Goal: Task Accomplishment & Management: Complete application form

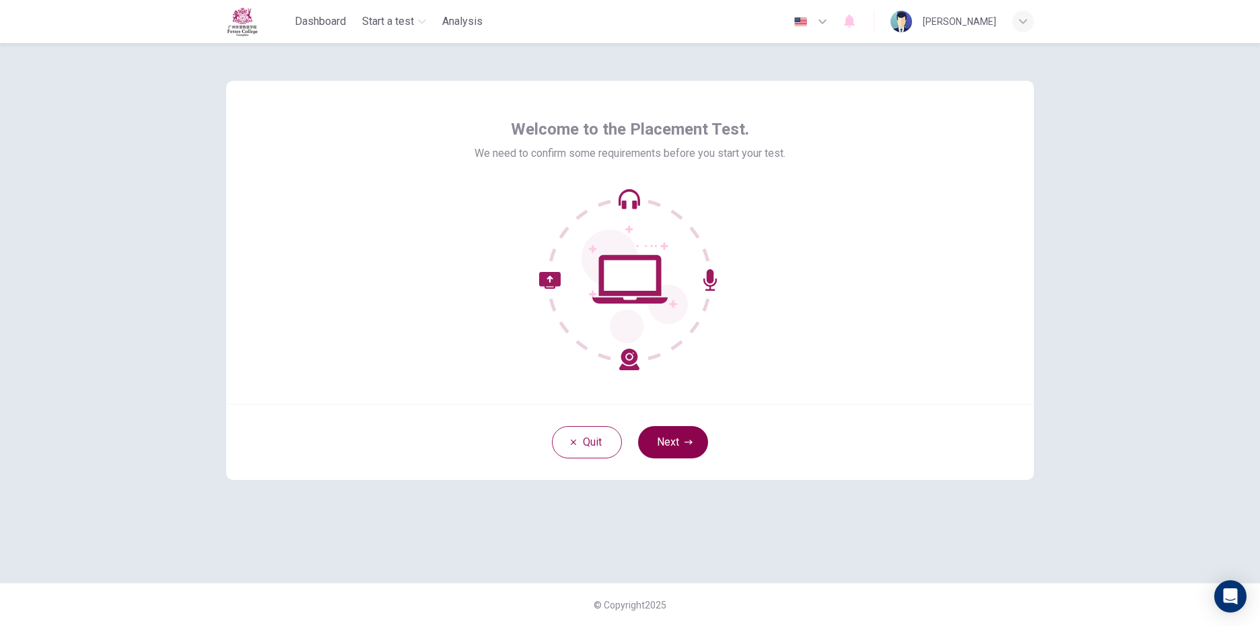
click at [682, 427] on button "Next" at bounding box center [673, 442] width 70 height 32
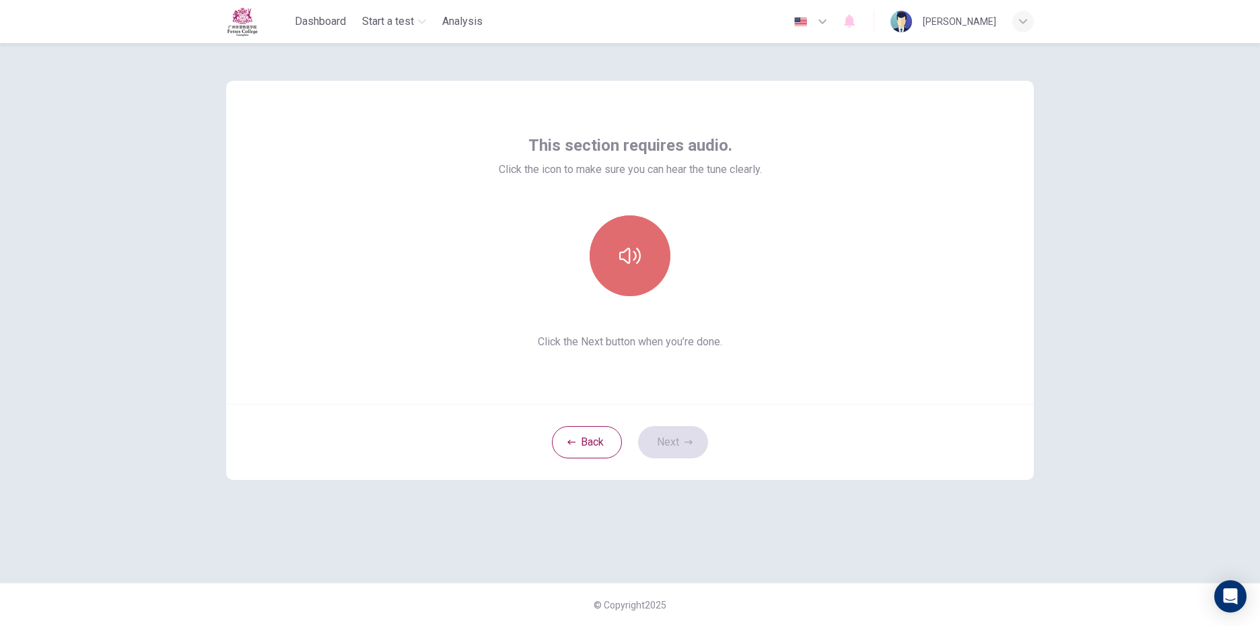
click at [623, 236] on button "button" at bounding box center [630, 255] width 81 height 81
click at [673, 436] on button "Next" at bounding box center [673, 442] width 70 height 32
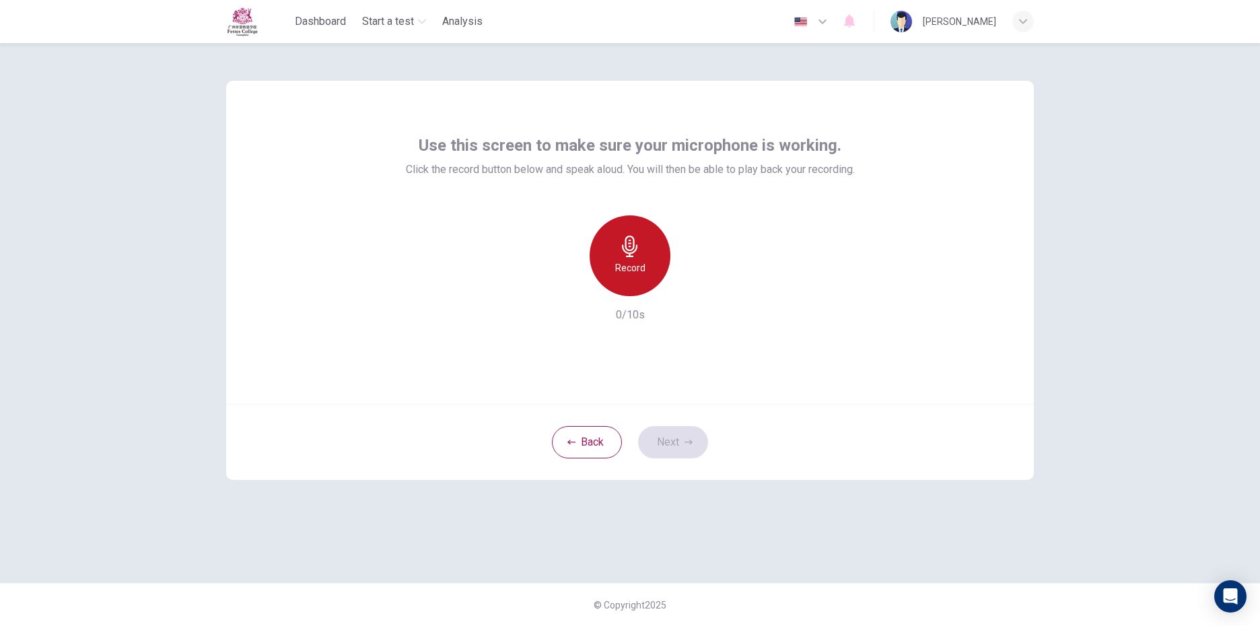
click at [647, 260] on div "Record" at bounding box center [630, 255] width 81 height 81
click at [648, 259] on div "Stop" at bounding box center [630, 255] width 81 height 81
click at [687, 289] on icon "button" at bounding box center [691, 285] width 13 height 13
click at [683, 448] on button "Next" at bounding box center [673, 442] width 70 height 32
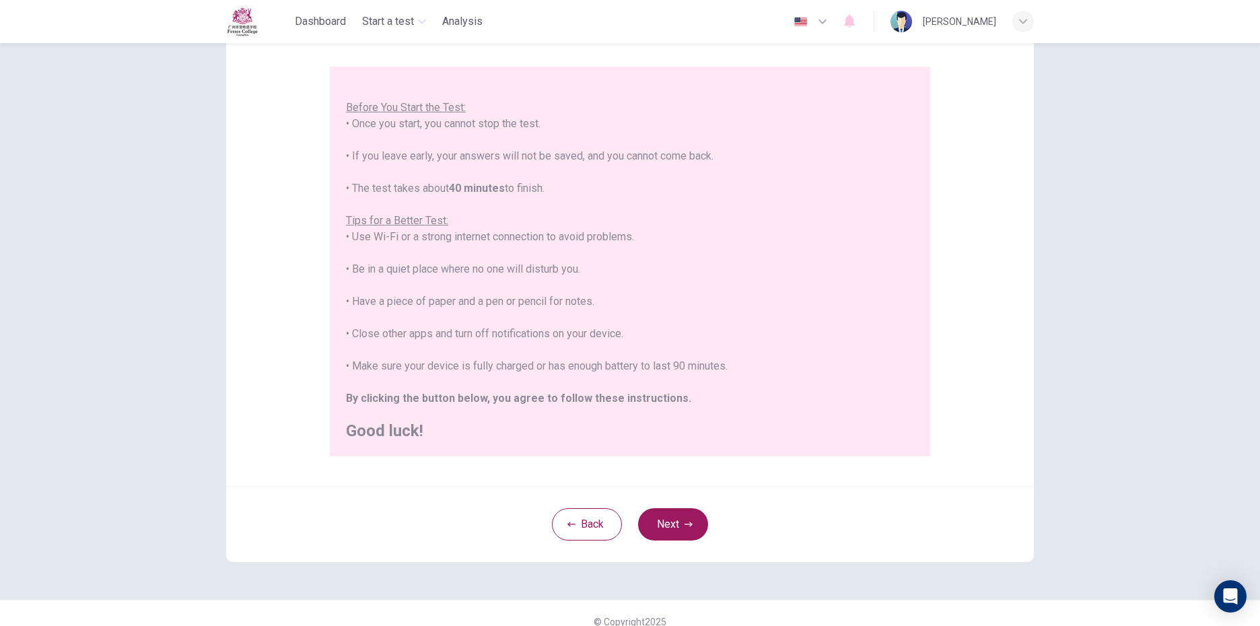
scroll to position [123, 0]
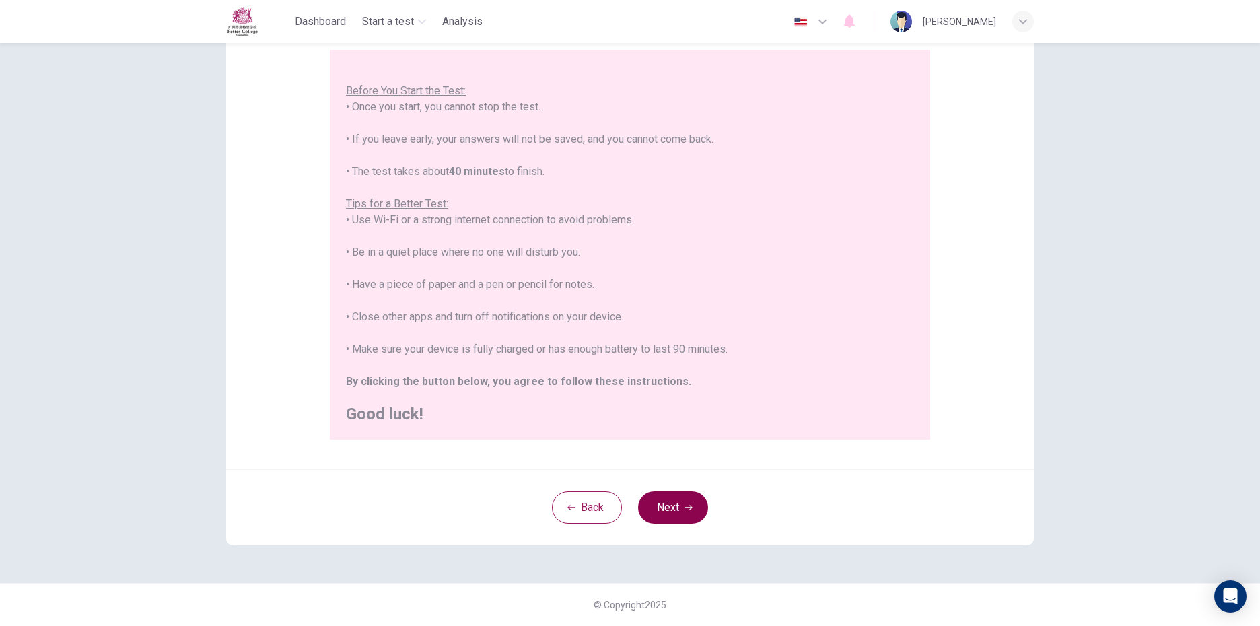
click at [683, 499] on button "Next" at bounding box center [673, 507] width 70 height 32
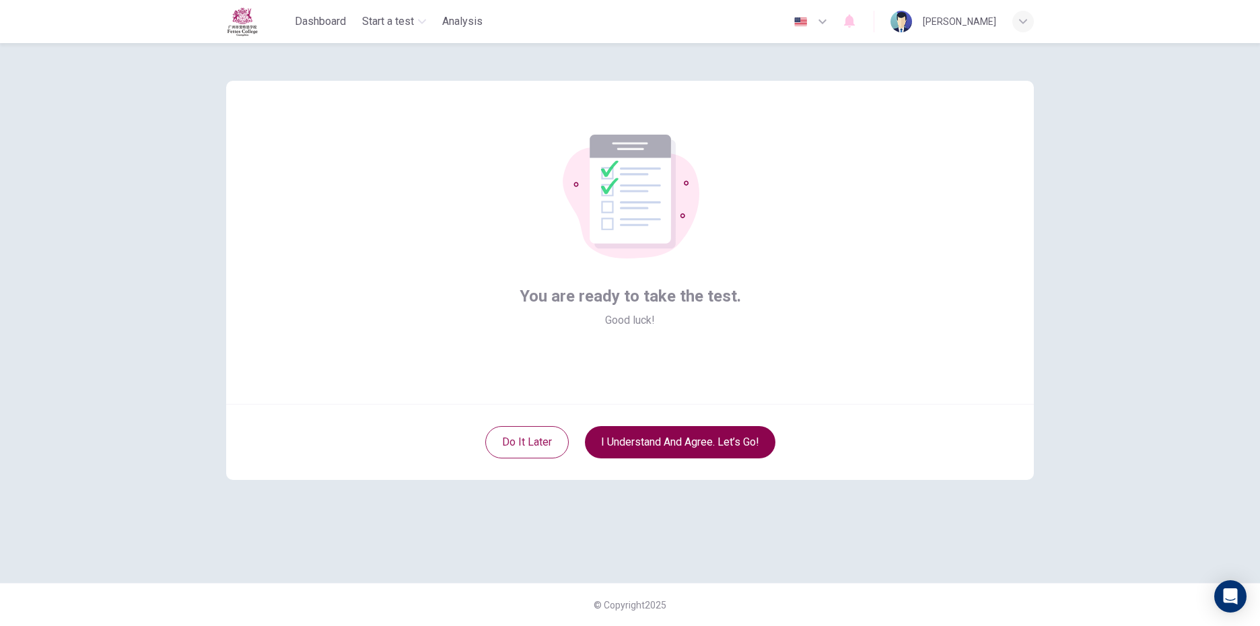
scroll to position [0, 0]
click at [683, 441] on button "I understand and agree. Let’s go!" at bounding box center [680, 442] width 191 height 32
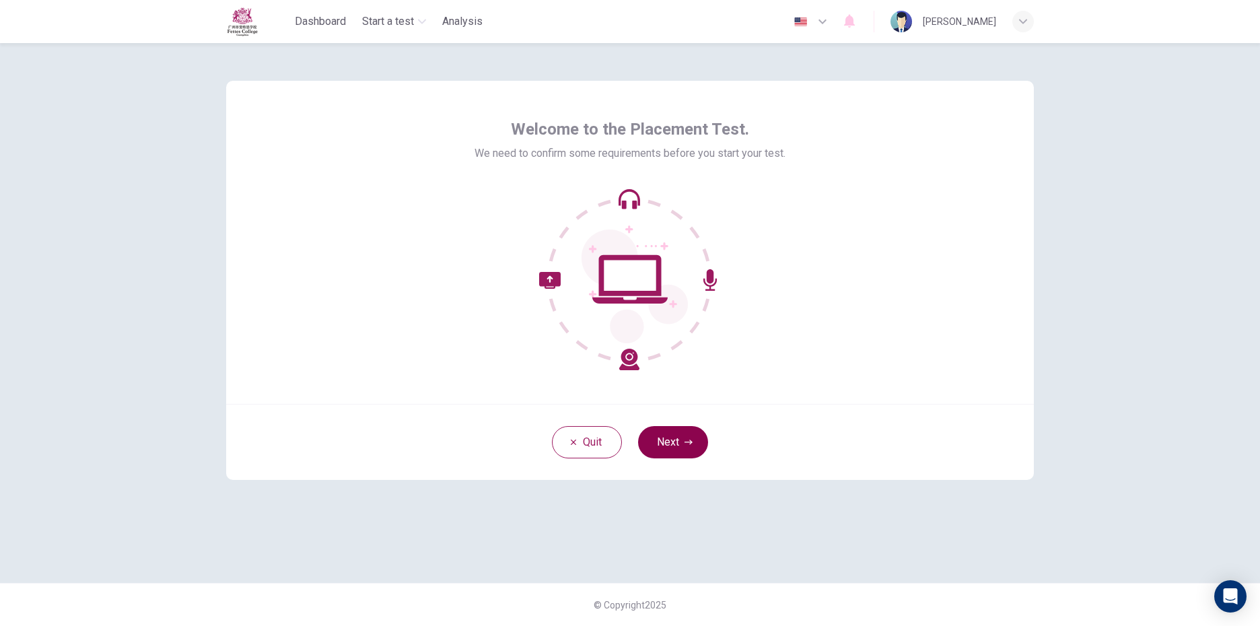
click at [665, 451] on button "Next" at bounding box center [673, 442] width 70 height 32
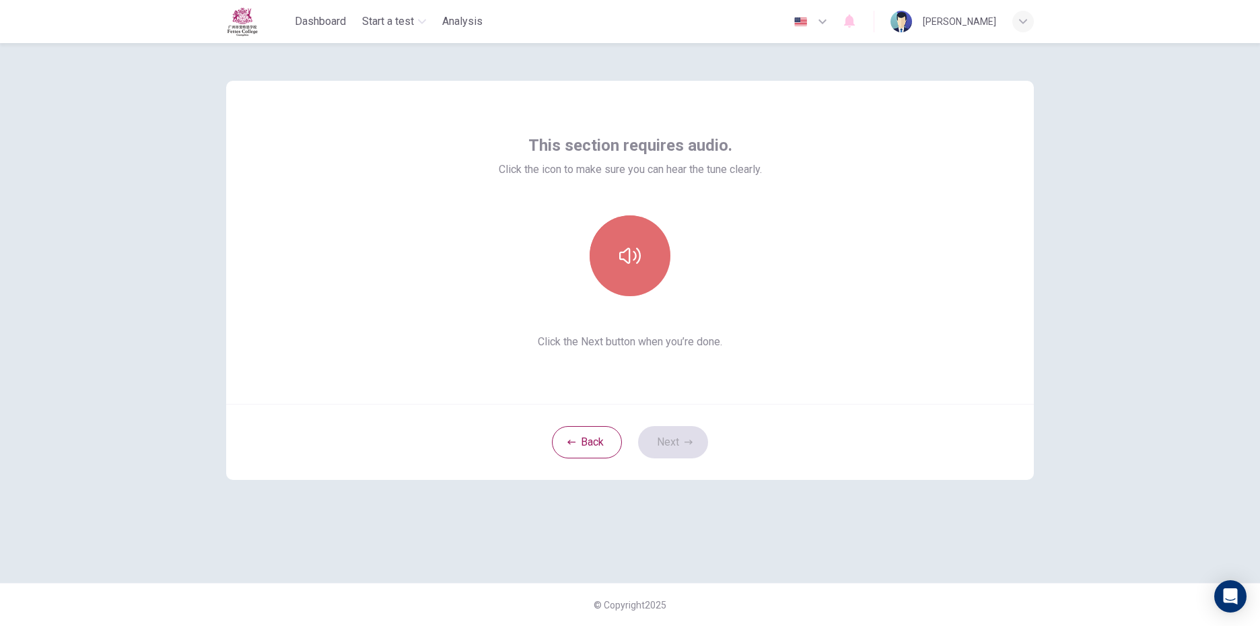
click at [635, 263] on icon "button" at bounding box center [630, 256] width 22 height 22
click at [687, 435] on button "Next" at bounding box center [673, 442] width 70 height 32
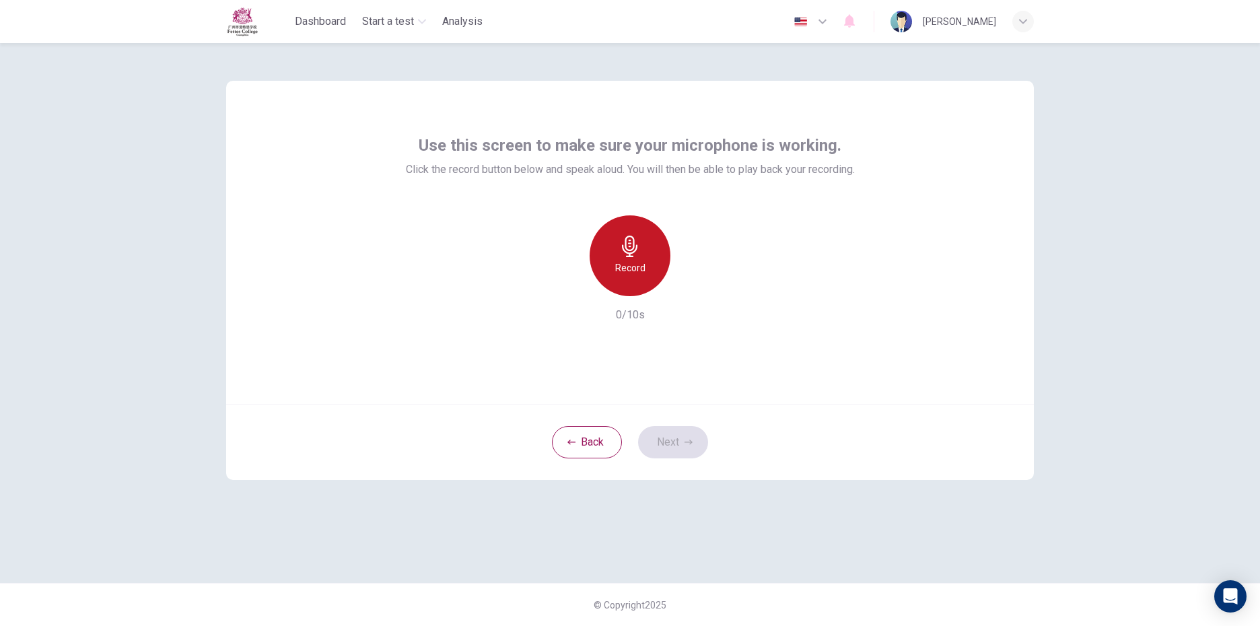
click at [623, 267] on h6 "Record" at bounding box center [630, 268] width 30 height 16
click at [633, 263] on h6 "Stop" at bounding box center [630, 268] width 20 height 16
click at [697, 288] on icon "button" at bounding box center [691, 285] width 13 height 13
click at [693, 438] on button "Next" at bounding box center [673, 442] width 70 height 32
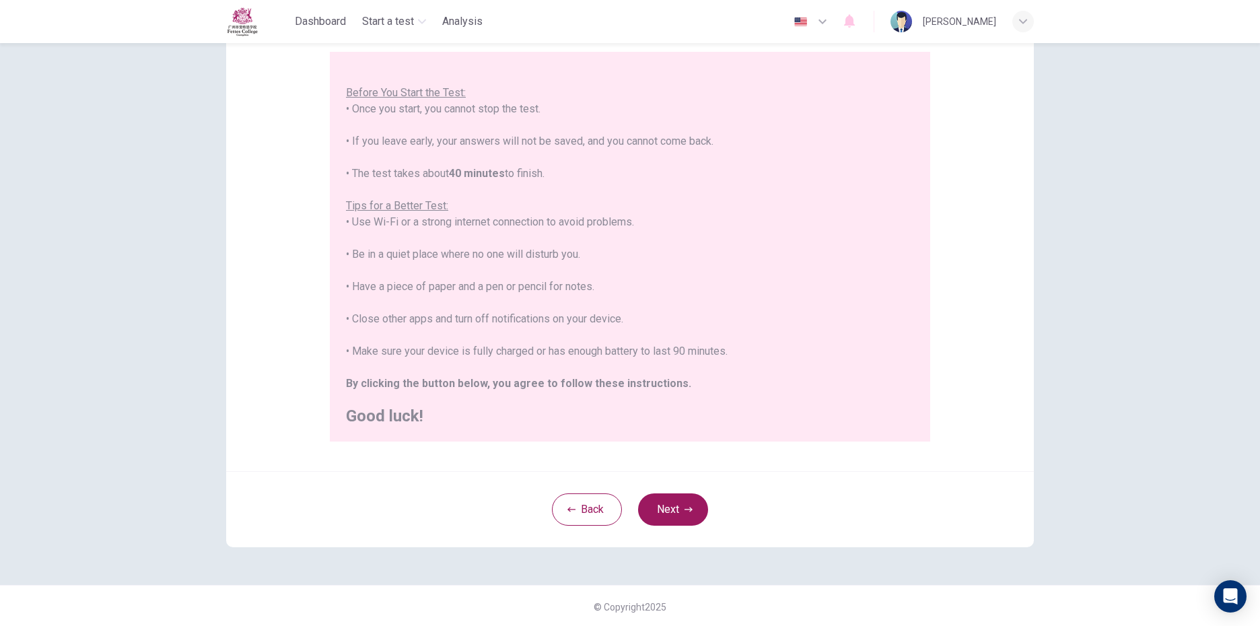
scroll to position [123, 0]
click at [685, 505] on icon "button" at bounding box center [689, 508] width 8 height 8
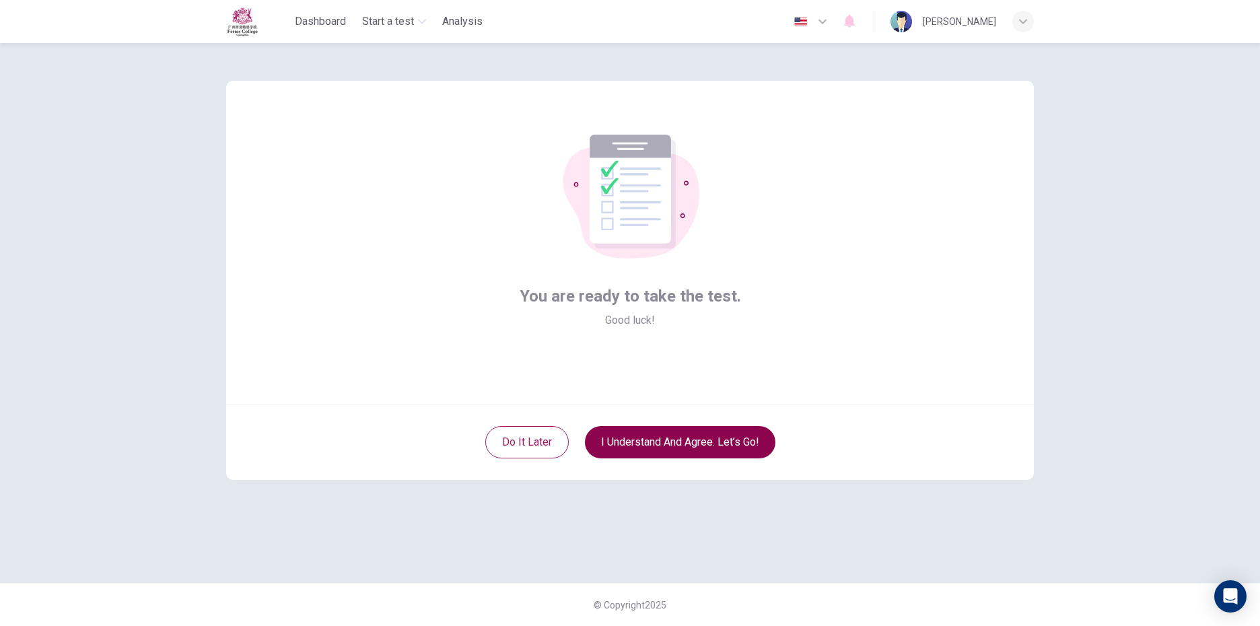
scroll to position [0, 0]
click at [700, 442] on button "I understand and agree. Let’s go!" at bounding box center [680, 442] width 191 height 32
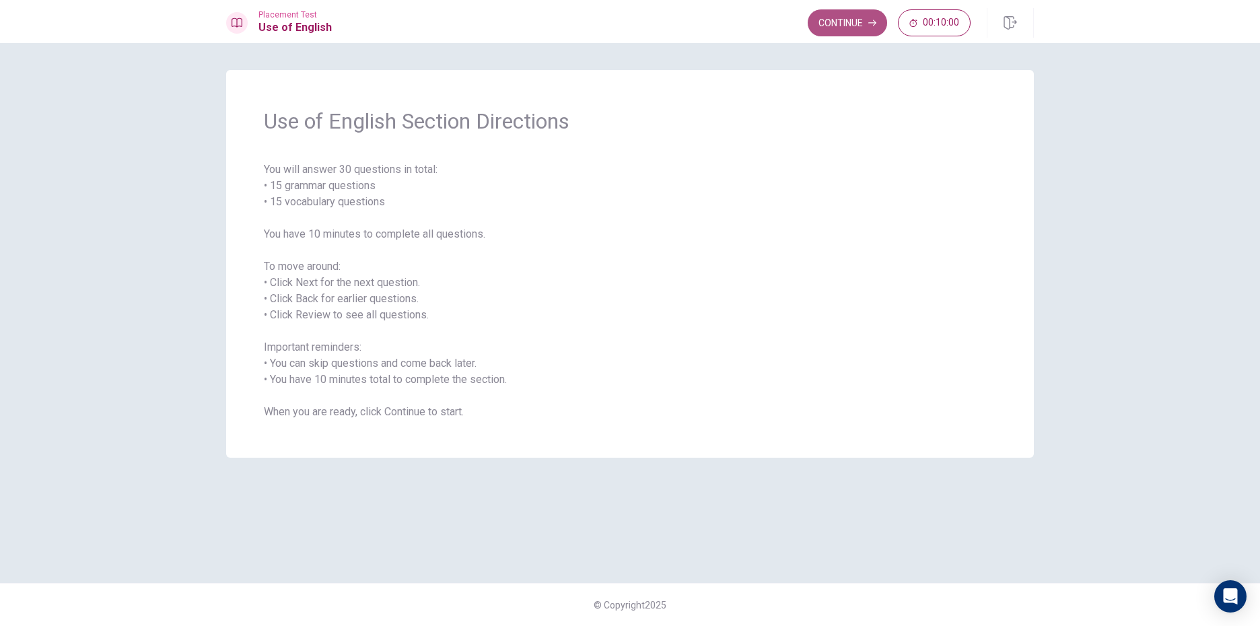
click at [838, 11] on button "Continue" at bounding box center [847, 22] width 79 height 27
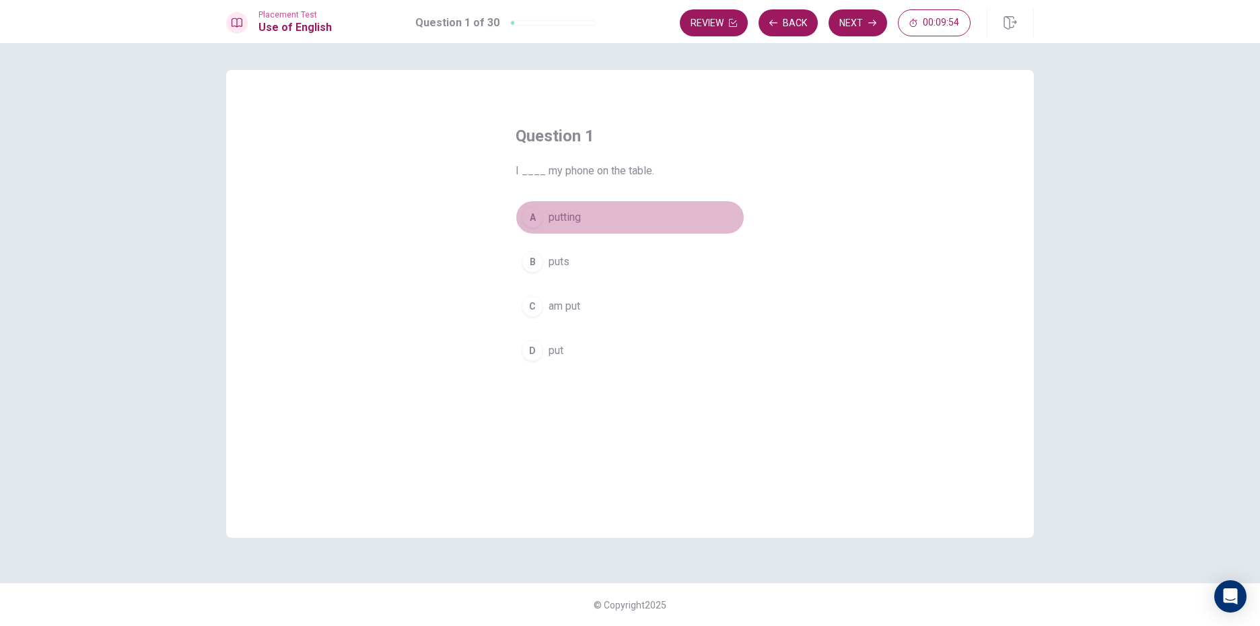
click at [536, 217] on div "A" at bounding box center [533, 218] width 22 height 22
click at [649, 223] on button "A putting" at bounding box center [630, 218] width 229 height 34
drag, startPoint x: 649, startPoint y: 223, endPoint x: 626, endPoint y: 183, distance: 45.8
click at [626, 183] on div "Question 1 I ____ my phone on the table. A putting B puts C am put D put" at bounding box center [630, 246] width 283 height 285
click at [860, 26] on button "Next" at bounding box center [858, 22] width 59 height 27
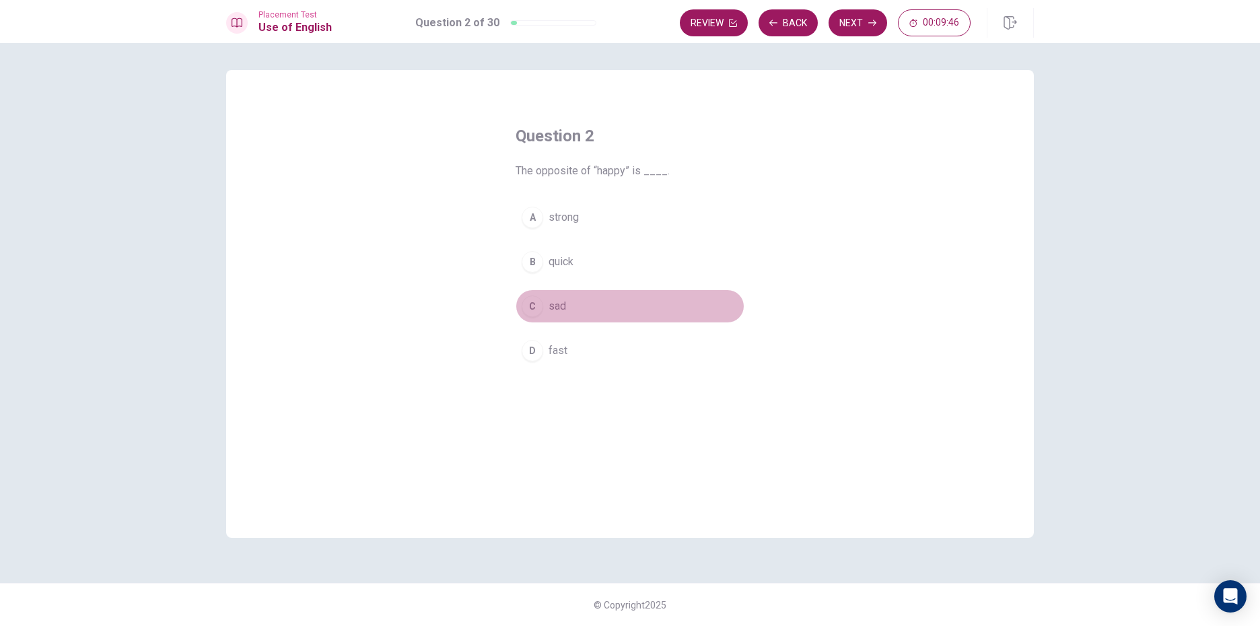
click at [580, 295] on button "C sad" at bounding box center [630, 307] width 229 height 34
click at [860, 24] on button "Next" at bounding box center [858, 22] width 59 height 27
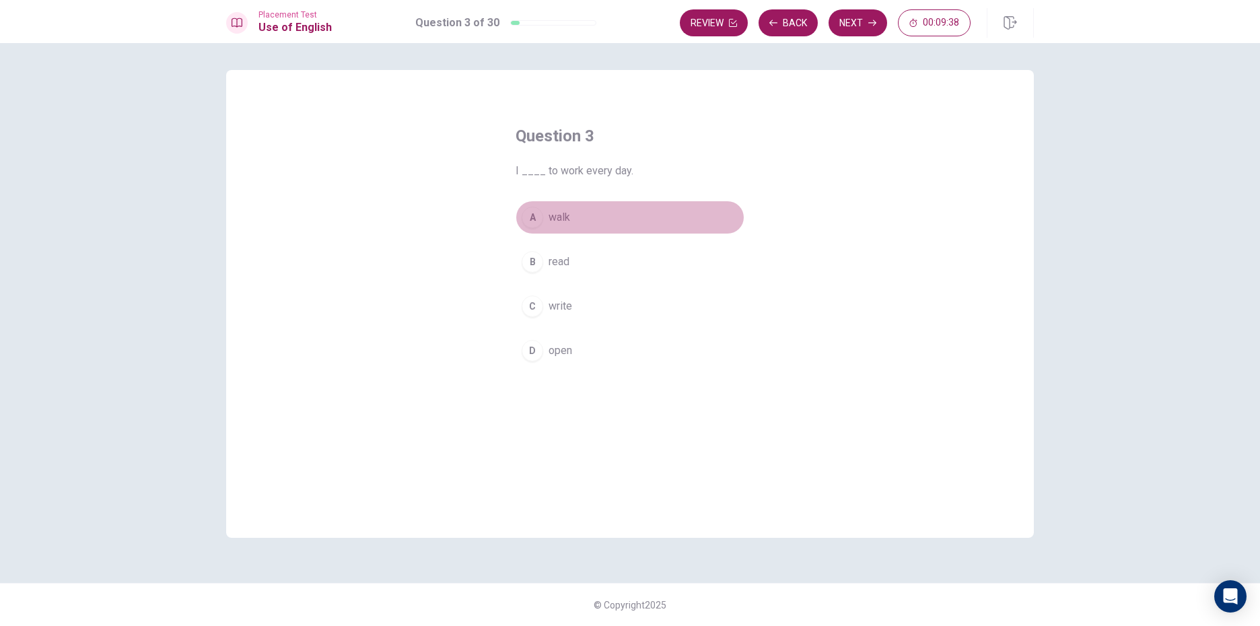
click at [588, 213] on button "A walk" at bounding box center [630, 218] width 229 height 34
click at [855, 22] on button "Next" at bounding box center [858, 22] width 59 height 27
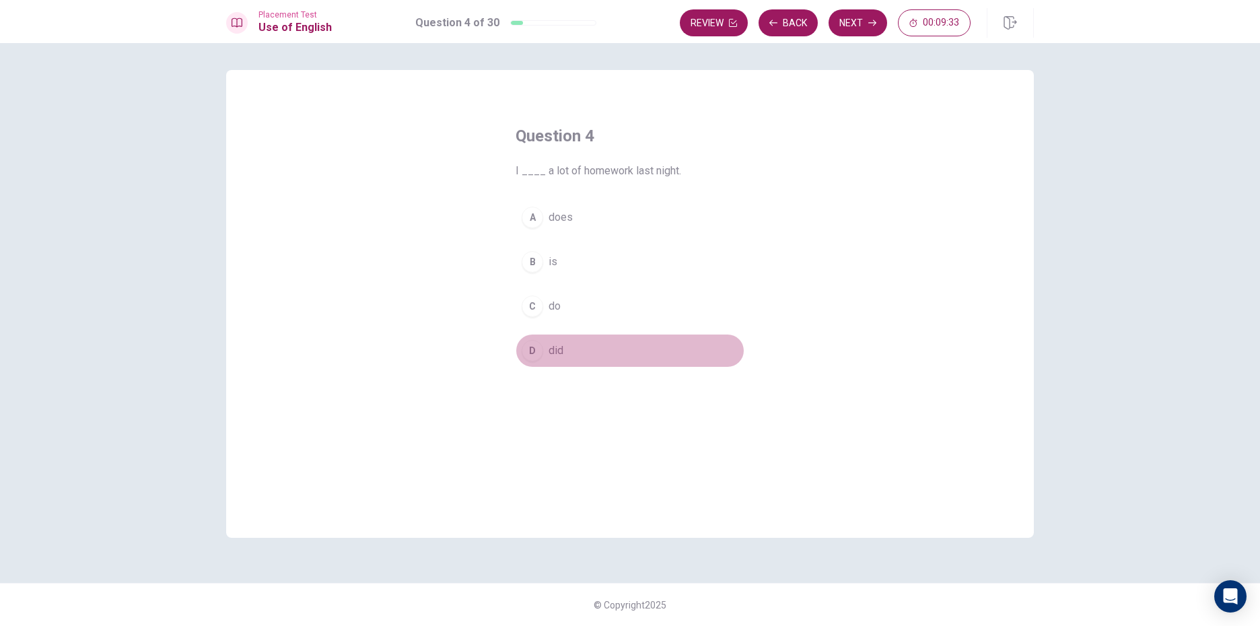
click at [574, 347] on button "D did" at bounding box center [630, 351] width 229 height 34
click at [861, 25] on button "Next" at bounding box center [858, 22] width 59 height 27
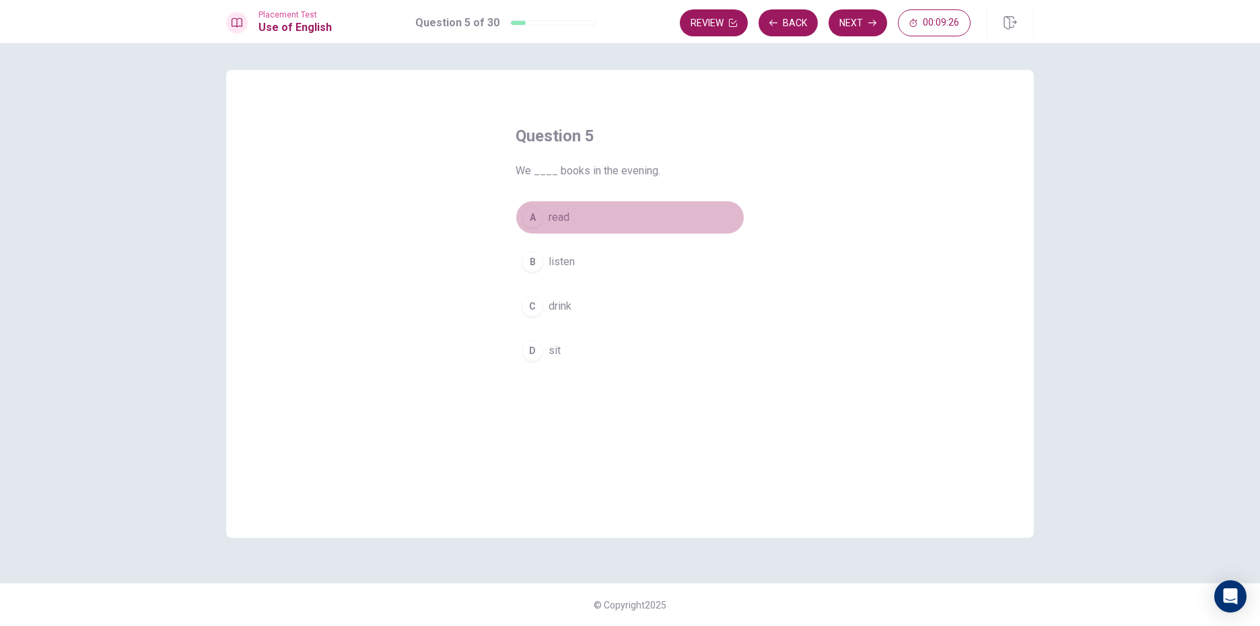
click at [577, 216] on button "A read" at bounding box center [630, 218] width 229 height 34
click at [871, 18] on button "Next" at bounding box center [858, 22] width 59 height 27
click at [532, 214] on div "A" at bounding box center [533, 218] width 22 height 22
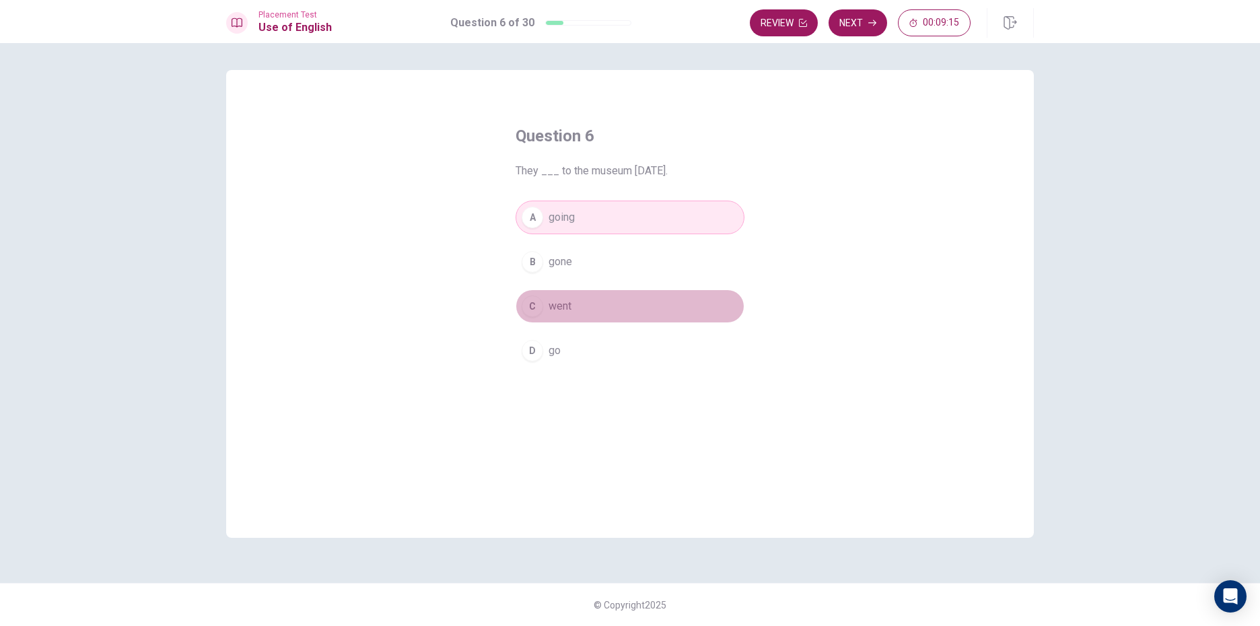
click at [586, 307] on button "C went" at bounding box center [630, 307] width 229 height 34
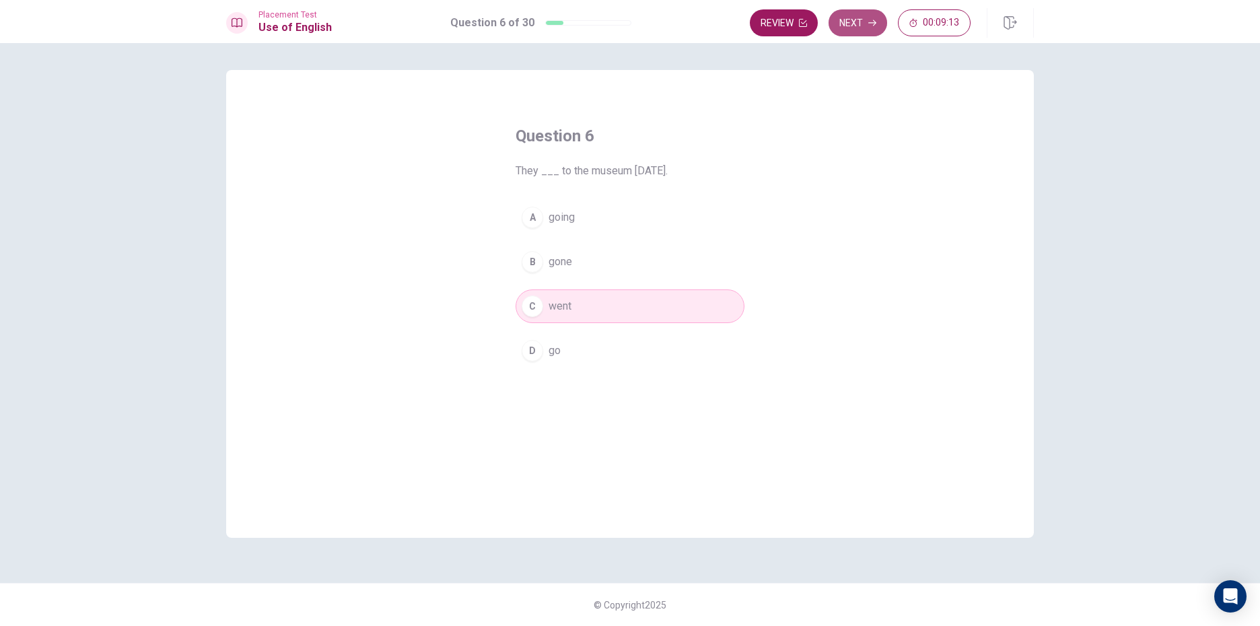
click at [866, 21] on button "Next" at bounding box center [858, 22] width 59 height 27
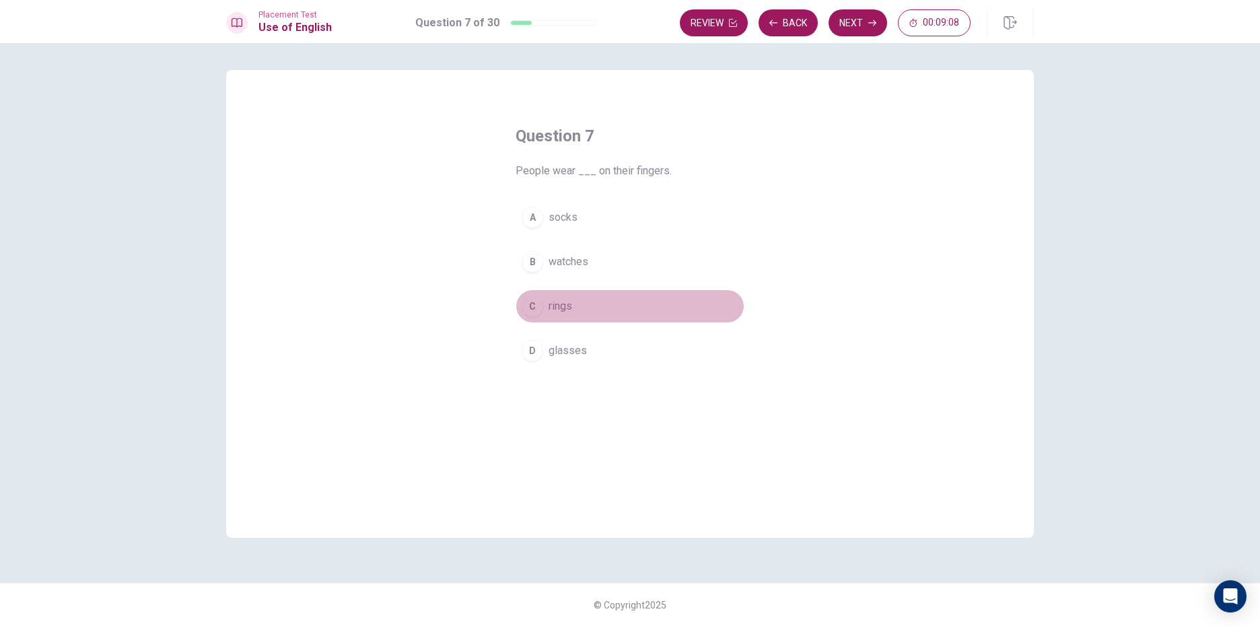
click at [592, 302] on button "C rings" at bounding box center [630, 307] width 229 height 34
click at [877, 20] on button "Next" at bounding box center [858, 22] width 59 height 27
click at [578, 296] on button "C table" at bounding box center [630, 307] width 229 height 34
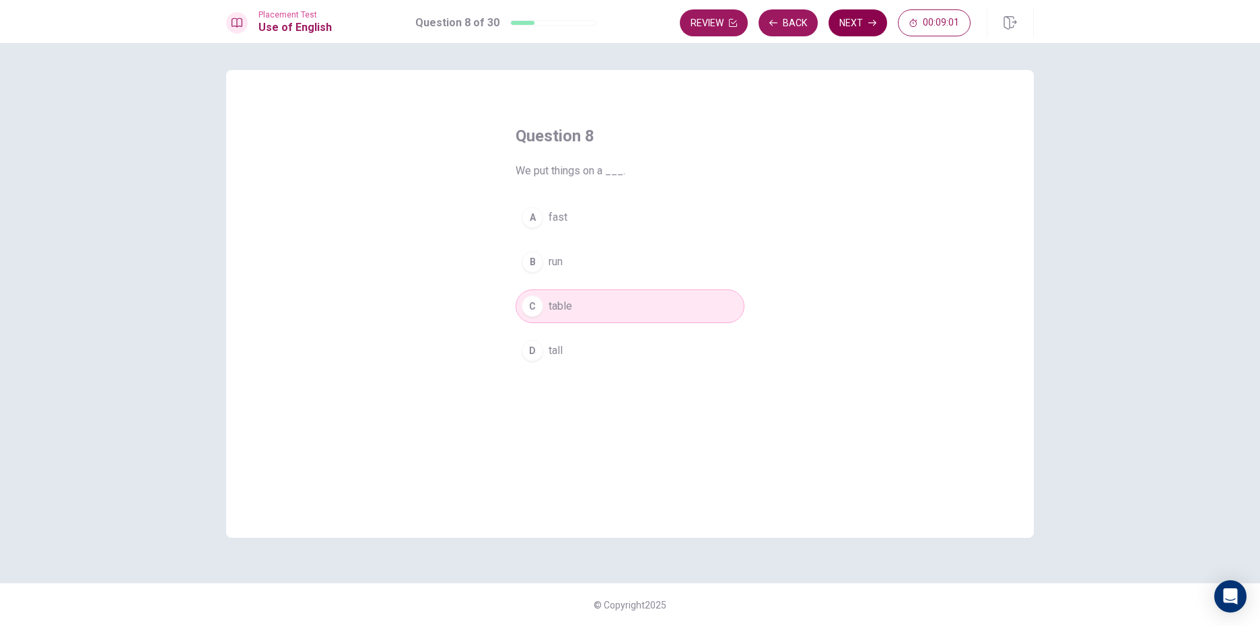
click at [840, 18] on button "Next" at bounding box center [858, 22] width 59 height 27
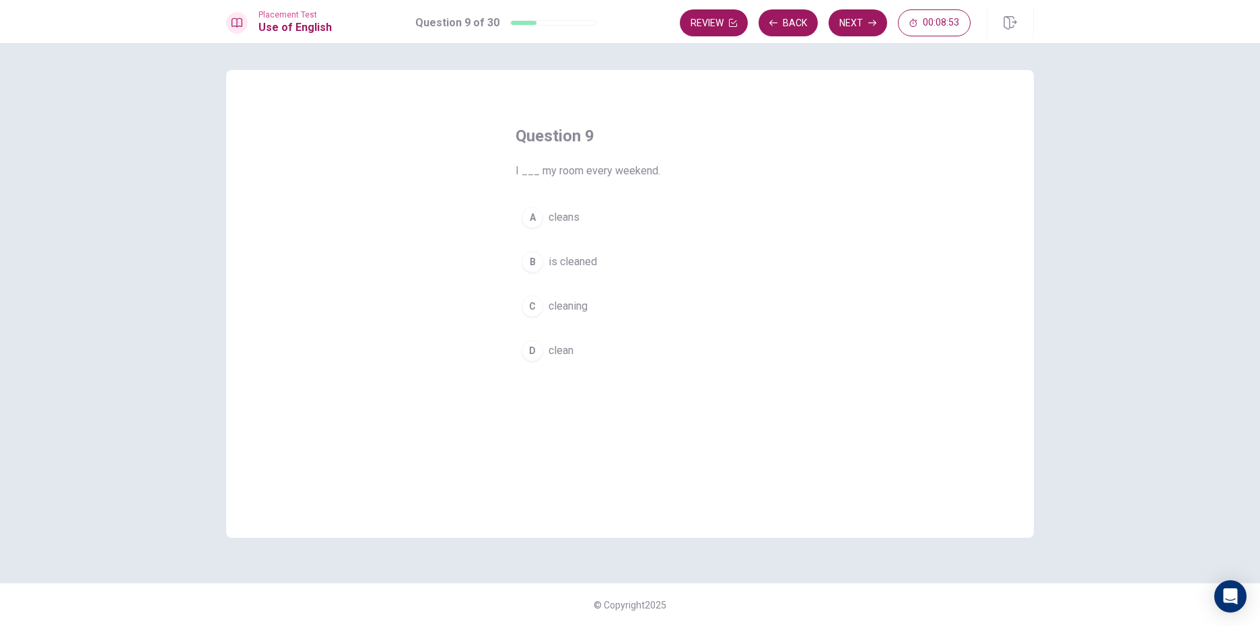
click at [584, 330] on div "A cleans B is cleaned C cleaning D clean" at bounding box center [630, 284] width 229 height 167
click at [576, 343] on button "D clean" at bounding box center [630, 351] width 229 height 34
click at [842, 18] on button "Next" at bounding box center [858, 22] width 59 height 27
click at [581, 356] on button "D go" at bounding box center [630, 351] width 229 height 34
click at [872, 22] on icon "button" at bounding box center [873, 23] width 8 height 8
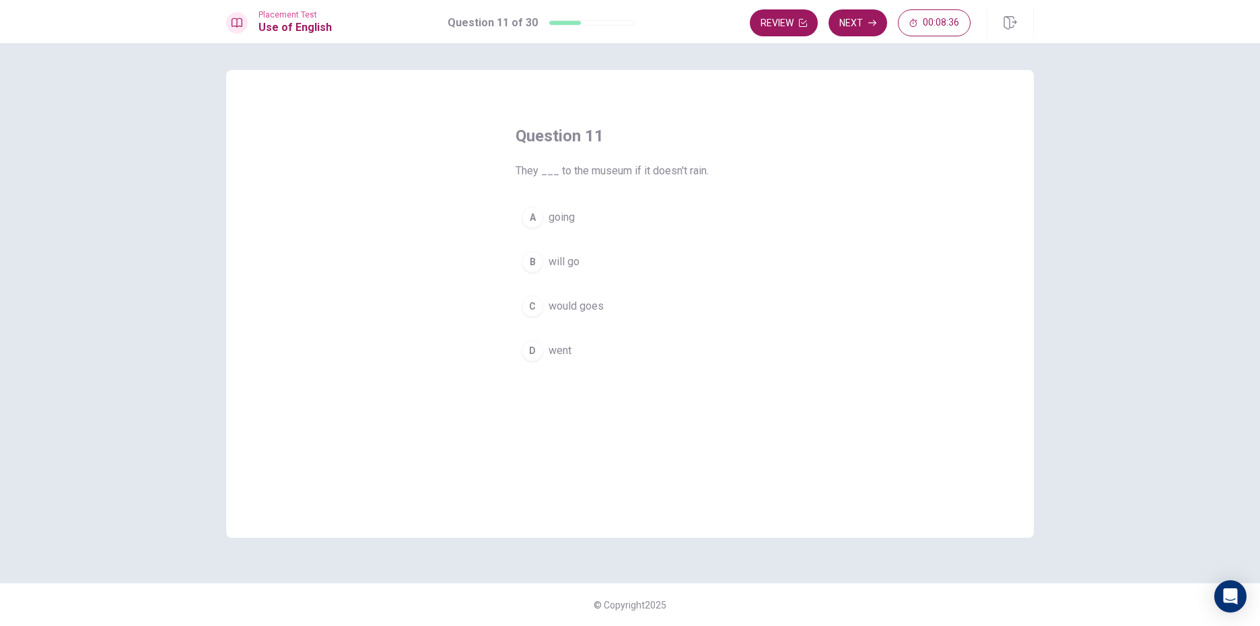
click at [594, 259] on button "B will go" at bounding box center [630, 262] width 229 height 34
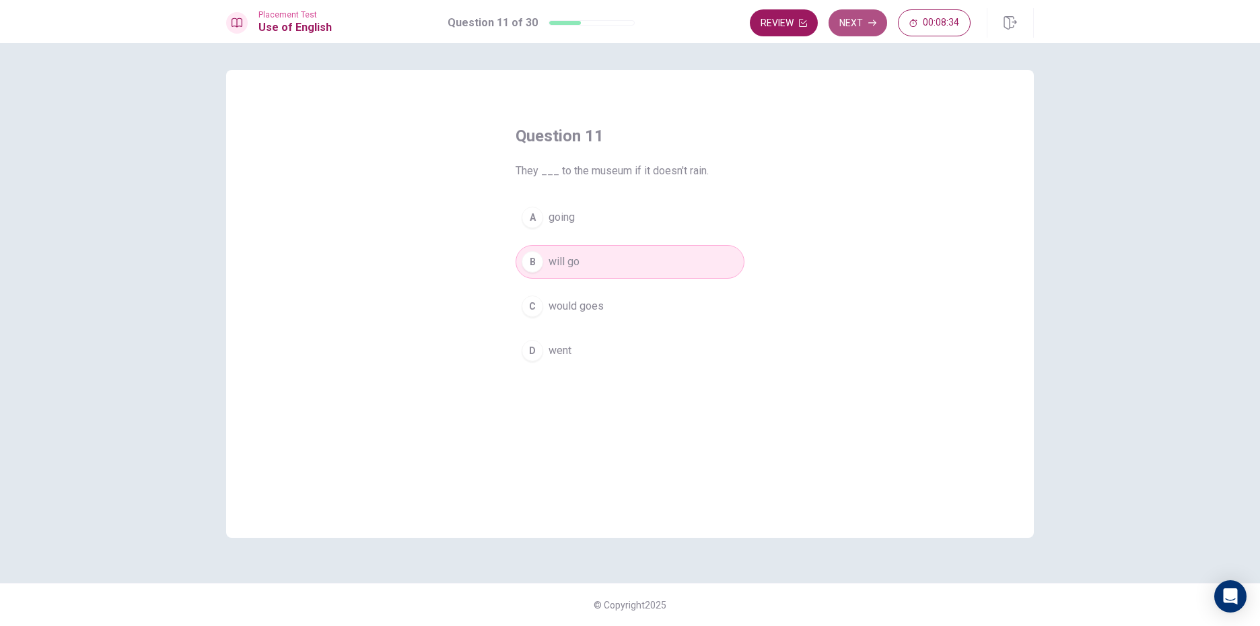
click at [848, 29] on button "Next" at bounding box center [858, 22] width 59 height 27
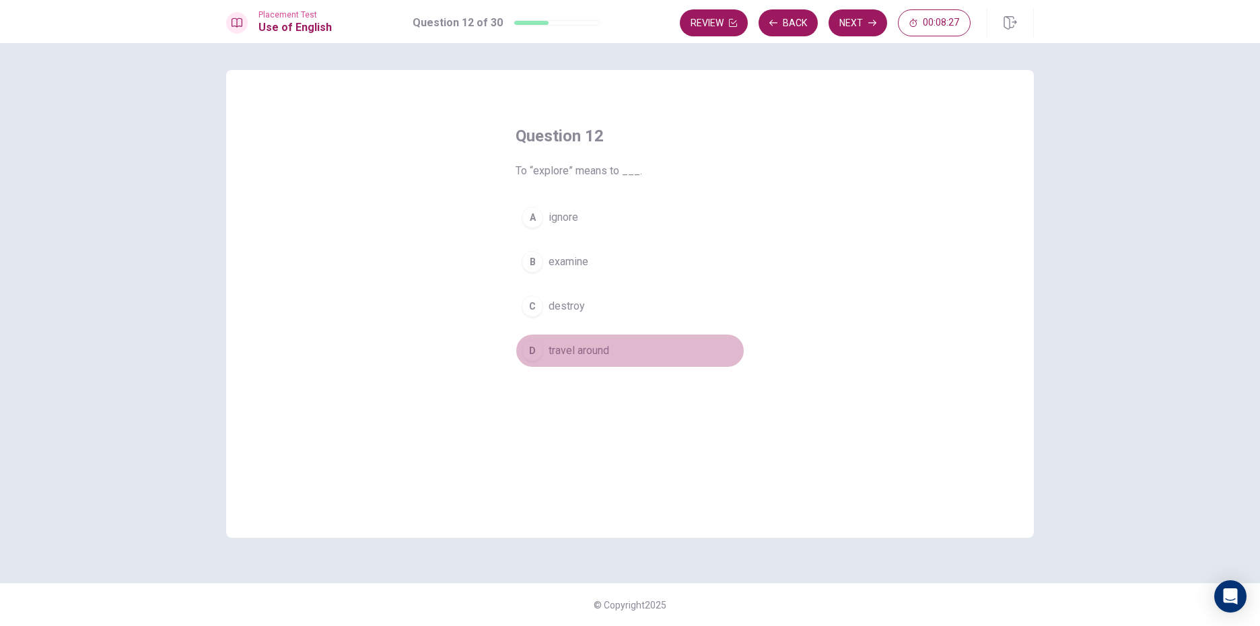
click at [569, 362] on button "D travel around" at bounding box center [630, 351] width 229 height 34
click at [854, 34] on button "Next" at bounding box center [858, 22] width 59 height 27
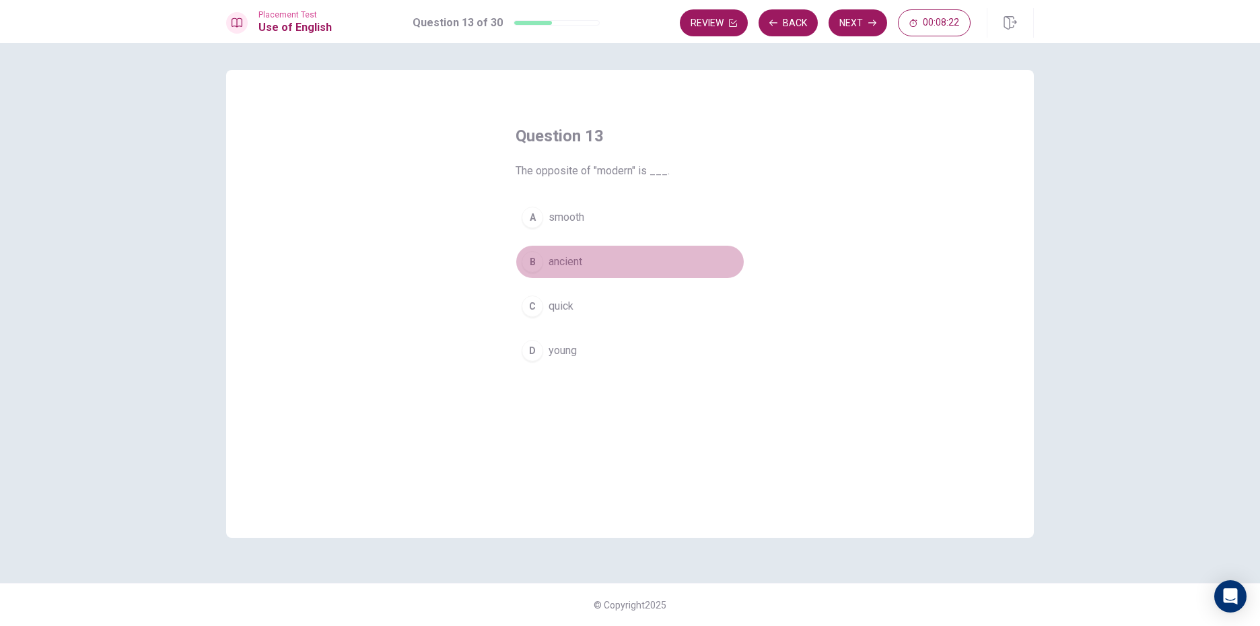
click at [525, 267] on div "B" at bounding box center [533, 262] width 22 height 22
click at [854, 22] on button "Next" at bounding box center [858, 22] width 59 height 27
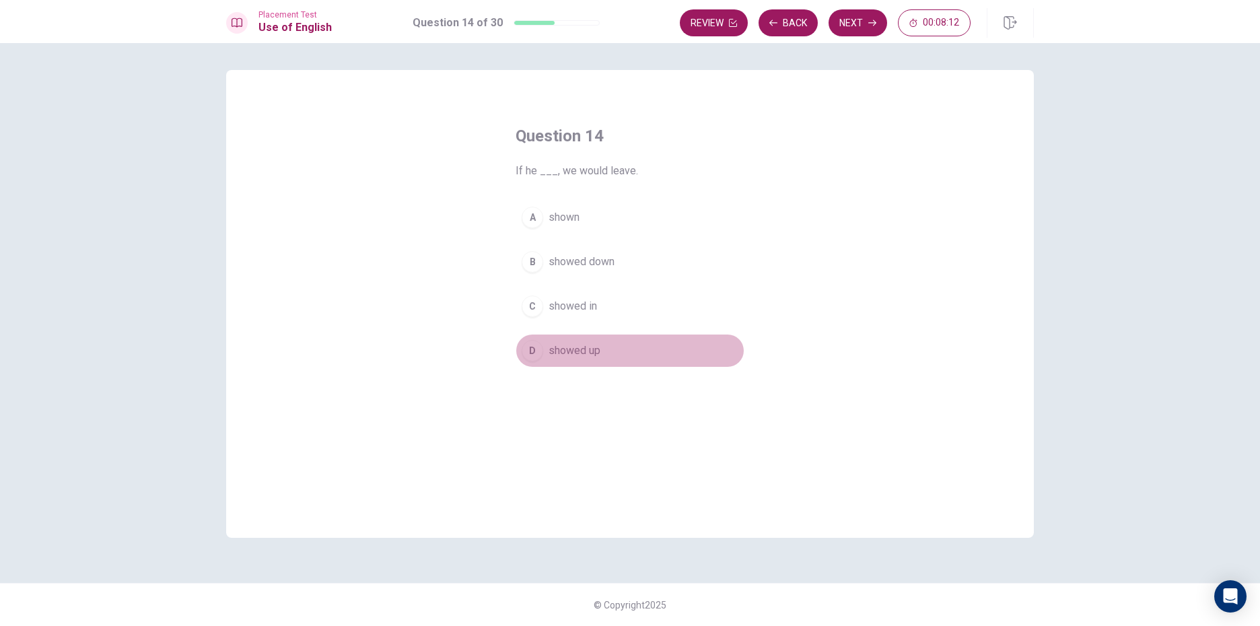
click at [535, 348] on div "D" at bounding box center [533, 351] width 22 height 22
click at [839, 20] on button "Next" at bounding box center [858, 22] width 59 height 27
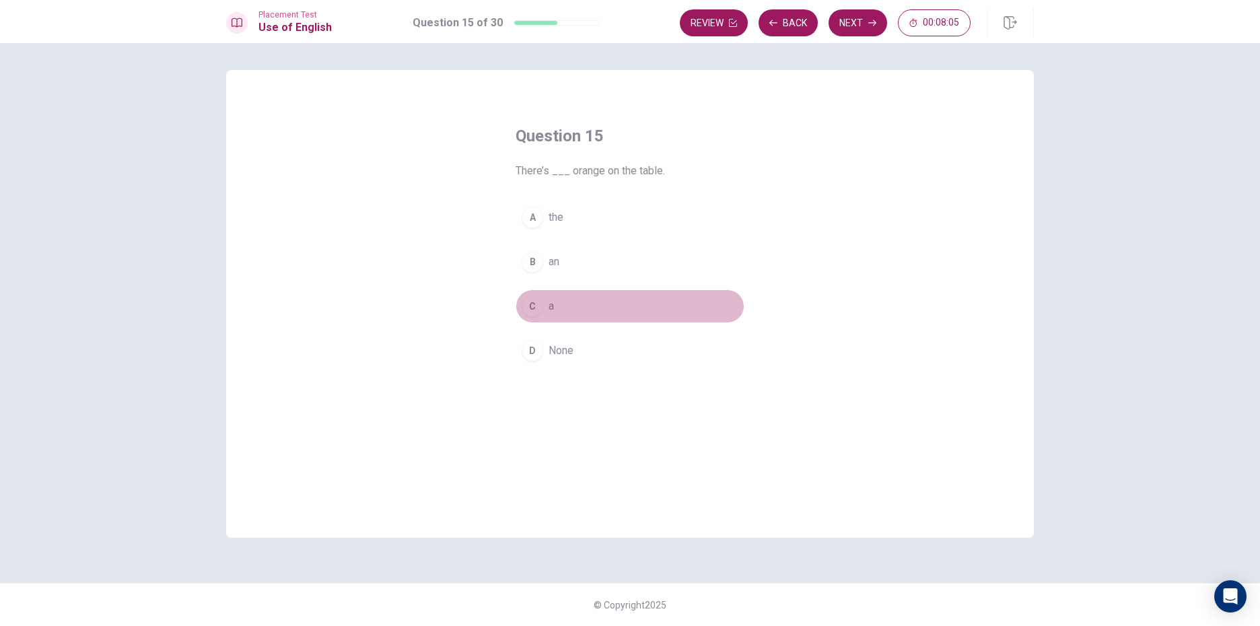
click at [533, 302] on div "C" at bounding box center [533, 307] width 22 height 22
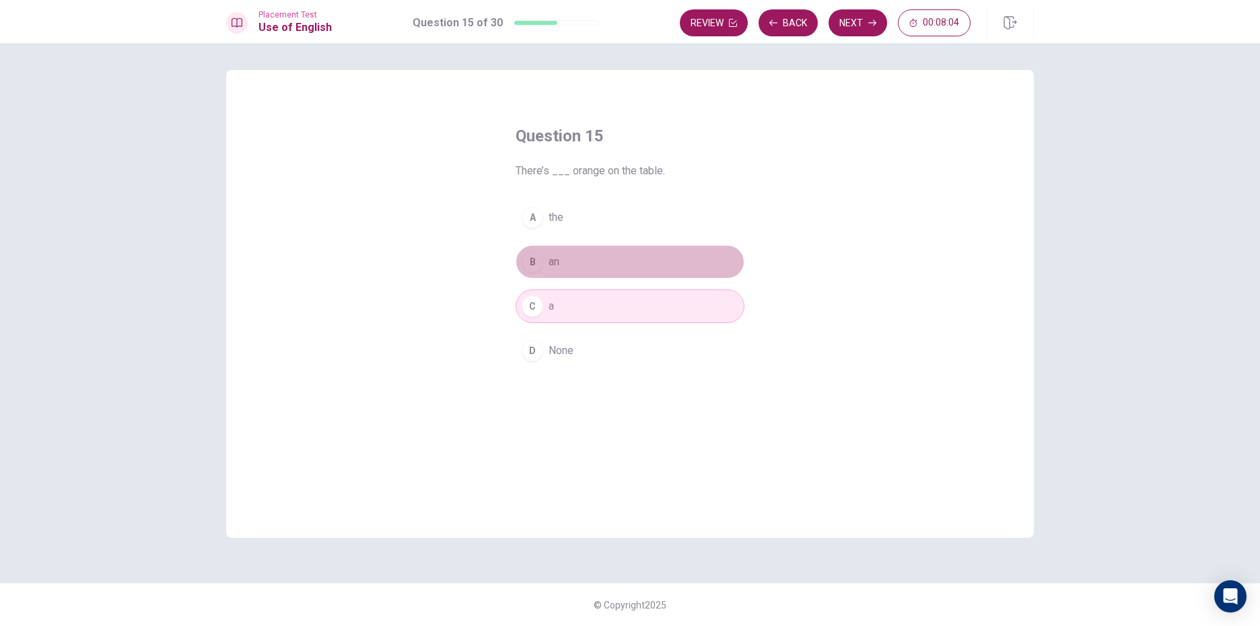
click at [526, 257] on div "B" at bounding box center [533, 262] width 22 height 22
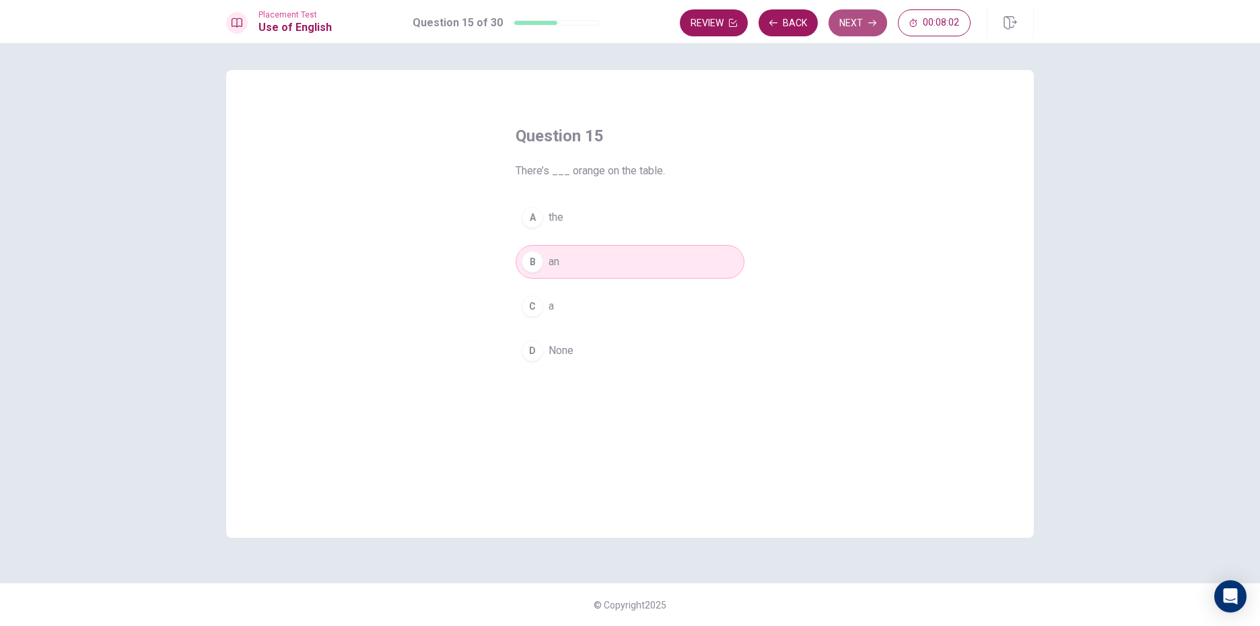
click at [846, 24] on button "Next" at bounding box center [858, 22] width 59 height 27
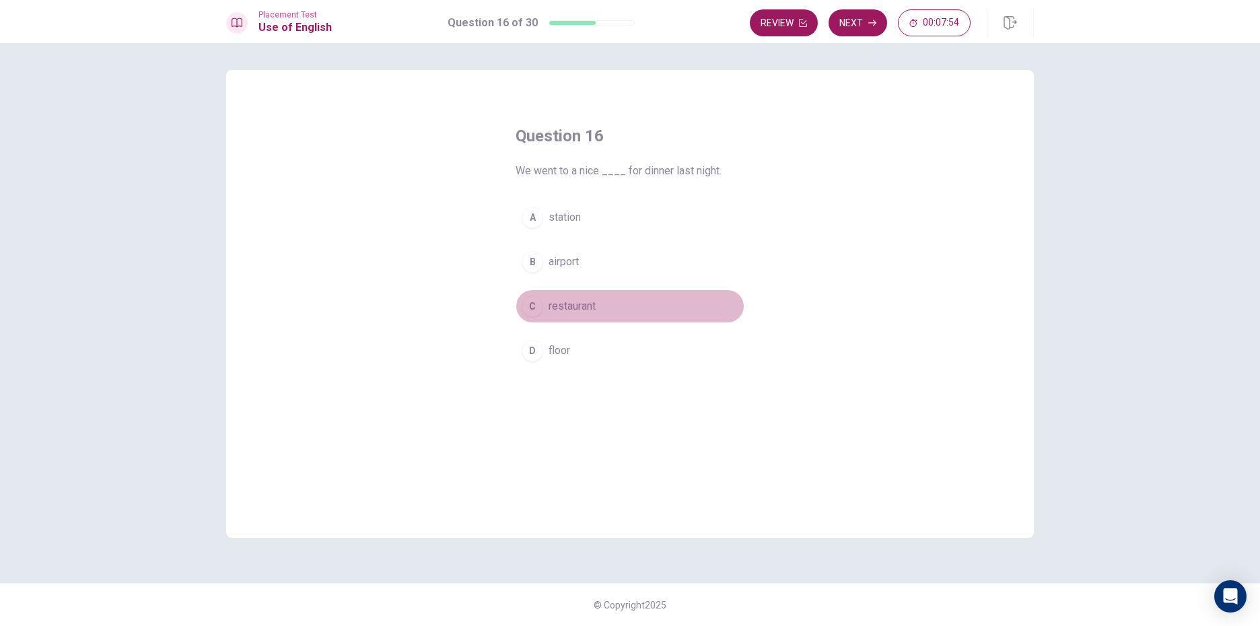
click at [529, 294] on button "C restaurant" at bounding box center [630, 307] width 229 height 34
click at [857, 16] on button "Next" at bounding box center [858, 22] width 59 height 27
click at [533, 311] on div "C" at bounding box center [533, 307] width 22 height 22
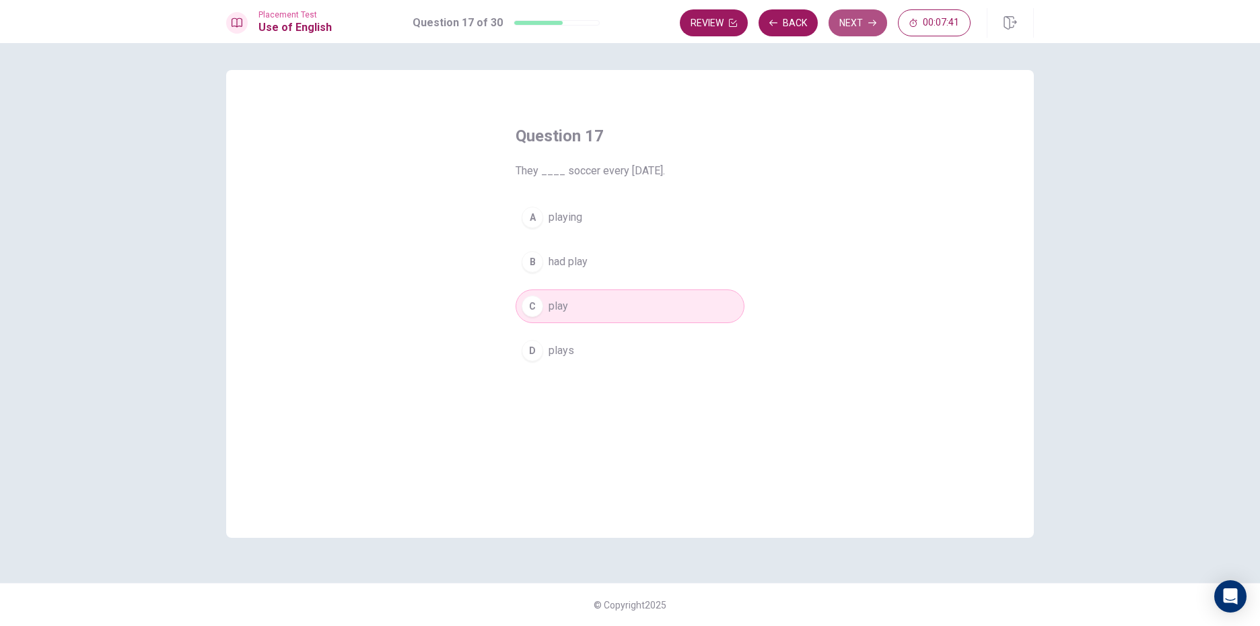
click at [840, 19] on button "Next" at bounding box center [858, 22] width 59 height 27
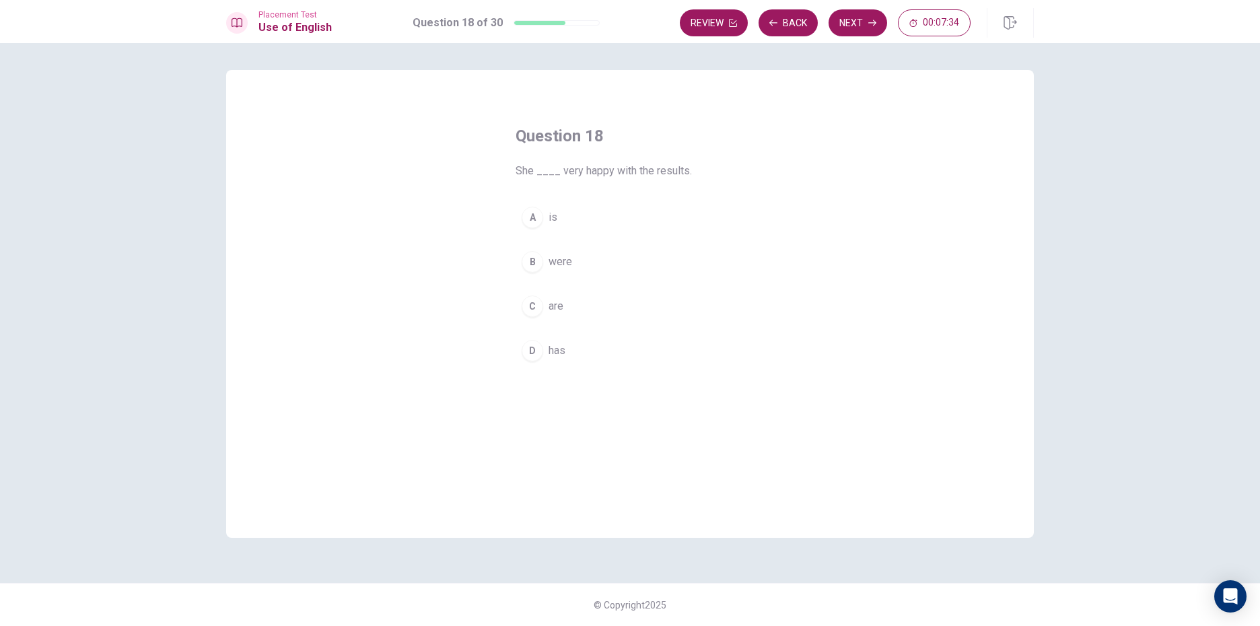
click at [539, 232] on button "A is" at bounding box center [630, 218] width 229 height 34
click at [864, 24] on button "Next" at bounding box center [858, 22] width 59 height 27
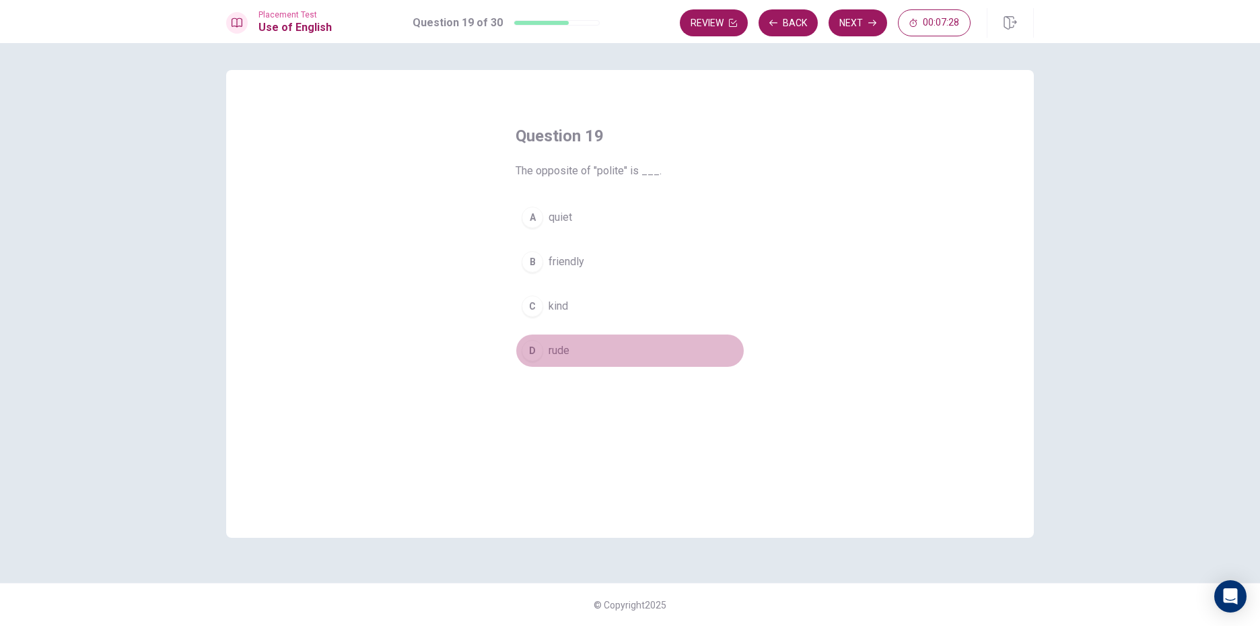
click at [524, 351] on div "D" at bounding box center [533, 351] width 22 height 22
click at [847, 26] on button "Next" at bounding box center [858, 22] width 59 height 27
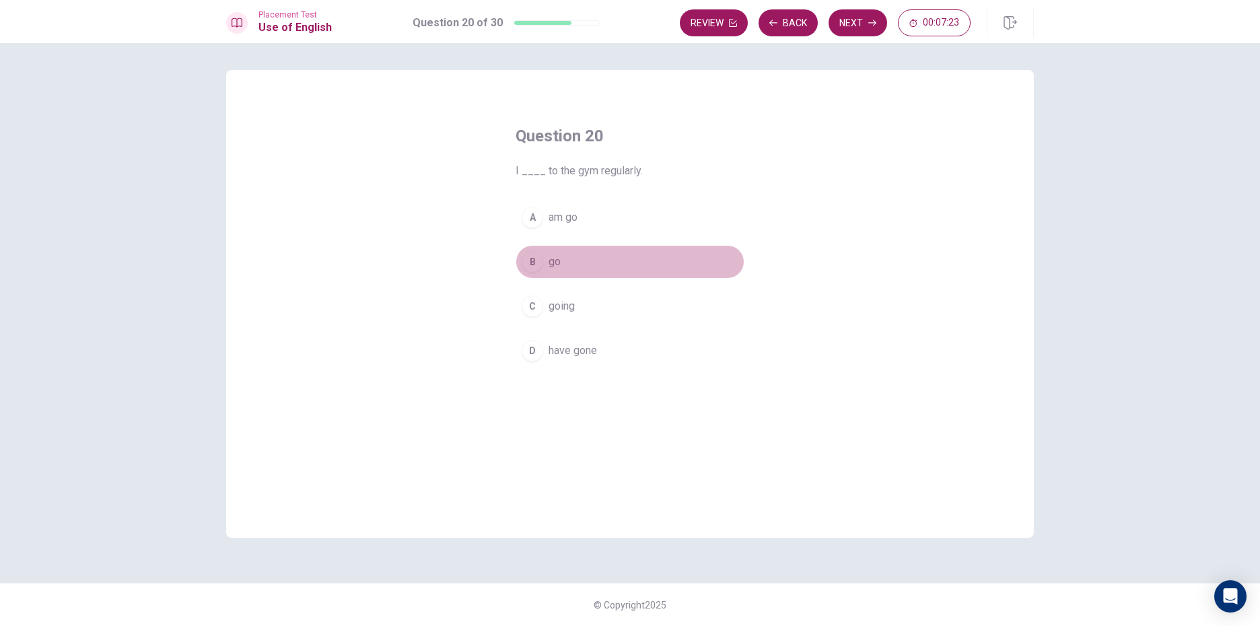
click at [529, 264] on div "B" at bounding box center [533, 262] width 22 height 22
click at [838, 24] on button "Next" at bounding box center [858, 22] width 59 height 27
click at [535, 267] on div "B" at bounding box center [533, 262] width 22 height 22
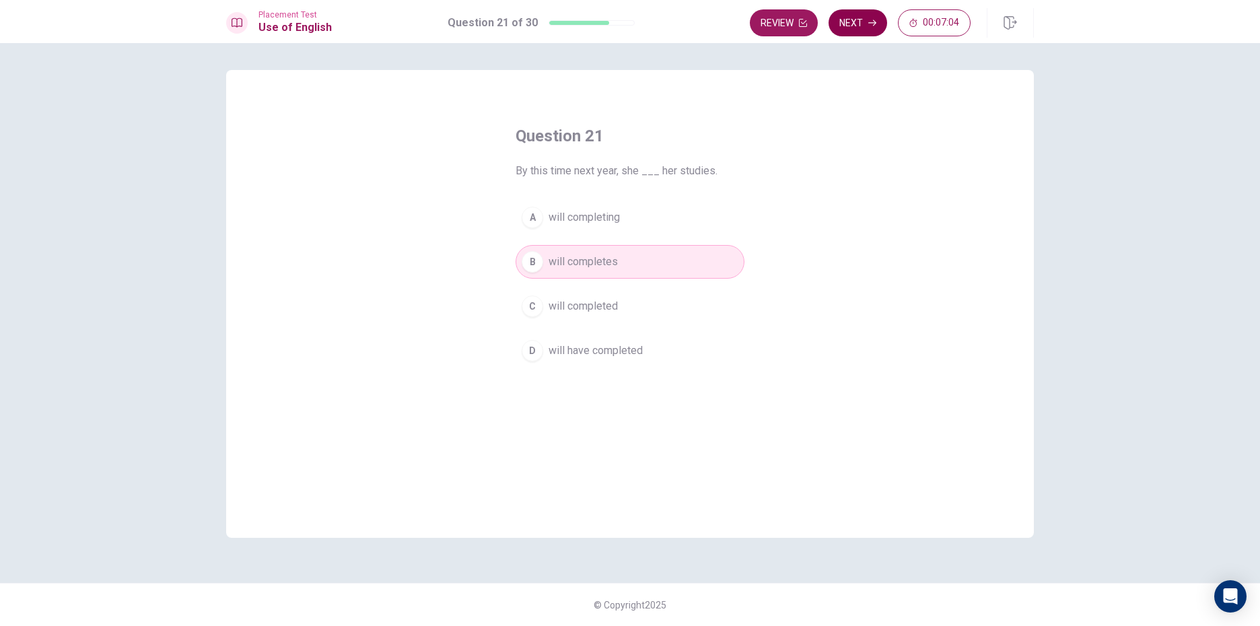
click at [874, 25] on icon "button" at bounding box center [873, 23] width 8 height 6
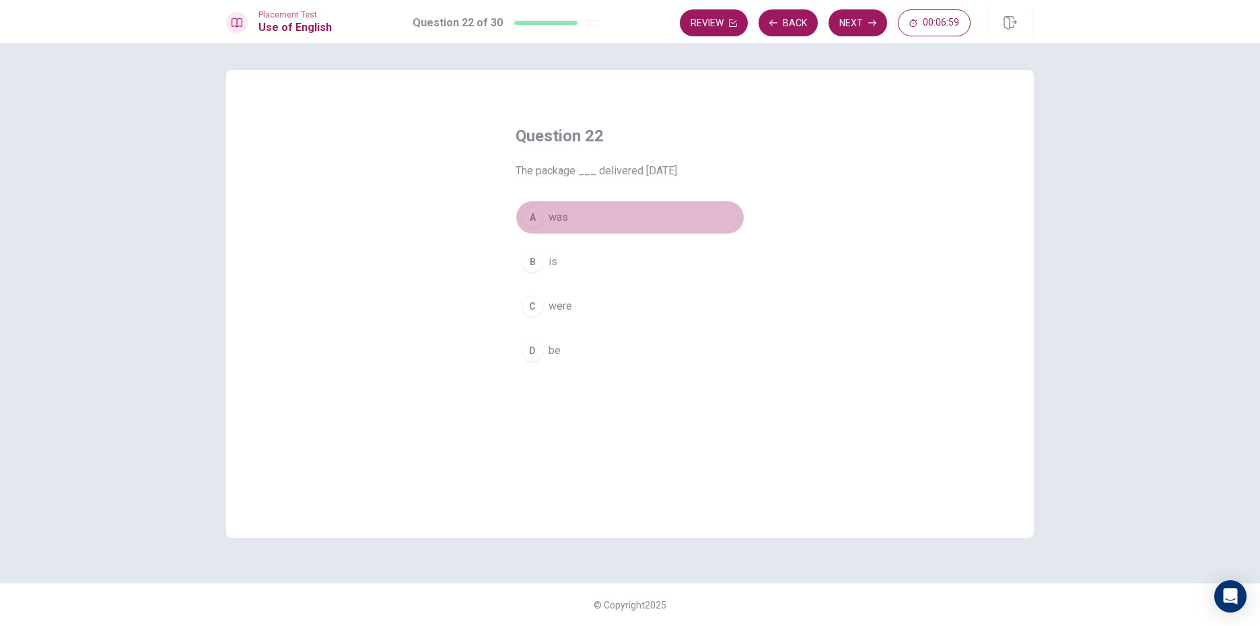
click at [529, 217] on div "A" at bounding box center [533, 218] width 22 height 22
click at [863, 24] on button "Next" at bounding box center [858, 22] width 59 height 27
click at [539, 215] on div "A" at bounding box center [533, 218] width 22 height 22
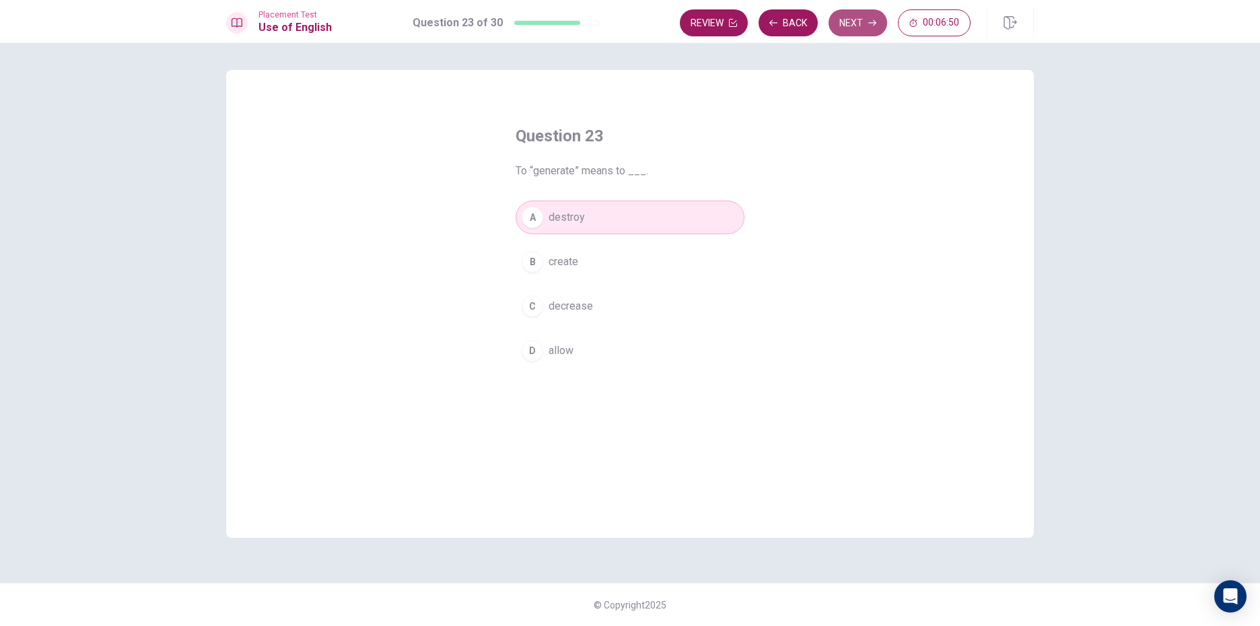
click at [855, 24] on button "Next" at bounding box center [858, 22] width 59 height 27
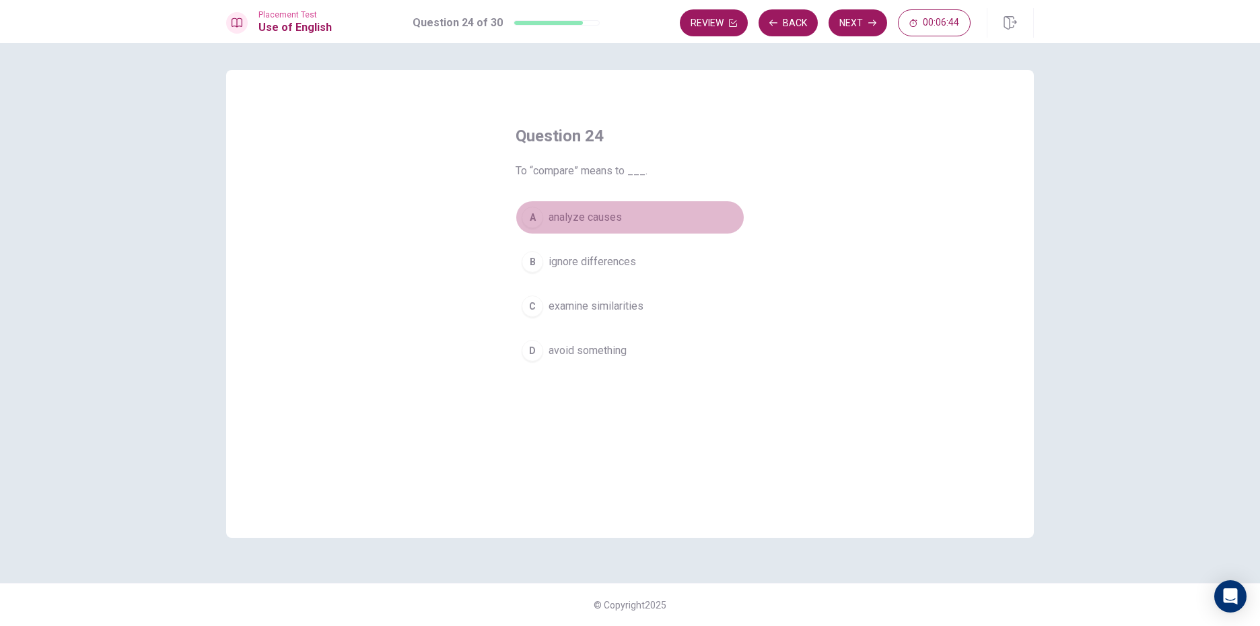
click at [529, 221] on div "A" at bounding box center [533, 218] width 22 height 22
click at [631, 300] on span "examine similarities" at bounding box center [596, 306] width 95 height 16
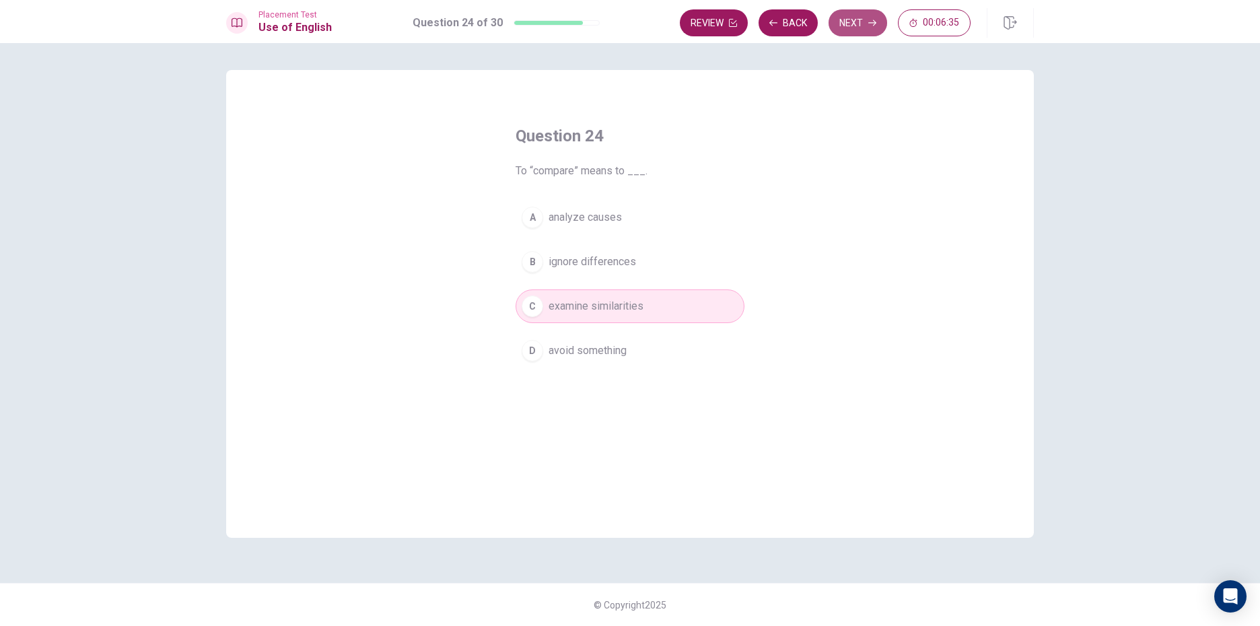
click at [857, 21] on button "Next" at bounding box center [858, 22] width 59 height 27
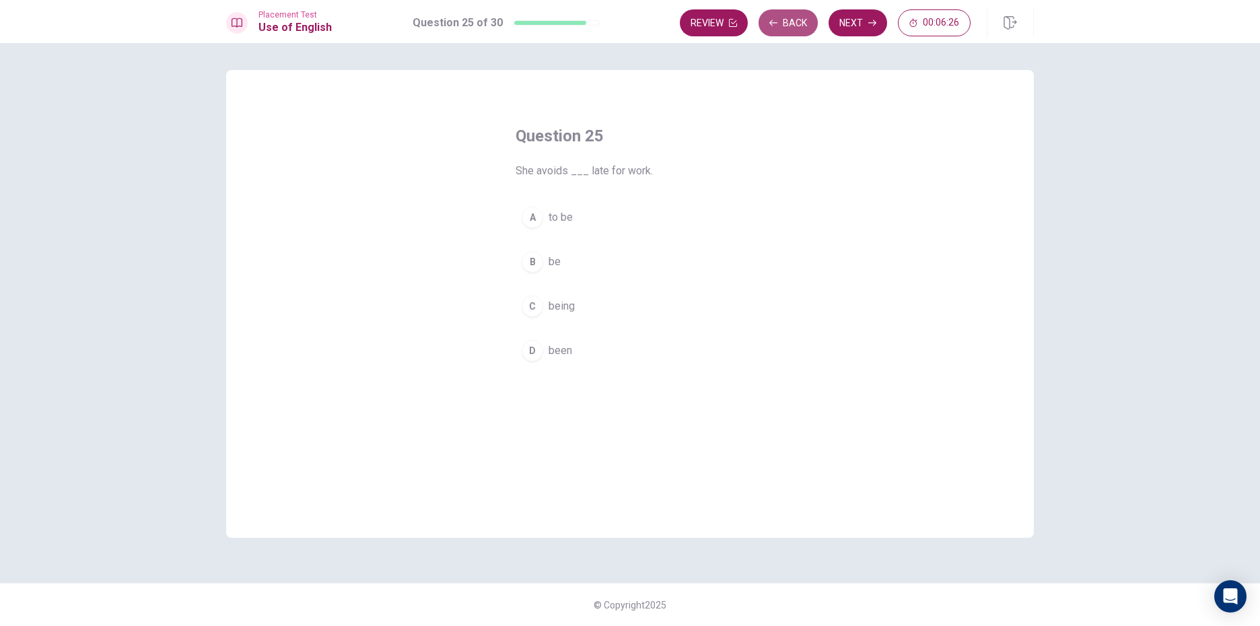
click at [797, 18] on button "Back" at bounding box center [788, 22] width 59 height 27
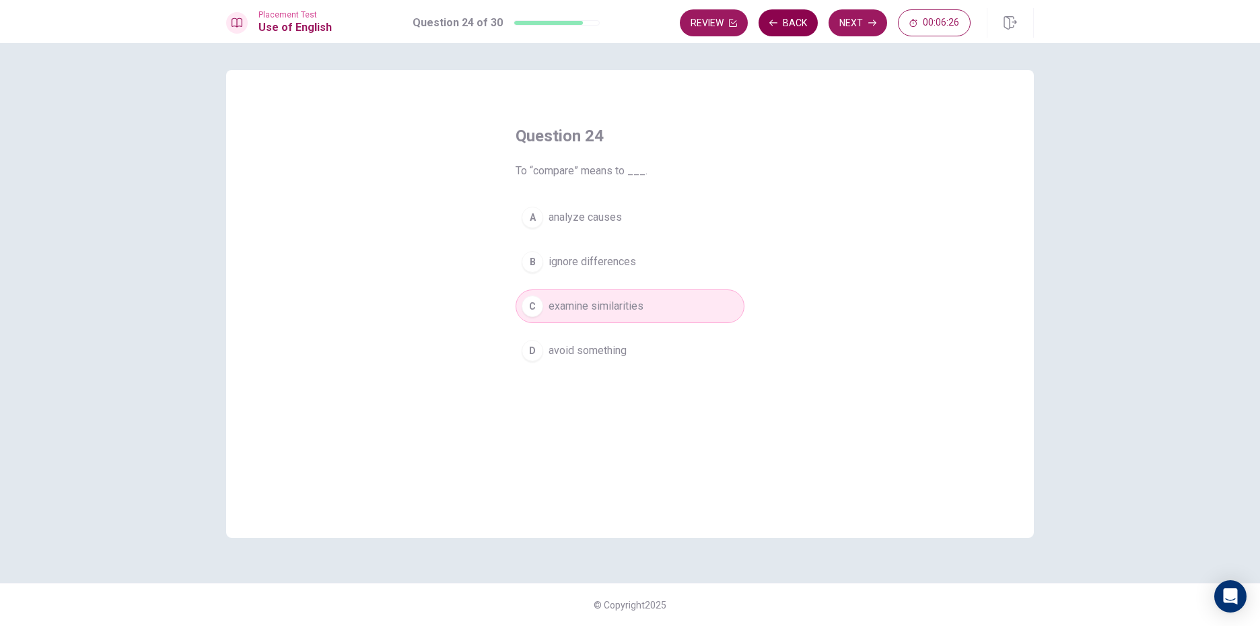
click at [797, 18] on button "Back" at bounding box center [788, 22] width 59 height 27
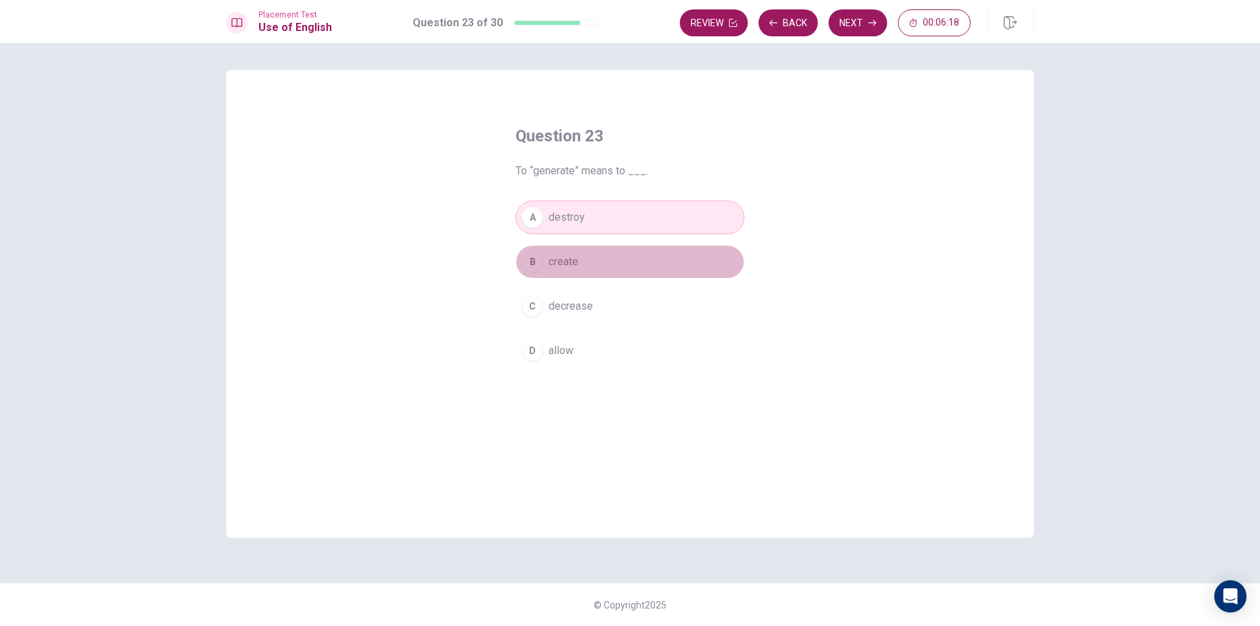
click at [622, 252] on button "B create" at bounding box center [630, 262] width 229 height 34
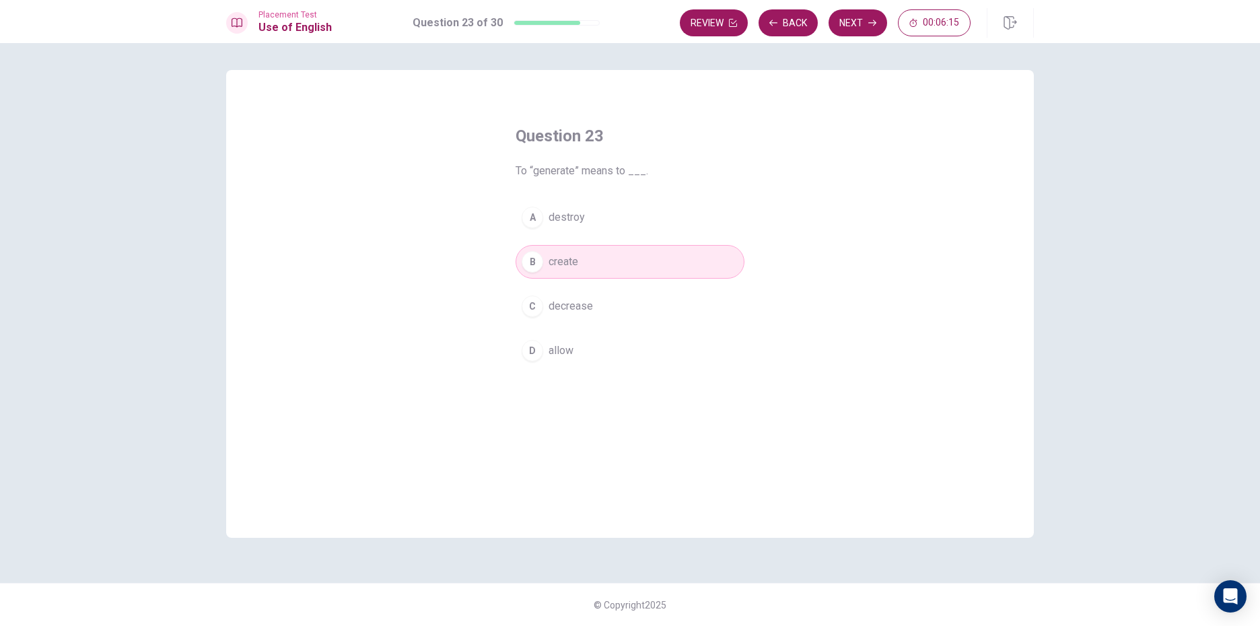
click at [607, 294] on button "C decrease" at bounding box center [630, 307] width 229 height 34
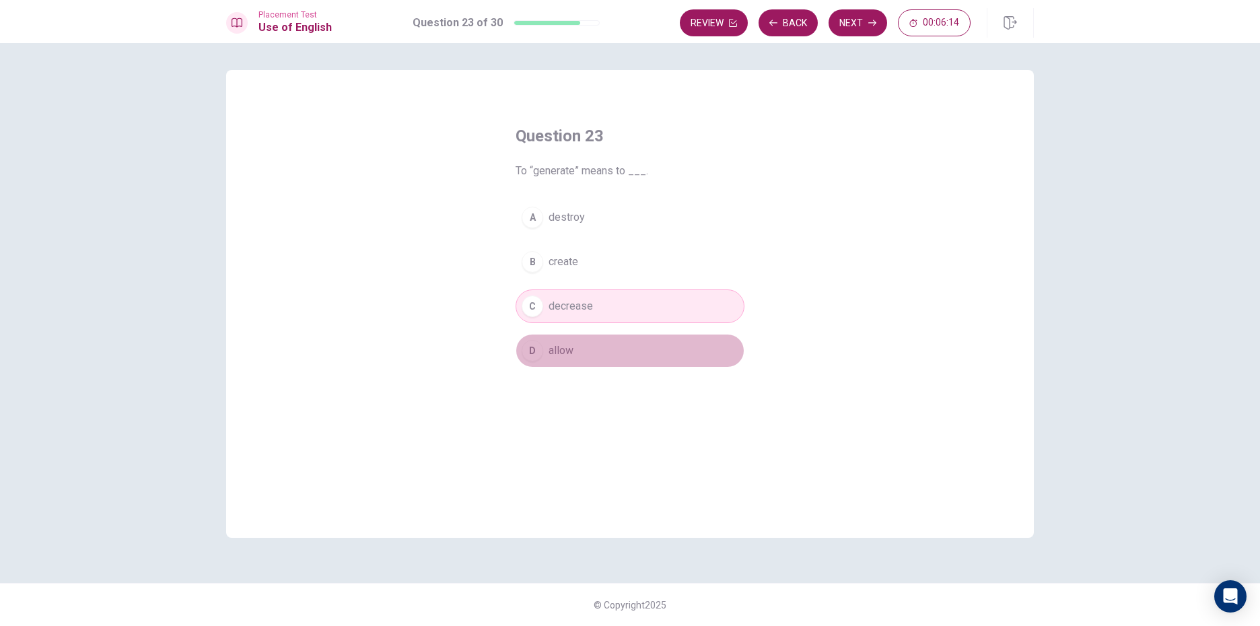
click at [592, 355] on button "D allow" at bounding box center [630, 351] width 229 height 34
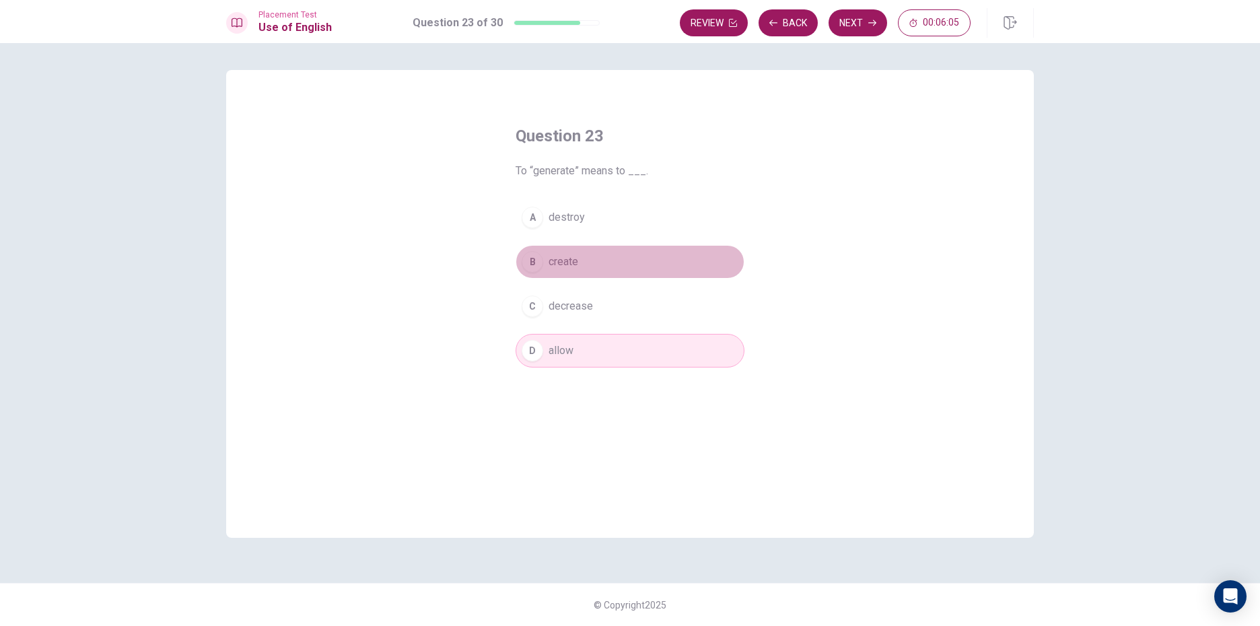
click at [626, 250] on button "B create" at bounding box center [630, 262] width 229 height 34
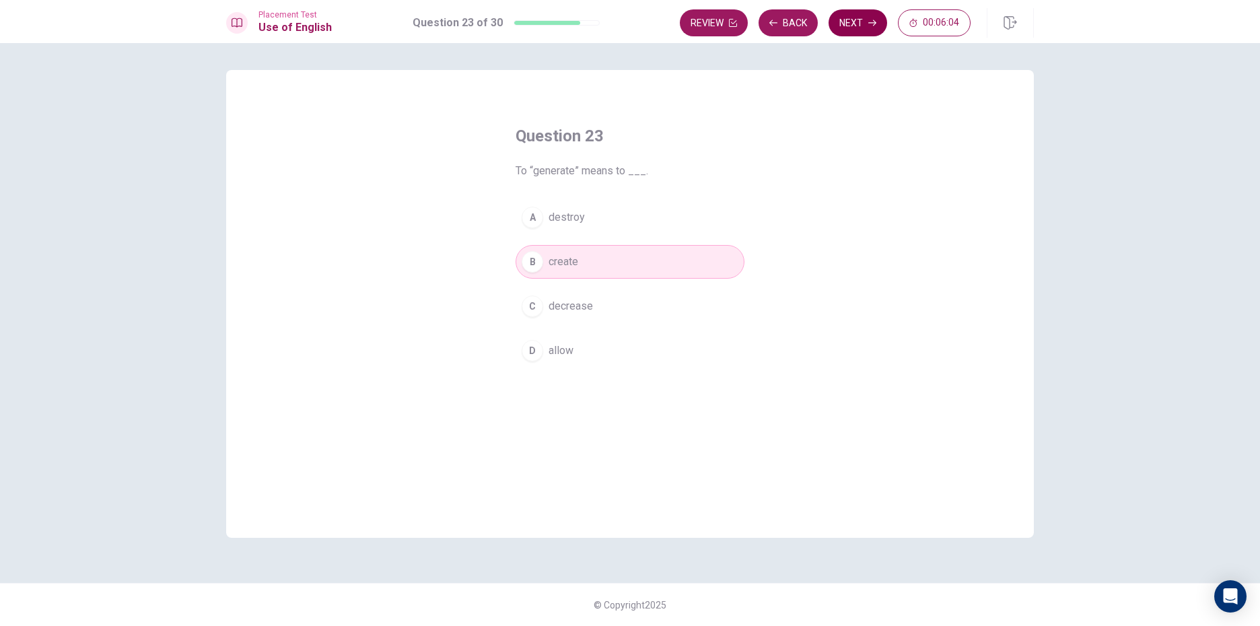
click at [845, 28] on button "Next" at bounding box center [858, 22] width 59 height 27
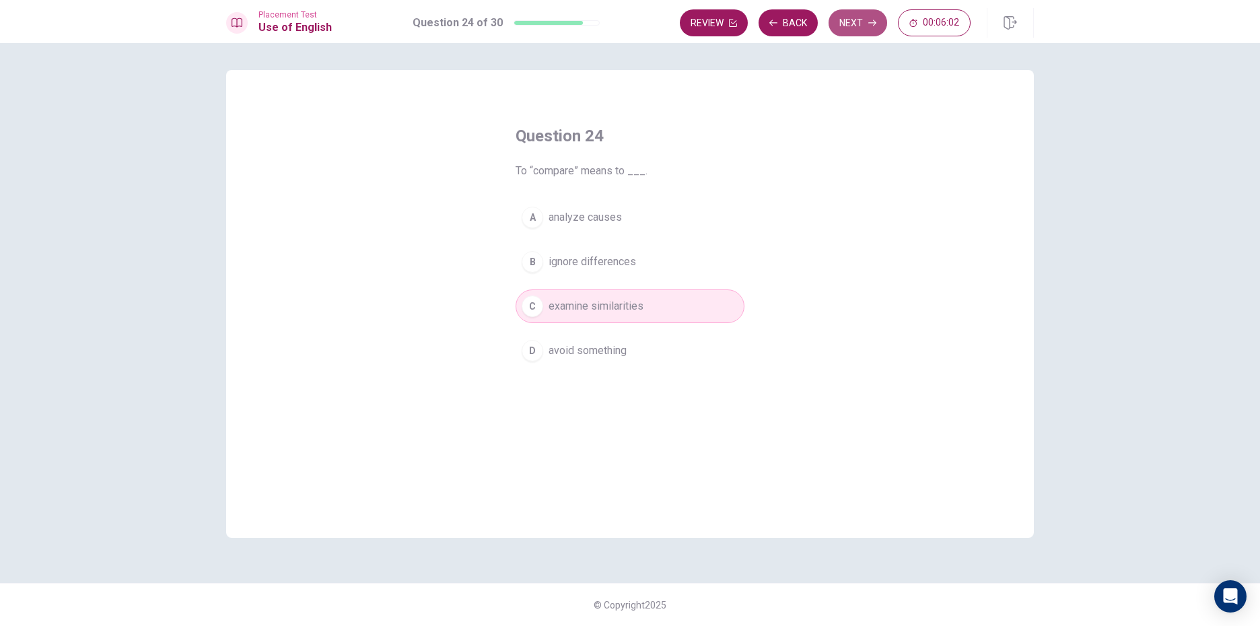
click at [845, 28] on button "Next" at bounding box center [858, 22] width 59 height 27
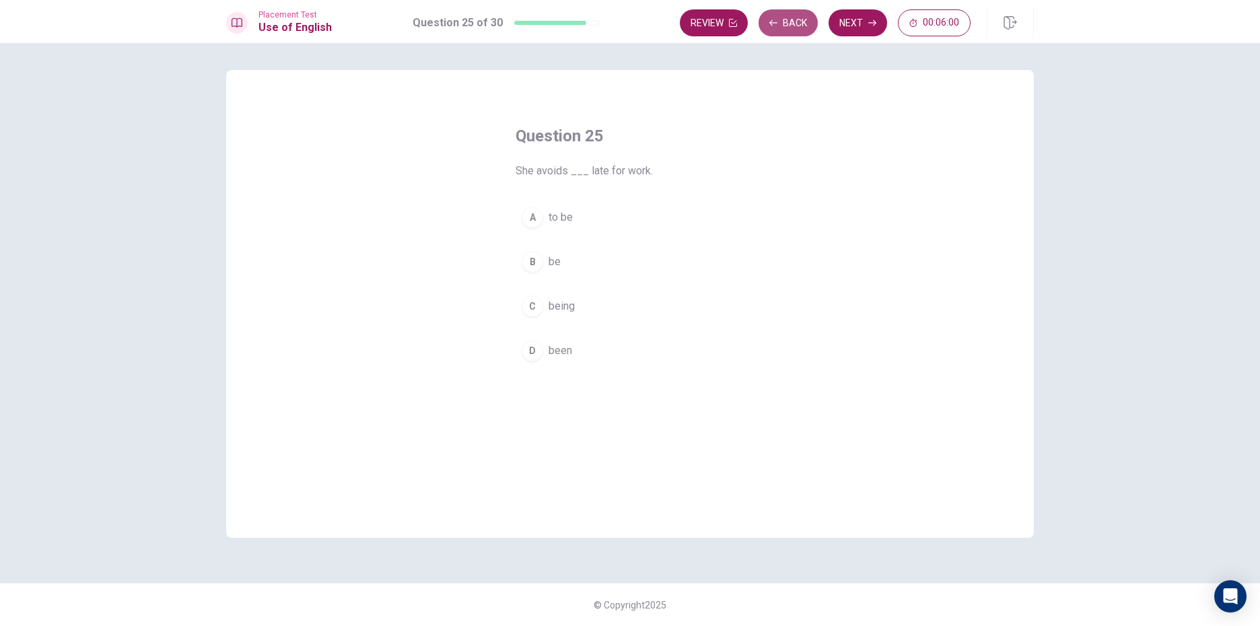
click at [792, 22] on button "Back" at bounding box center [788, 22] width 59 height 27
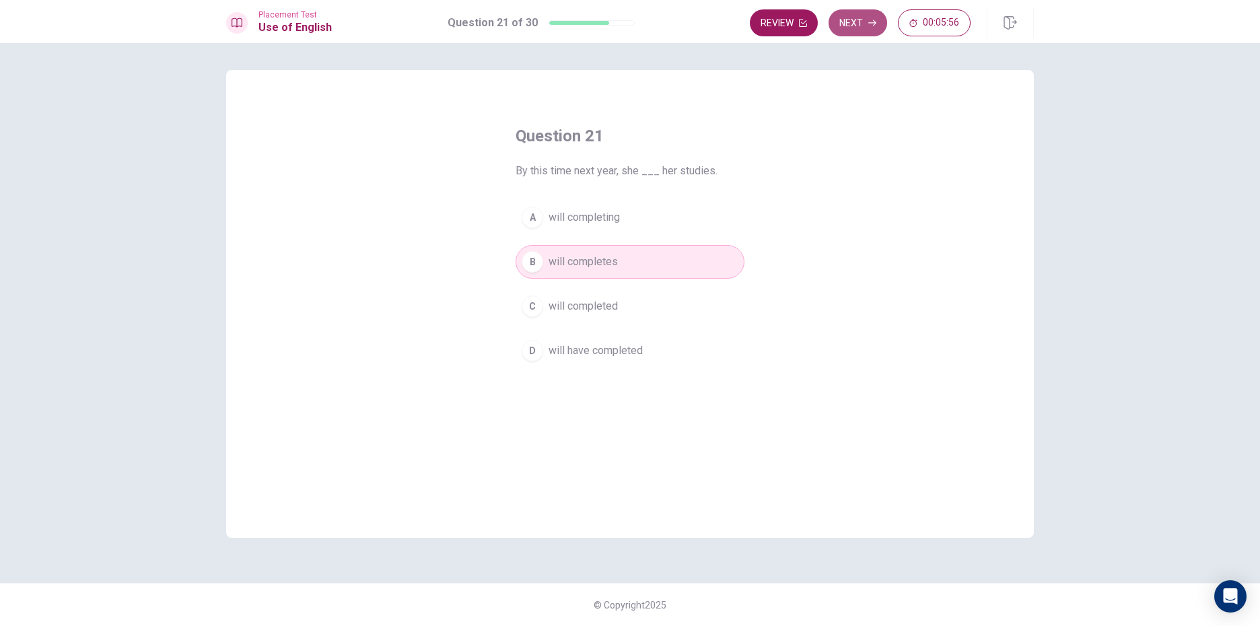
click at [854, 19] on button "Next" at bounding box center [858, 22] width 59 height 27
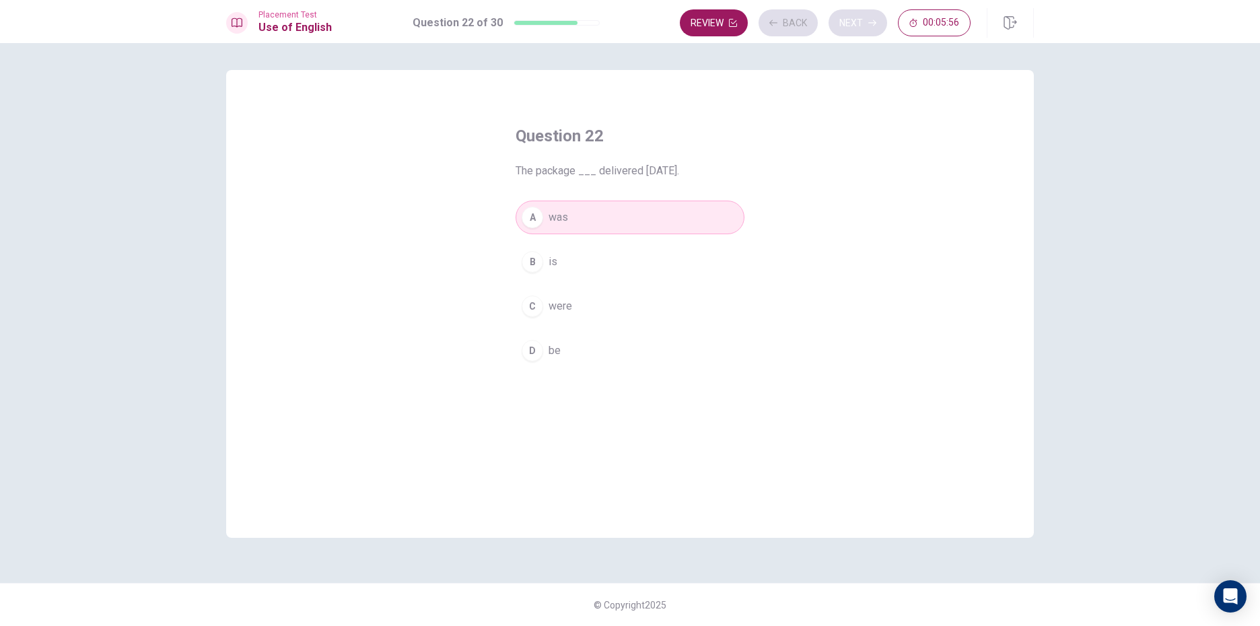
click at [854, 19] on div "Review Back Next 00:05:56" at bounding box center [825, 22] width 291 height 27
click at [851, 21] on button "Next" at bounding box center [858, 22] width 59 height 27
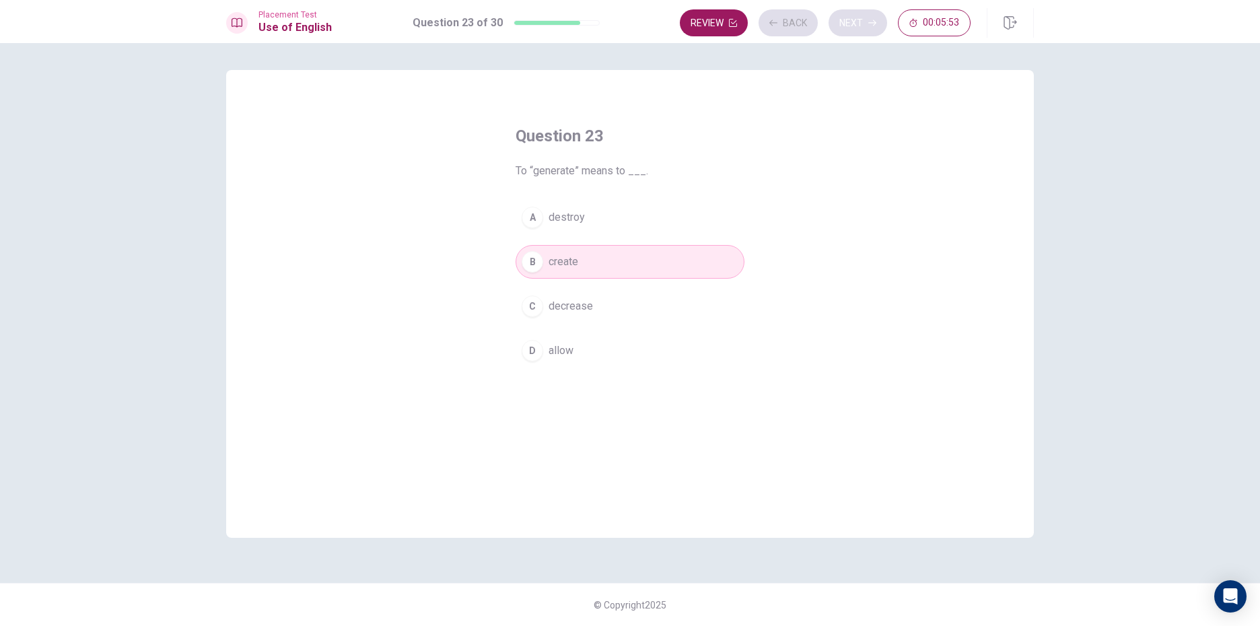
click at [851, 21] on div "Review Back Next 00:05:53" at bounding box center [825, 22] width 291 height 27
click at [851, 21] on button "Next" at bounding box center [858, 22] width 59 height 27
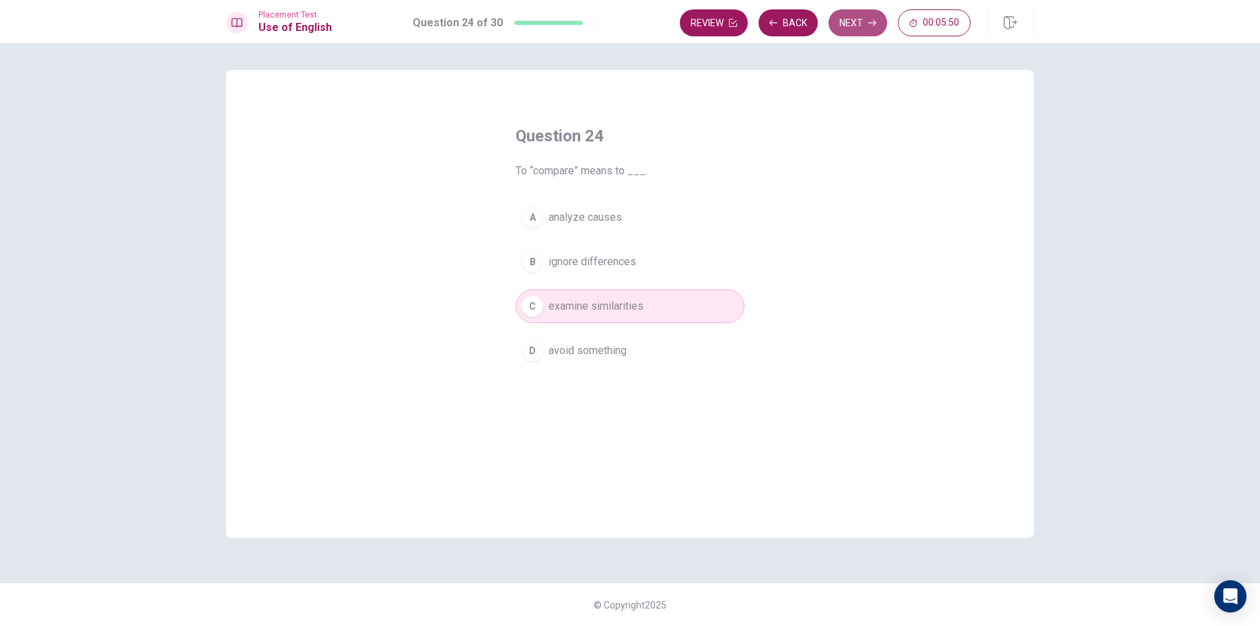
click at [850, 22] on button "Next" at bounding box center [858, 22] width 59 height 27
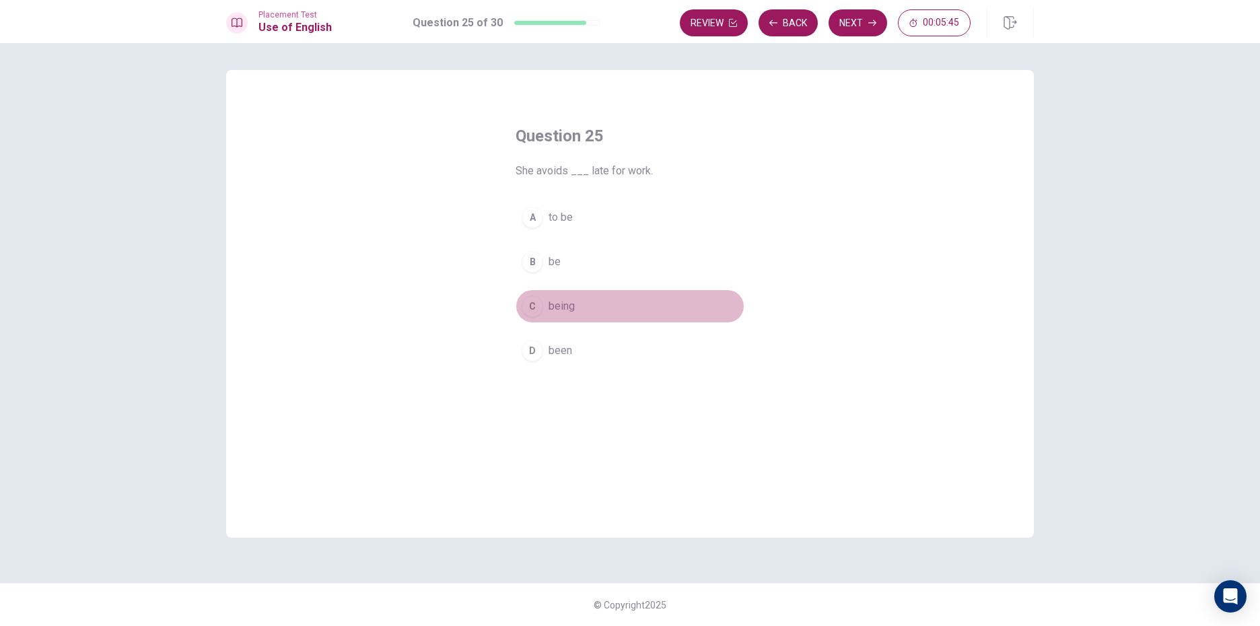
click at [537, 304] on div "C" at bounding box center [533, 307] width 22 height 22
click at [854, 19] on button "Next" at bounding box center [858, 22] width 59 height 27
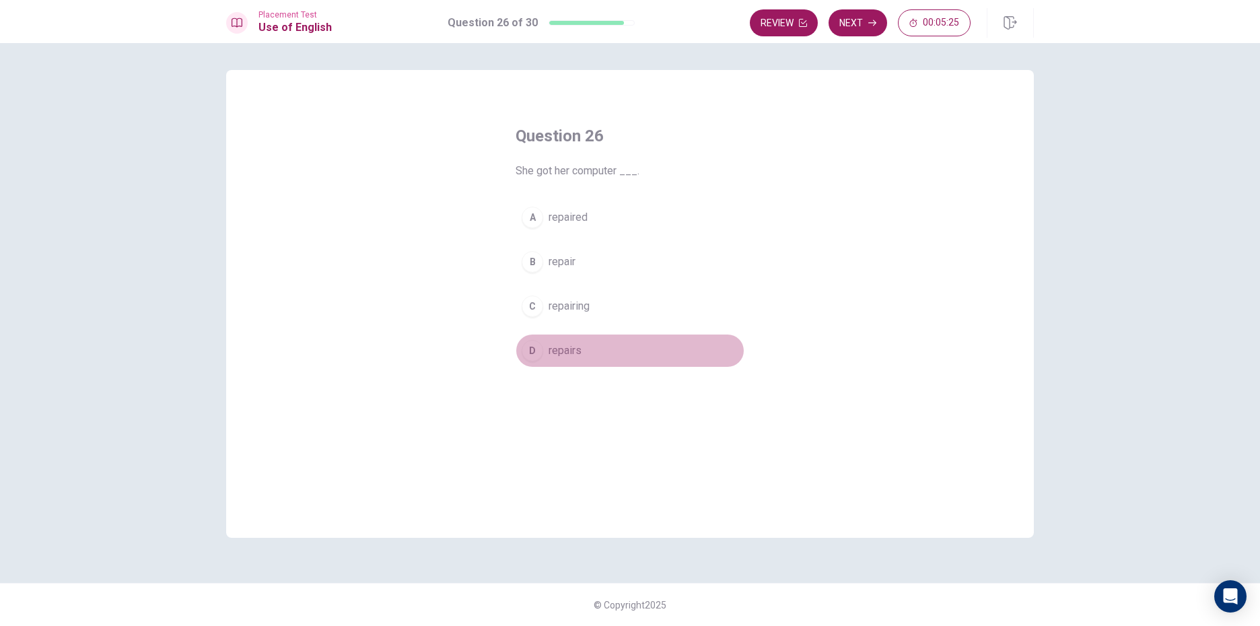
click at [531, 345] on div "D" at bounding box center [533, 351] width 22 height 22
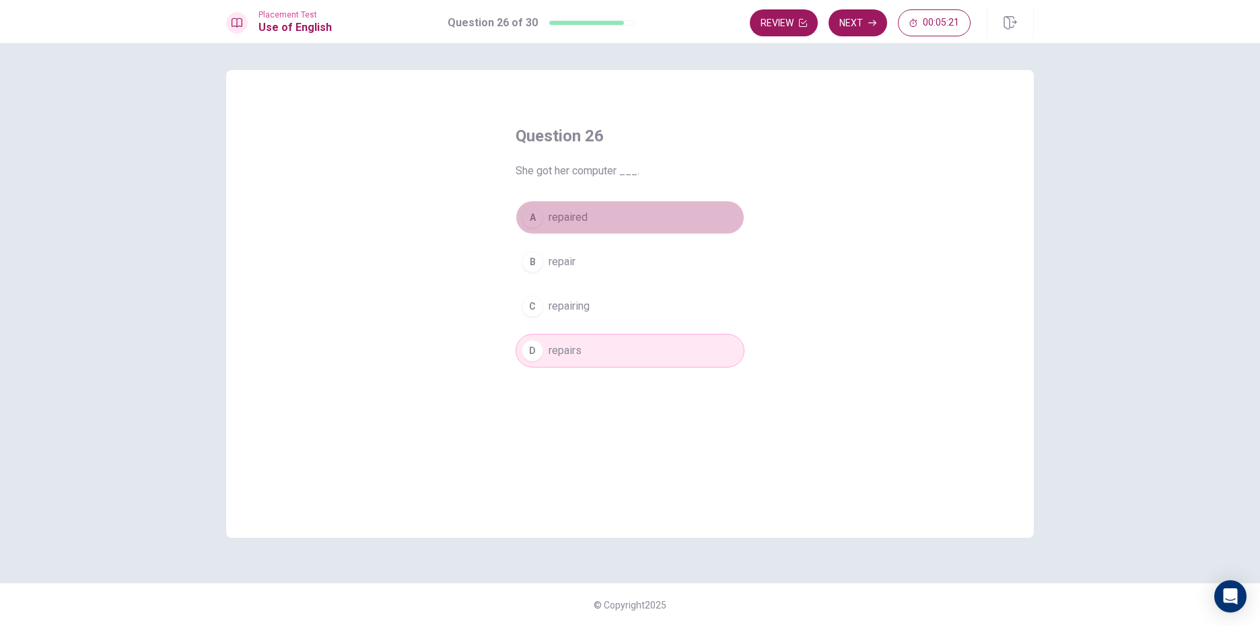
click at [560, 209] on span "repaired" at bounding box center [568, 217] width 39 height 16
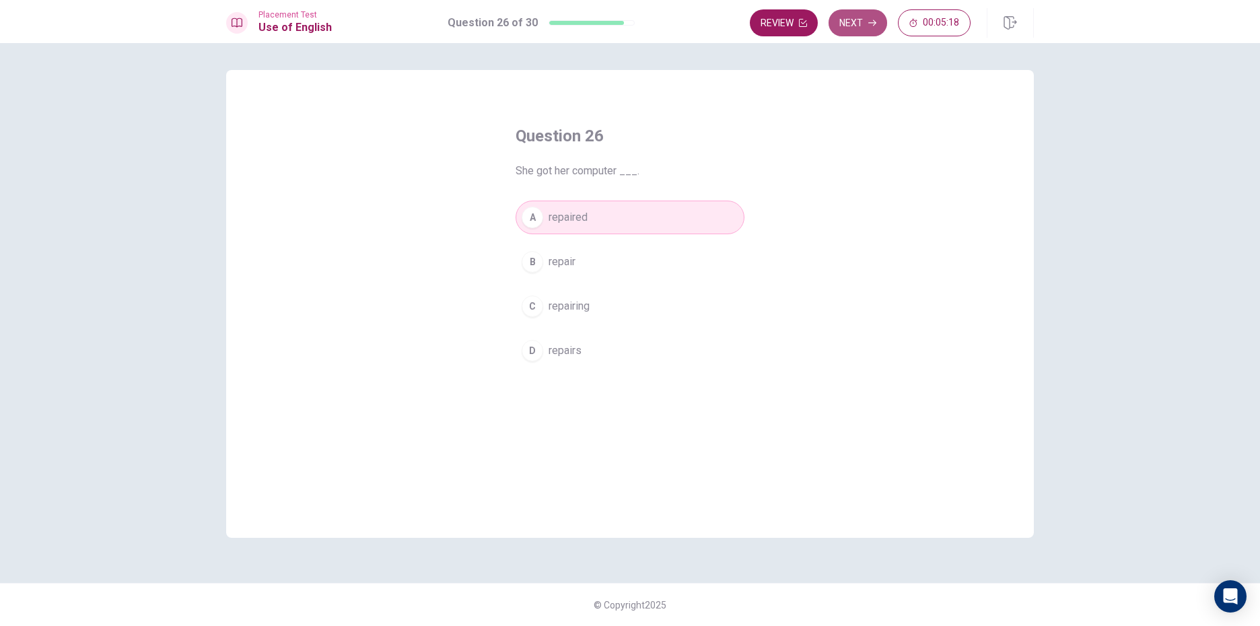
click at [850, 28] on button "Next" at bounding box center [858, 22] width 59 height 27
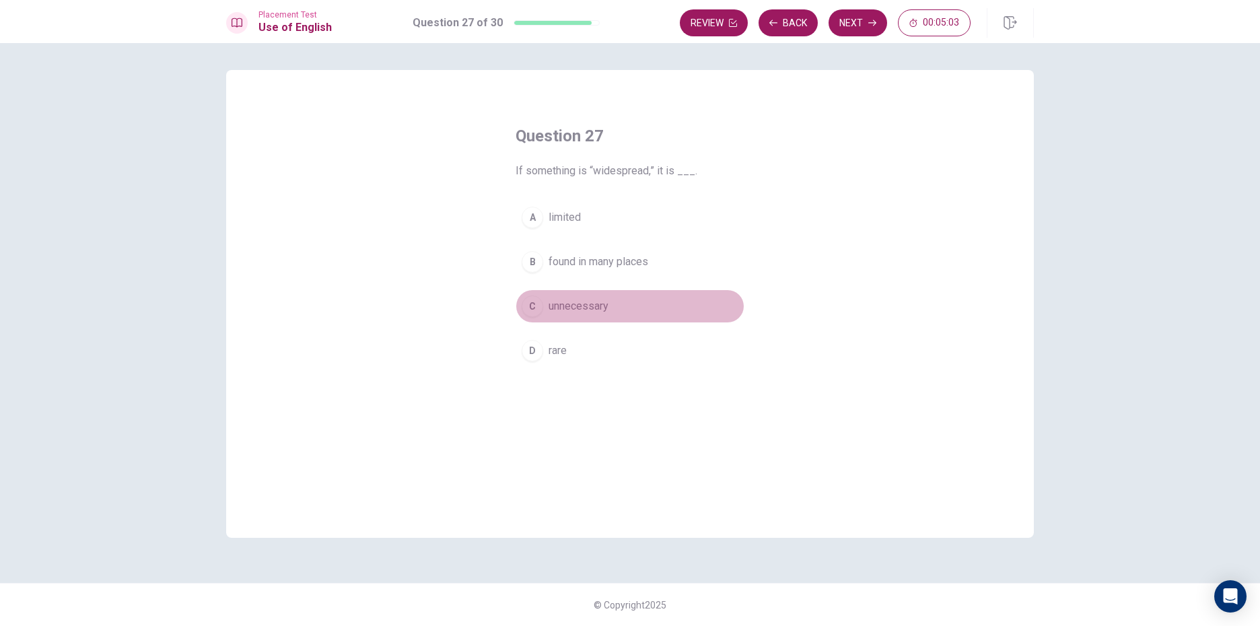
click at [528, 308] on div "C" at bounding box center [533, 307] width 22 height 22
click at [856, 28] on button "Next" at bounding box center [858, 22] width 59 height 27
click at [529, 307] on div "C" at bounding box center [533, 307] width 22 height 22
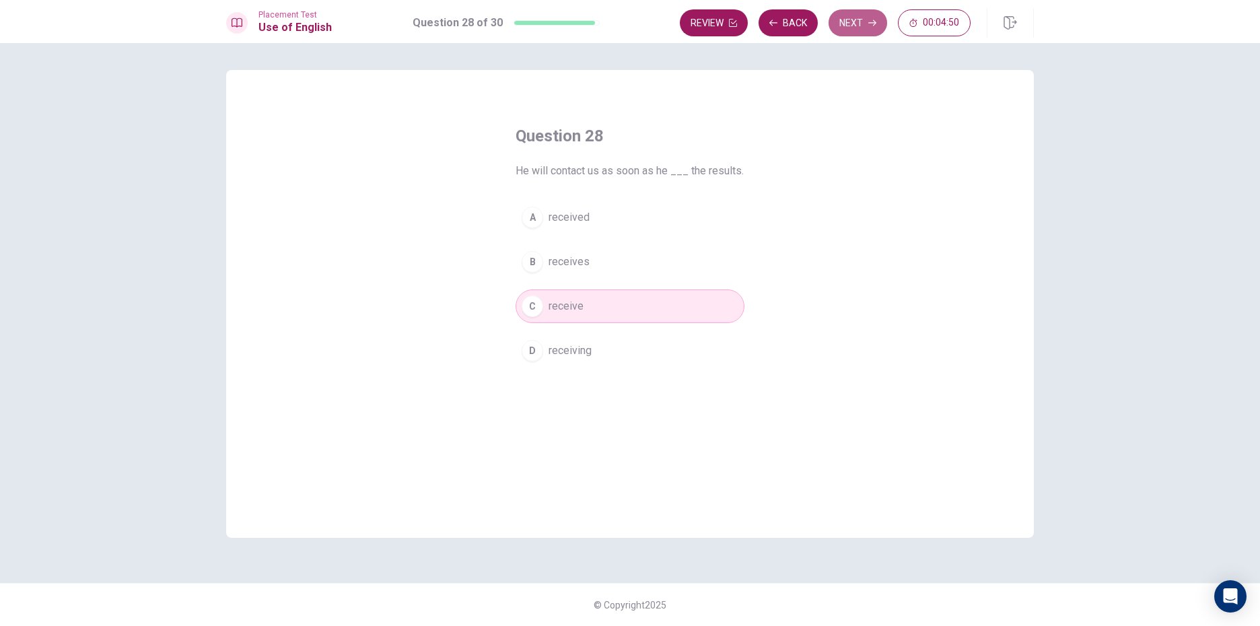
click at [848, 24] on button "Next" at bounding box center [858, 22] width 59 height 27
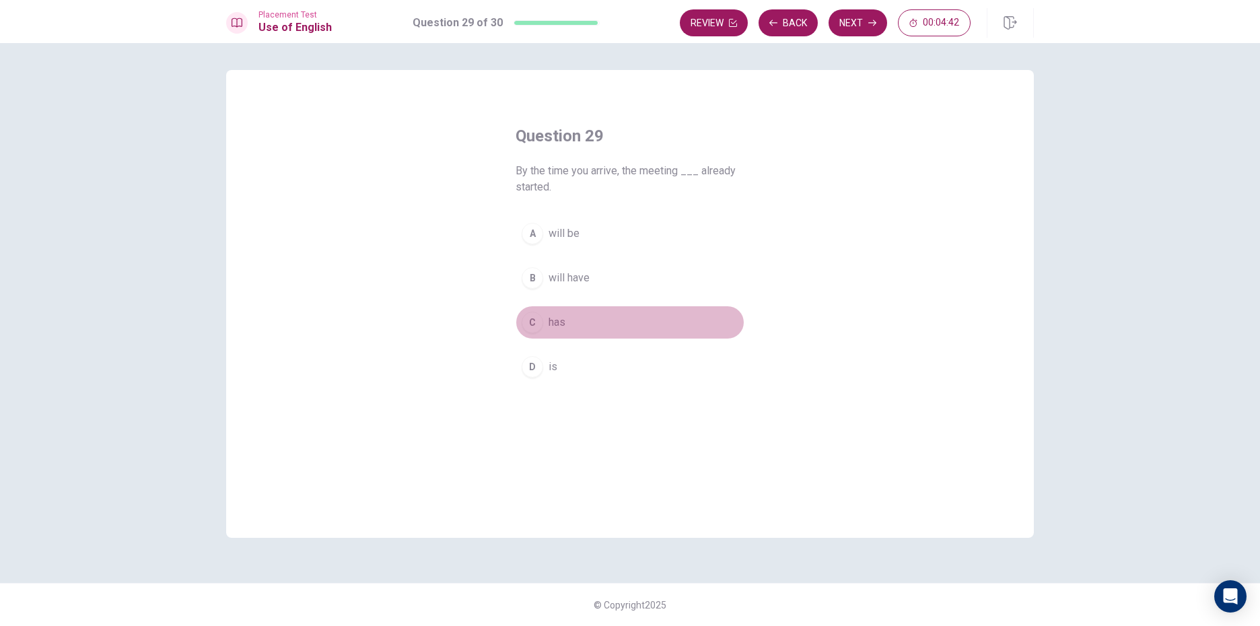
click at [530, 320] on div "C" at bounding box center [533, 323] width 22 height 22
click at [845, 23] on button "Next" at bounding box center [858, 22] width 59 height 27
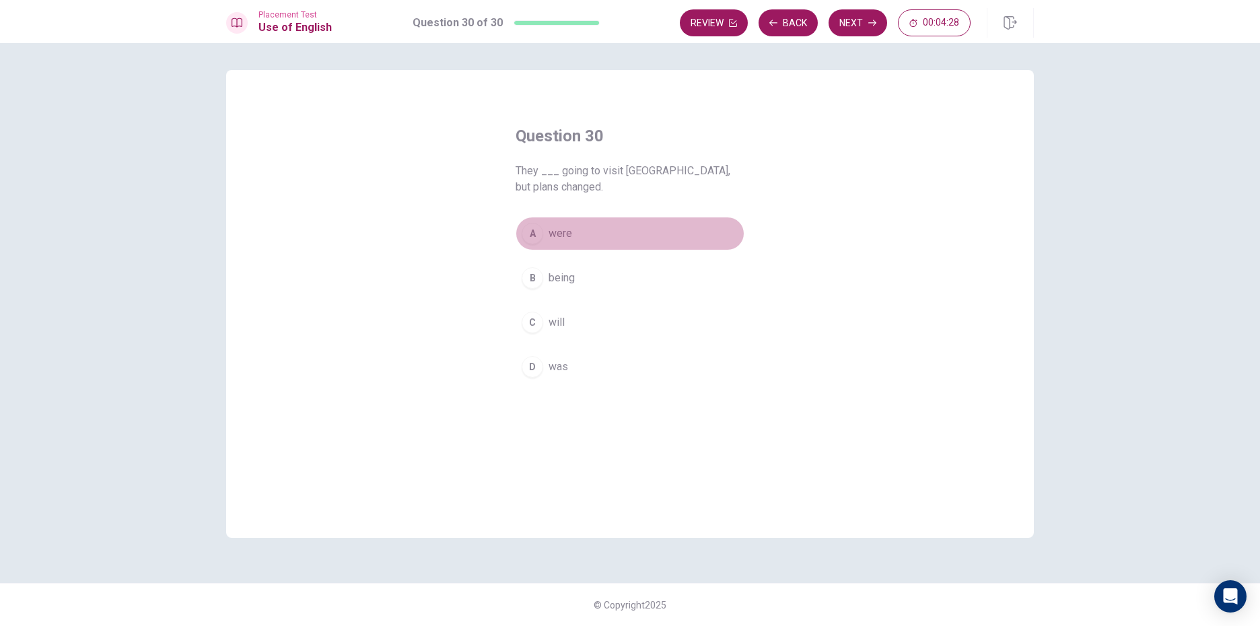
click at [534, 223] on div "A" at bounding box center [533, 234] width 22 height 22
click at [797, 25] on button "Back" at bounding box center [788, 22] width 59 height 27
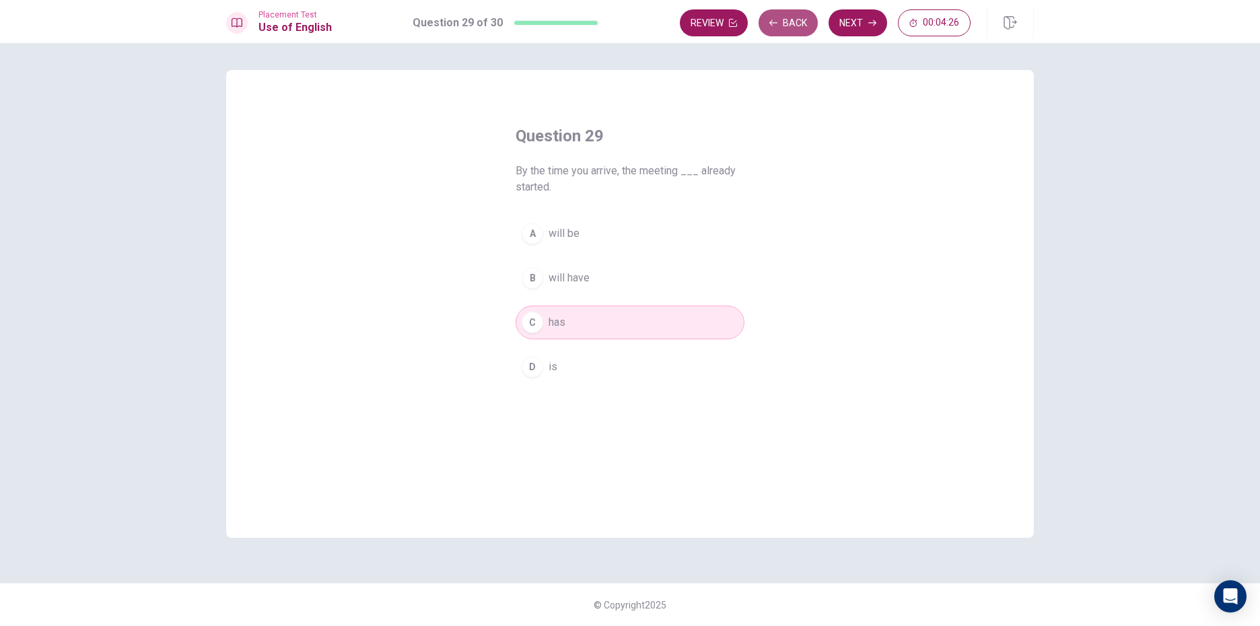
click at [797, 25] on button "Back" at bounding box center [788, 22] width 59 height 27
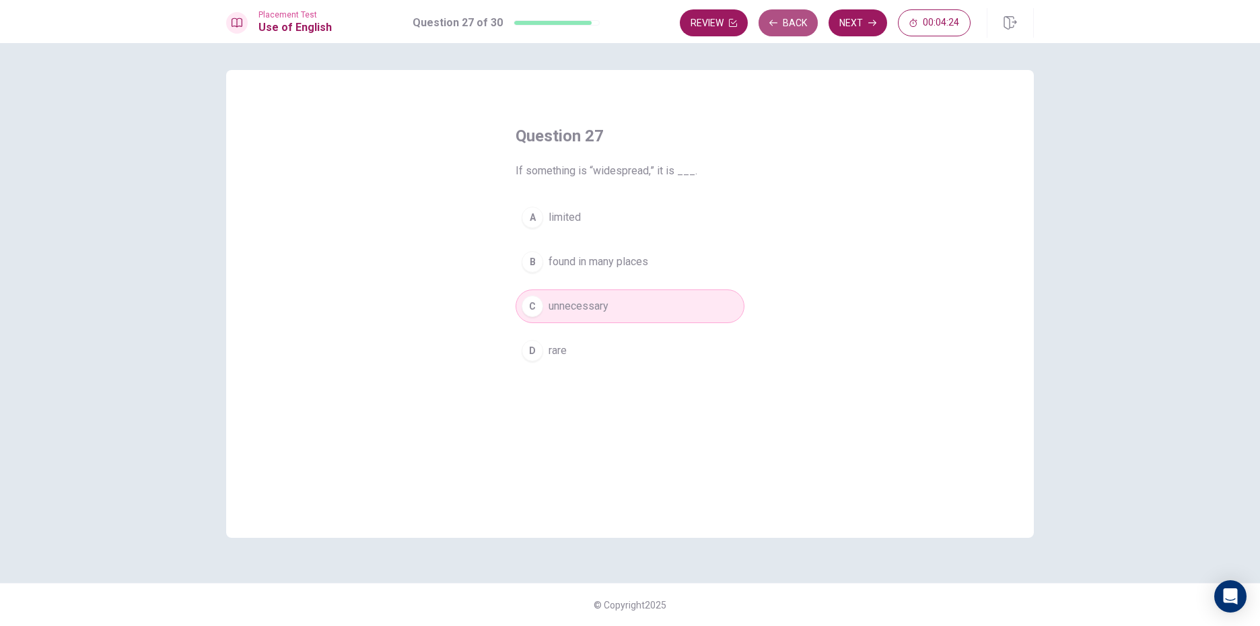
click at [797, 25] on button "Back" at bounding box center [788, 22] width 59 height 27
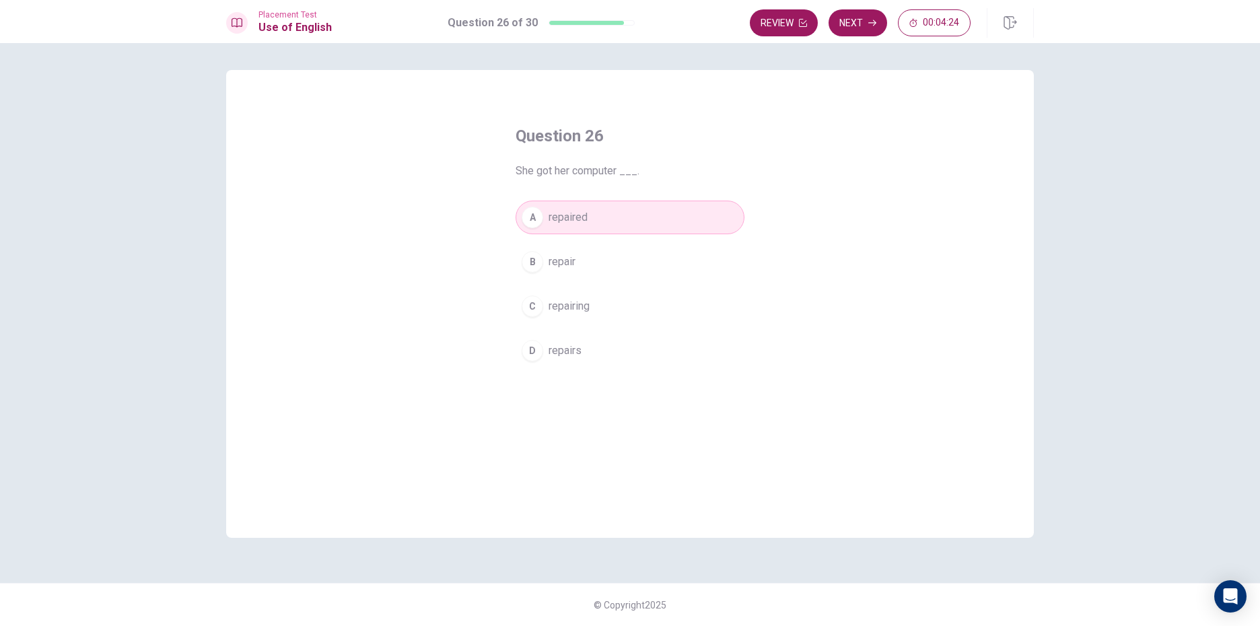
click at [797, 25] on button "Review" at bounding box center [784, 22] width 68 height 27
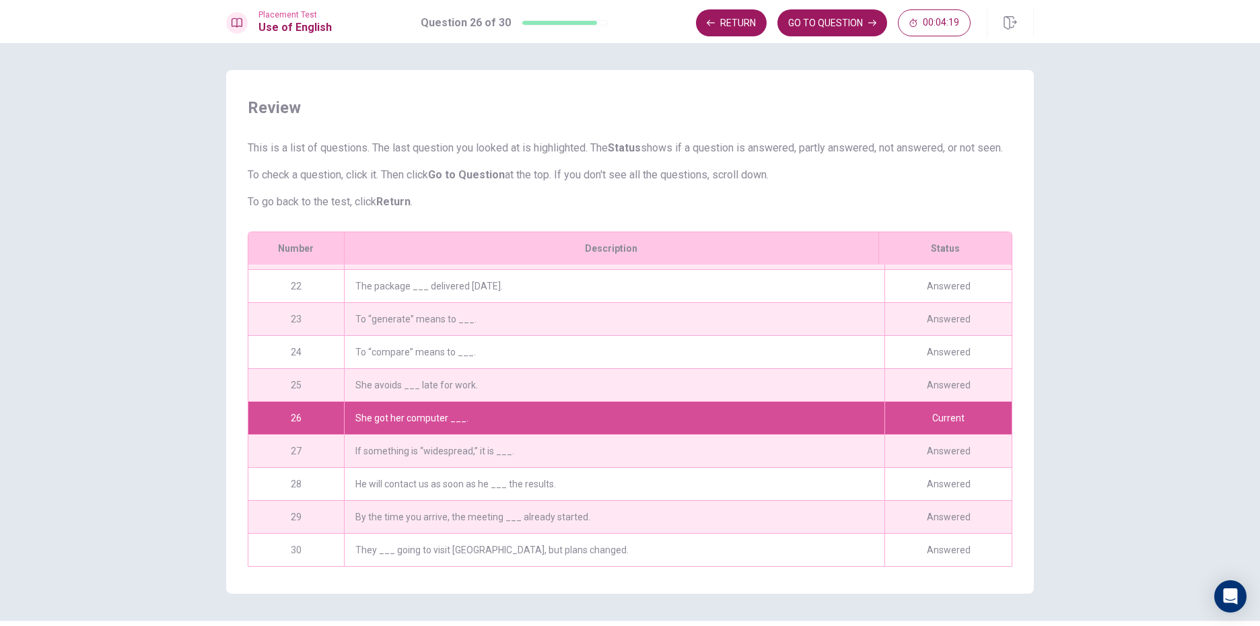
scroll to position [54, 0]
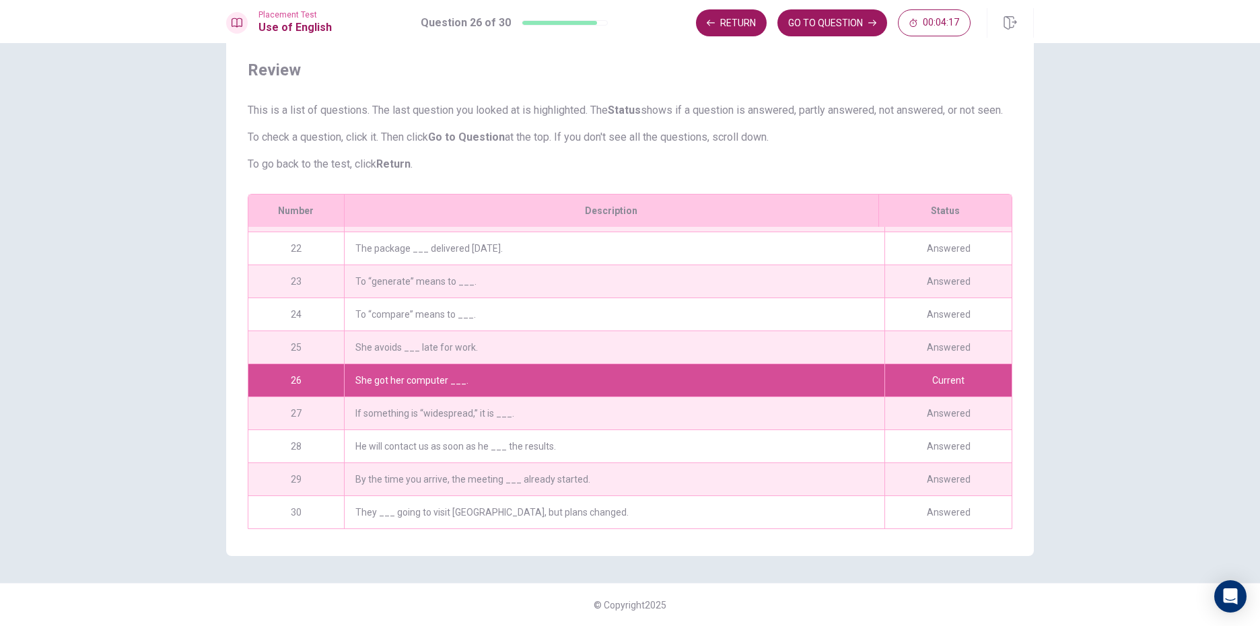
click at [510, 367] on div "She got her computer ___." at bounding box center [614, 380] width 541 height 32
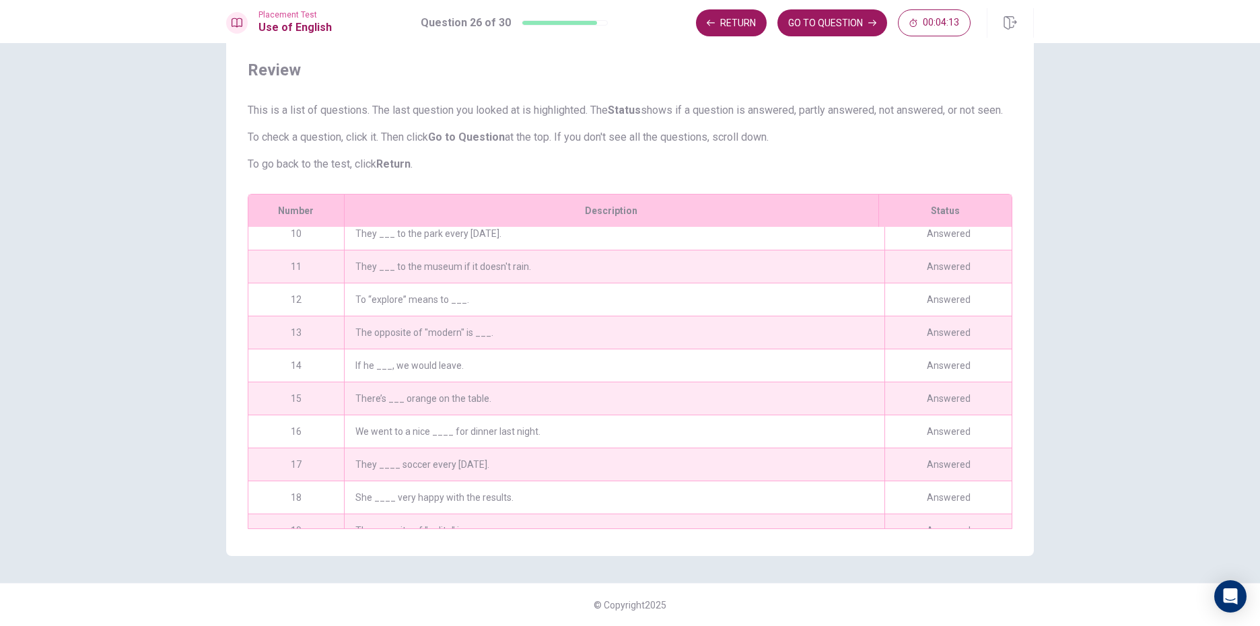
scroll to position [135, 0]
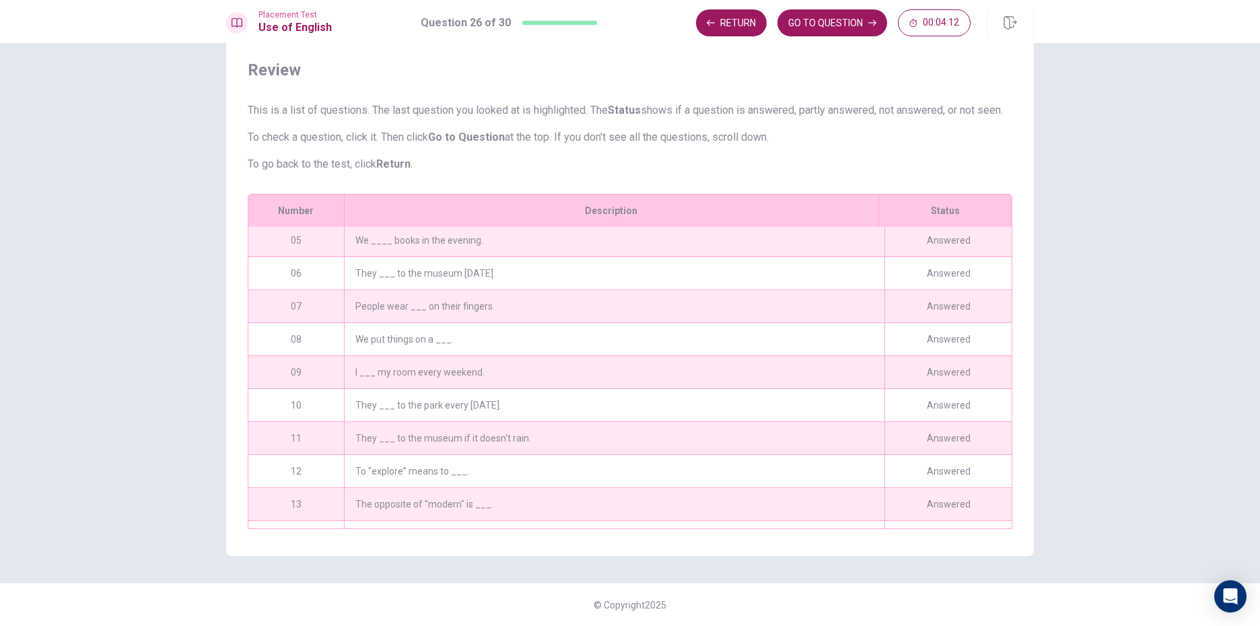
click at [514, 306] on div "People wear ___ on their fingers." at bounding box center [614, 306] width 541 height 32
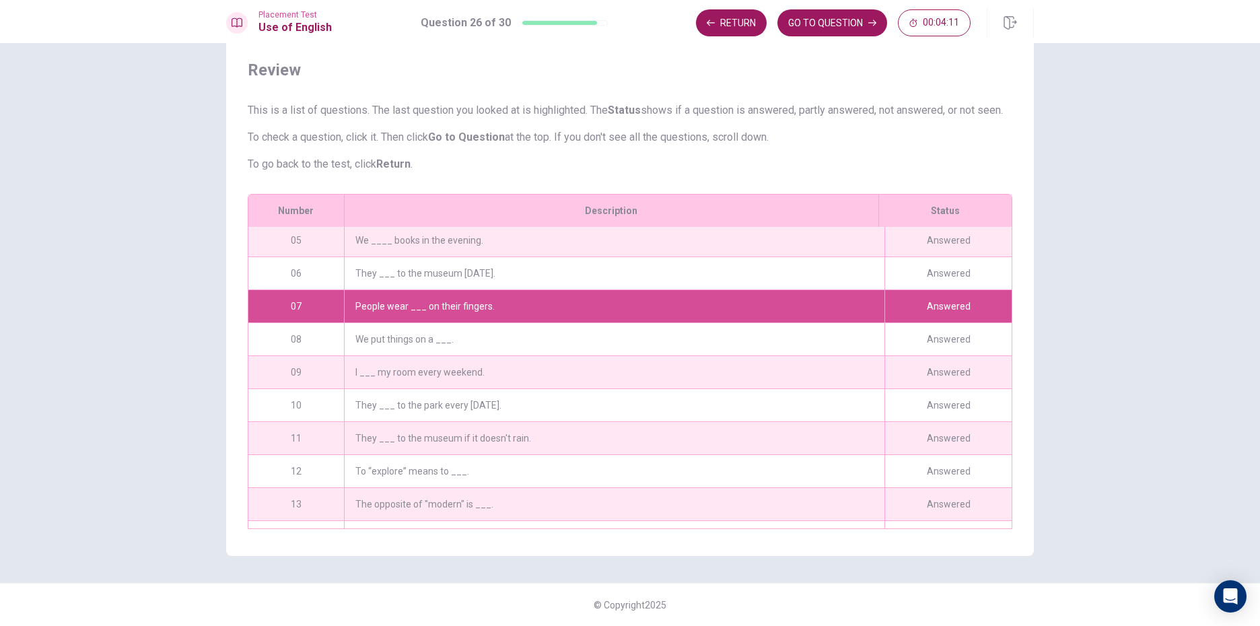
click at [481, 337] on div "We put things on a ___." at bounding box center [614, 339] width 541 height 32
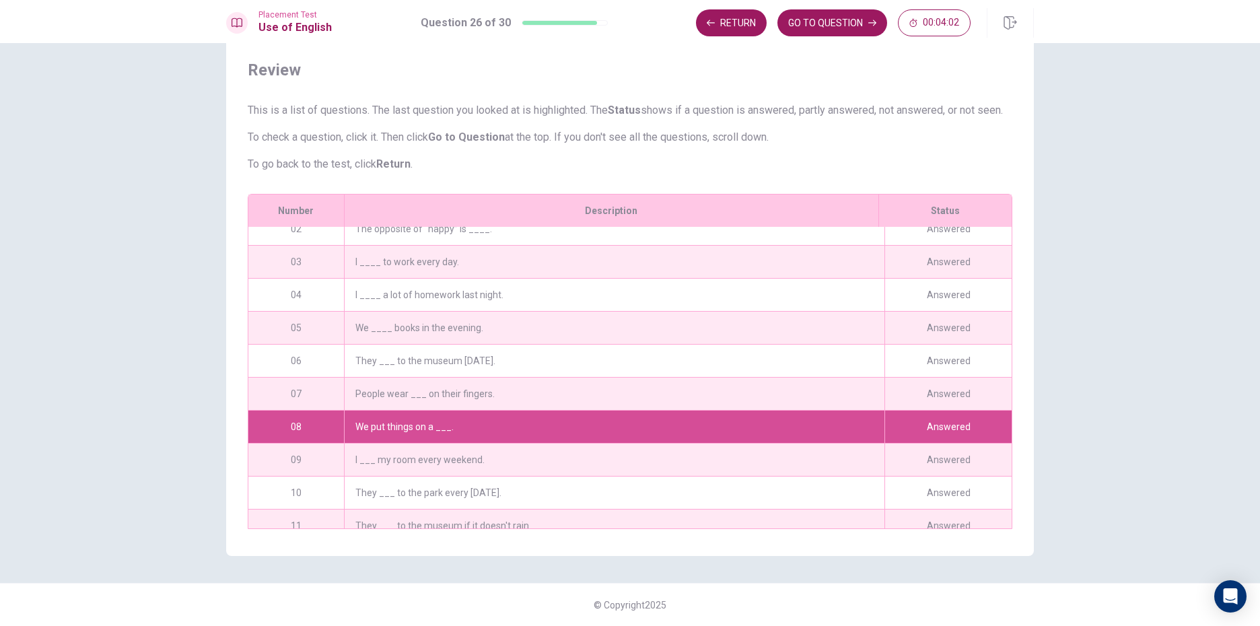
scroll to position [0, 0]
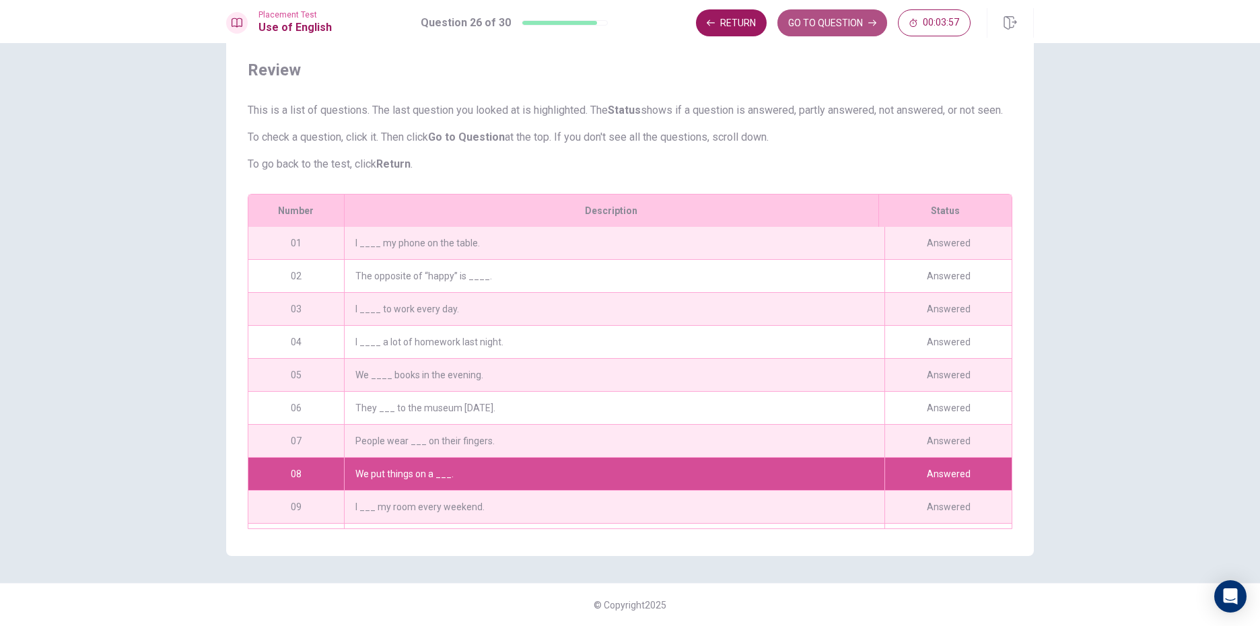
click at [802, 24] on button "GO TO QUESTION" at bounding box center [833, 22] width 110 height 27
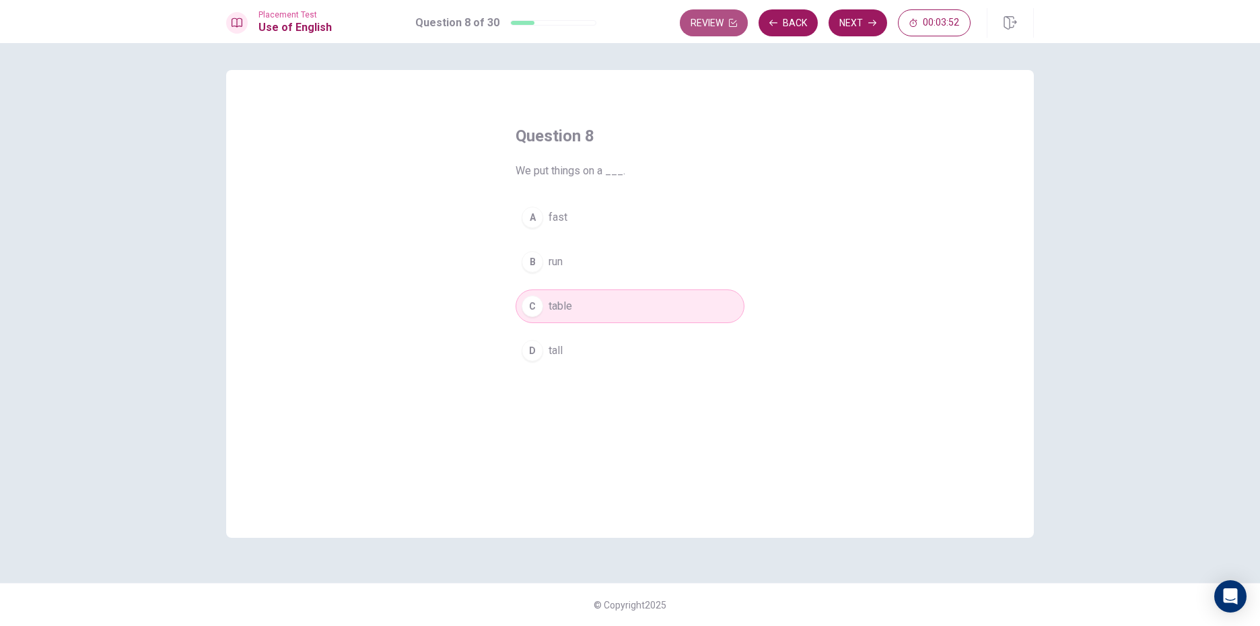
click at [724, 22] on button "Review" at bounding box center [714, 22] width 68 height 27
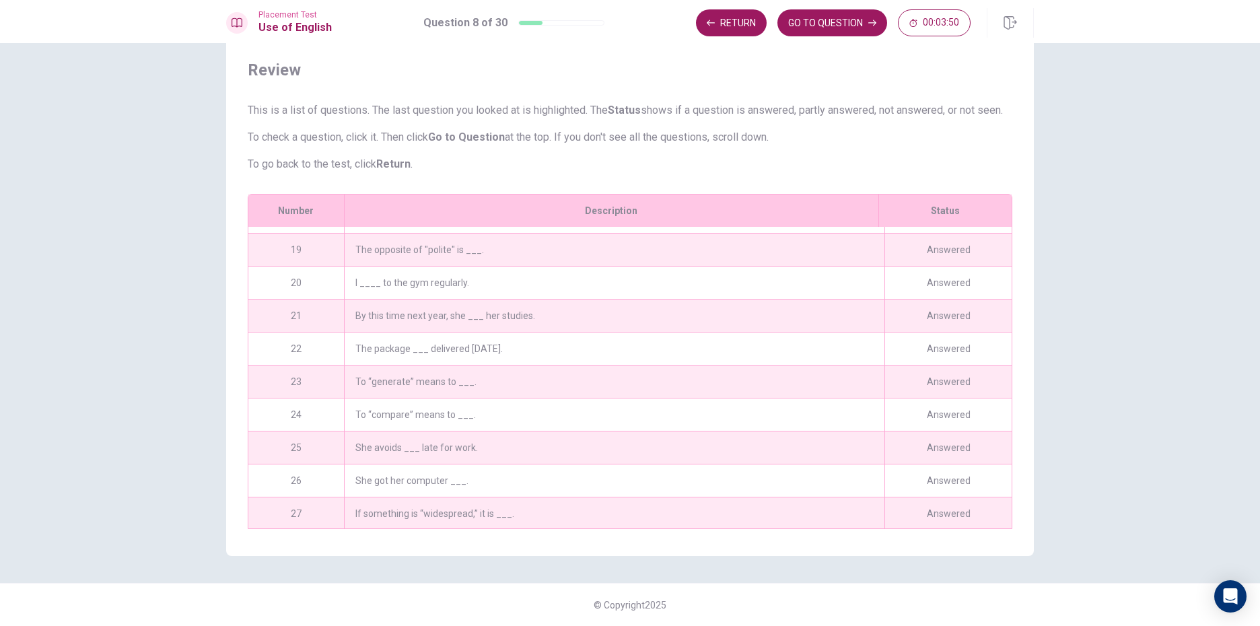
scroll to position [694, 0]
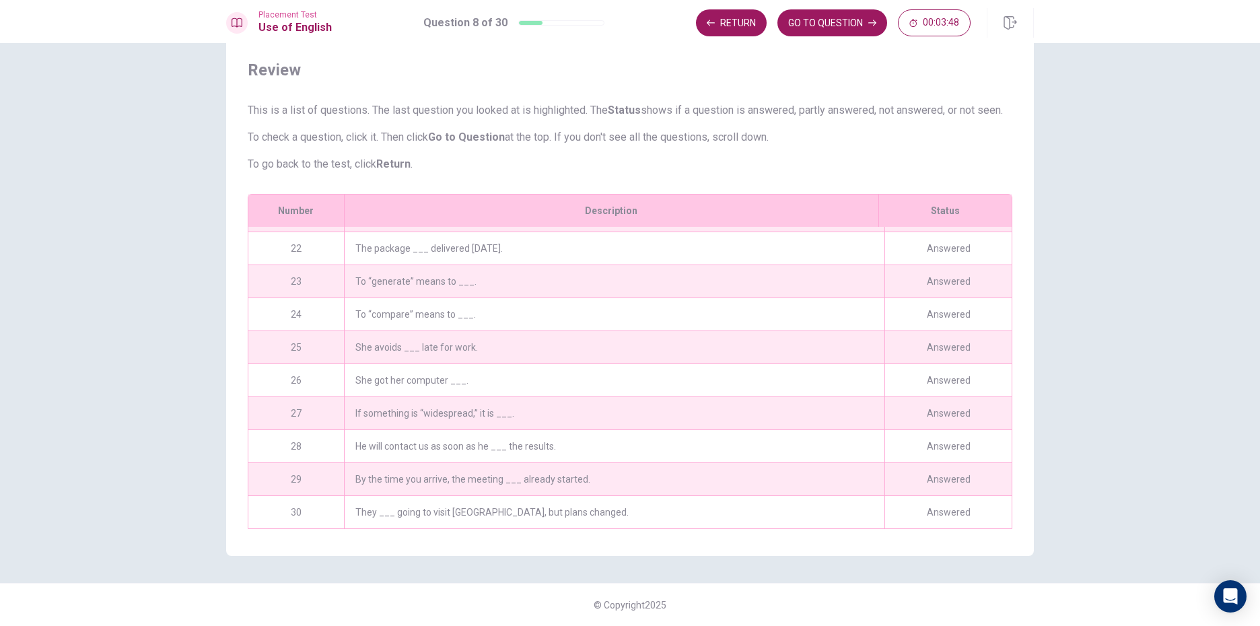
click at [467, 496] on div "They ___ going to visit [GEOGRAPHIC_DATA], but plans changed." at bounding box center [614, 512] width 541 height 32
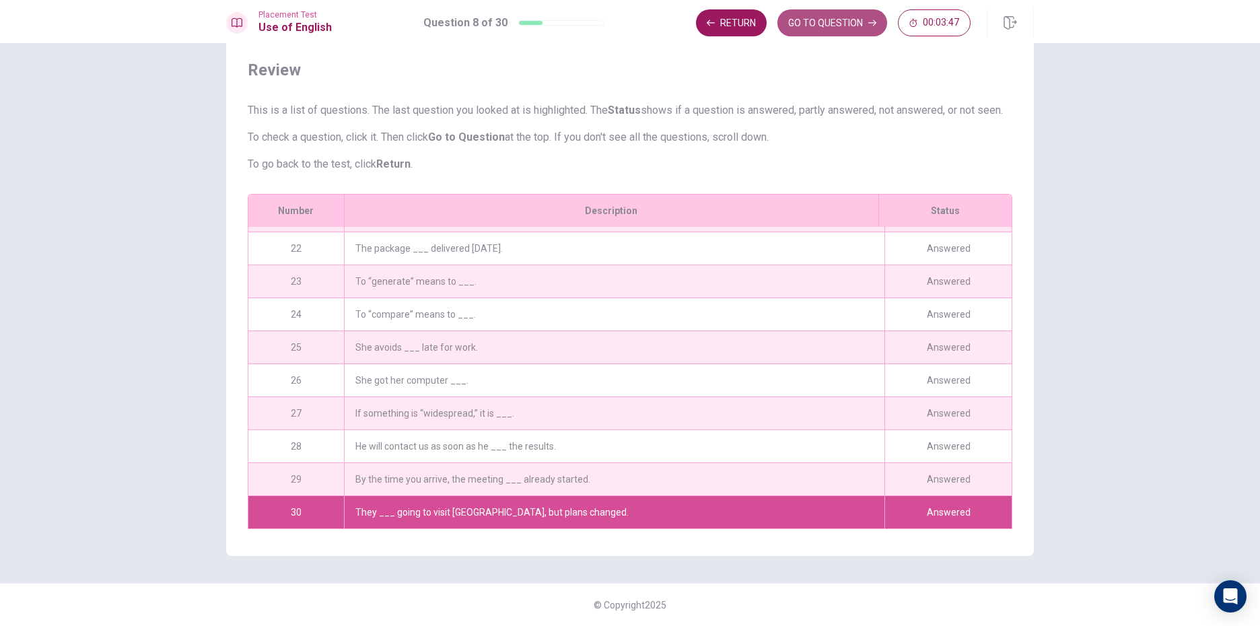
click at [830, 28] on button "GO TO QUESTION" at bounding box center [833, 22] width 110 height 27
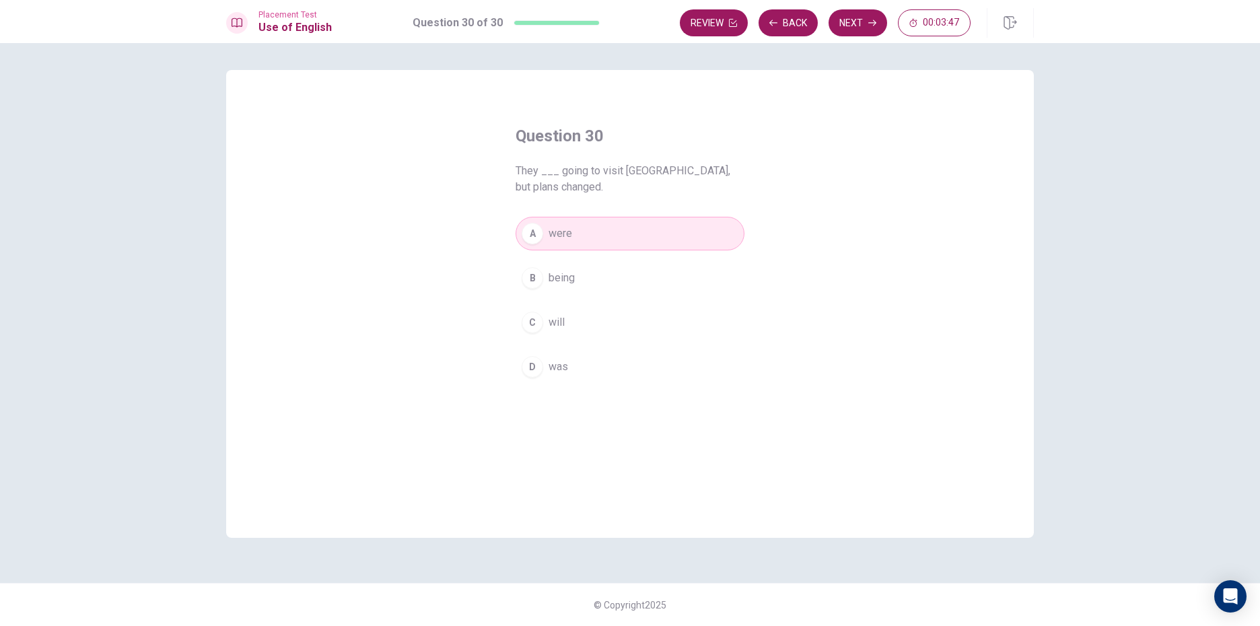
scroll to position [0, 0]
click at [724, 22] on button "Review" at bounding box center [714, 22] width 68 height 27
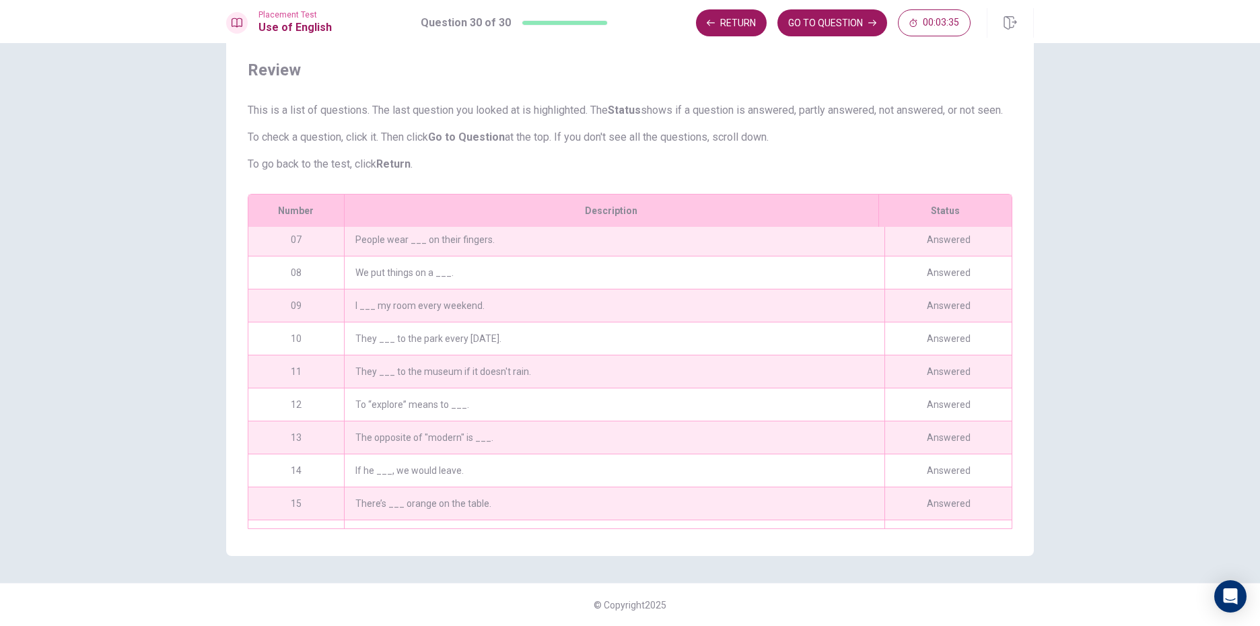
scroll to position [202, 0]
click at [440, 400] on div "To “explore” means to ___." at bounding box center [614, 404] width 541 height 32
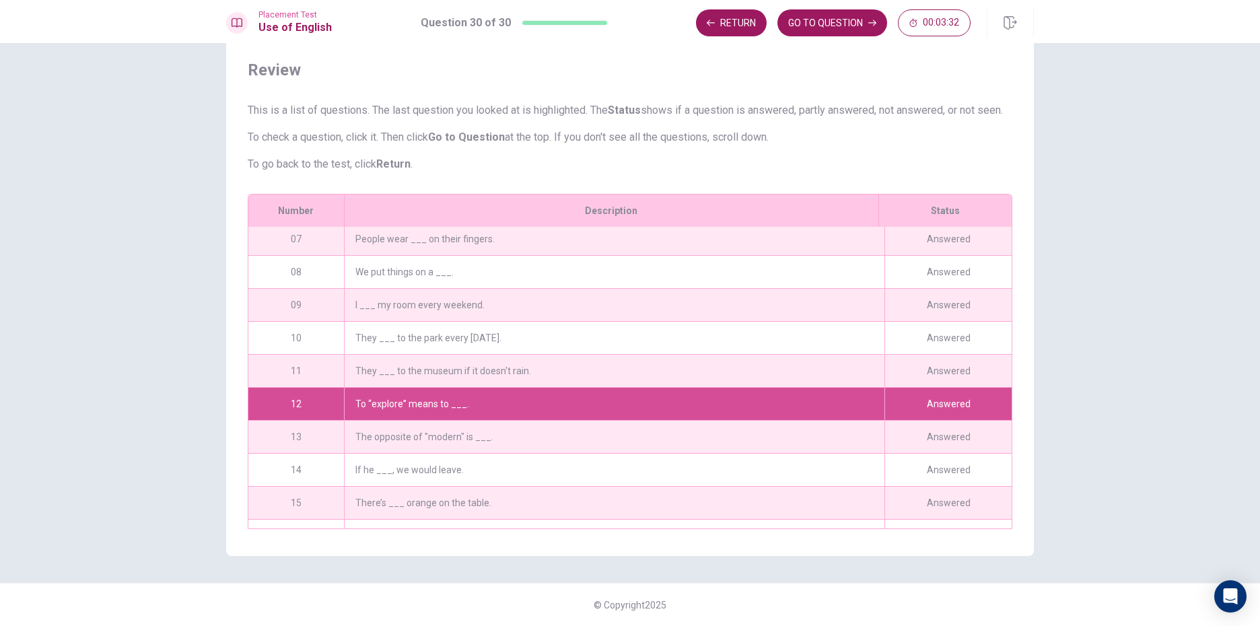
click at [463, 396] on div "To “explore” means to ___." at bounding box center [614, 404] width 541 height 32
click at [807, 20] on button "GO TO QUESTION" at bounding box center [833, 22] width 110 height 27
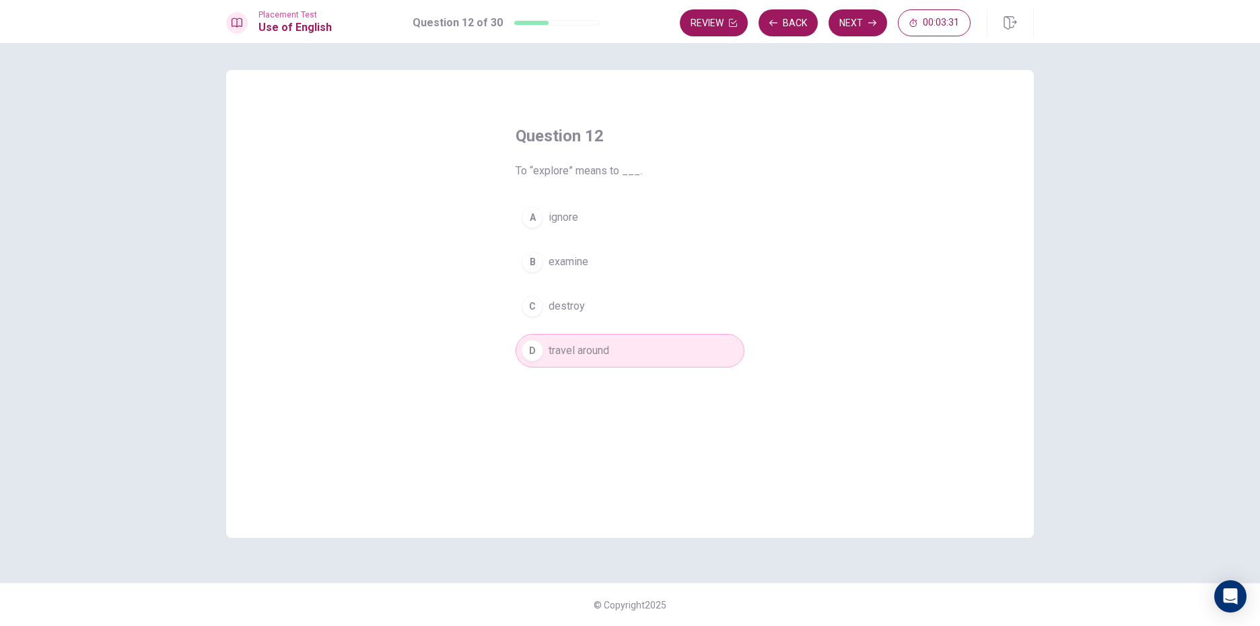
scroll to position [0, 0]
click at [728, 20] on button "Review" at bounding box center [714, 22] width 68 height 27
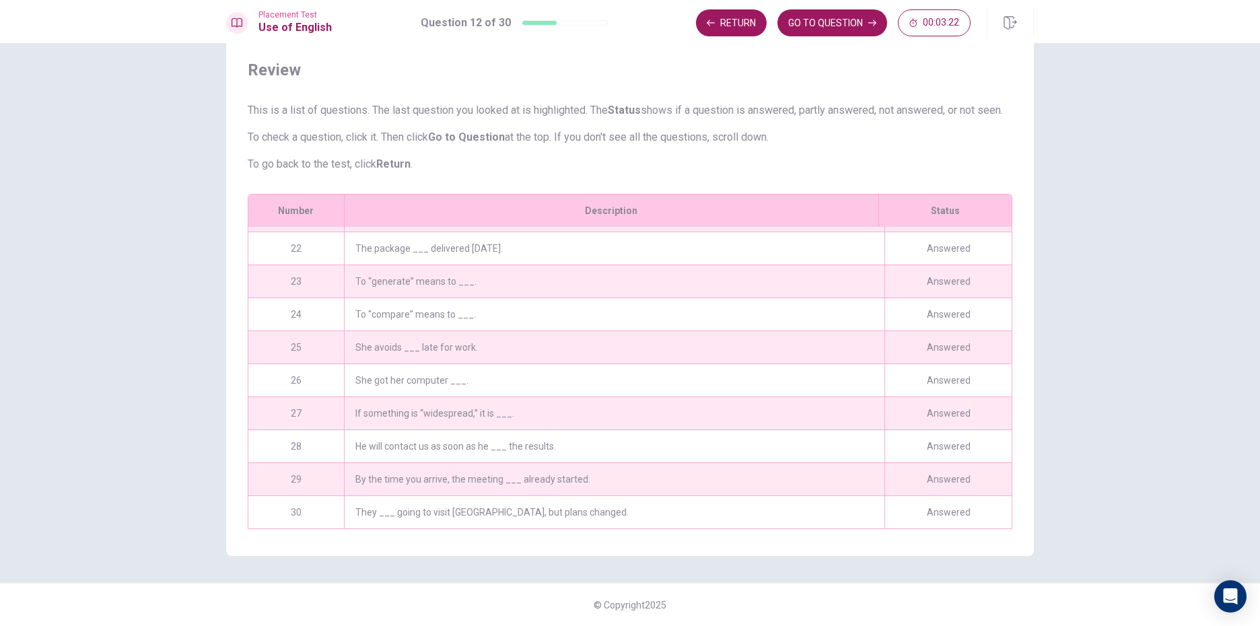
click at [468, 513] on div "They ___ going to visit [GEOGRAPHIC_DATA], but plans changed." at bounding box center [614, 512] width 541 height 32
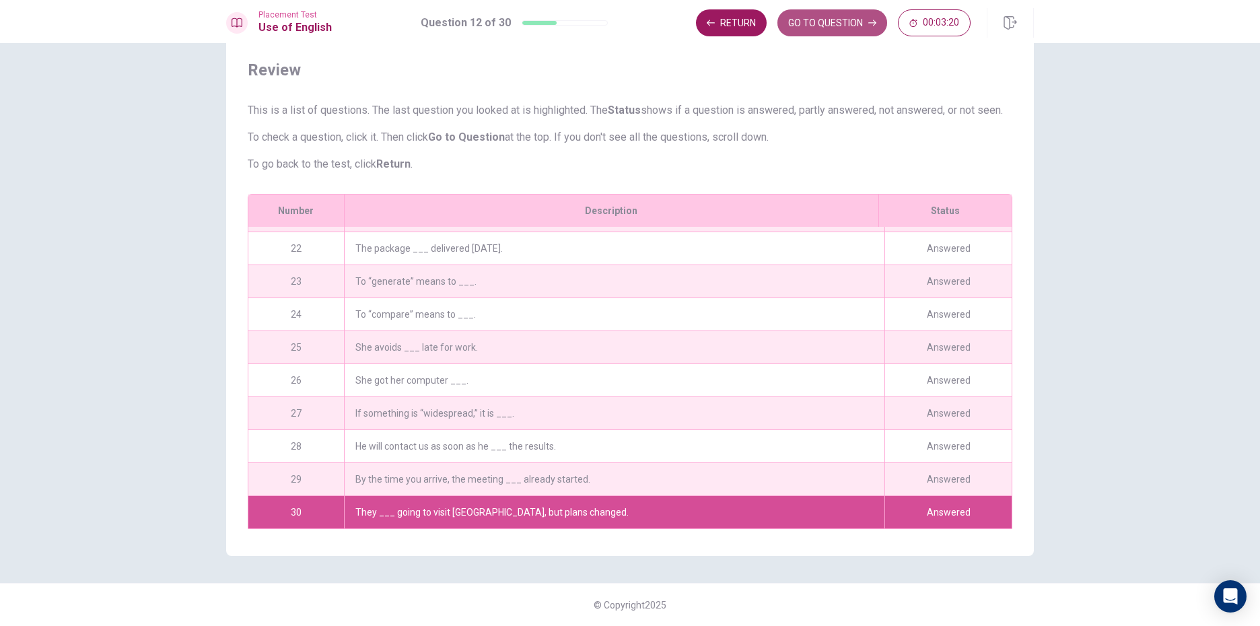
click at [831, 27] on button "GO TO QUESTION" at bounding box center [833, 22] width 110 height 27
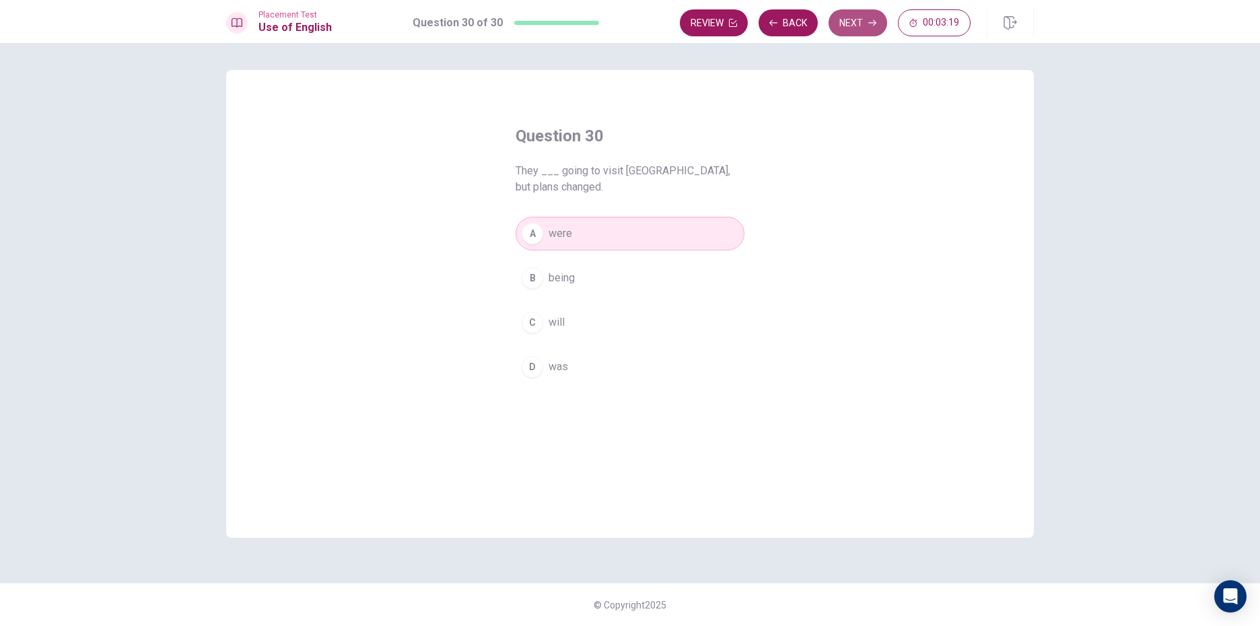
click at [845, 20] on button "Next" at bounding box center [858, 22] width 59 height 27
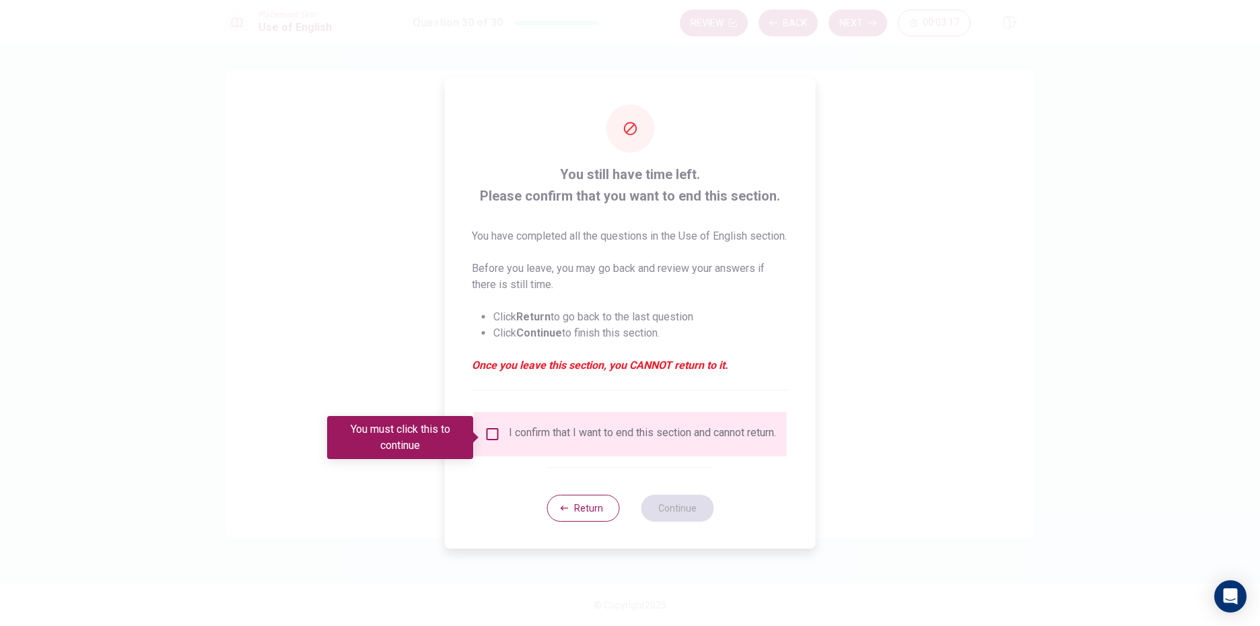
click at [652, 271] on p "Before you leave, you may go back and review your answers if there is still tim…" at bounding box center [630, 277] width 317 height 32
click at [496, 430] on input "You must click this to continue" at bounding box center [493, 434] width 16 height 16
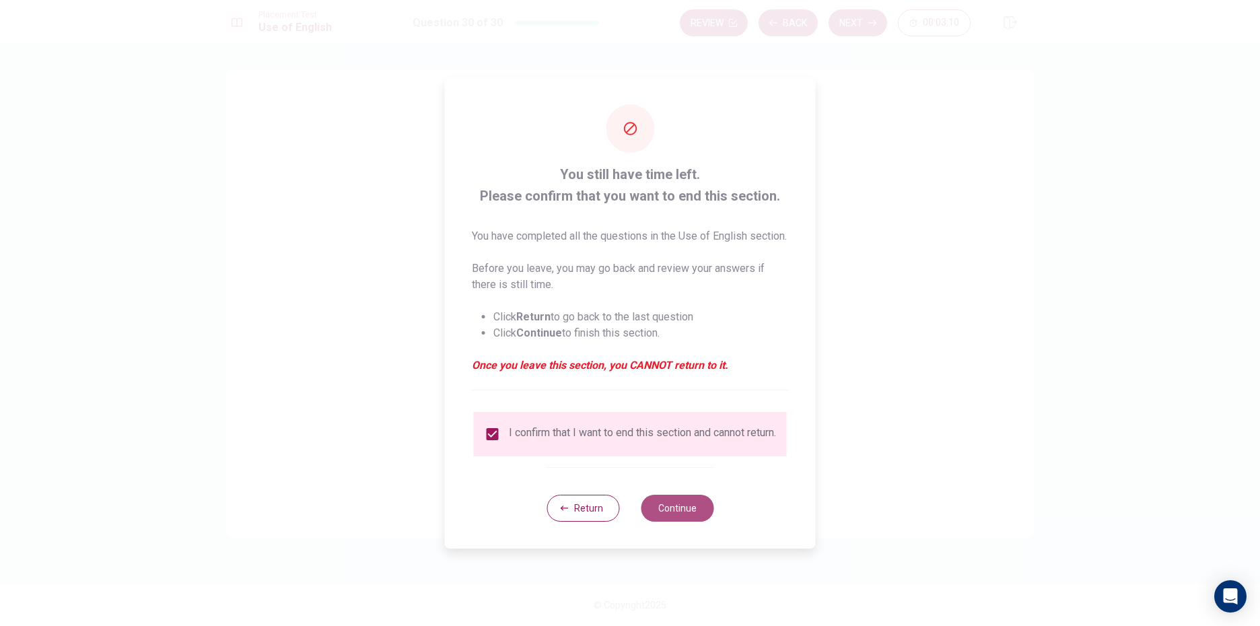
click at [678, 514] on button "Continue" at bounding box center [677, 508] width 73 height 27
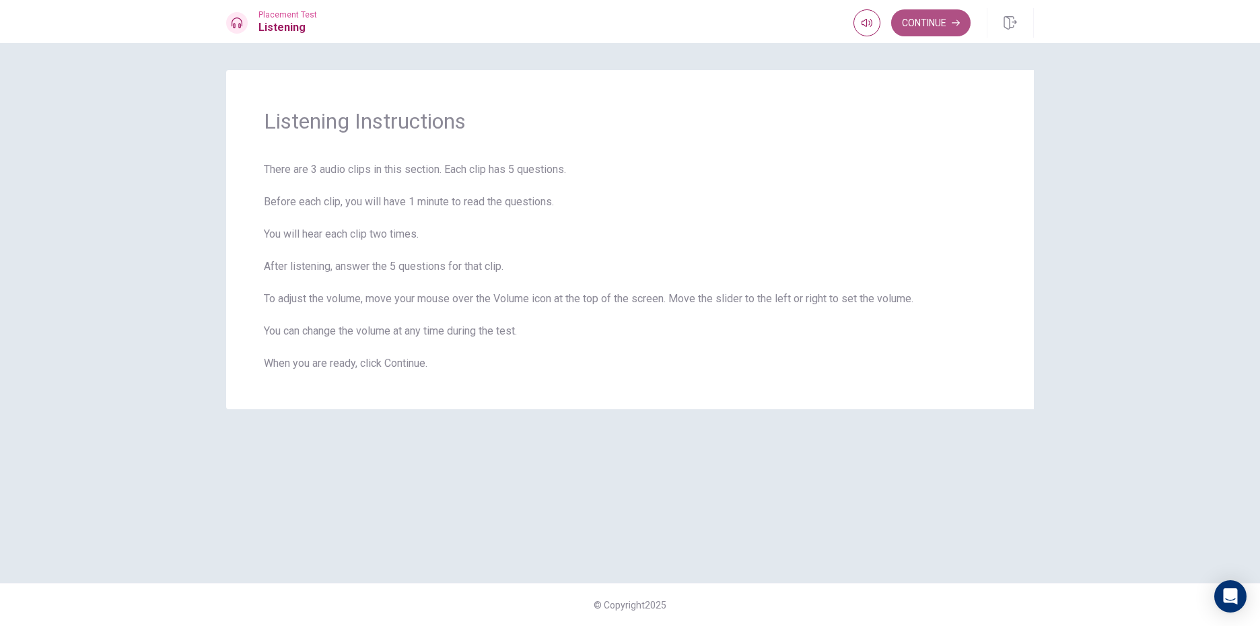
click at [898, 11] on button "Continue" at bounding box center [930, 22] width 79 height 27
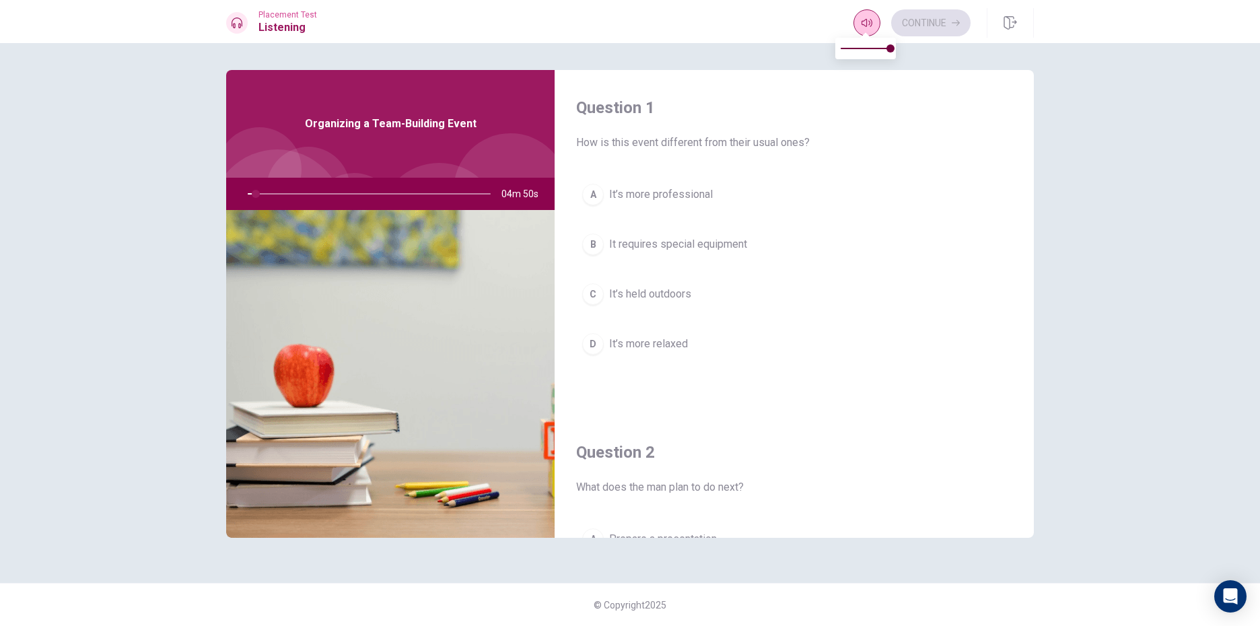
click at [858, 26] on button "button" at bounding box center [867, 22] width 27 height 27
type input "4"
type input "0.8"
click at [887, 49] on span at bounding box center [891, 48] width 8 height 8
type input "4"
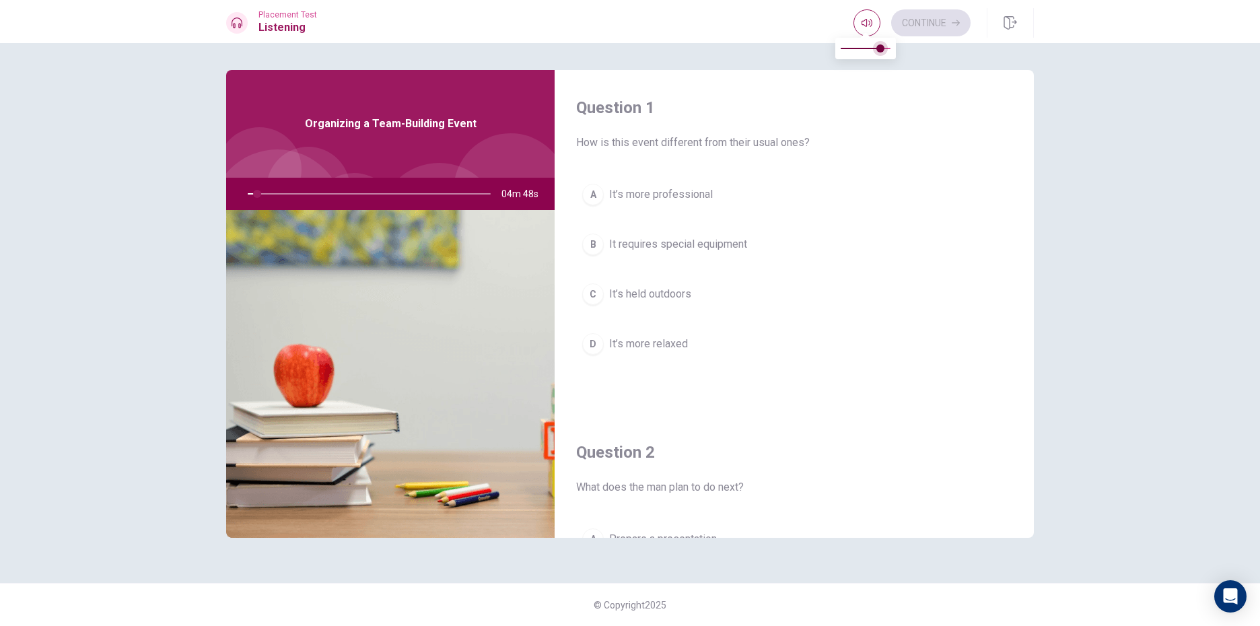
type input "0.6"
click at [872, 49] on span at bounding box center [870, 48] width 8 height 8
click at [873, 47] on span at bounding box center [870, 48] width 8 height 8
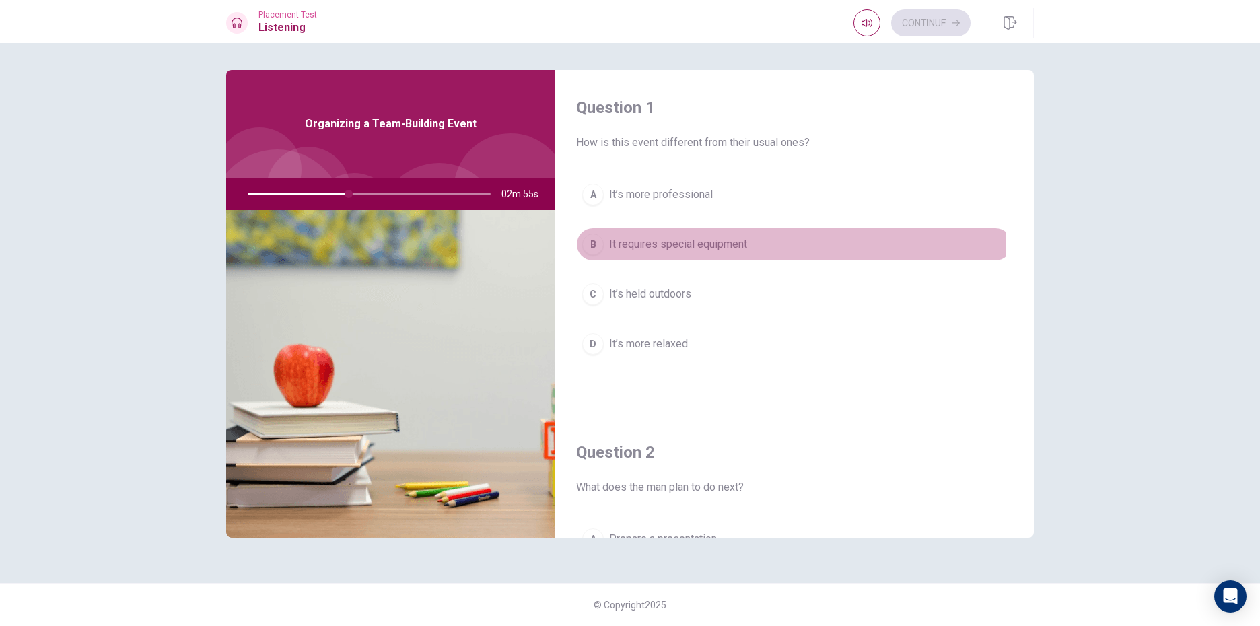
click at [593, 246] on div "B" at bounding box center [593, 245] width 22 height 22
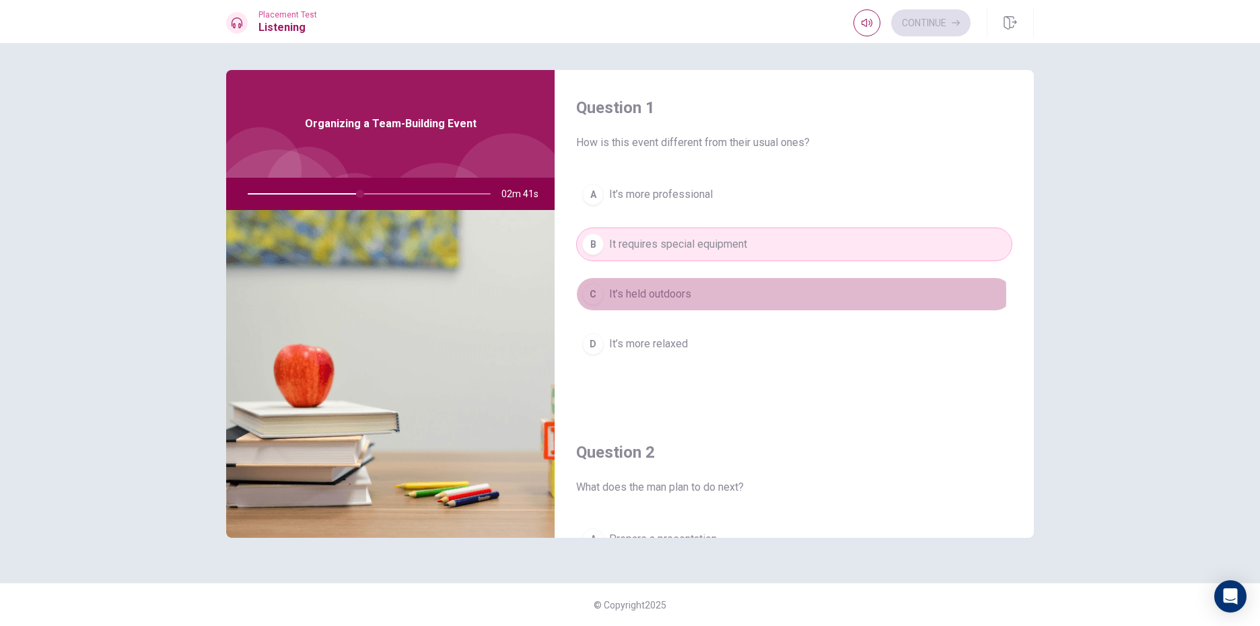
click at [702, 295] on button "C It’s held outdoors" at bounding box center [794, 294] width 436 height 34
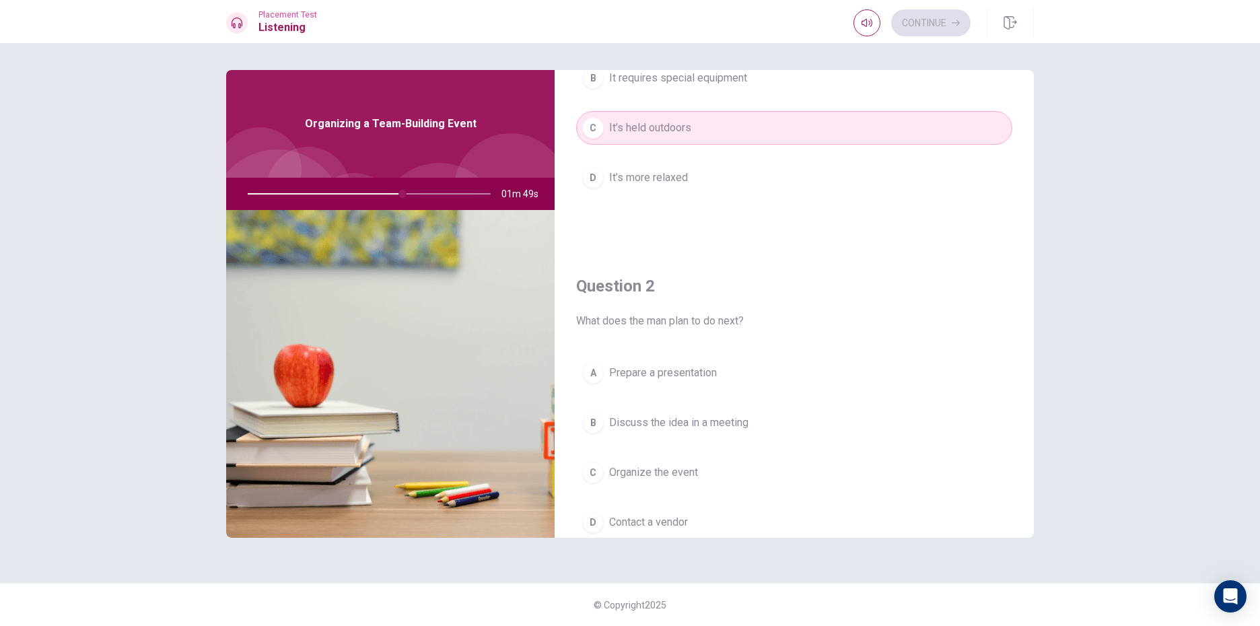
scroll to position [135, 0]
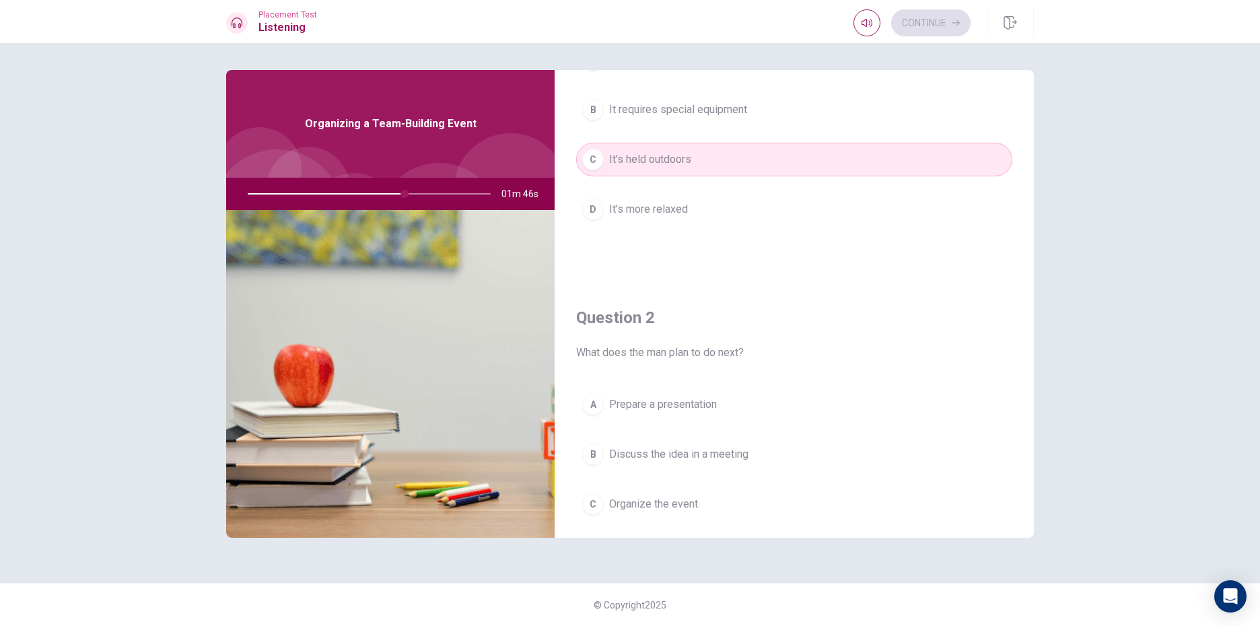
click at [403, 194] on div at bounding box center [367, 194] width 270 height 32
click at [414, 192] on div at bounding box center [367, 194] width 270 height 32
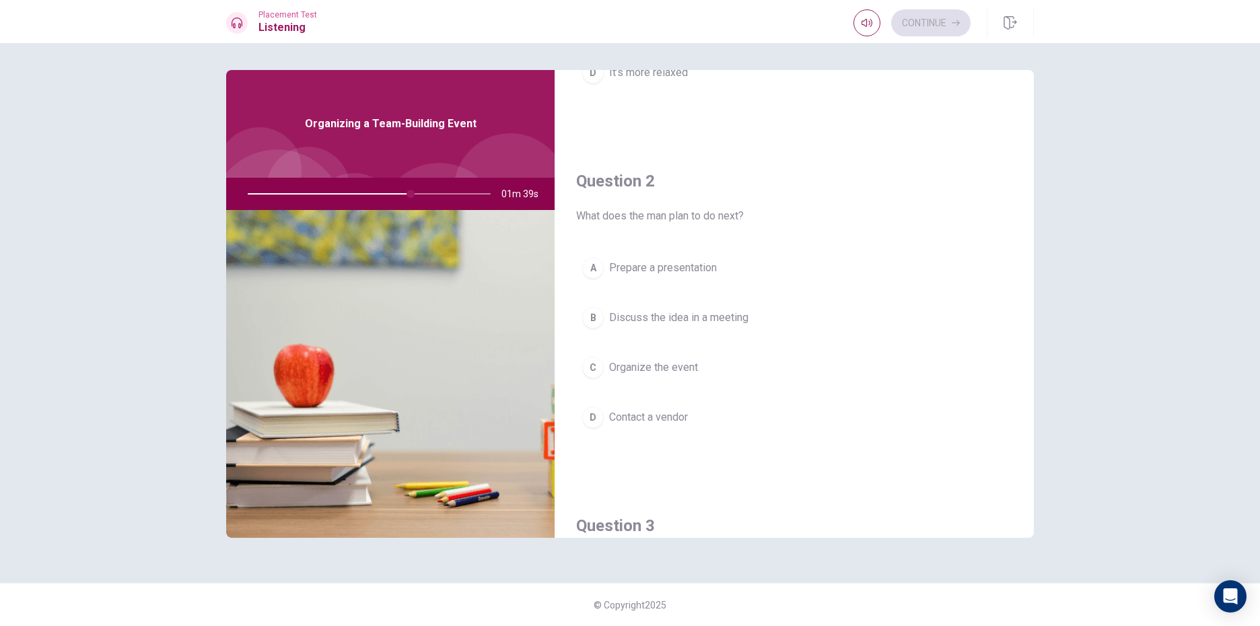
scroll to position [269, 0]
drag, startPoint x: 413, startPoint y: 191, endPoint x: 426, endPoint y: 190, distance: 13.5
click at [426, 190] on div at bounding box center [367, 194] width 270 height 32
click at [429, 191] on div at bounding box center [367, 194] width 270 height 32
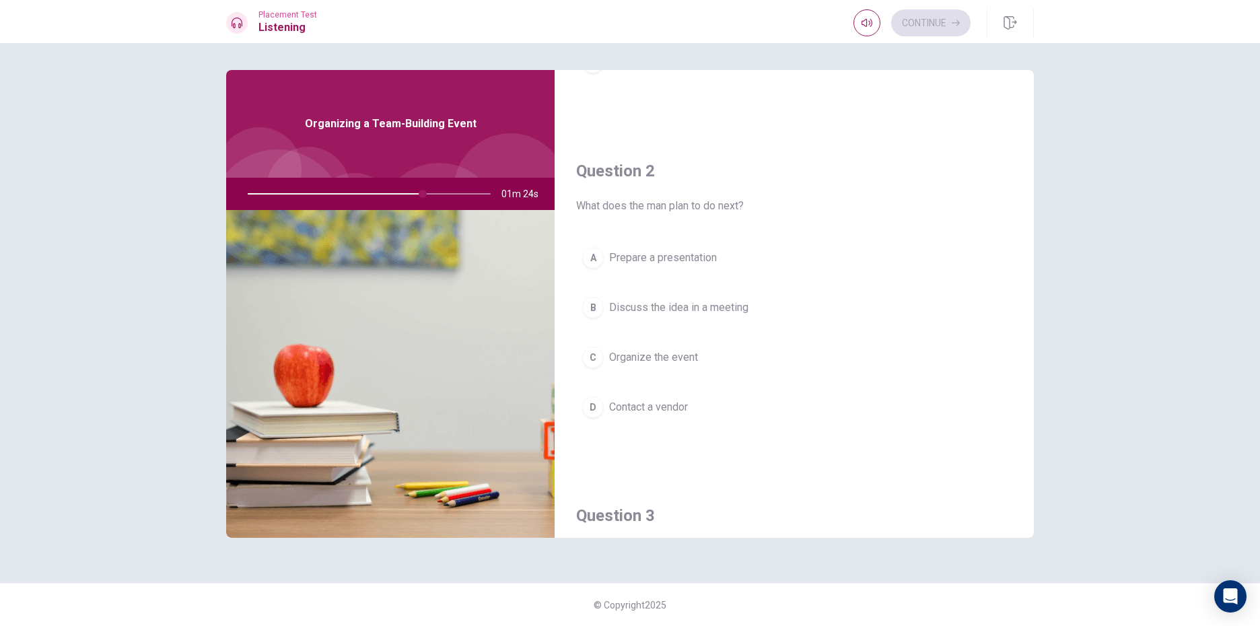
scroll to position [202, 0]
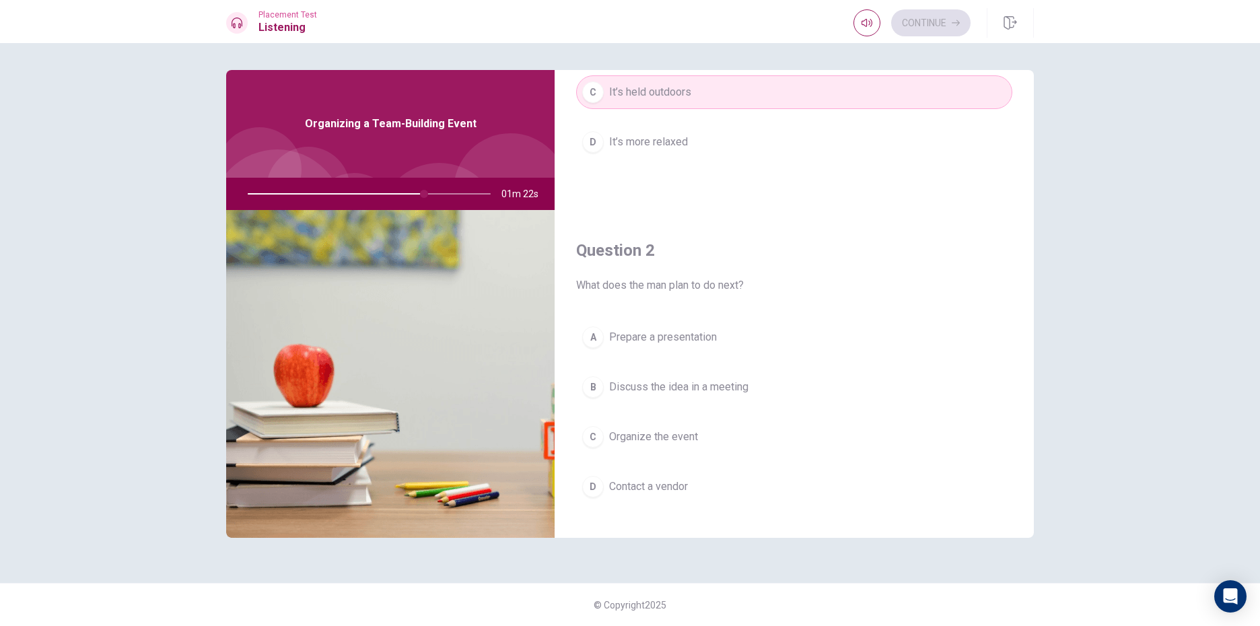
drag, startPoint x: 426, startPoint y: 191, endPoint x: 445, endPoint y: 194, distance: 19.1
click at [445, 194] on div at bounding box center [367, 194] width 270 height 32
click at [442, 194] on div at bounding box center [367, 194] width 270 height 32
click at [442, 193] on div at bounding box center [367, 194] width 270 height 32
click at [447, 190] on div at bounding box center [367, 194] width 270 height 32
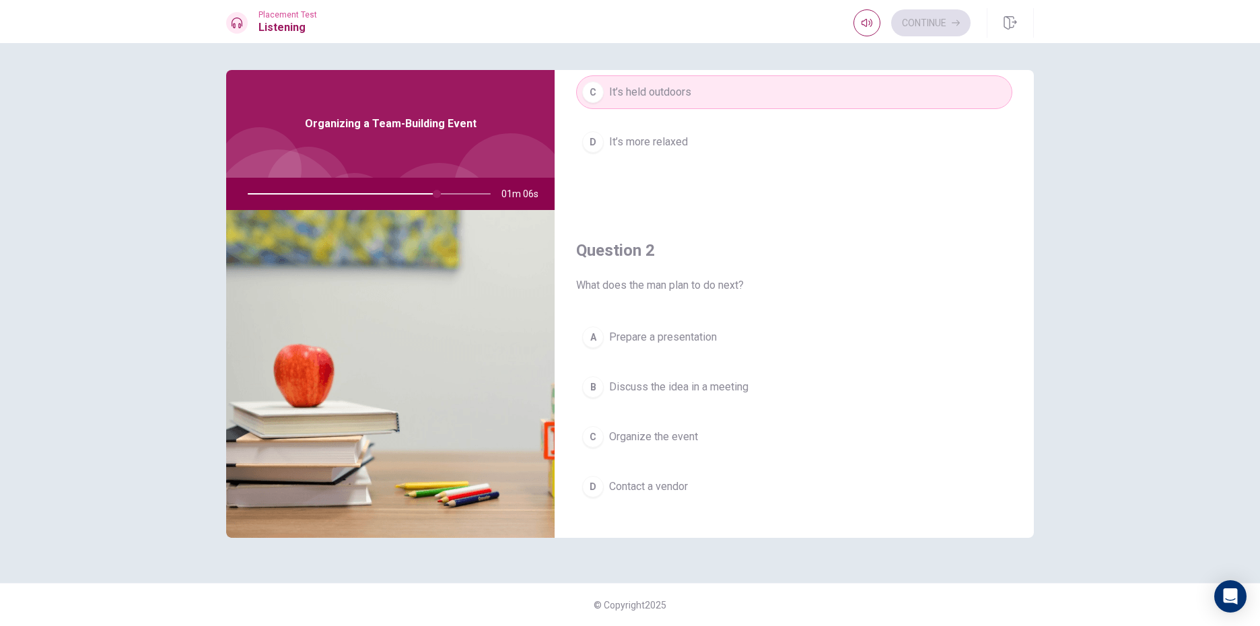
drag, startPoint x: 437, startPoint y: 189, endPoint x: 413, endPoint y: 193, distance: 23.9
click at [413, 193] on div at bounding box center [367, 194] width 270 height 32
drag, startPoint x: 413, startPoint y: 192, endPoint x: 488, endPoint y: 199, distance: 75.1
click at [414, 192] on div at bounding box center [367, 194] width 270 height 32
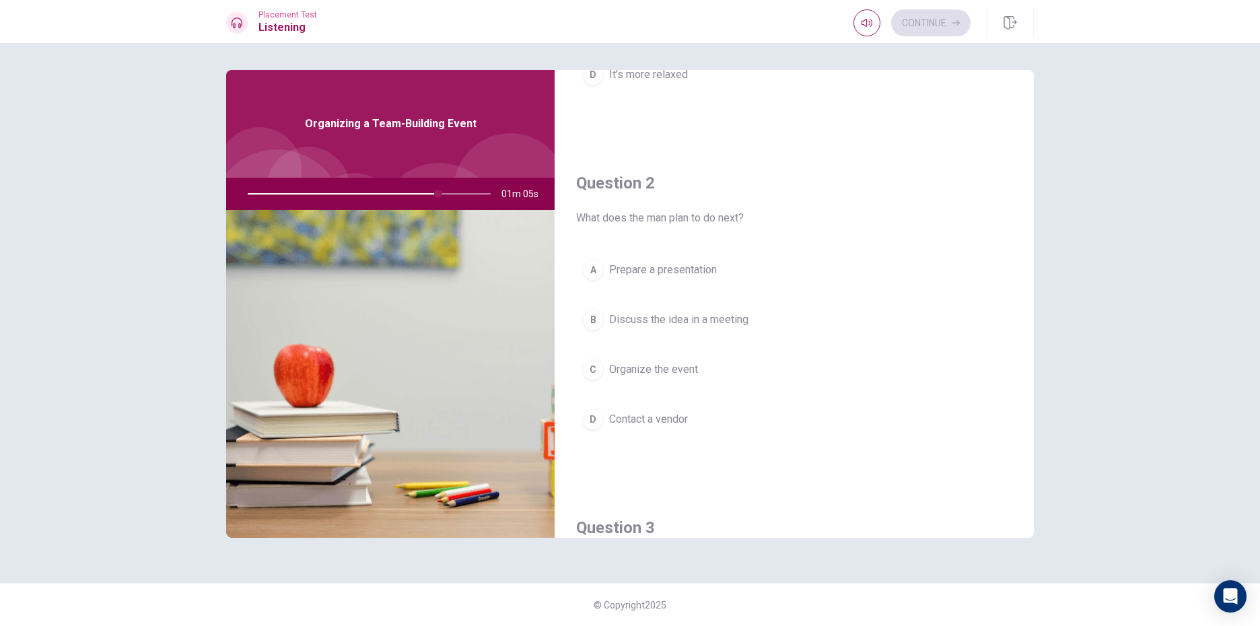
scroll to position [337, 0]
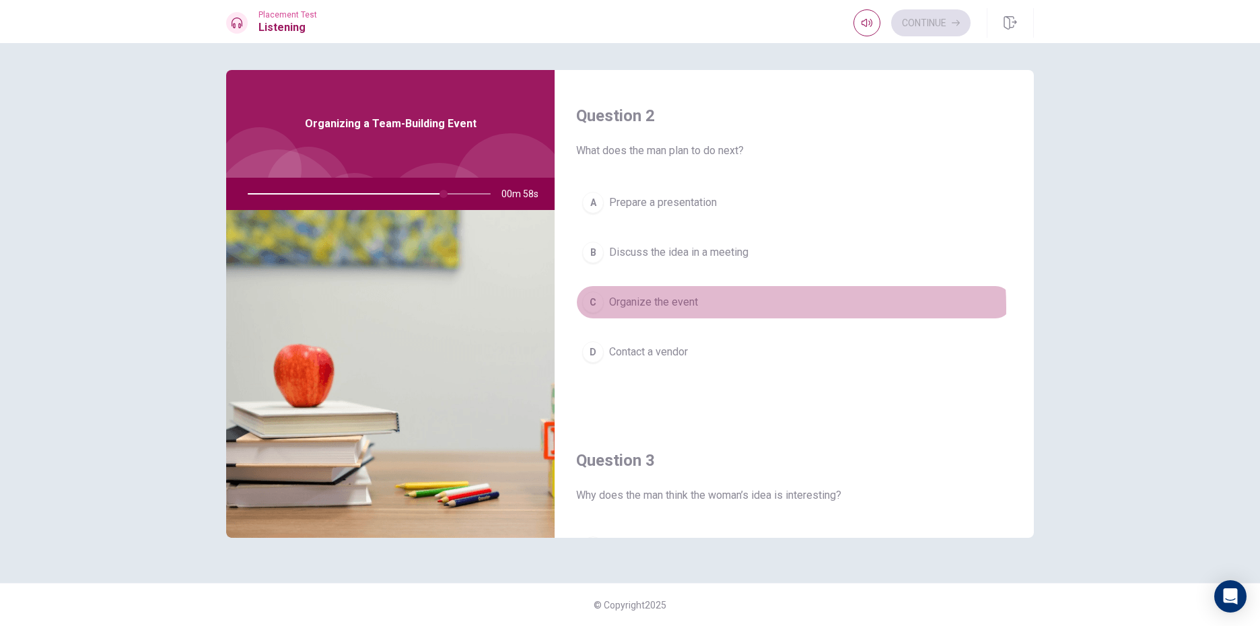
click at [688, 308] on span "Organize the event" at bounding box center [653, 302] width 89 height 16
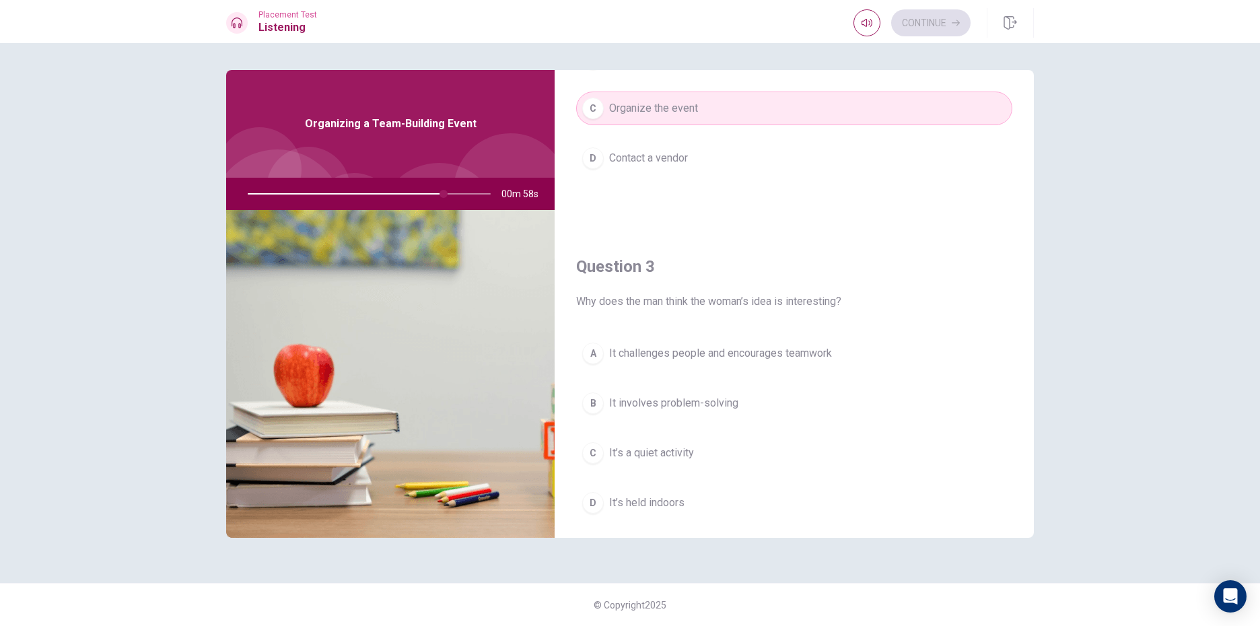
scroll to position [606, 0]
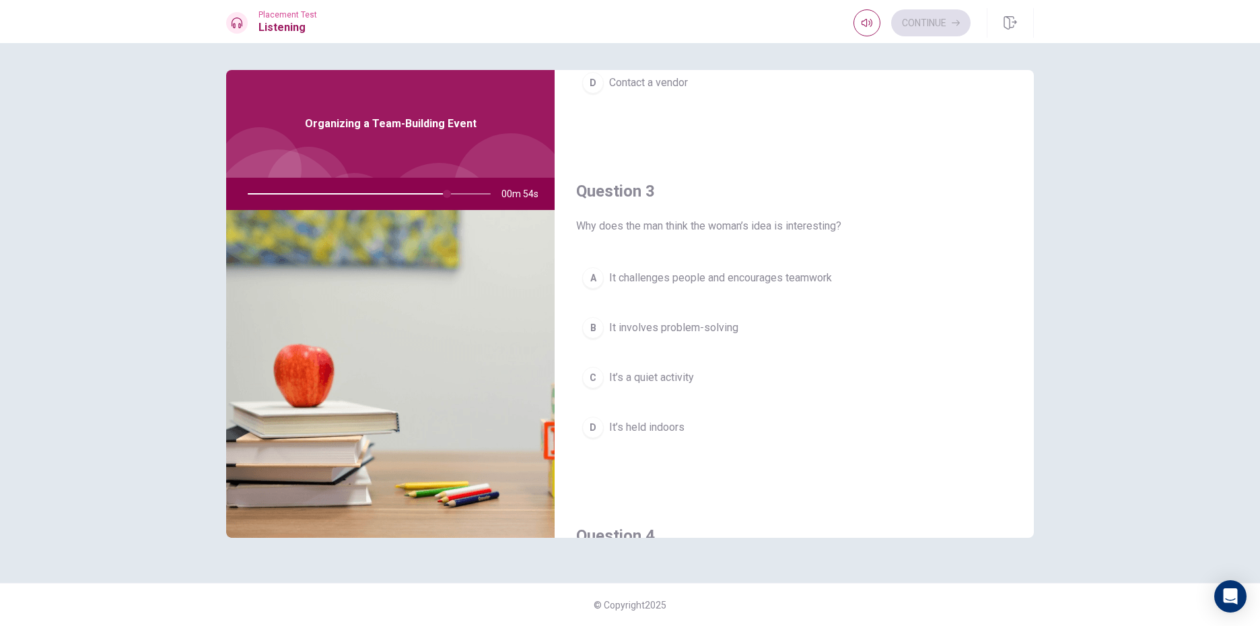
click at [722, 281] on span "It challenges people and encourages teamwork" at bounding box center [720, 278] width 223 height 16
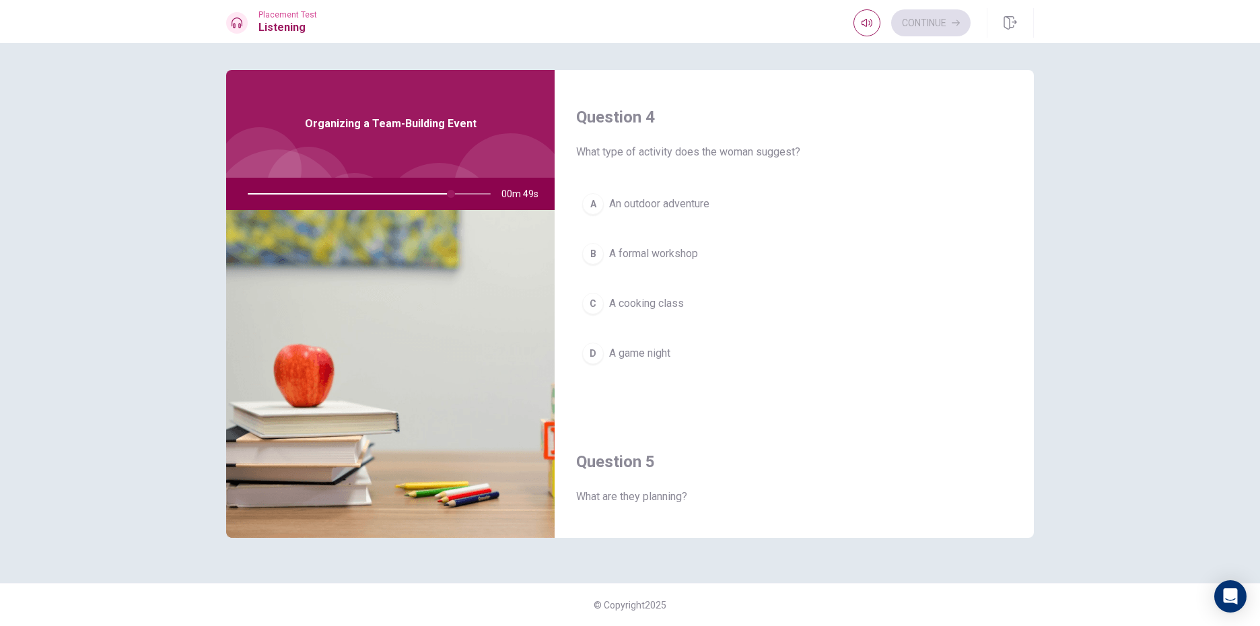
scroll to position [1010, 0]
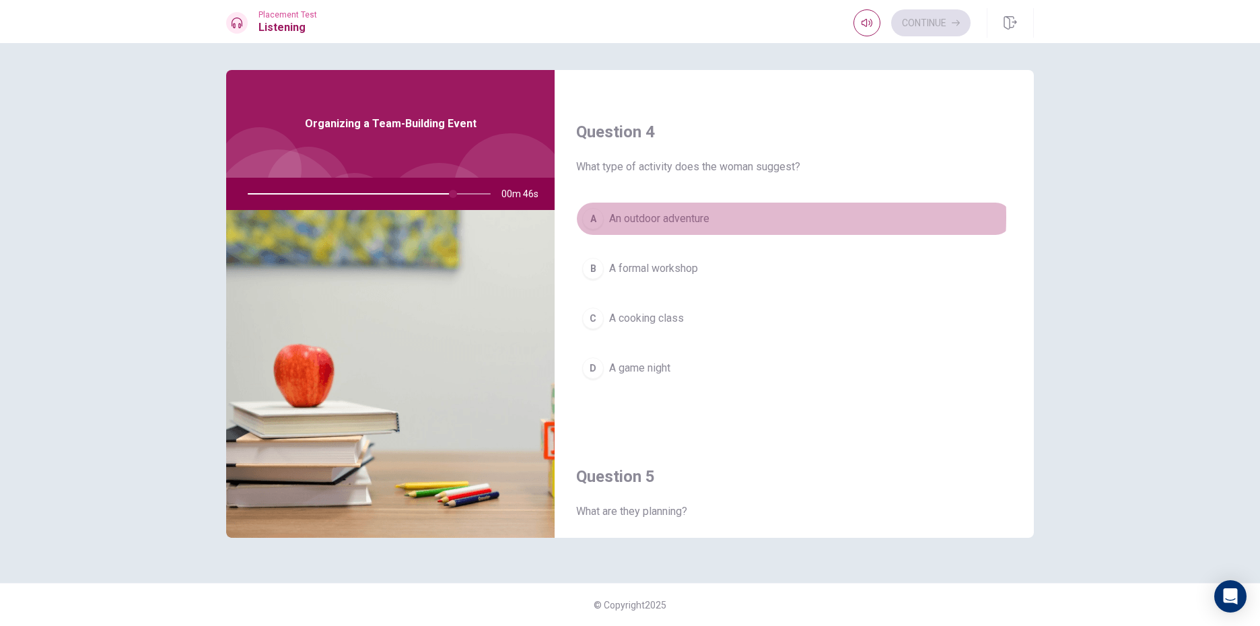
click at [699, 219] on span "An outdoor adventure" at bounding box center [659, 219] width 100 height 16
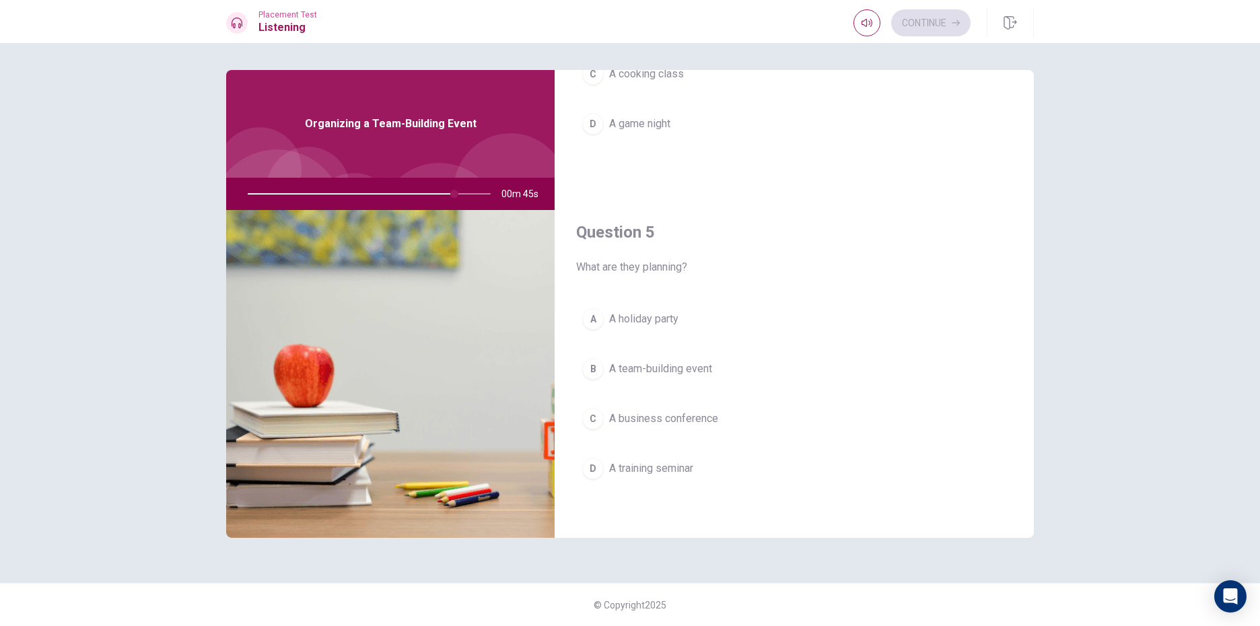
scroll to position [1256, 0]
click at [703, 366] on span "A team-building event" at bounding box center [660, 368] width 103 height 16
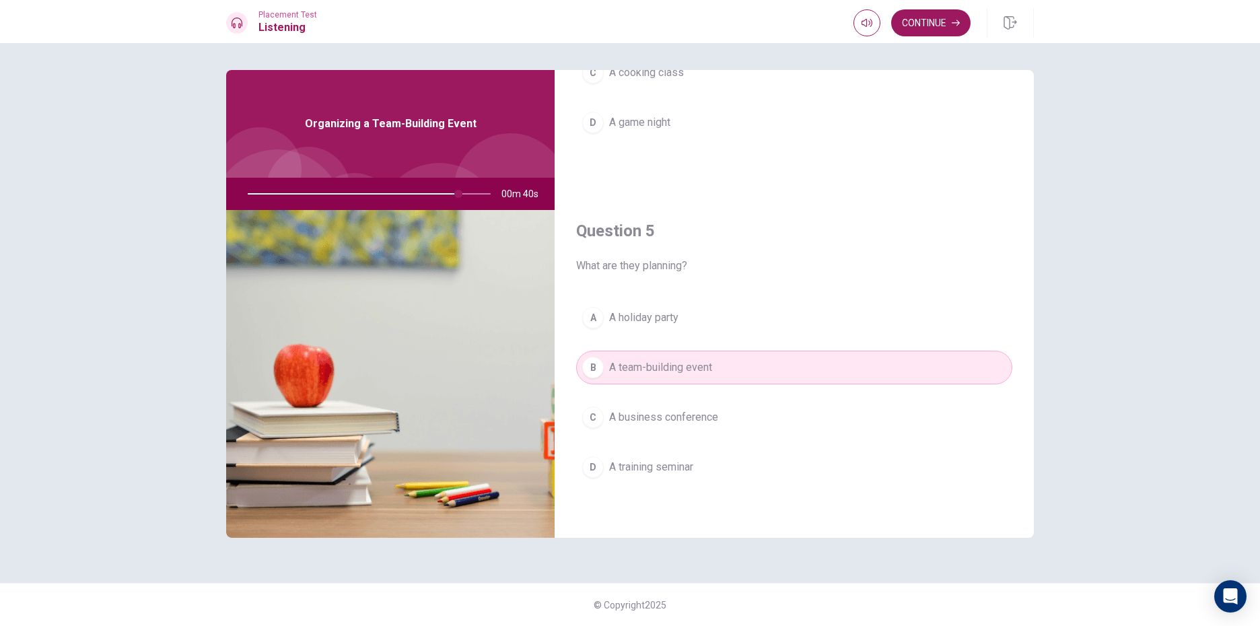
drag, startPoint x: 457, startPoint y: 191, endPoint x: 470, endPoint y: 193, distance: 13.1
click at [473, 191] on div at bounding box center [367, 194] width 270 height 32
click at [423, 193] on div at bounding box center [367, 194] width 270 height 32
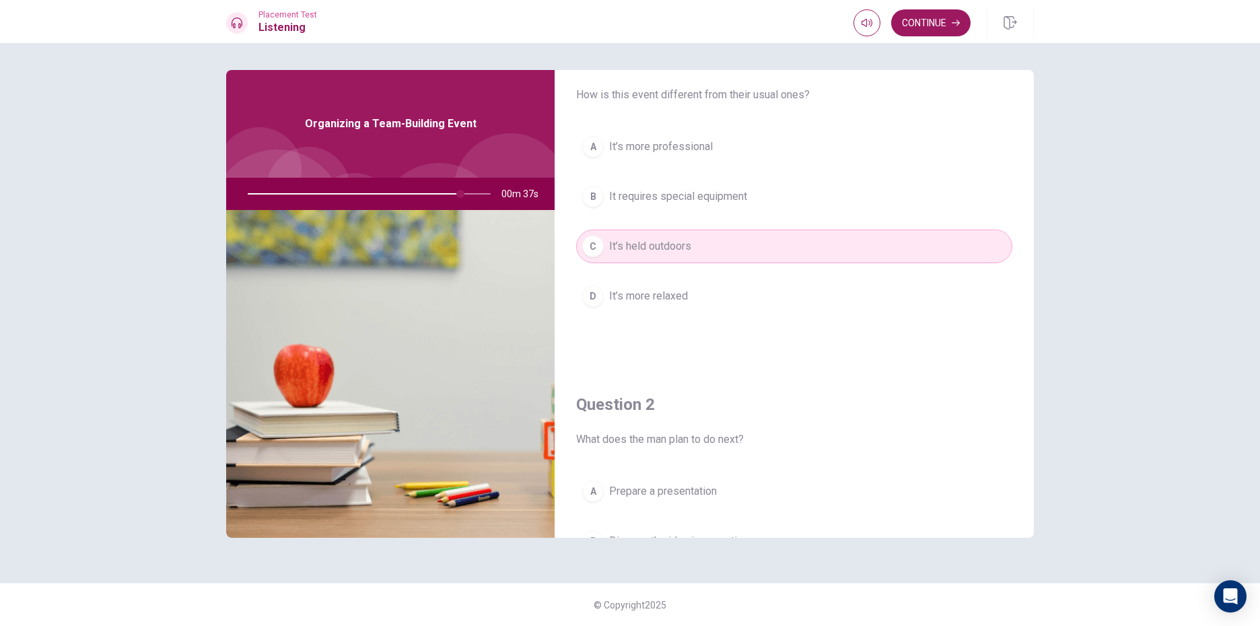
scroll to position [0, 0]
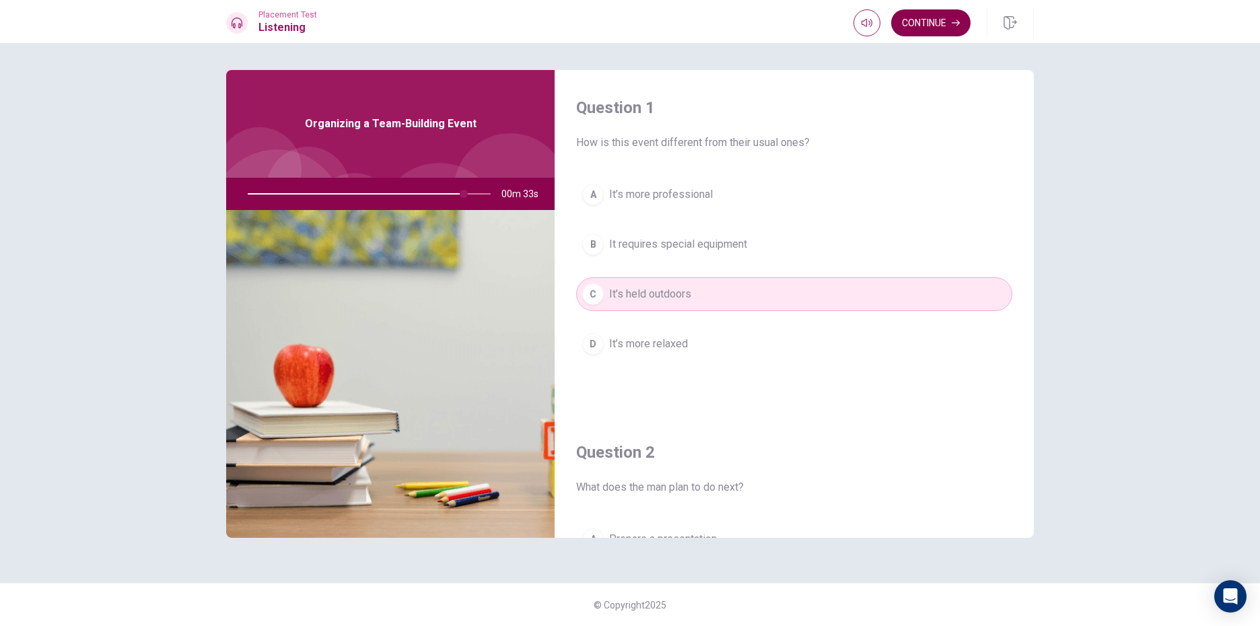
click at [939, 28] on button "Continue" at bounding box center [930, 22] width 79 height 27
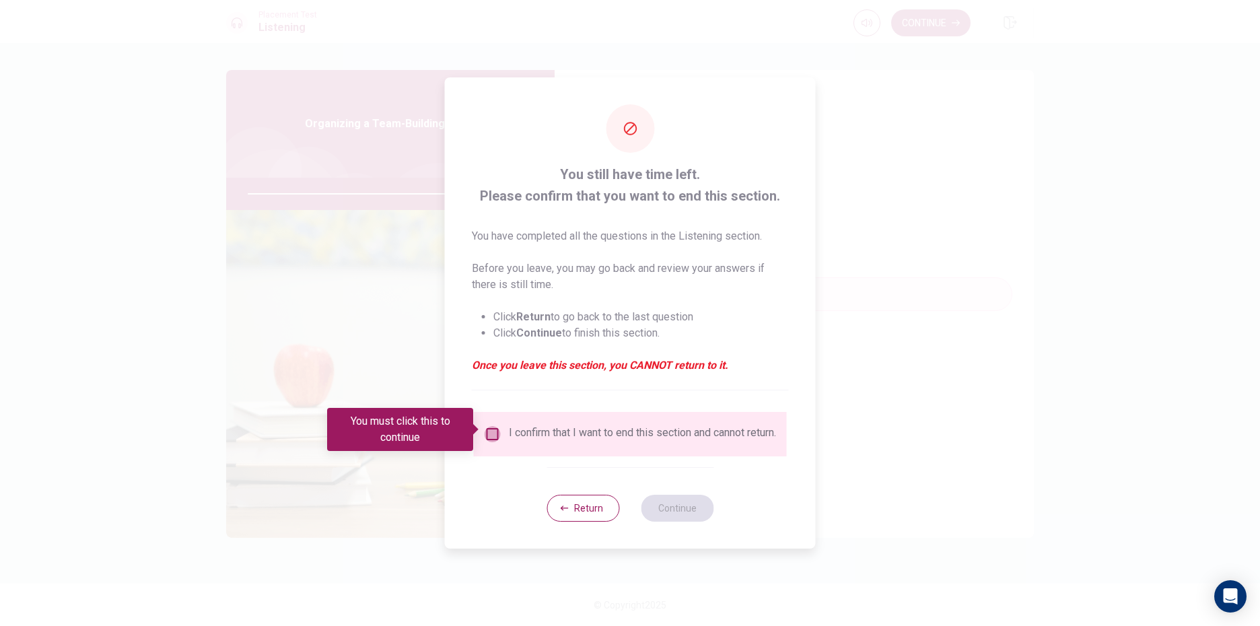
click at [493, 427] on input "You must click this to continue" at bounding box center [493, 434] width 16 height 16
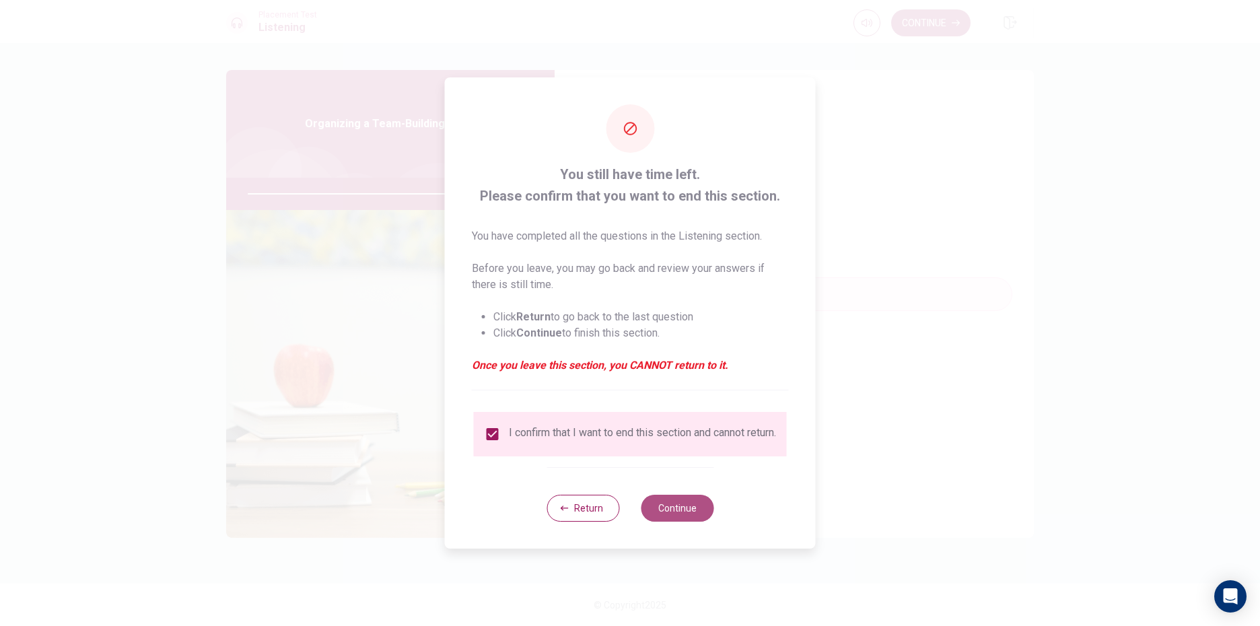
click at [659, 512] on button "Continue" at bounding box center [677, 508] width 73 height 27
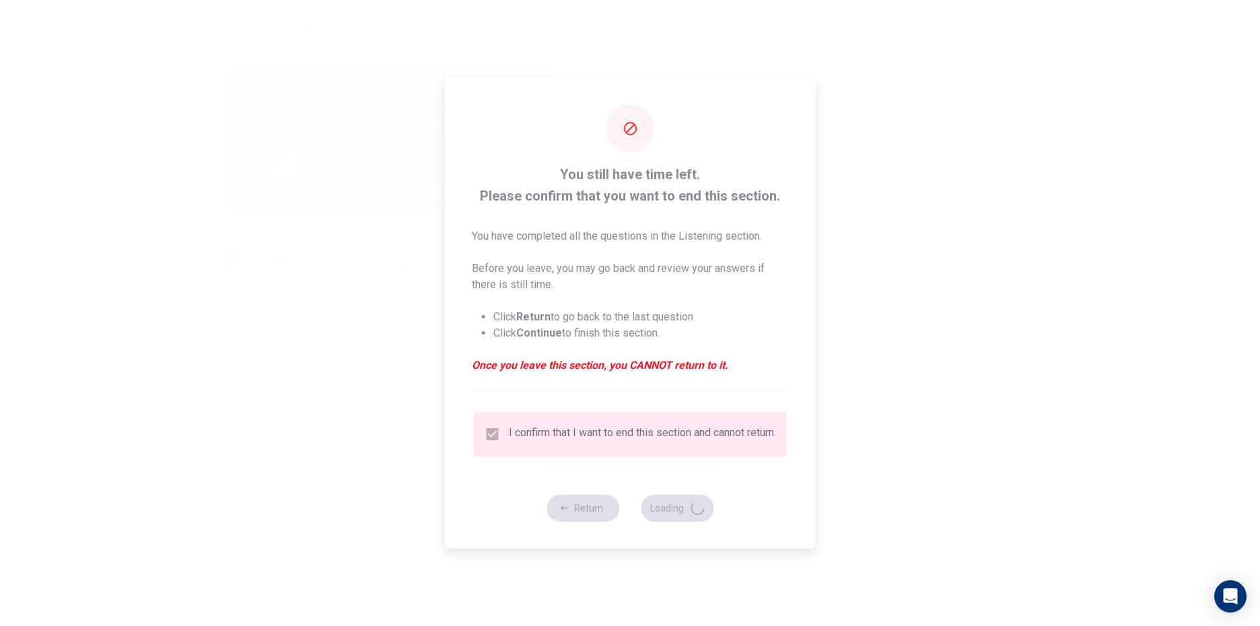
type input "91"
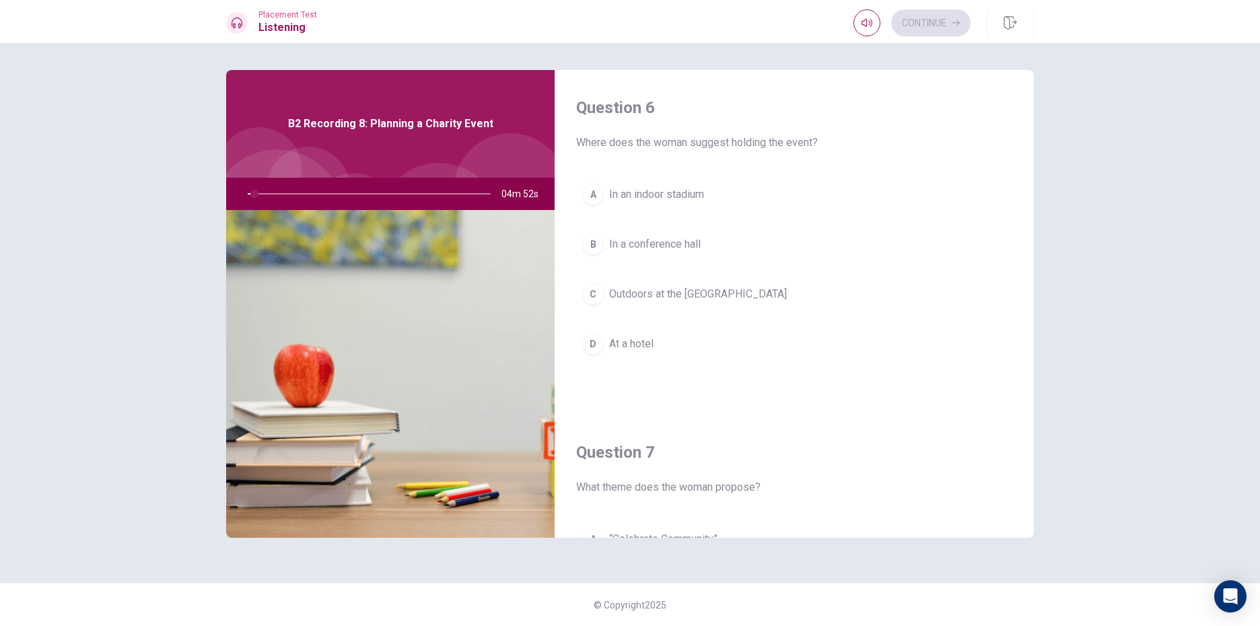
drag, startPoint x: 250, startPoint y: 196, endPoint x: 261, endPoint y: 193, distance: 10.5
click at [261, 193] on div at bounding box center [367, 194] width 270 height 32
click at [262, 192] on div at bounding box center [367, 194] width 270 height 32
click at [607, 286] on button "C Outdoors at the [GEOGRAPHIC_DATA]" at bounding box center [794, 294] width 436 height 34
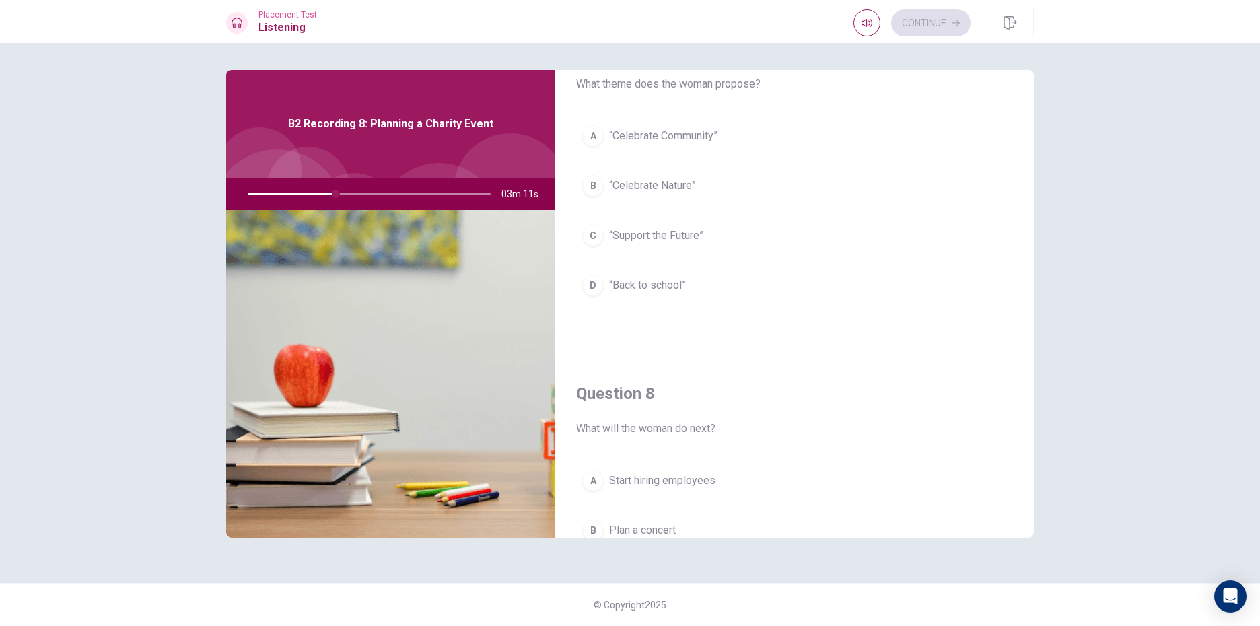
scroll to position [404, 0]
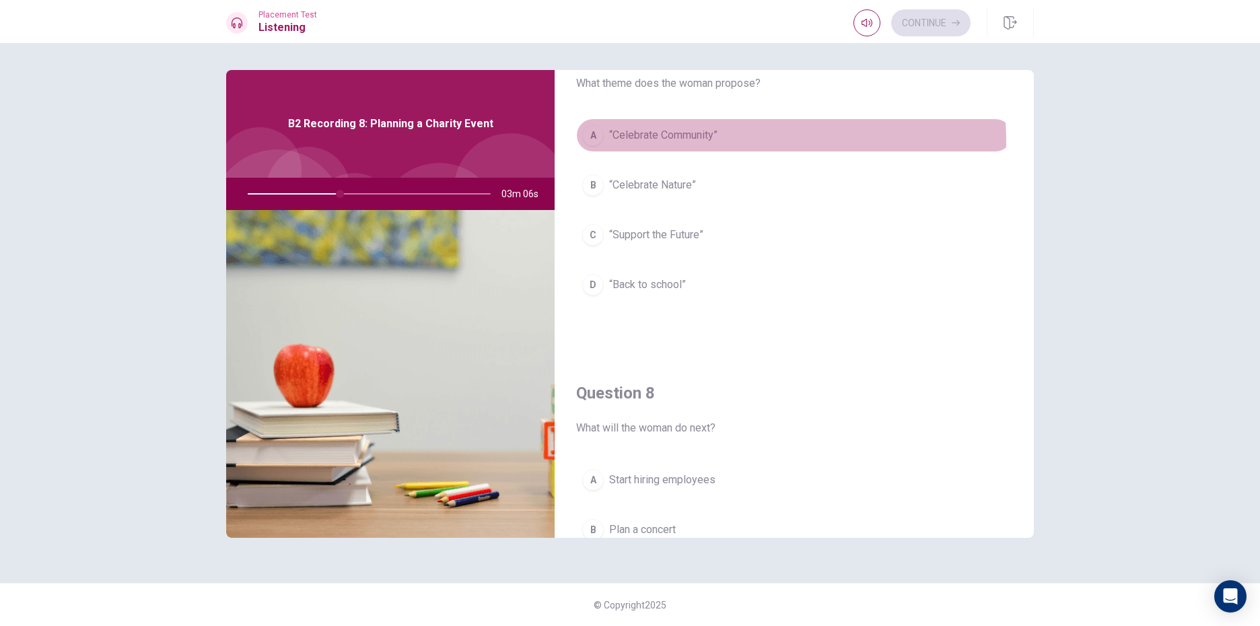
click at [693, 145] on button "A “Celebrate Community”" at bounding box center [794, 135] width 436 height 34
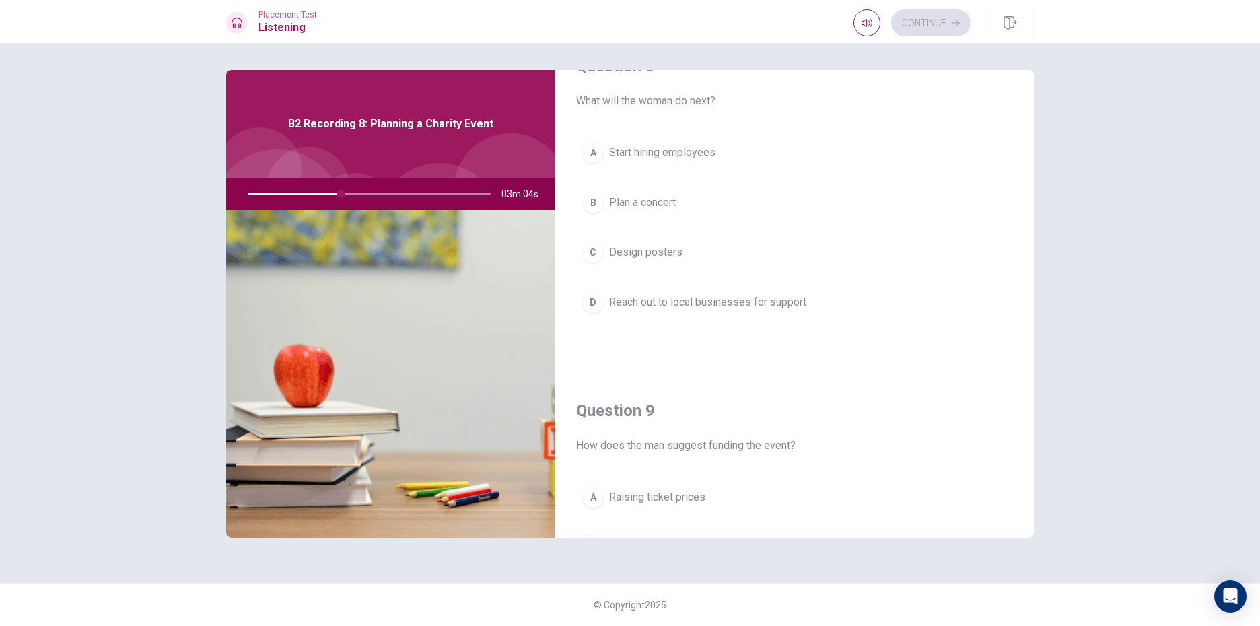
scroll to position [741, 0]
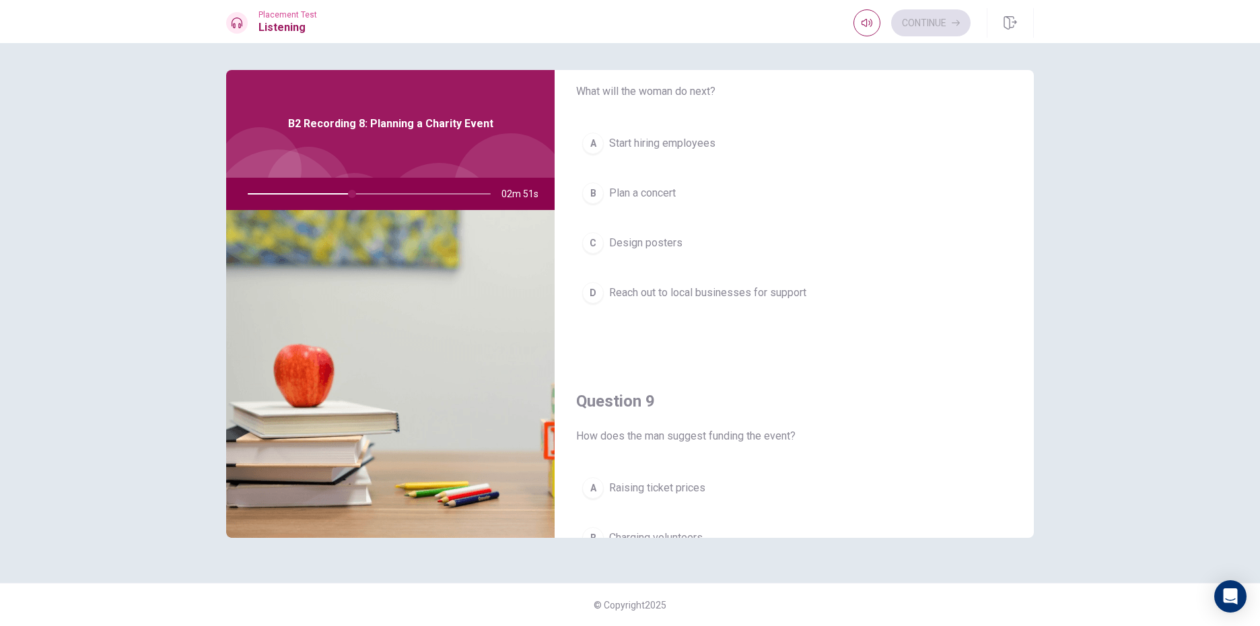
click at [688, 288] on span "Reach out to local businesses for support" at bounding box center [707, 293] width 197 height 16
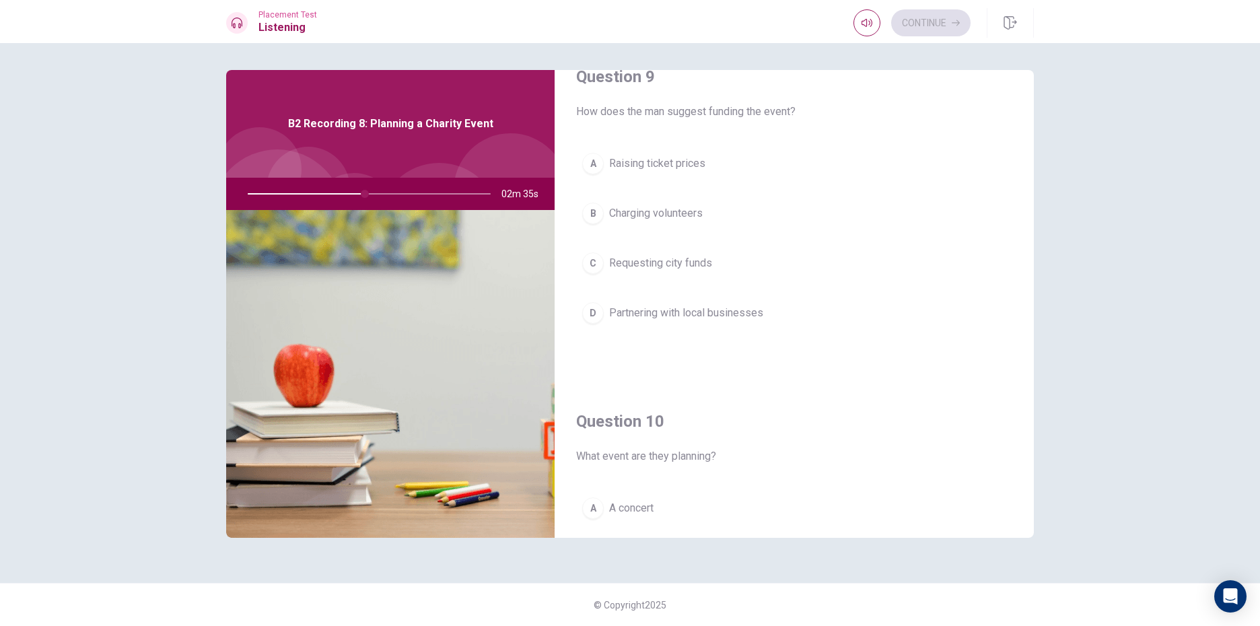
scroll to position [1054, 0]
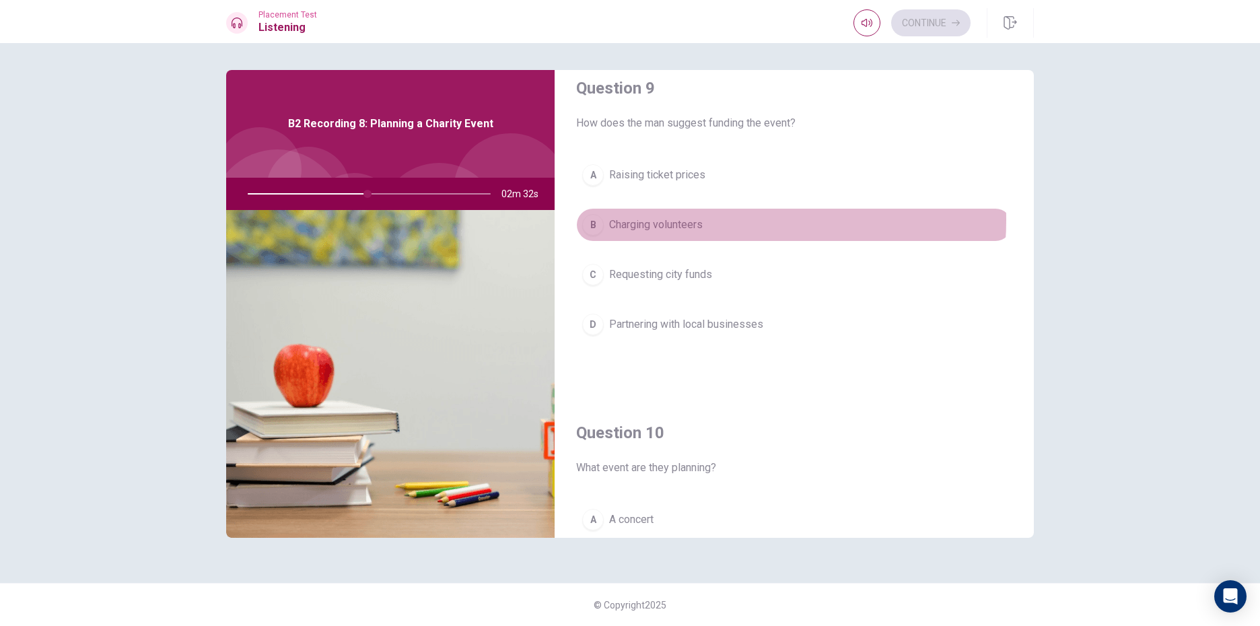
click at [712, 220] on button "B Charging volunteers" at bounding box center [794, 225] width 436 height 34
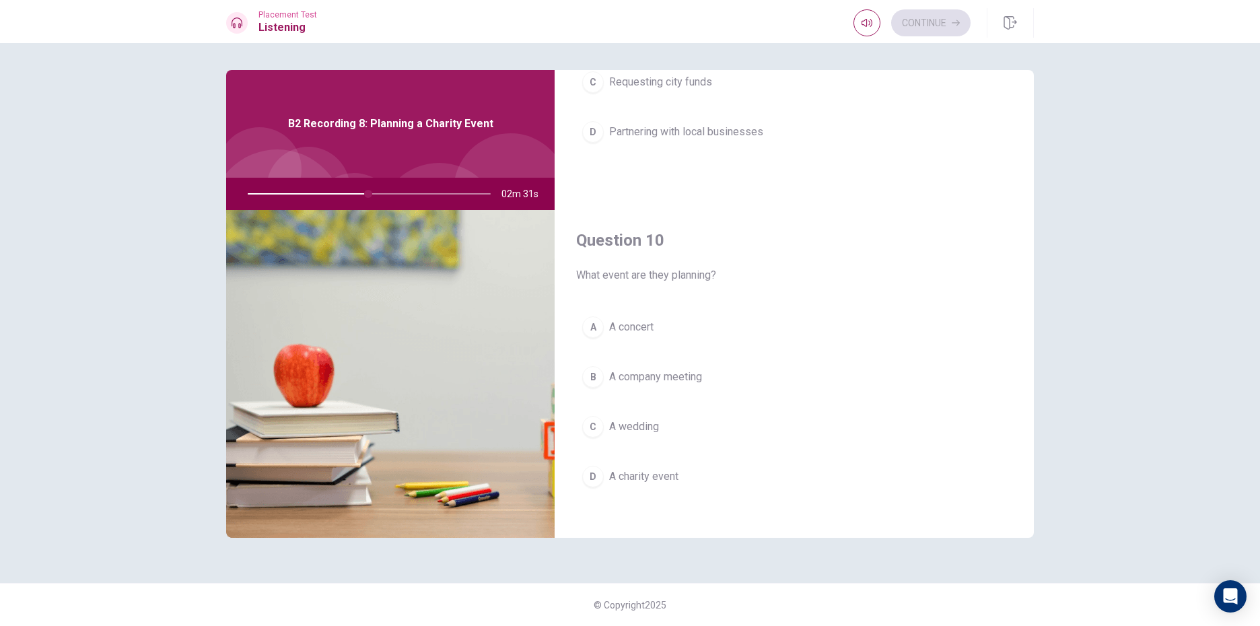
scroll to position [1256, 0]
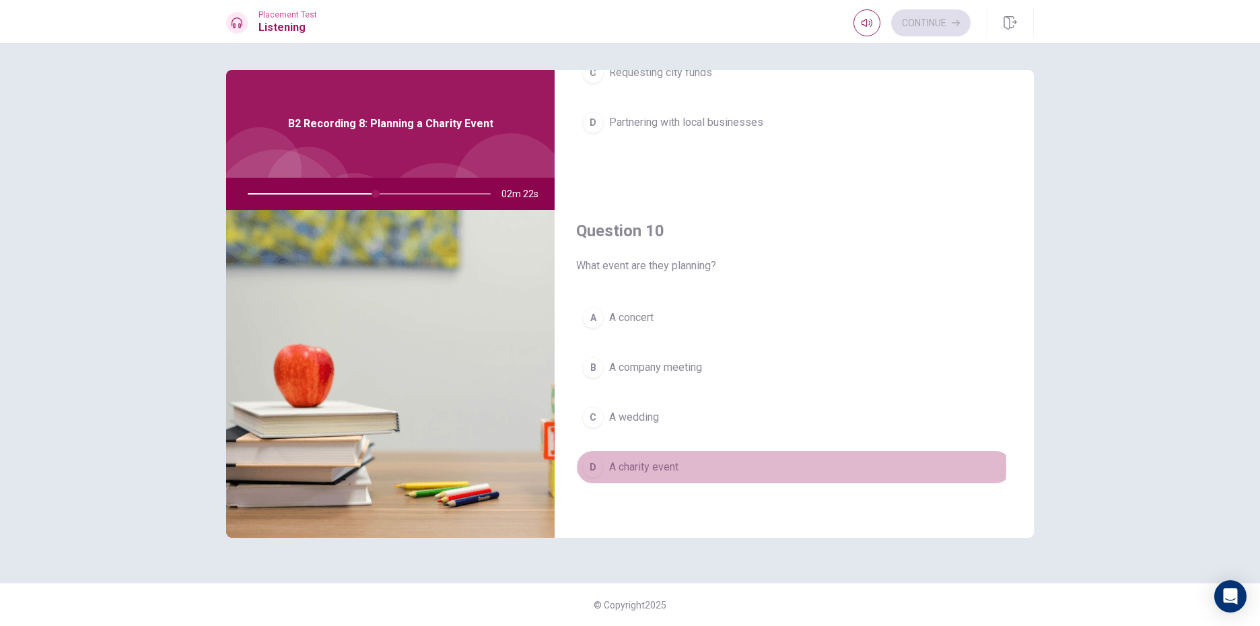
click at [687, 467] on button "D A charity event" at bounding box center [794, 467] width 436 height 34
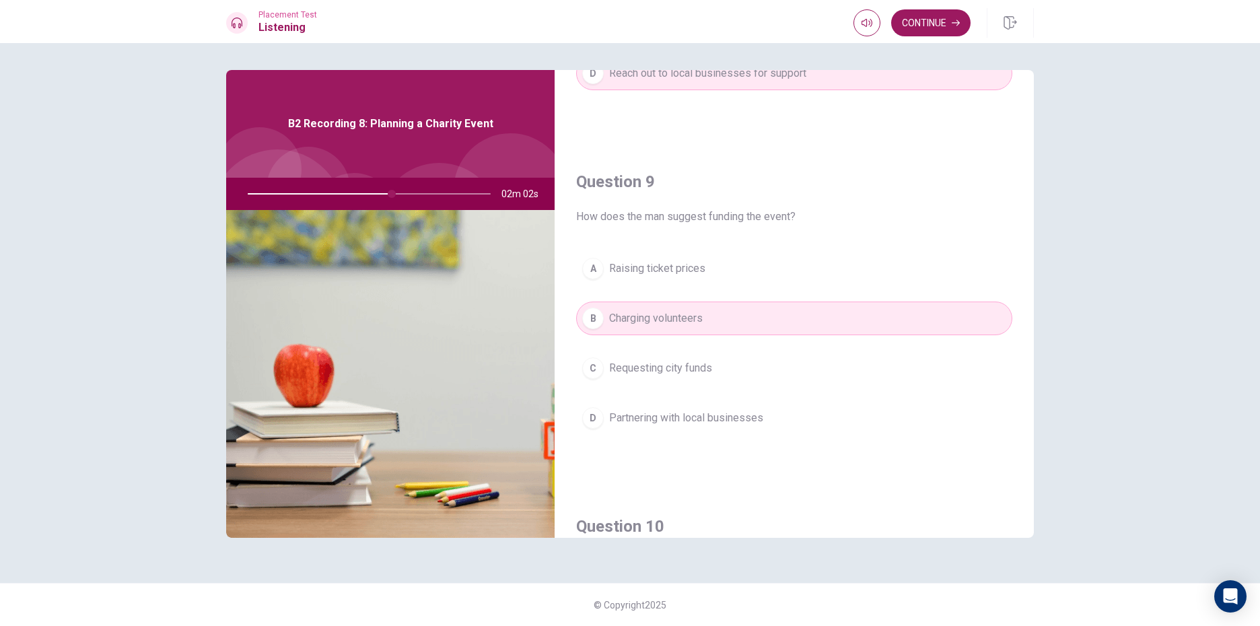
scroll to position [919, 0]
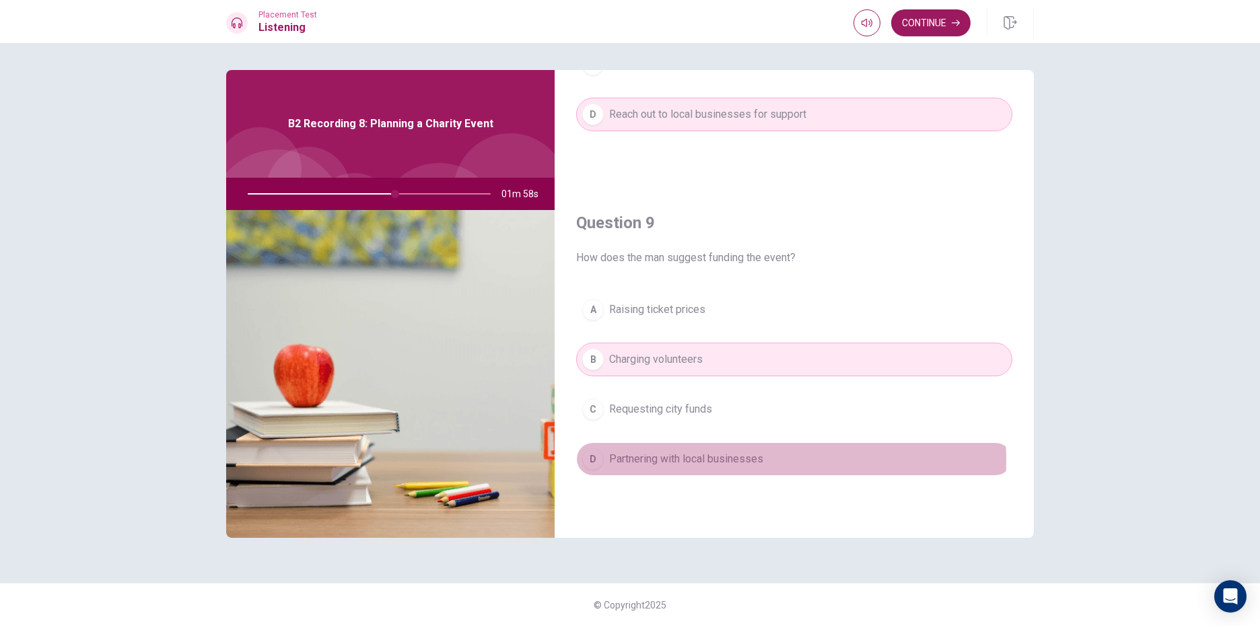
click at [716, 461] on span "Partnering with local businesses" at bounding box center [686, 459] width 154 height 16
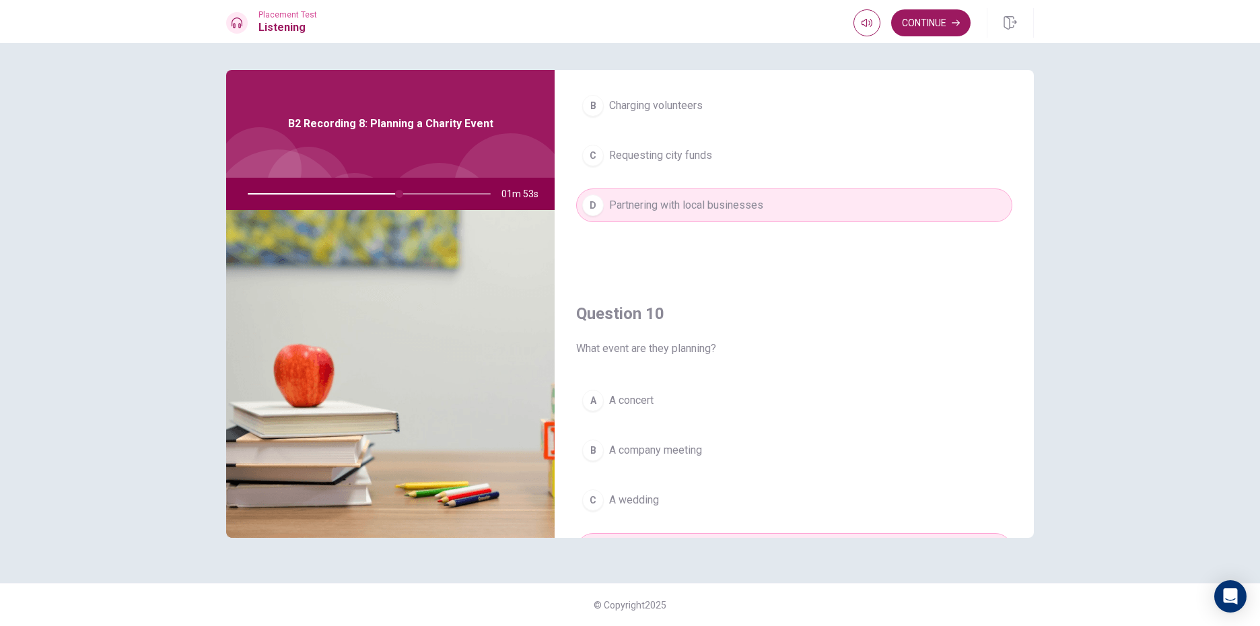
scroll to position [1256, 0]
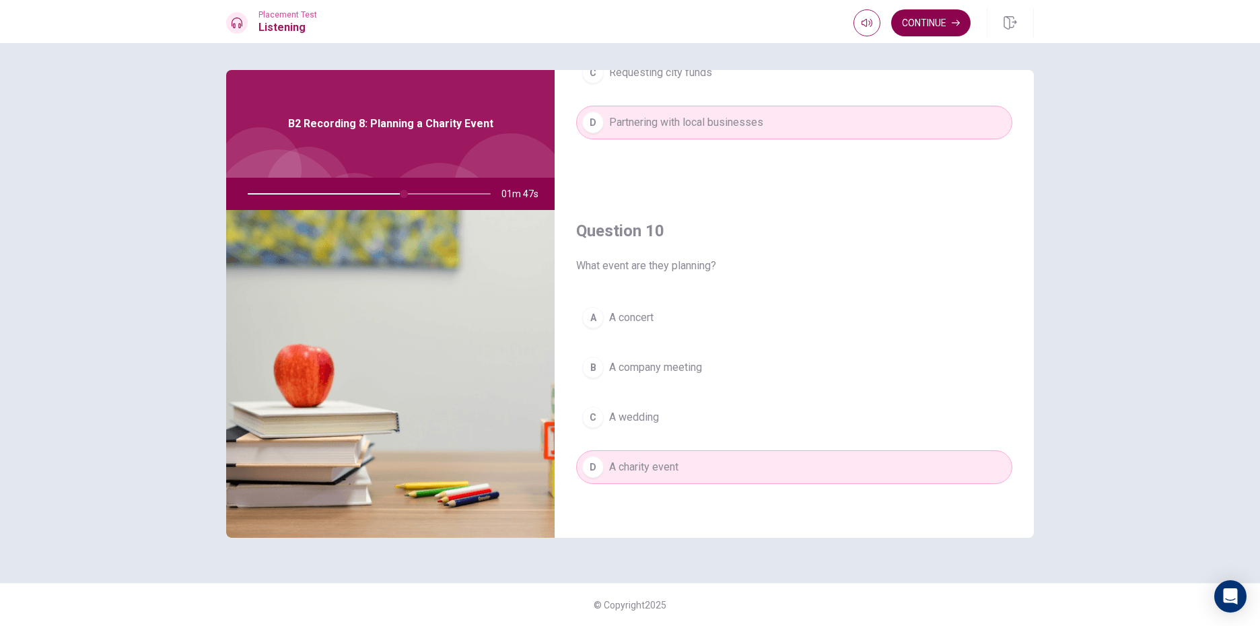
click at [937, 20] on button "Continue" at bounding box center [930, 22] width 79 height 27
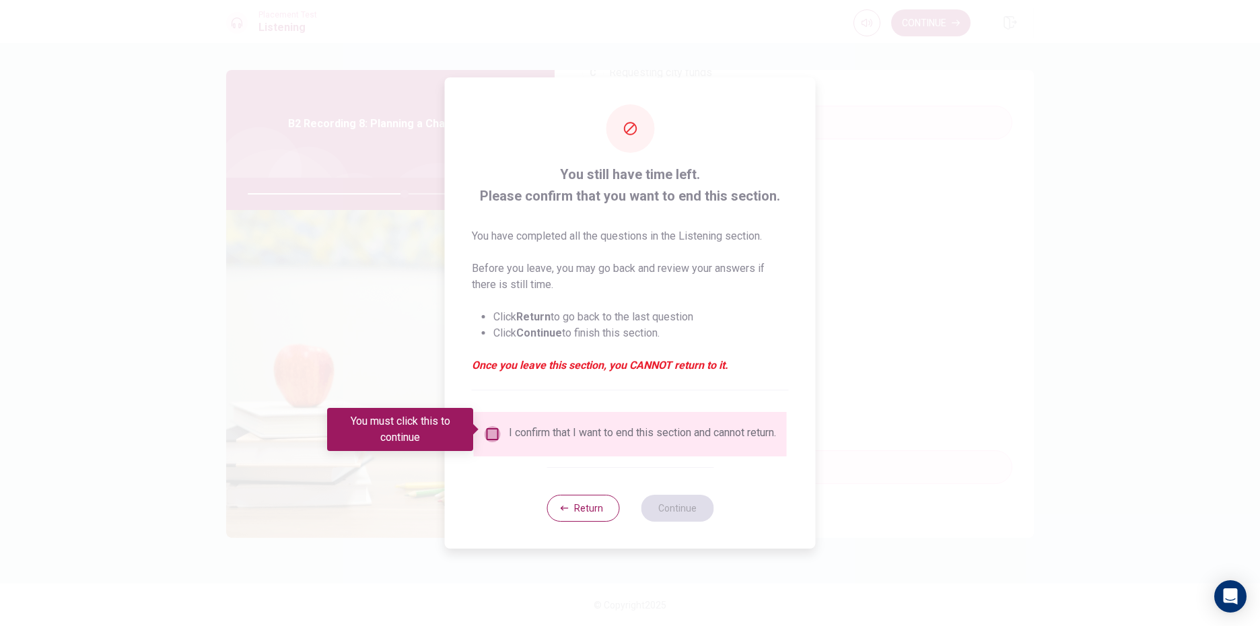
click at [494, 434] on input "You must click this to continue" at bounding box center [493, 434] width 16 height 16
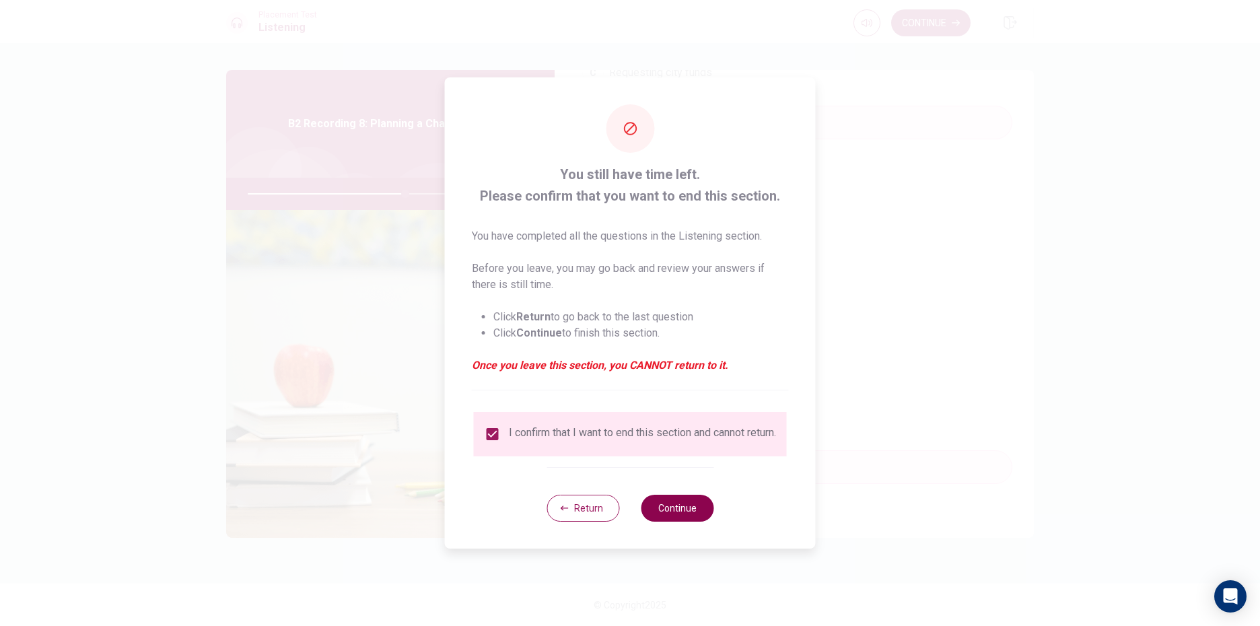
click at [666, 514] on button "Continue" at bounding box center [677, 508] width 73 height 27
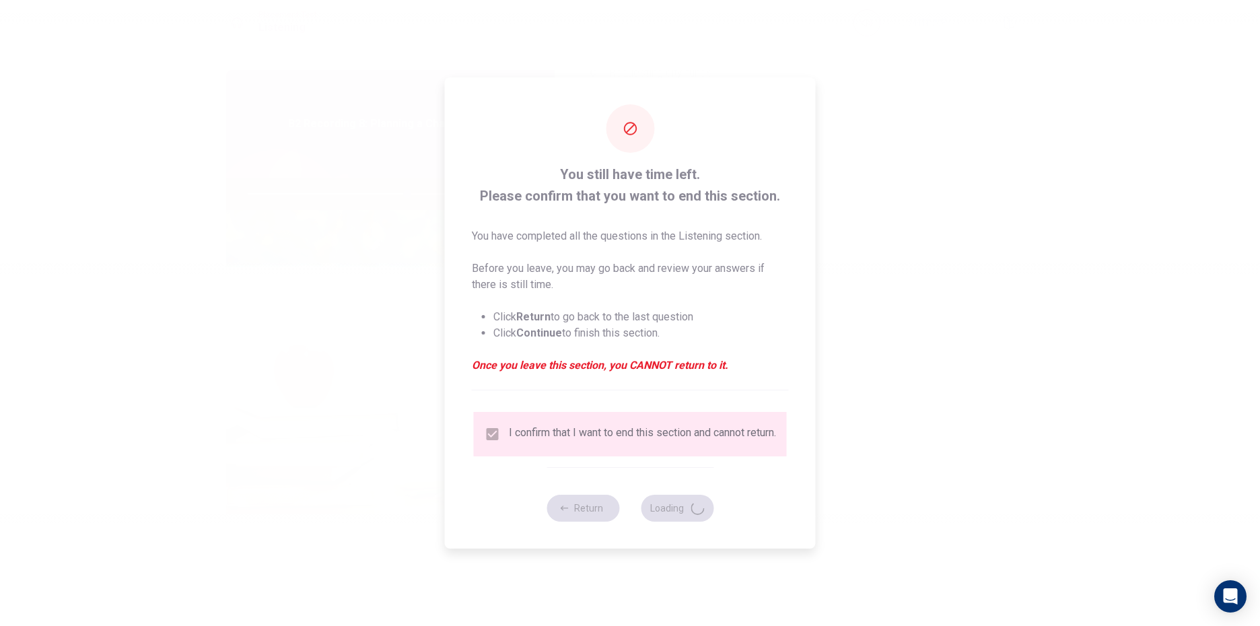
type input "66"
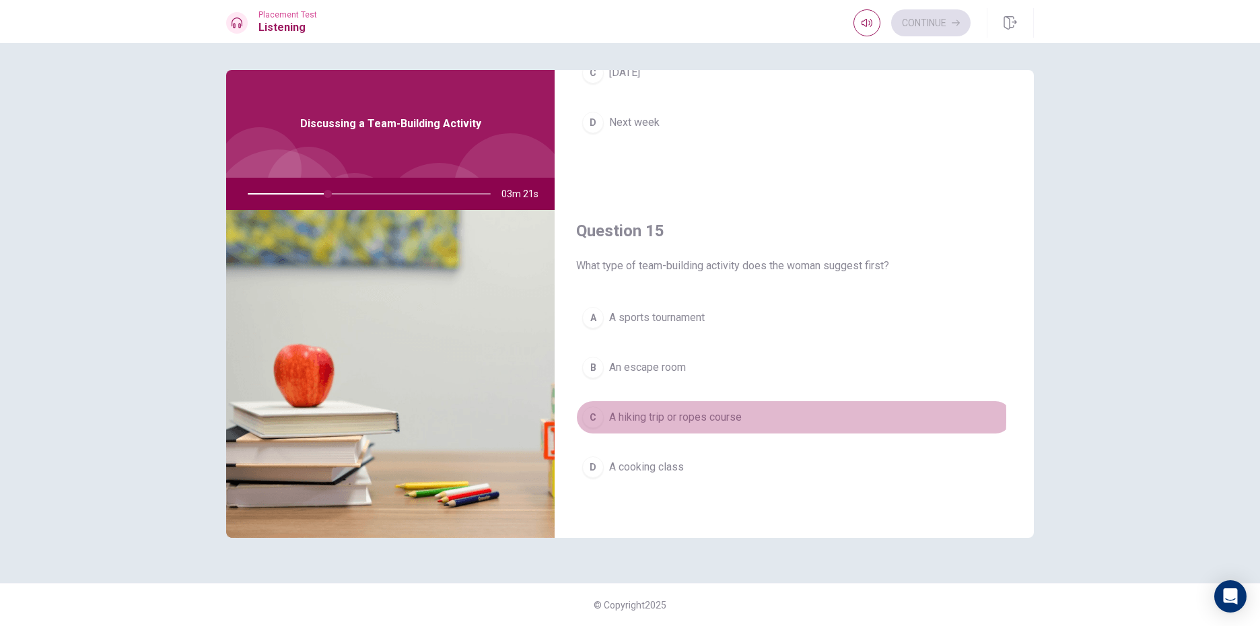
click at [594, 417] on div "C" at bounding box center [593, 418] width 22 height 22
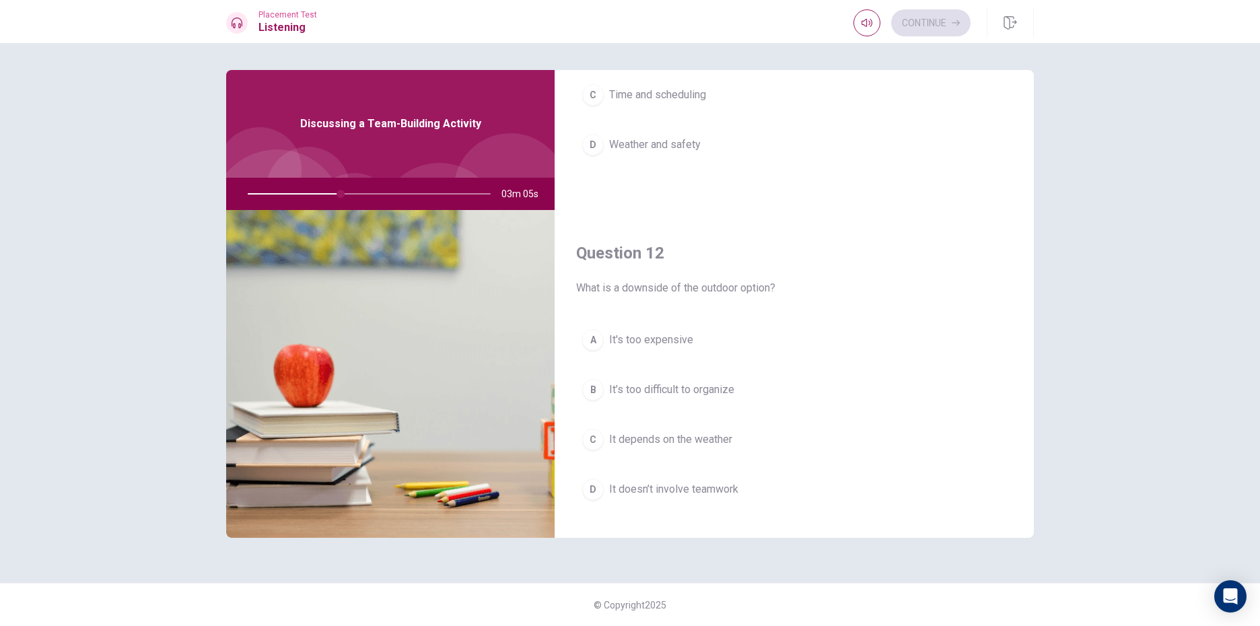
scroll to position [202, 0]
click at [724, 427] on button "C It depends on the weather" at bounding box center [794, 437] width 436 height 34
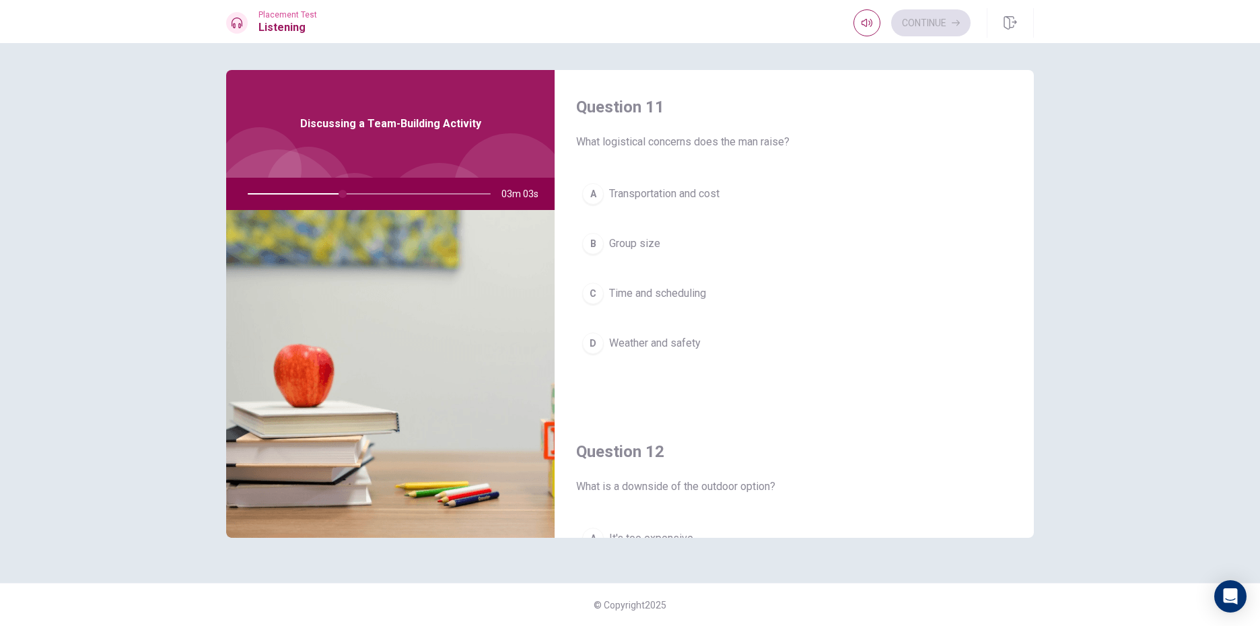
scroll to position [0, 0]
click at [672, 353] on button "D Weather and safety" at bounding box center [794, 344] width 436 height 34
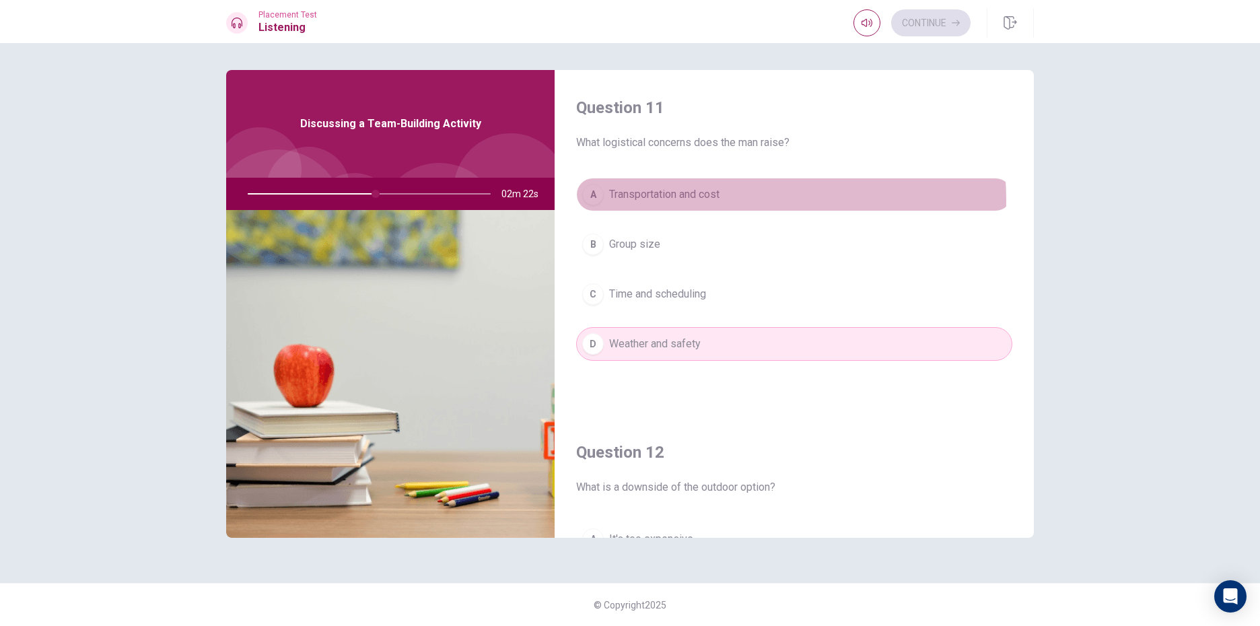
click at [704, 200] on span "Transportation and cost" at bounding box center [664, 194] width 110 height 16
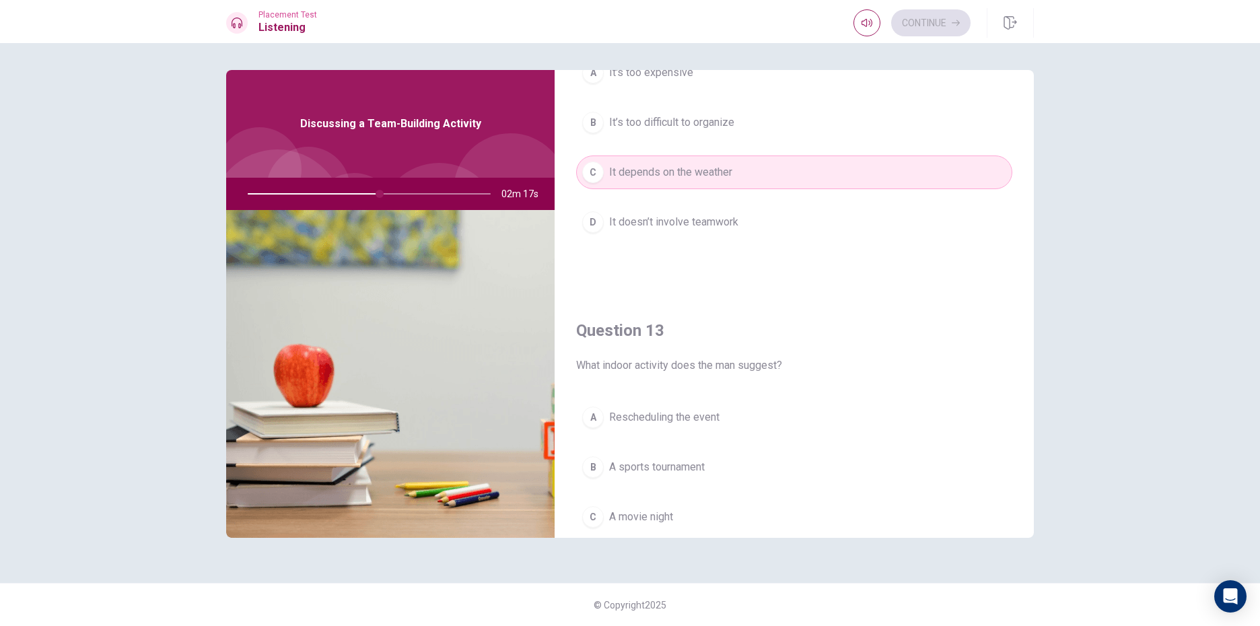
scroll to position [539, 0]
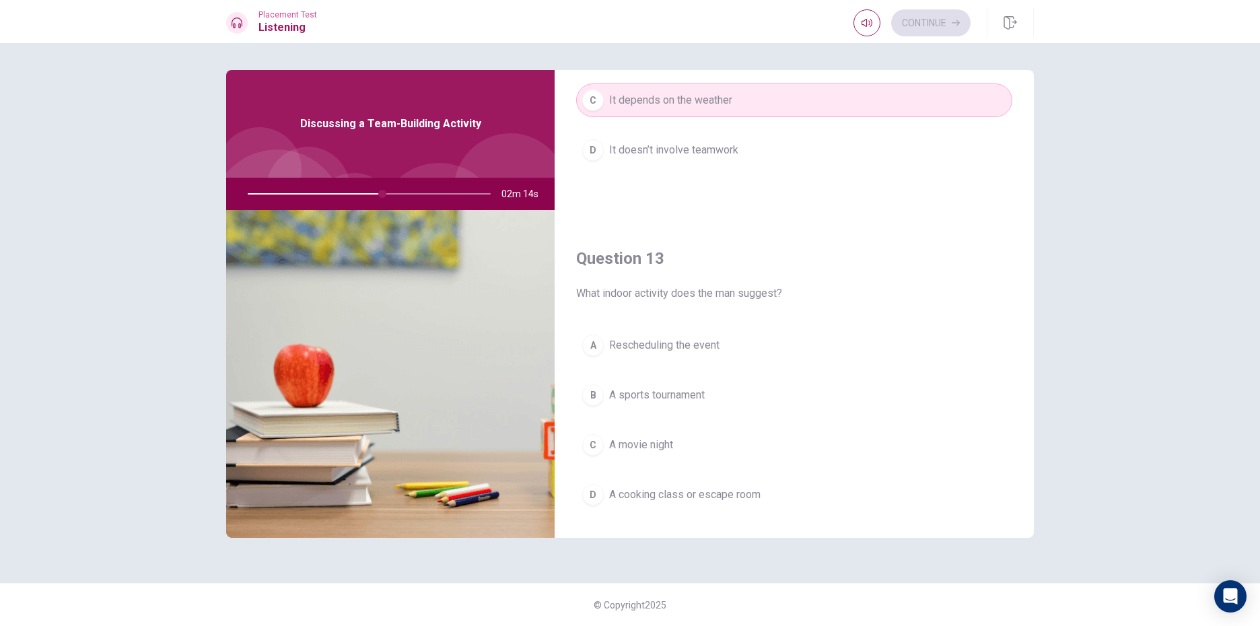
click at [745, 476] on div "A Rescheduling the event B A sports tournament C A movie night D A cooking clas…" at bounding box center [794, 434] width 436 height 210
click at [753, 494] on span "A cooking class or escape room" at bounding box center [684, 495] width 151 height 16
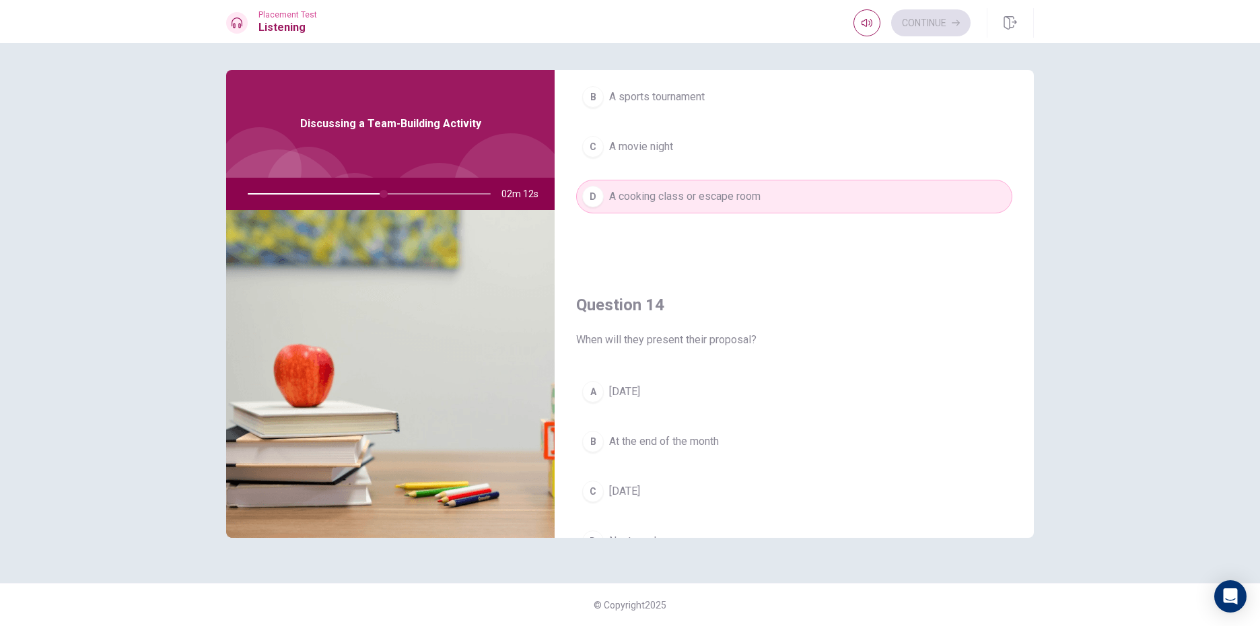
scroll to position [1010, 0]
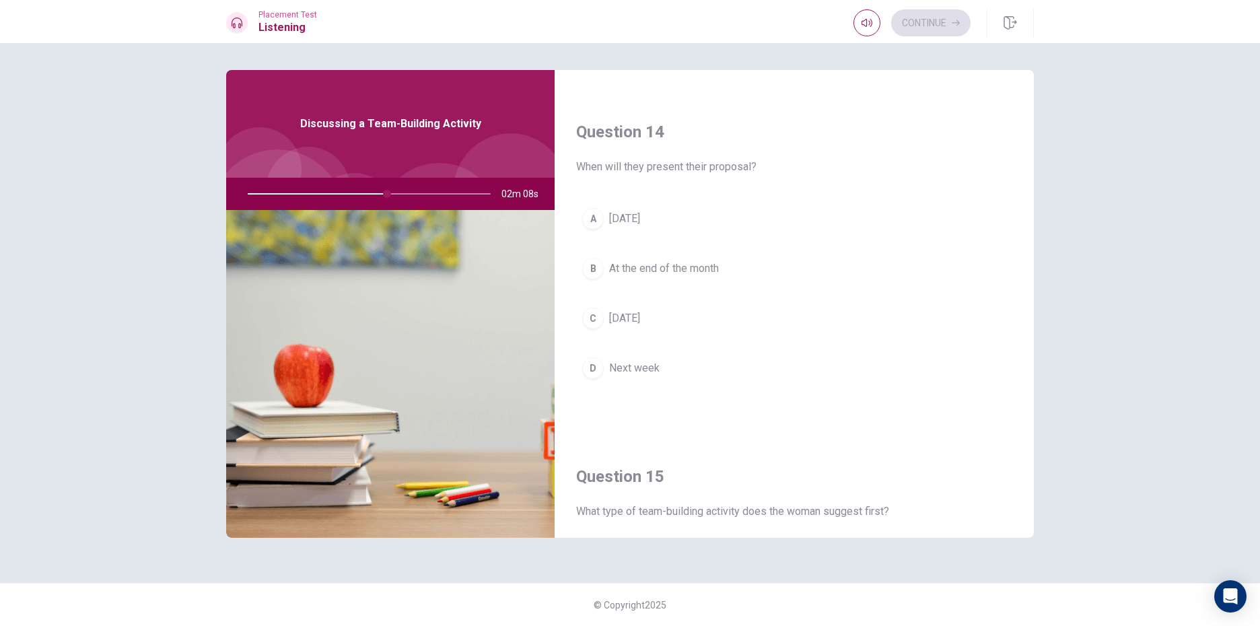
click at [749, 263] on button "B At the end of the month" at bounding box center [794, 269] width 436 height 34
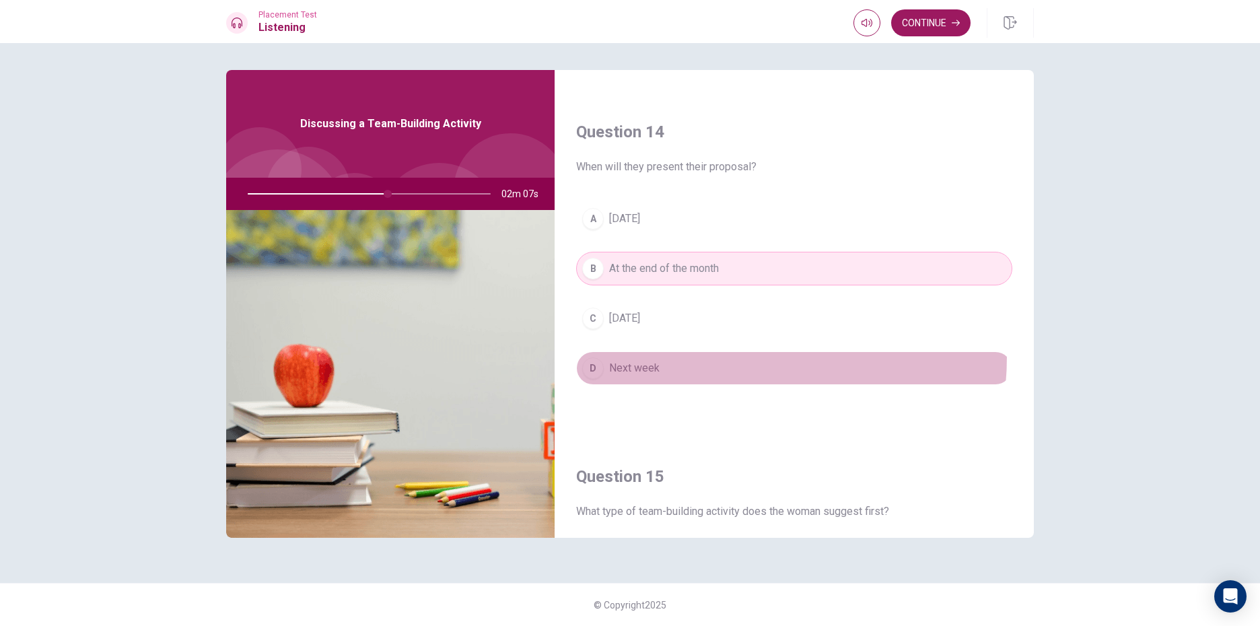
click at [680, 355] on button "D Next week" at bounding box center [794, 368] width 436 height 34
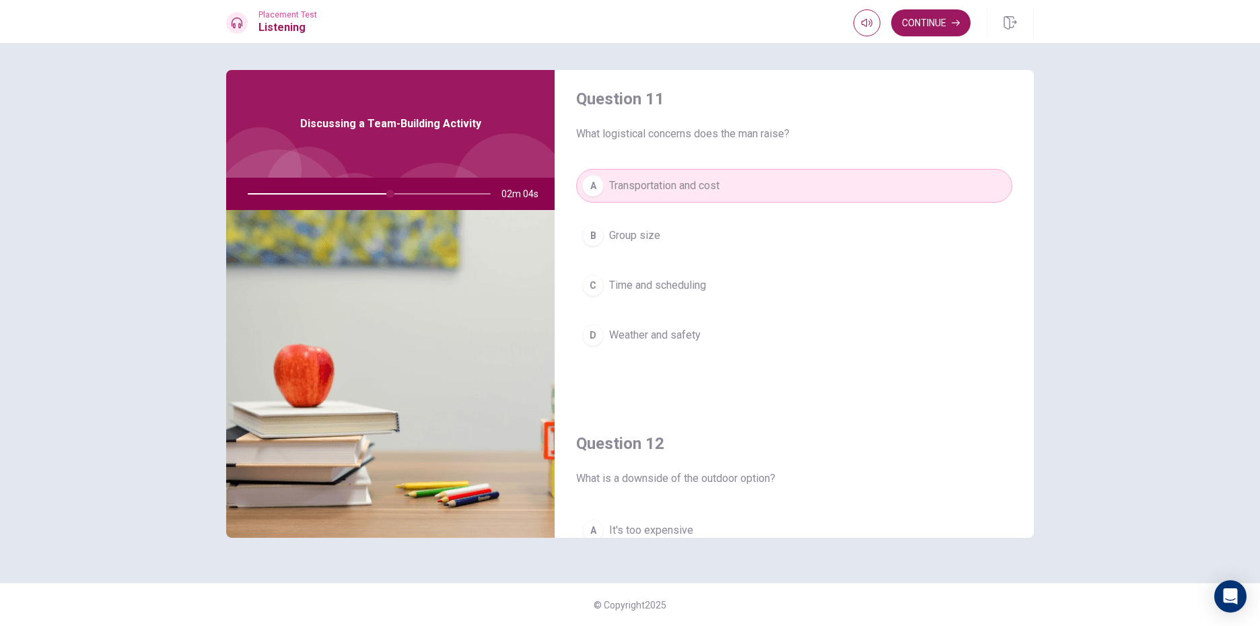
scroll to position [0, 0]
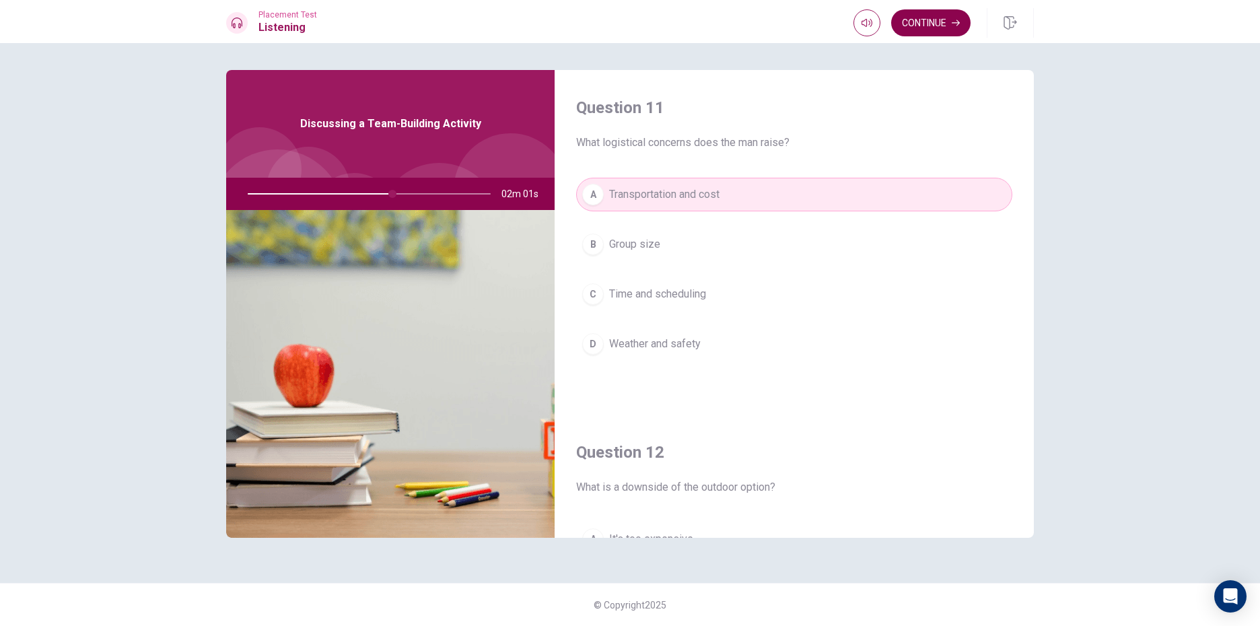
click at [924, 30] on button "Continue" at bounding box center [930, 22] width 79 height 27
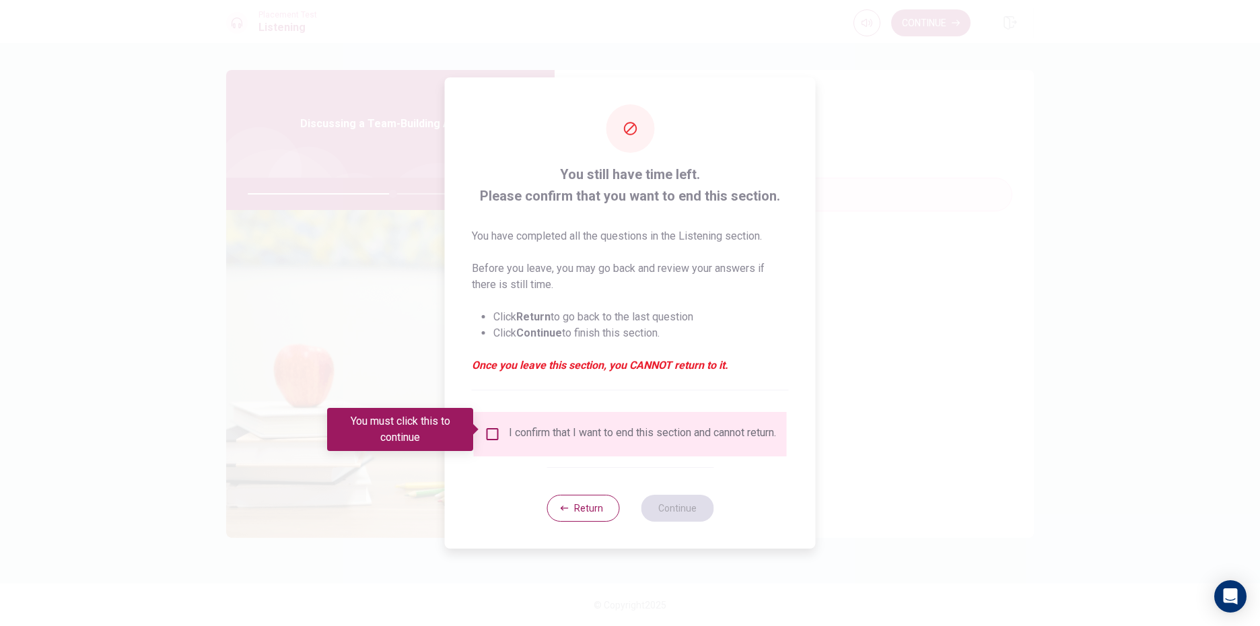
click at [488, 430] on input "You must click this to continue" at bounding box center [493, 434] width 16 height 16
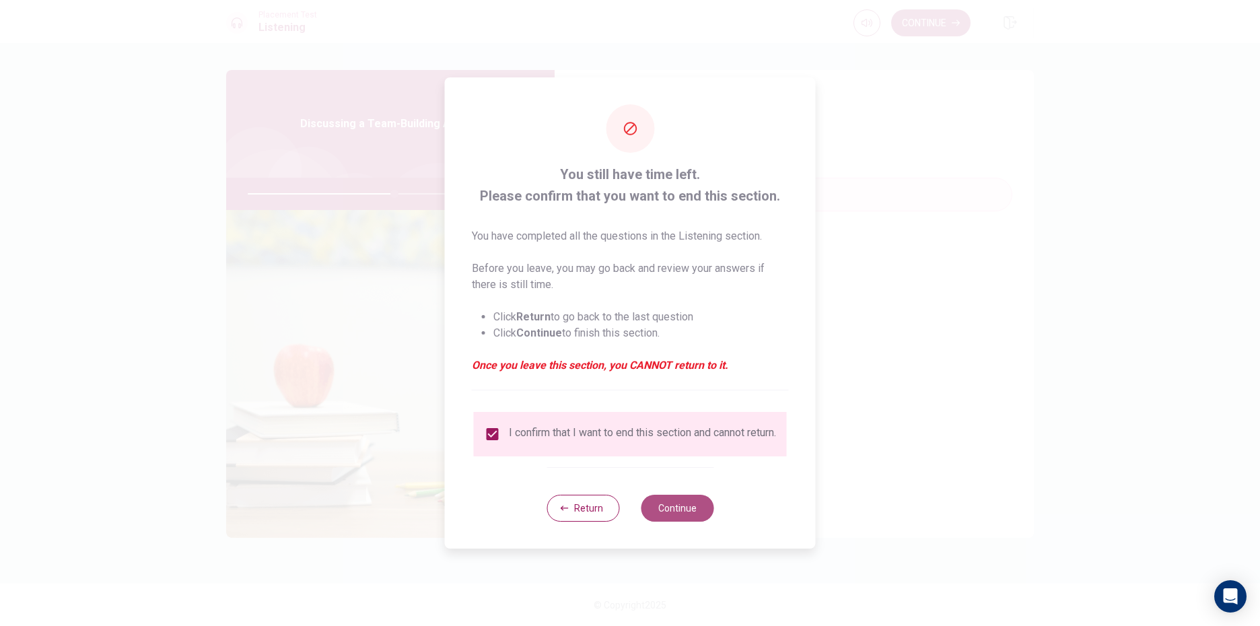
click at [662, 516] on button "Continue" at bounding box center [677, 508] width 73 height 27
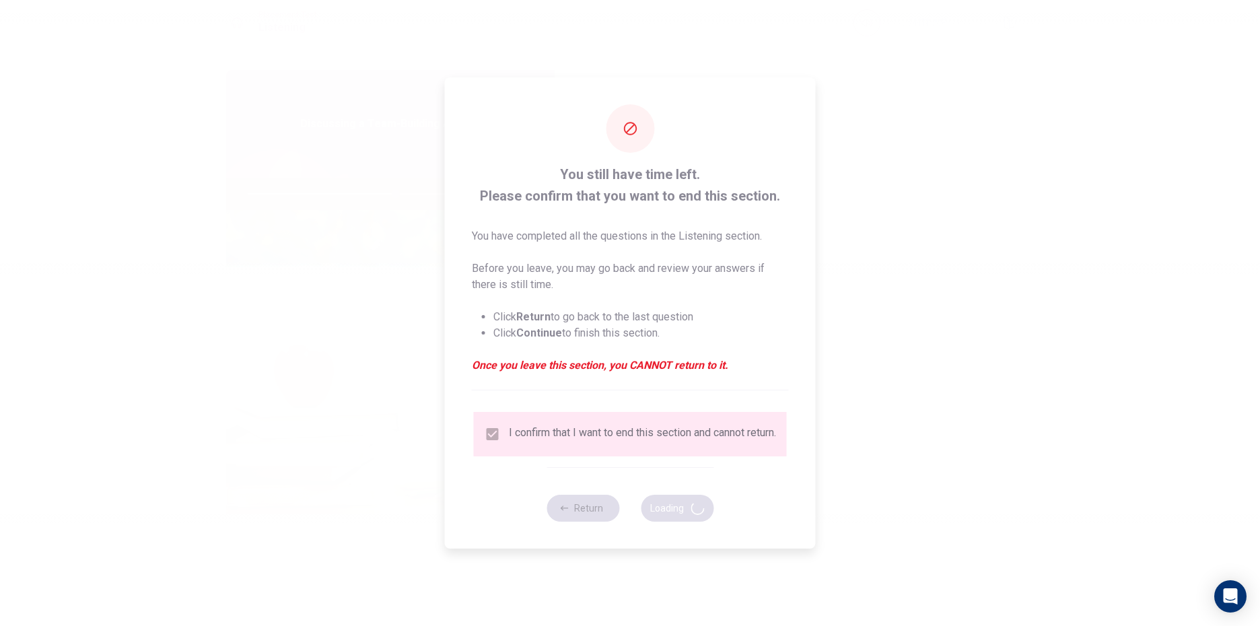
type input "61"
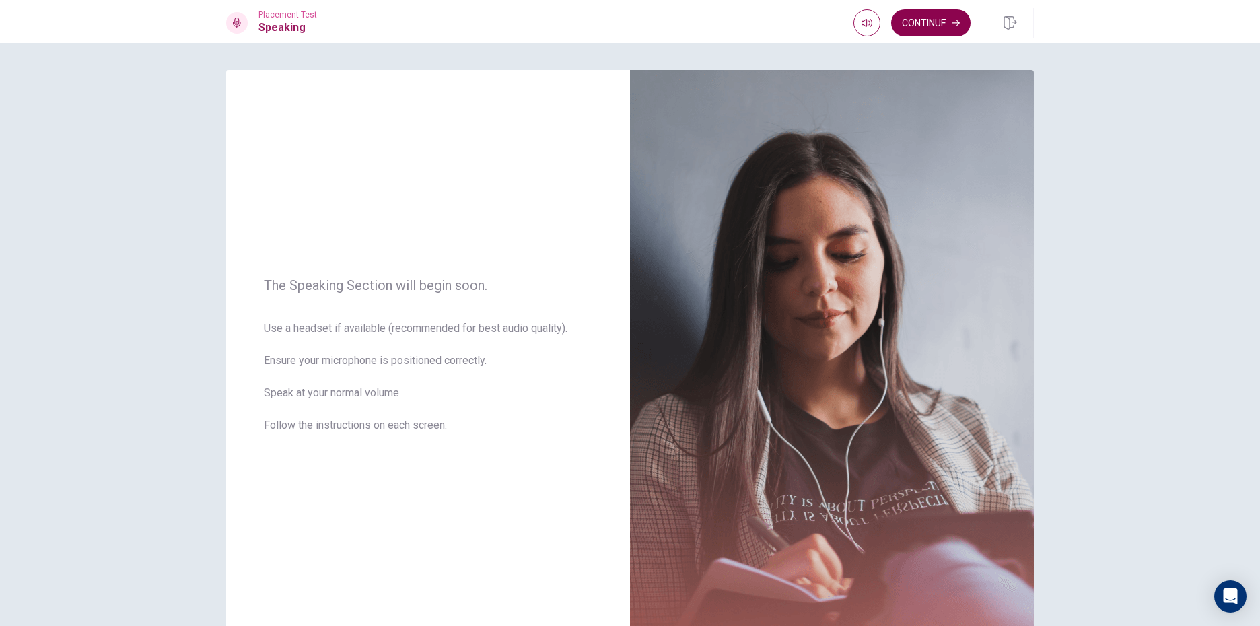
click at [925, 26] on button "Continue" at bounding box center [930, 22] width 79 height 27
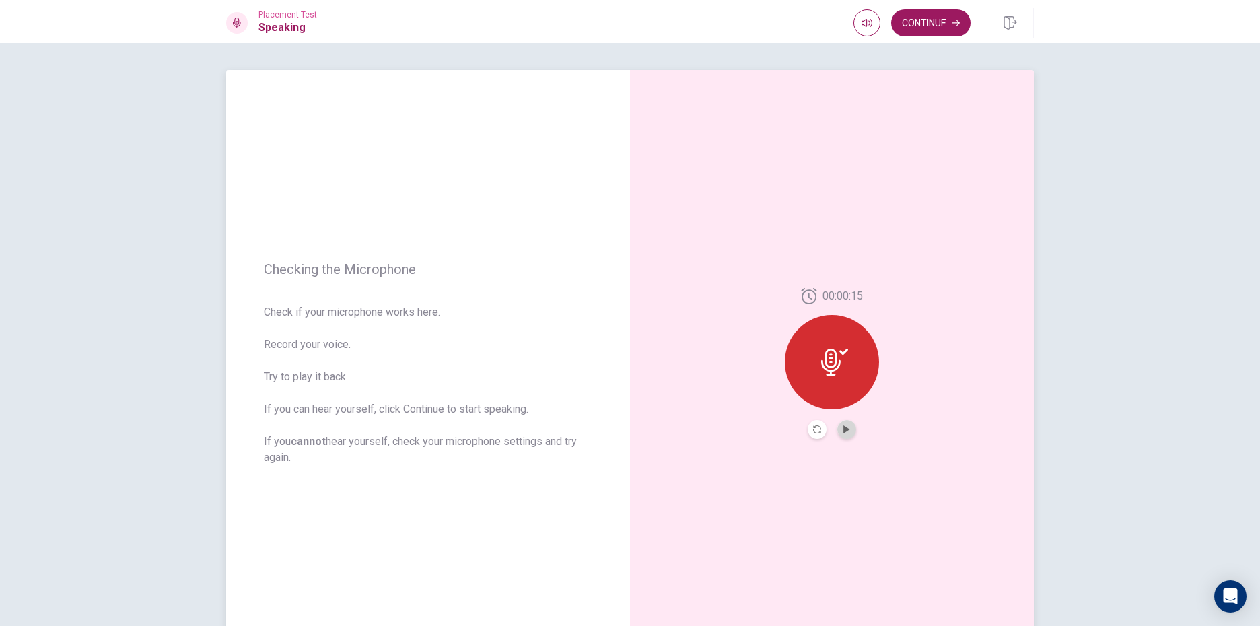
click at [848, 425] on button "Play Audio" at bounding box center [847, 429] width 19 height 19
click at [845, 423] on button "Pause Audio" at bounding box center [847, 429] width 19 height 19
click at [814, 430] on icon "Record Again" at bounding box center [817, 430] width 8 height 8
click at [840, 366] on icon at bounding box center [832, 358] width 27 height 27
click at [848, 427] on button "Play Audio" at bounding box center [847, 429] width 19 height 19
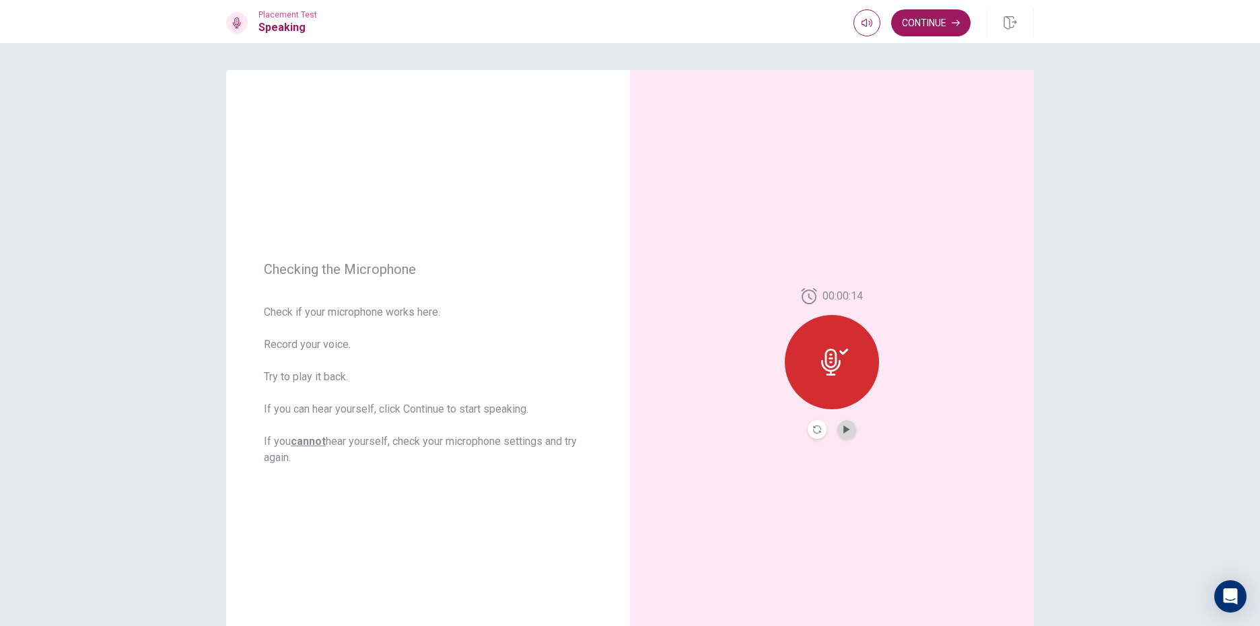
click at [839, 428] on button "Play Audio" at bounding box center [847, 429] width 19 height 19
click at [813, 425] on button "Record Again" at bounding box center [817, 429] width 19 height 19
click at [845, 362] on div "Stop Recording" at bounding box center [832, 372] width 94 height 94
click at [844, 371] on icon at bounding box center [834, 362] width 27 height 27
click at [839, 421] on button "Play Audio" at bounding box center [847, 429] width 19 height 19
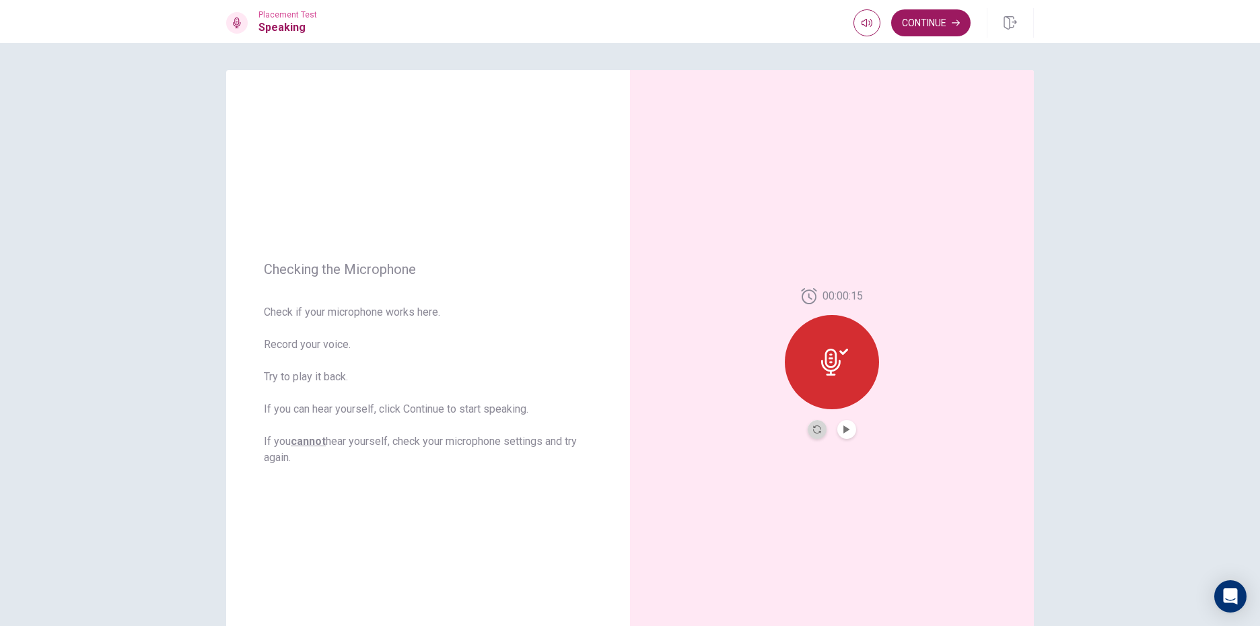
click at [819, 423] on button "Record Again" at bounding box center [817, 429] width 19 height 19
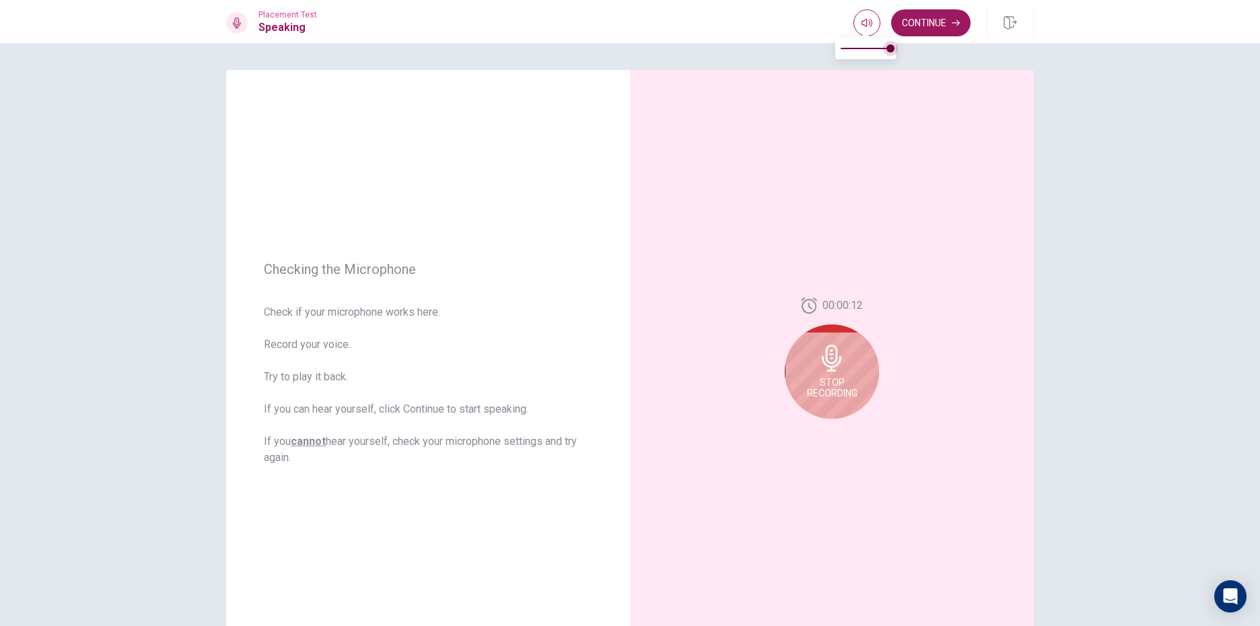
type input "0.9"
click at [886, 46] on span at bounding box center [886, 48] width 8 height 8
click at [819, 333] on icon at bounding box center [832, 342] width 27 height 27
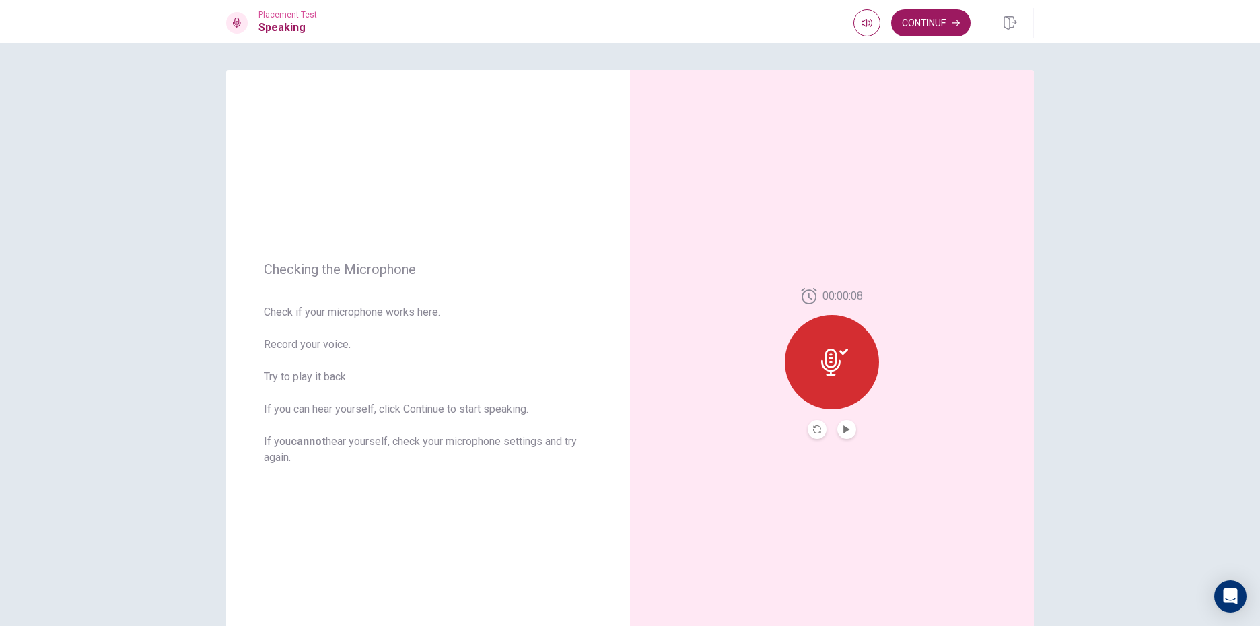
click at [809, 428] on button "Record Again" at bounding box center [817, 429] width 19 height 19
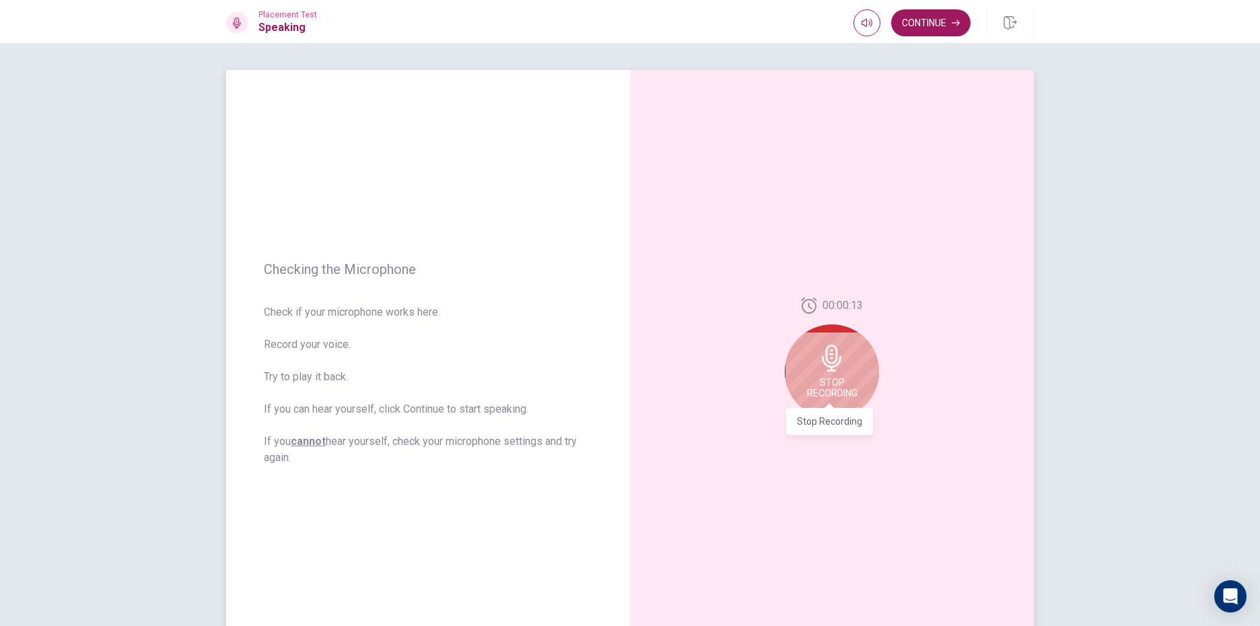
click at [821, 390] on span "Stop Recording" at bounding box center [832, 388] width 50 height 22
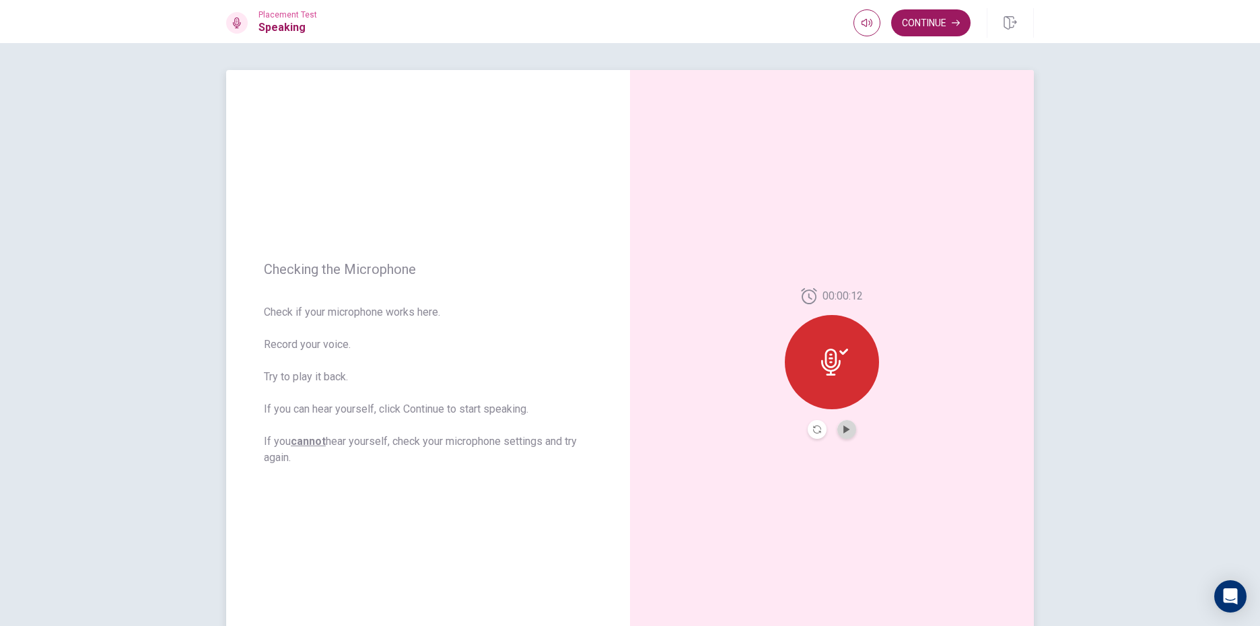
click at [839, 426] on button "Play Audio" at bounding box center [847, 429] width 19 height 19
click at [931, 17] on button "Continue" at bounding box center [930, 22] width 79 height 27
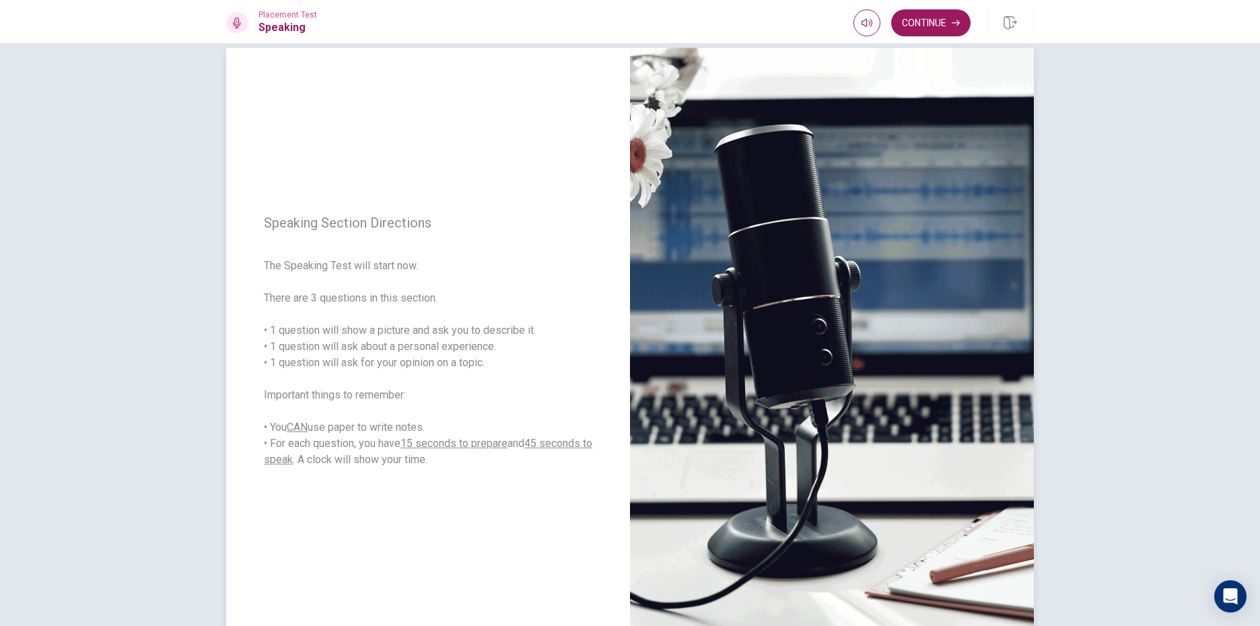
scroll to position [67, 0]
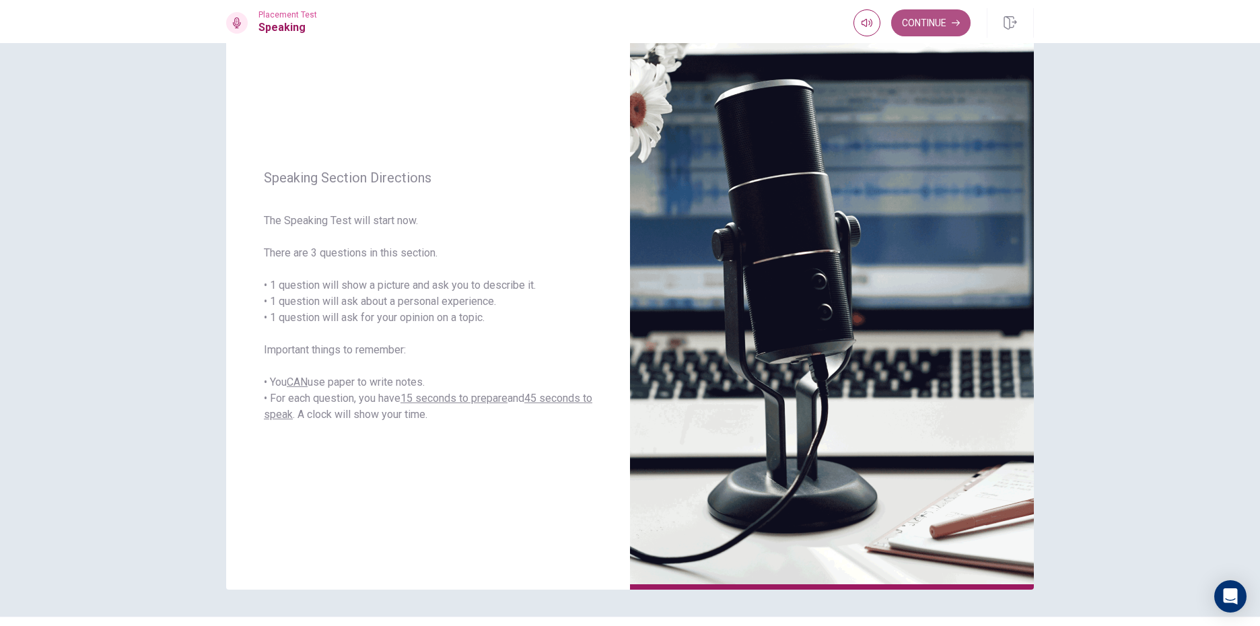
click at [939, 14] on button "Continue" at bounding box center [930, 22] width 79 height 27
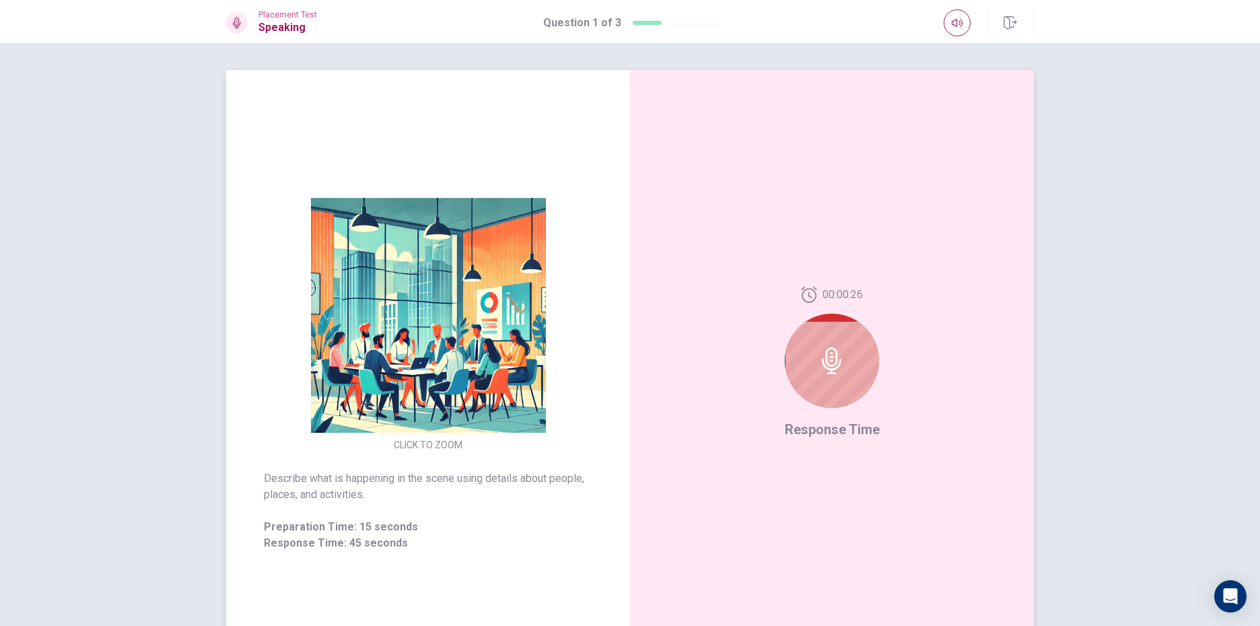
click at [843, 375] on div at bounding box center [832, 361] width 94 height 94
click at [834, 354] on icon at bounding box center [832, 360] width 20 height 27
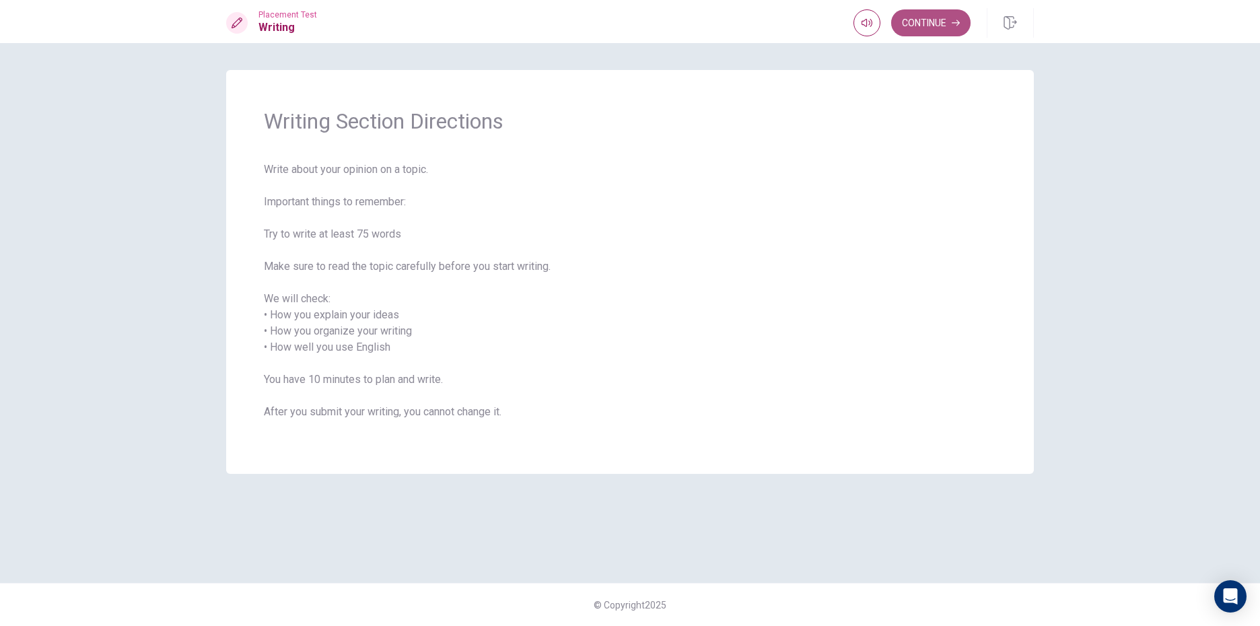
click at [958, 20] on icon "button" at bounding box center [956, 23] width 8 height 8
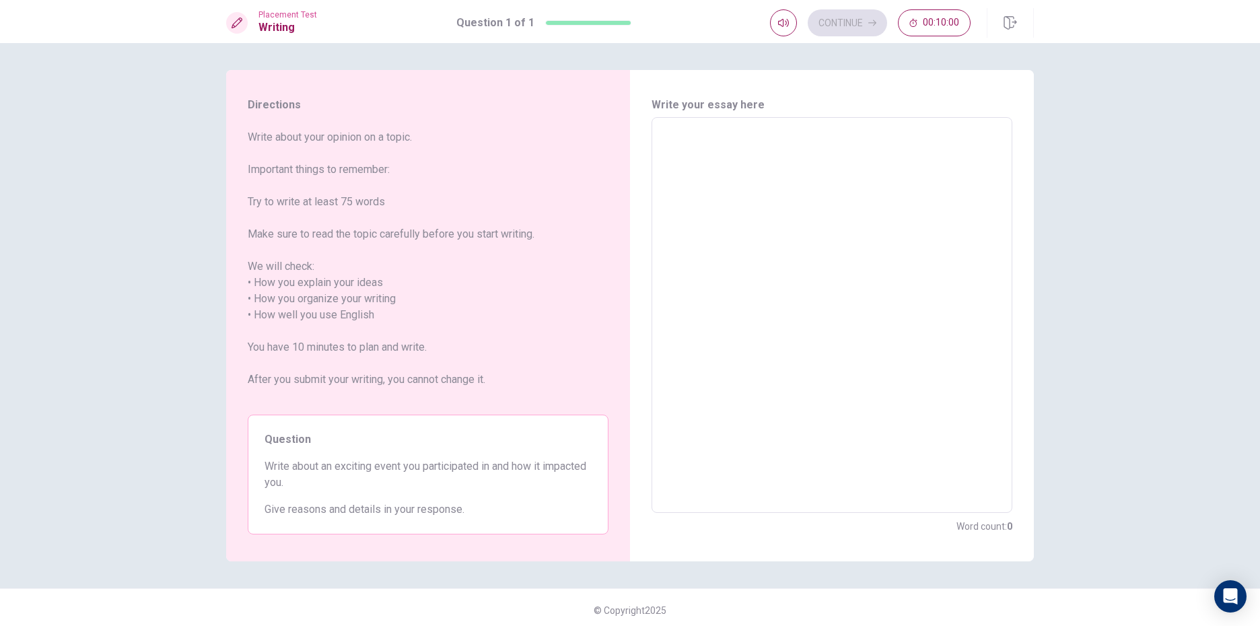
click at [803, 191] on textarea at bounding box center [832, 316] width 342 height 374
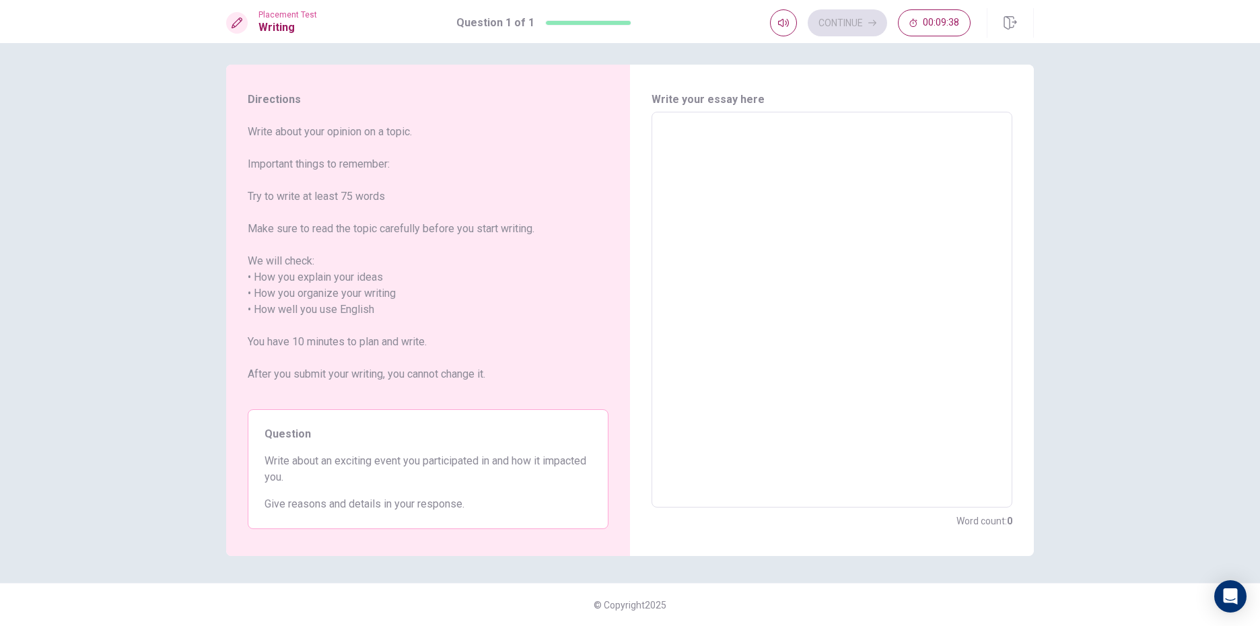
type textarea "n"
type textarea "x"
type textarea "no"
type textarea "x"
type textarea "now"
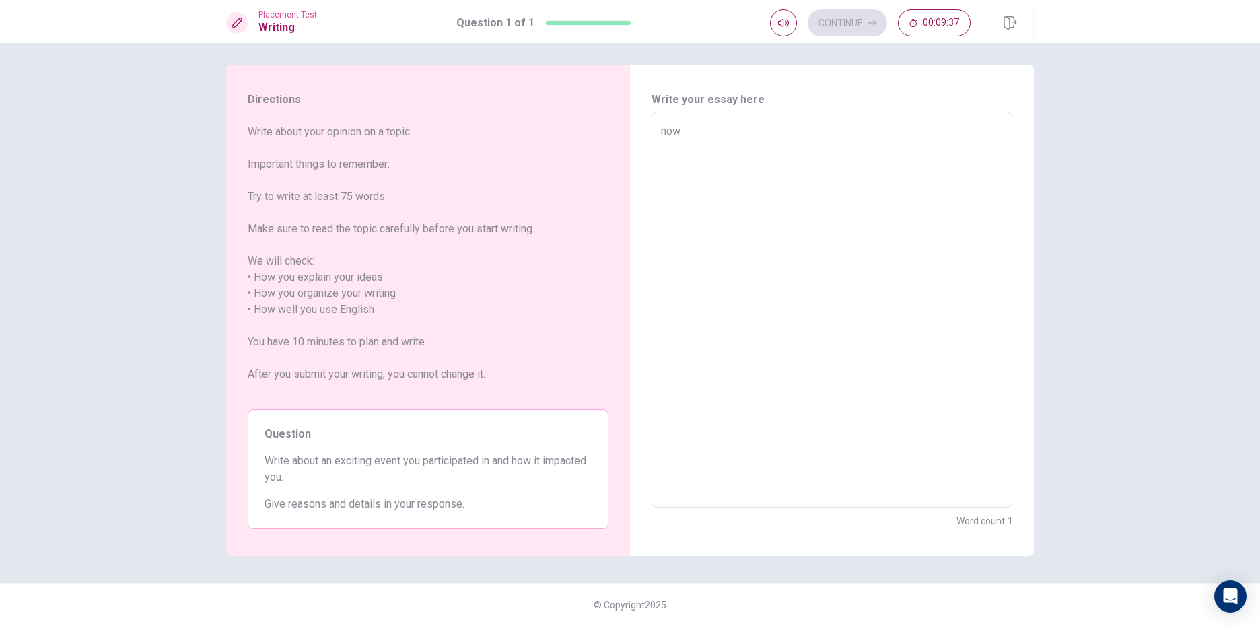
type textarea "x"
type textarea "no"
type textarea "x"
type textarea "n"
type textarea "x"
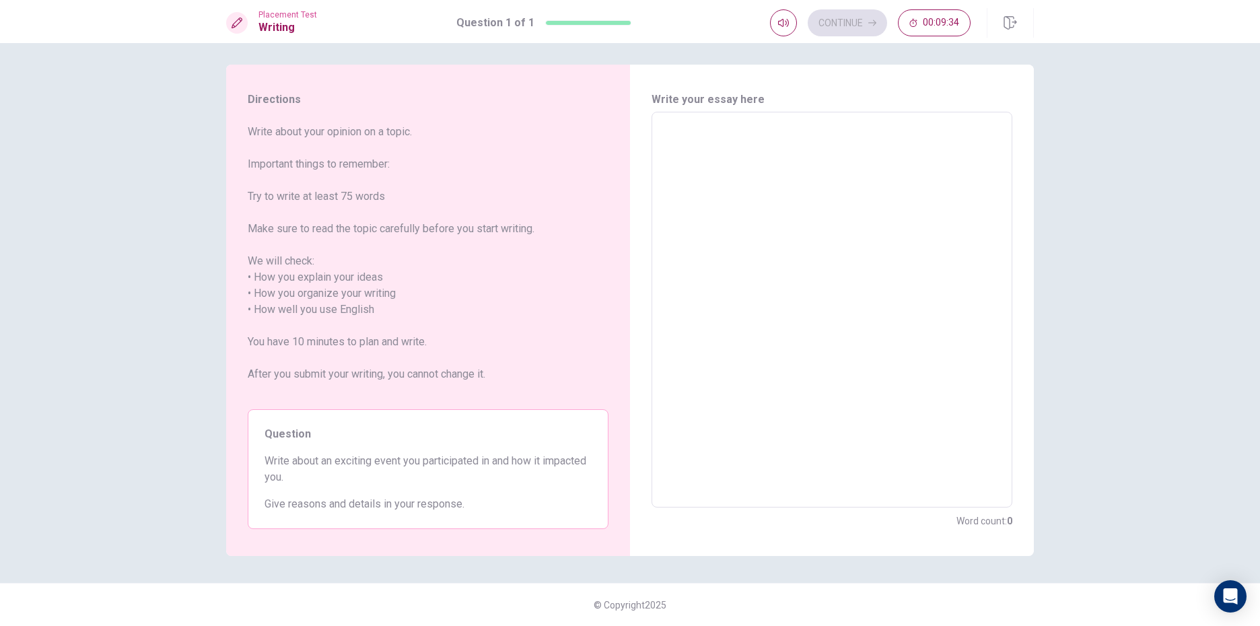
type textarea "t"
type textarea "x"
type textarea "tH"
type textarea "x"
type textarea "tHI"
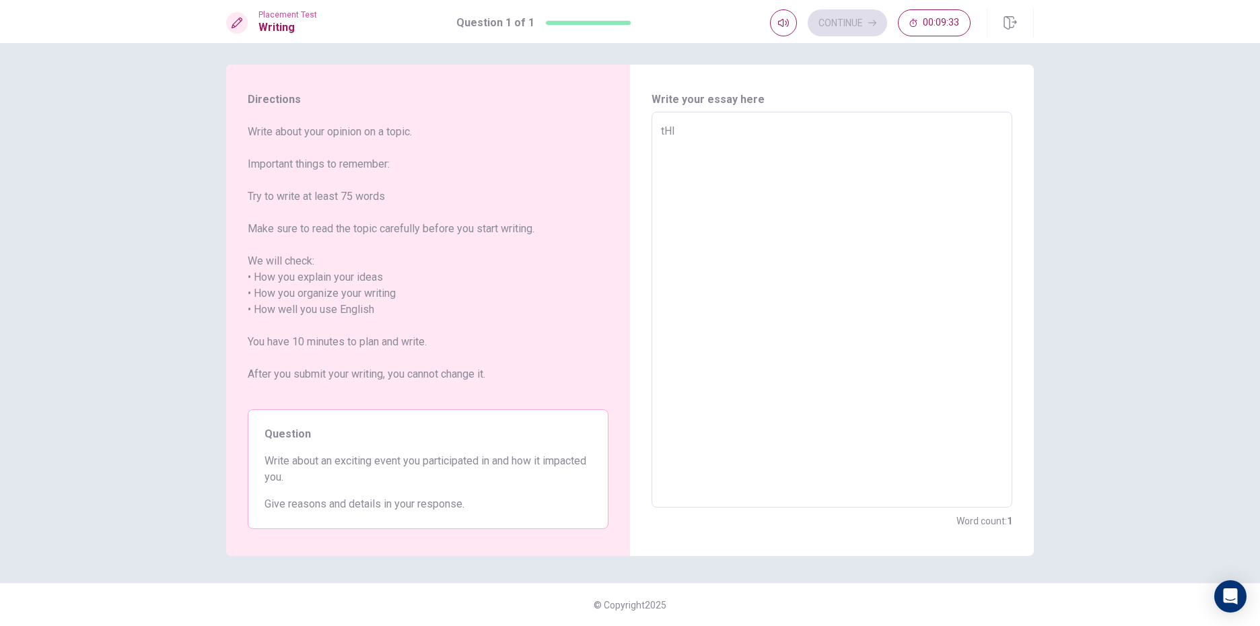
type textarea "x"
type textarea "tH"
type textarea "x"
type textarea "t"
type textarea "x"
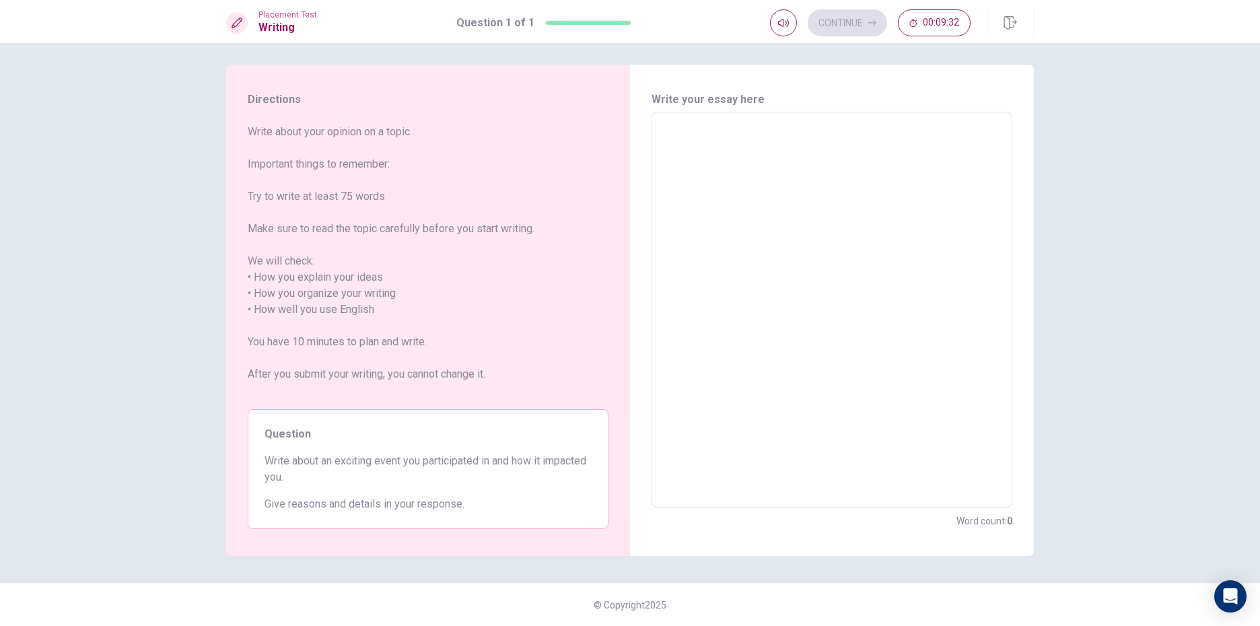
type textarea "t"
type textarea "x"
type textarea "="
type textarea "x"
type textarea "=t"
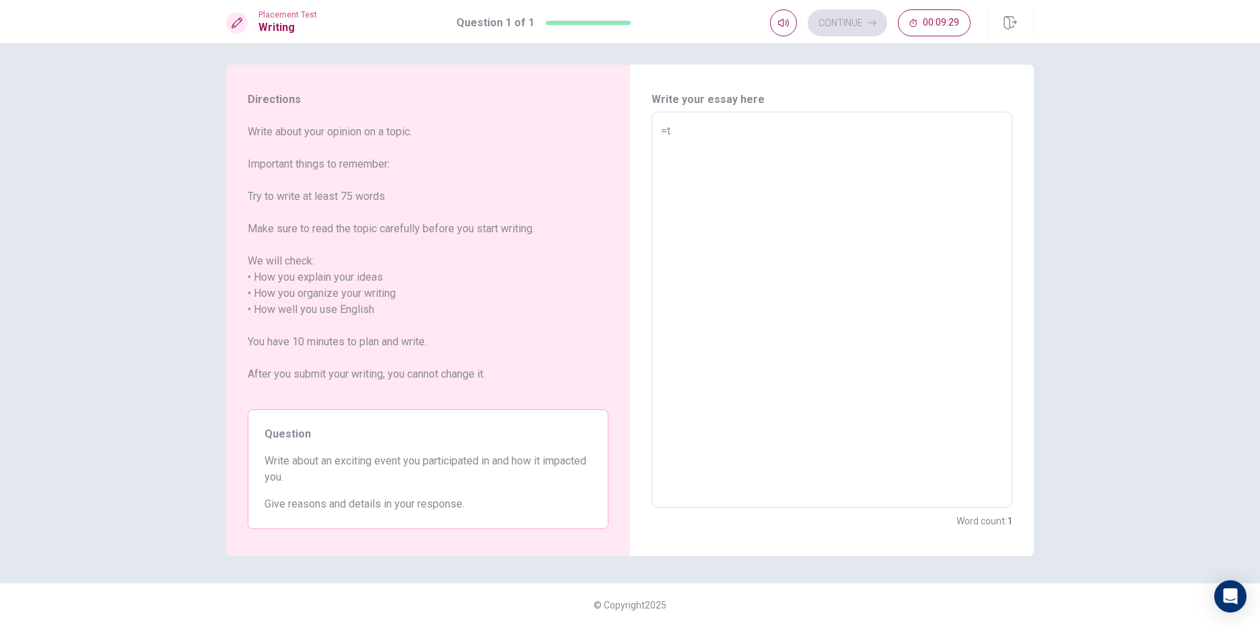
type textarea "x"
type textarea "="
type textarea "x"
type textarea "t"
type textarea "x"
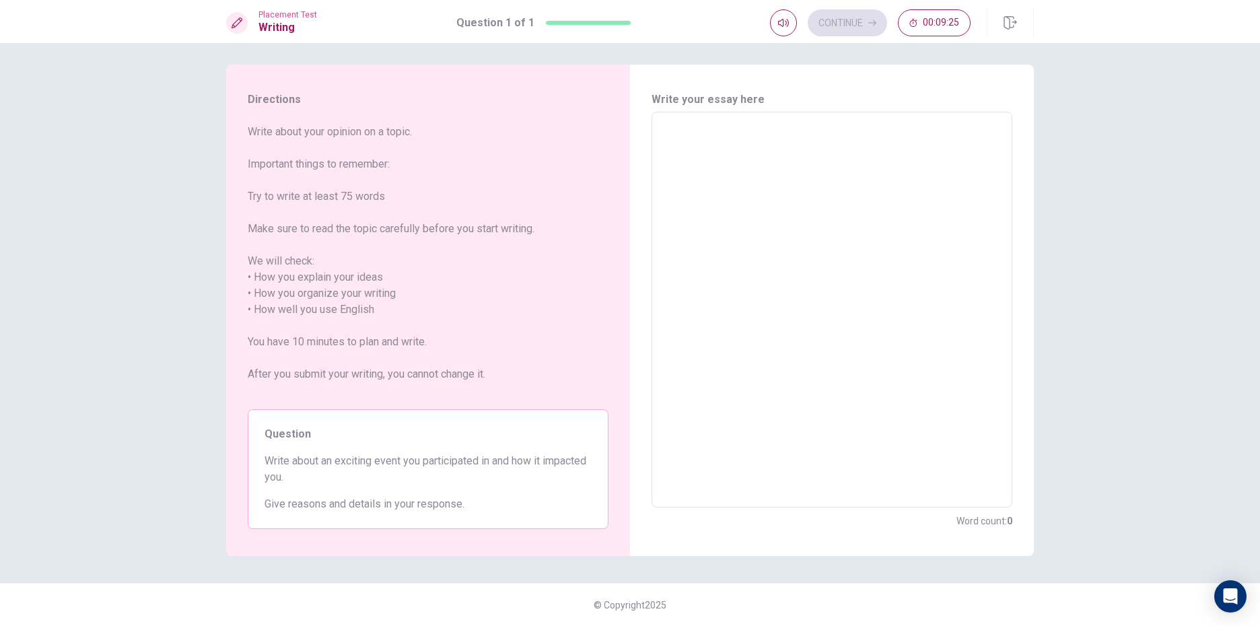
type textarea "t"
type textarea "x"
type textarea "tT"
type textarea "x"
type textarea "tTH"
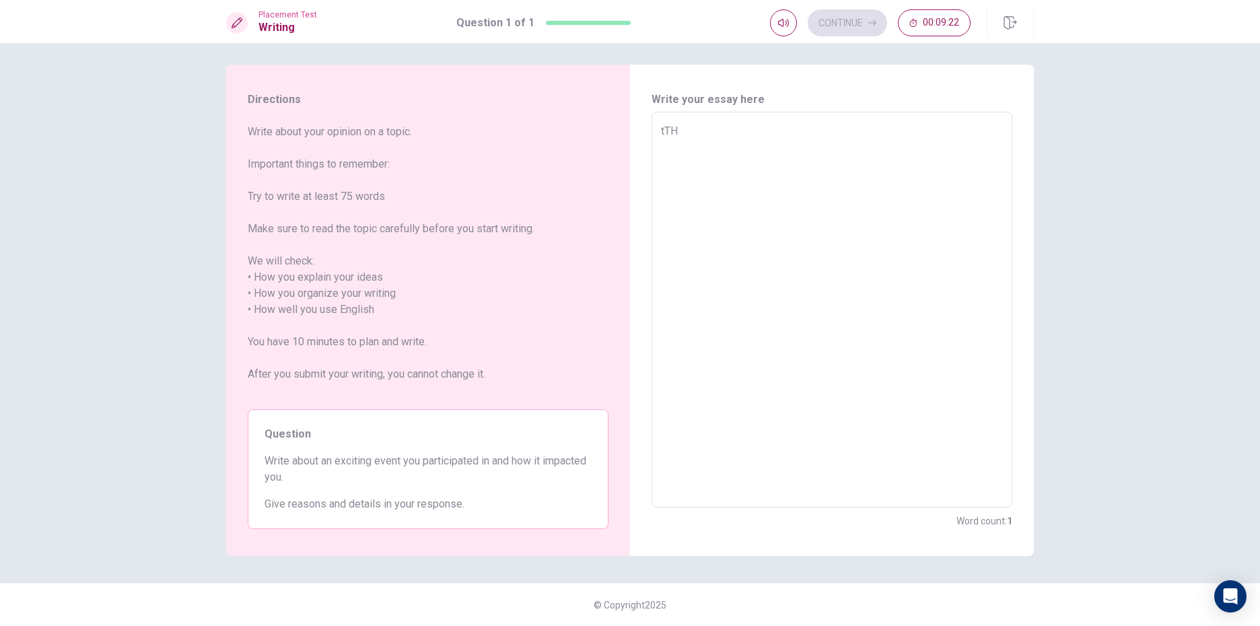
type textarea "x"
type textarea "tT"
click at [661, 137] on textarea "tT" at bounding box center [832, 310] width 342 height 374
type textarea "x"
type textarea "T"
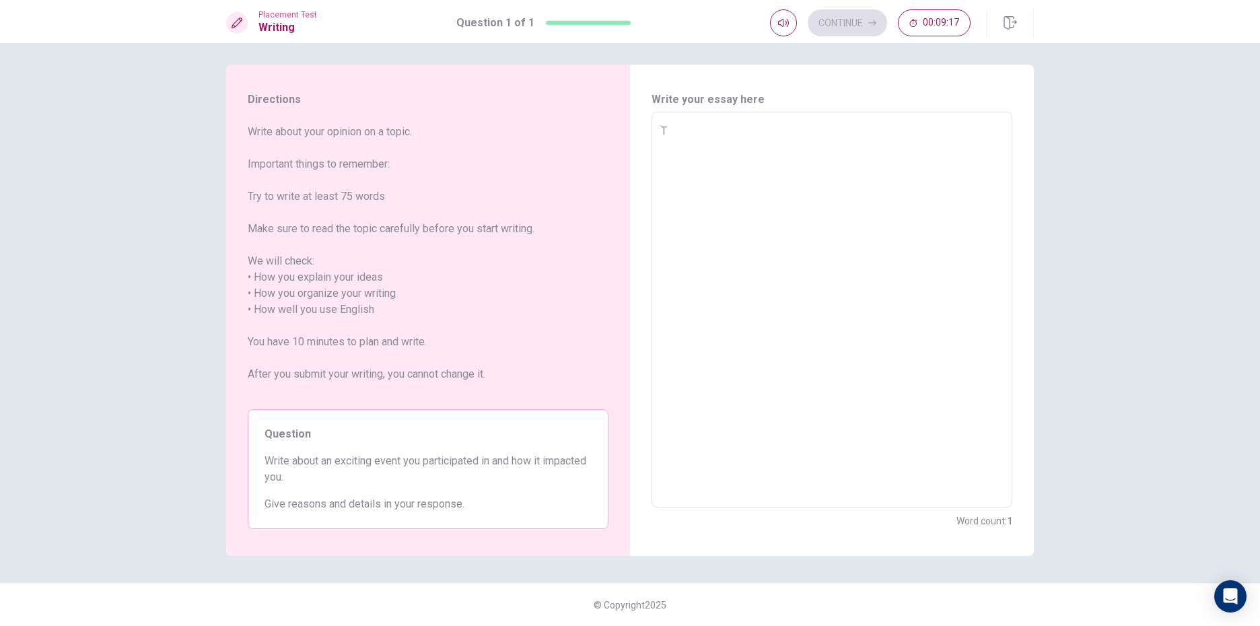
click at [679, 129] on textarea "T" at bounding box center [832, 310] width 342 height 374
type textarea "x"
type textarea "Th"
type textarea "x"
type textarea "Thi"
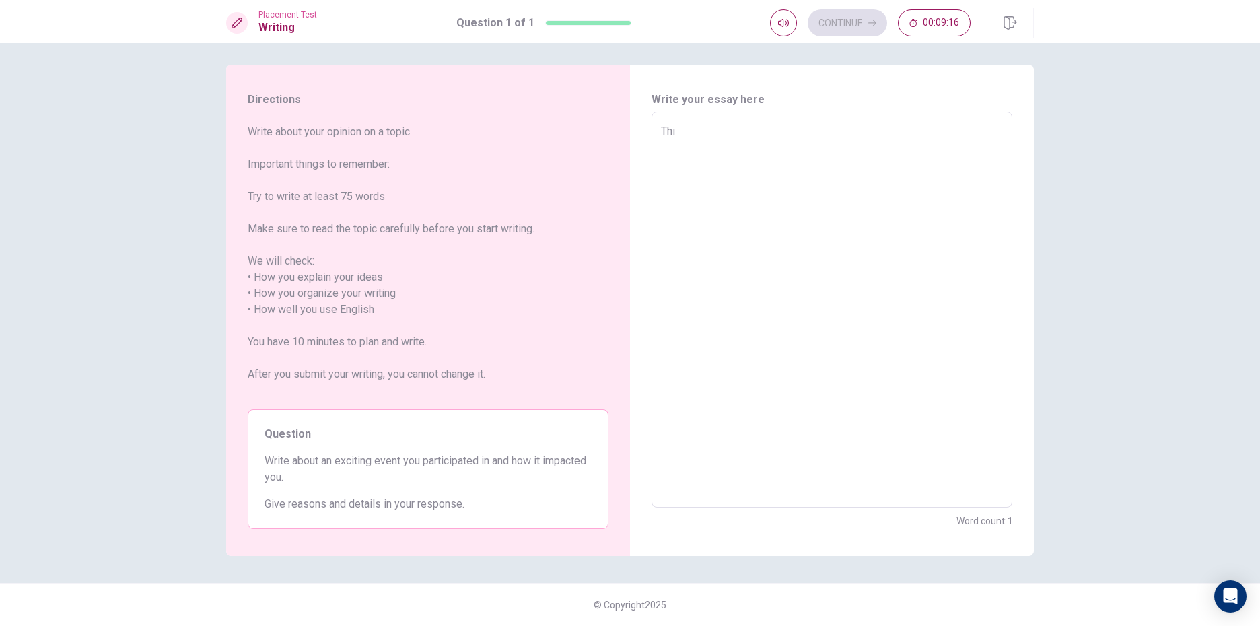
type textarea "x"
type textarea "This"
type textarea "x"
type textarea "This"
type textarea "x"
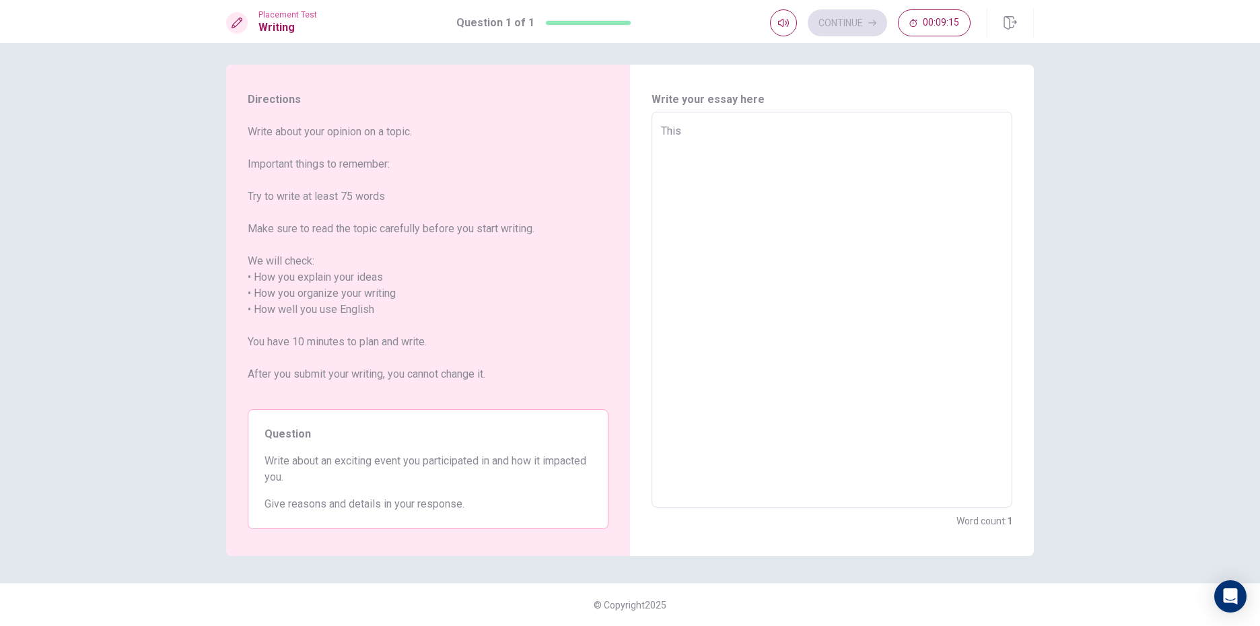
type textarea "This s"
type textarea "x"
type textarea "This sm"
type textarea "x"
type textarea "This sma"
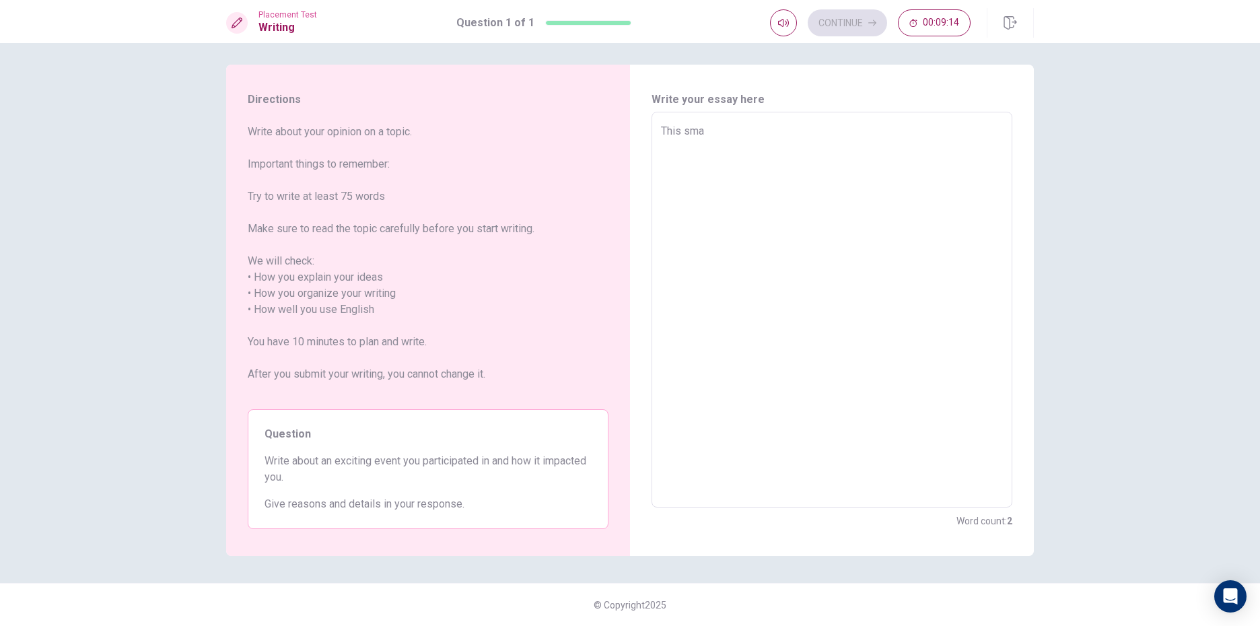
type textarea "x"
type textarea "This smas"
type textarea "x"
type textarea "This smast"
type textarea "x"
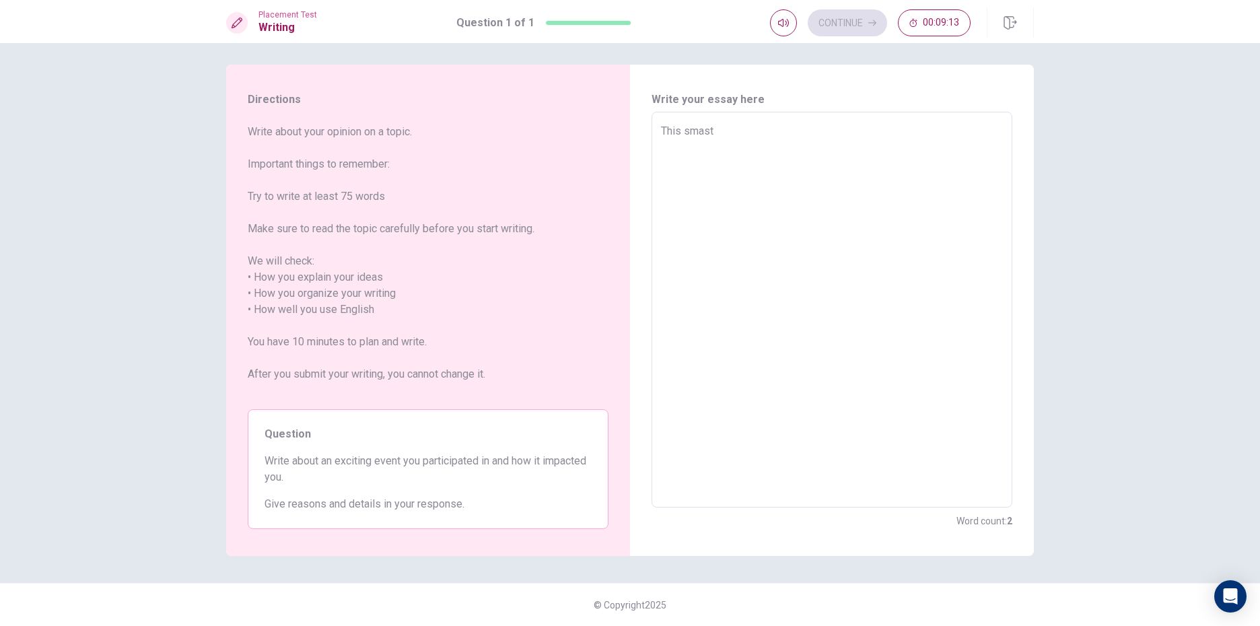
type textarea "This smaste"
type textarea "x"
type textarea "This smaster"
type textarea "x"
type textarea "This smaste"
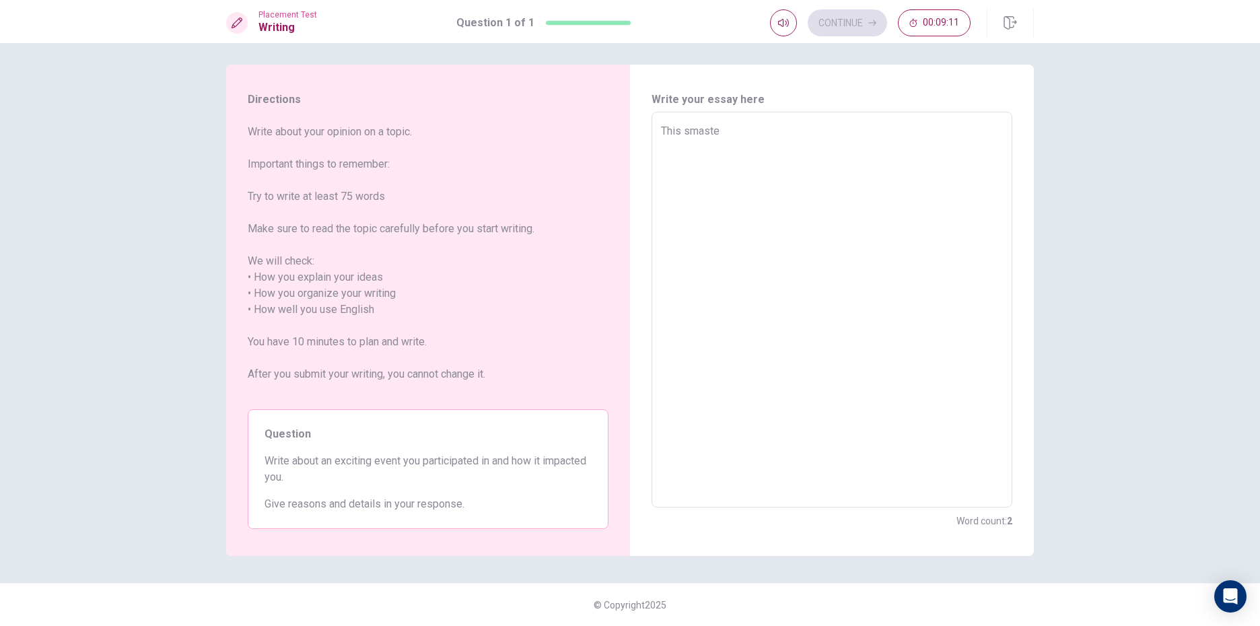
type textarea "x"
type textarea "This smast"
type textarea "x"
type textarea "This smas"
type textarea "x"
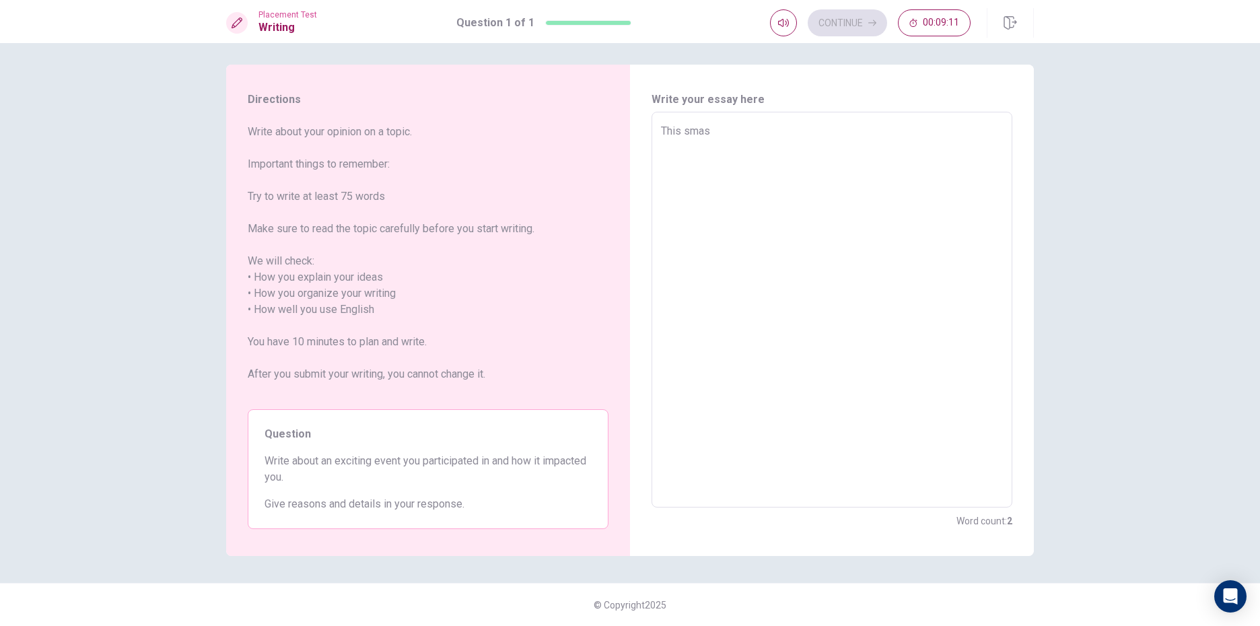
type textarea "This sma"
type textarea "x"
type textarea "This sm"
type textarea "x"
type textarea "This s"
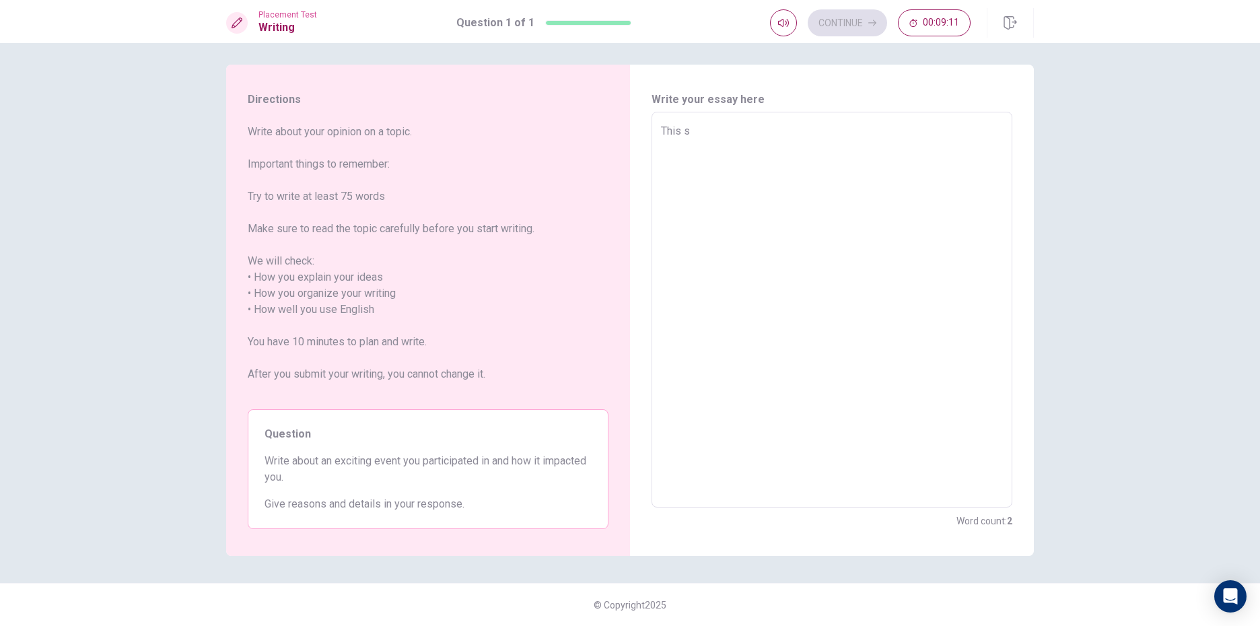
type textarea "x"
type textarea "This"
type textarea "x"
type textarea "This y"
type textarea "x"
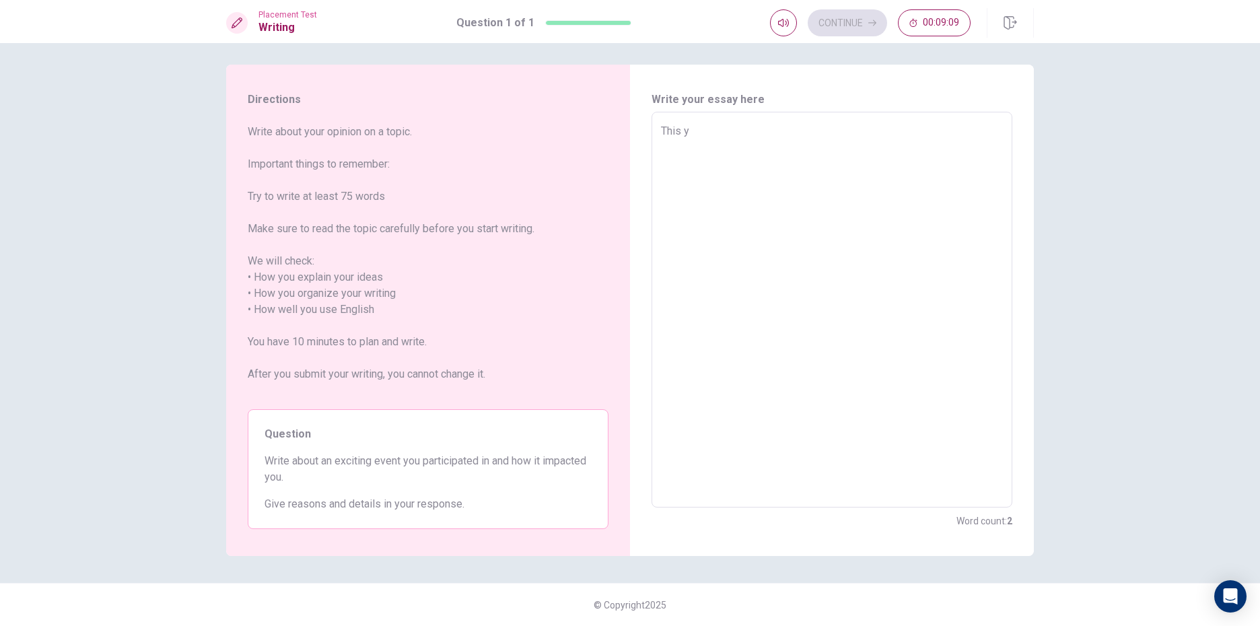
type textarea "This ye"
type textarea "x"
type textarea "This yea"
type textarea "x"
type textarea "This year"
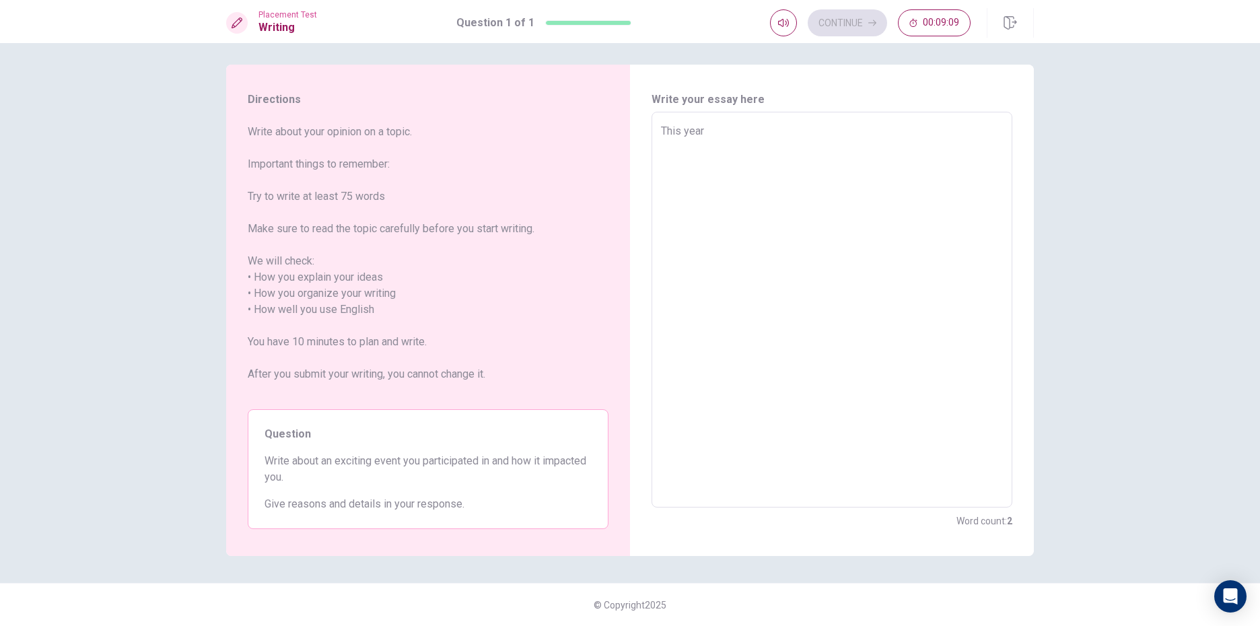
type textarea "x"
type textarea "This year"
type textarea "x"
type textarea "This year v"
type textarea "x"
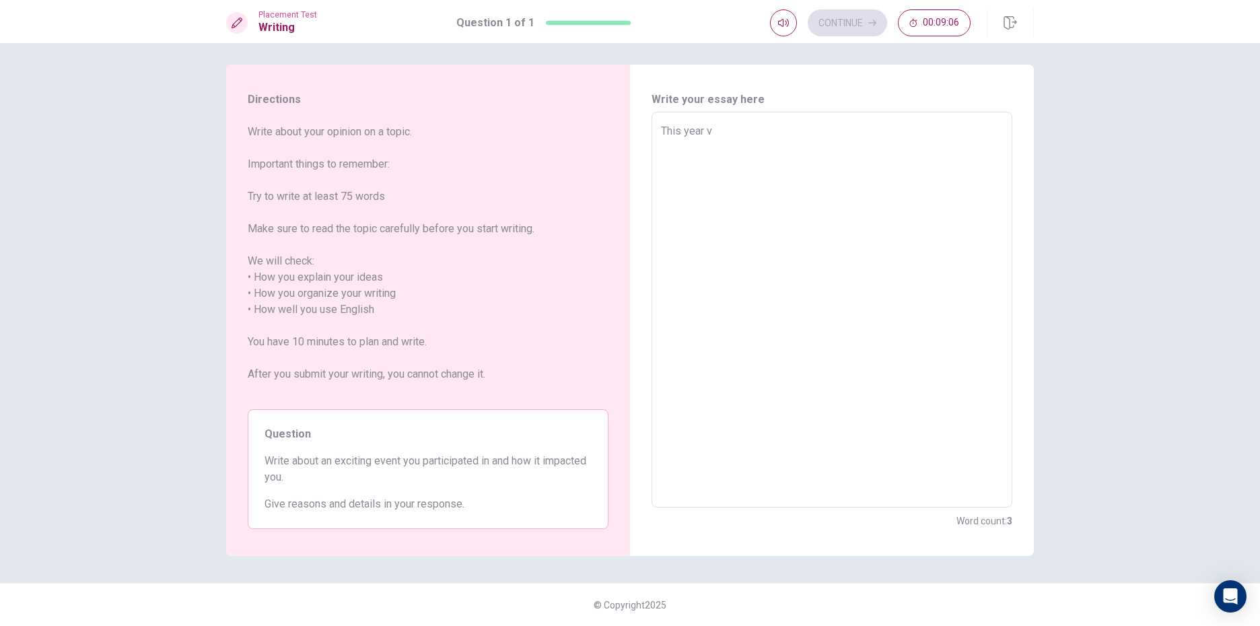
type textarea "This year vo"
type textarea "x"
type textarea "This year vol"
type textarea "x"
type textarea "This year [PERSON_NAME]"
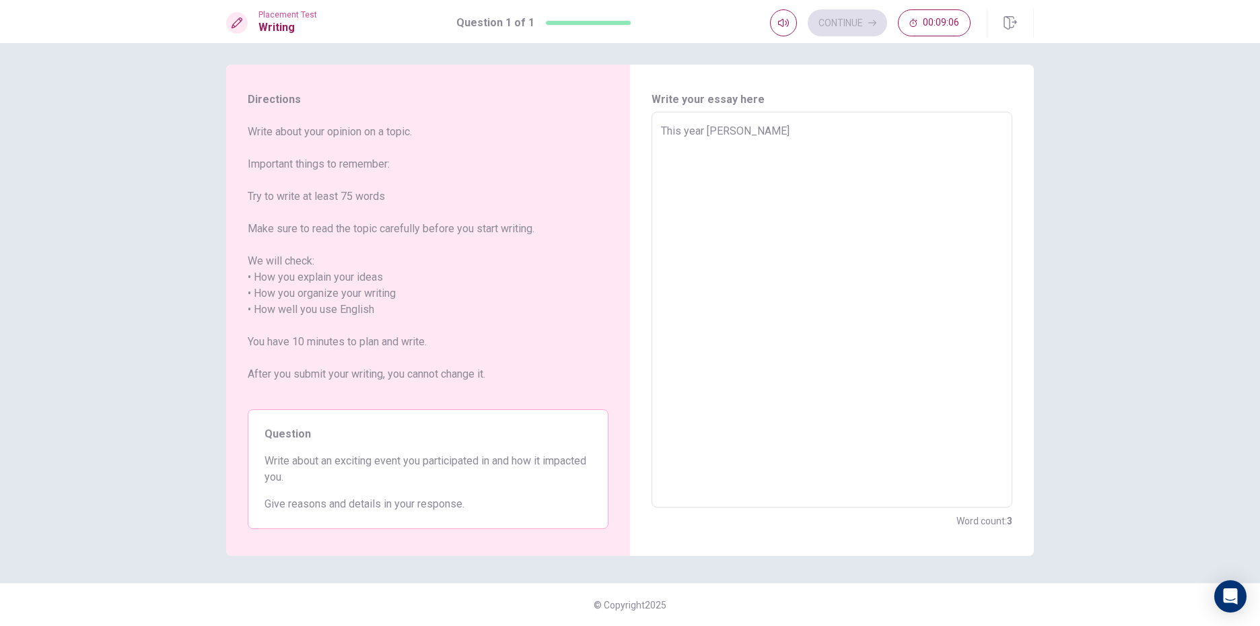
type textarea "x"
type textarea "This year volle"
type textarea "x"
type textarea "This year volley"
type textarea "x"
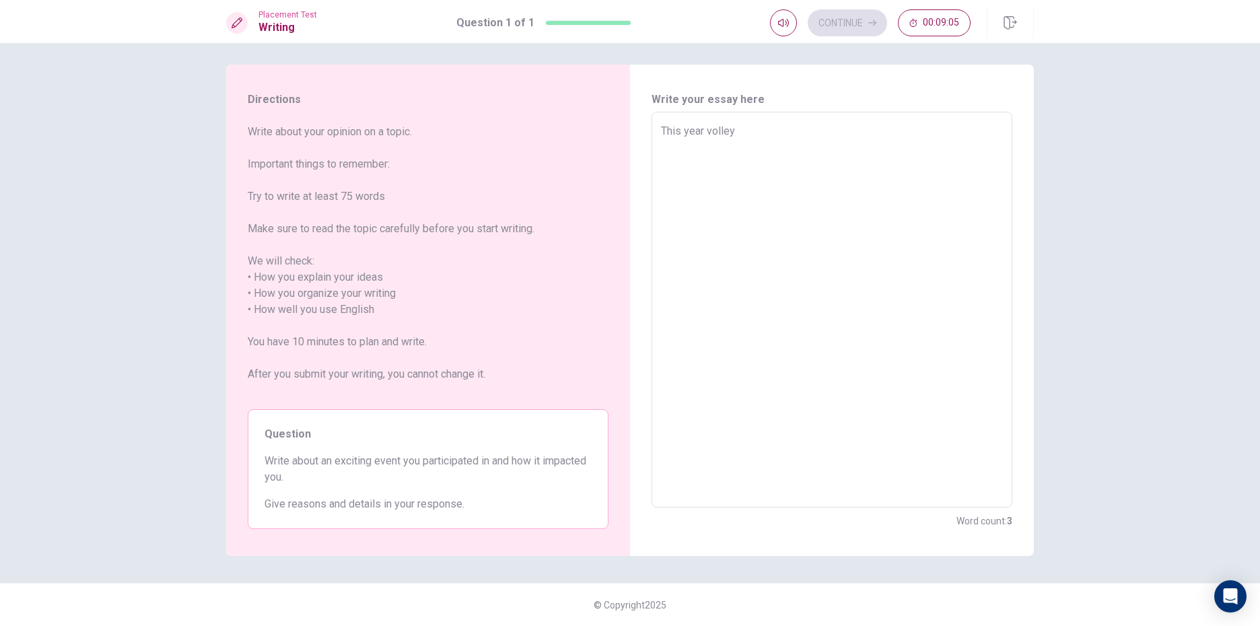
type textarea "This year volleyb"
type textarea "x"
type textarea "This year volleyba"
type textarea "x"
type textarea "This year volleybal"
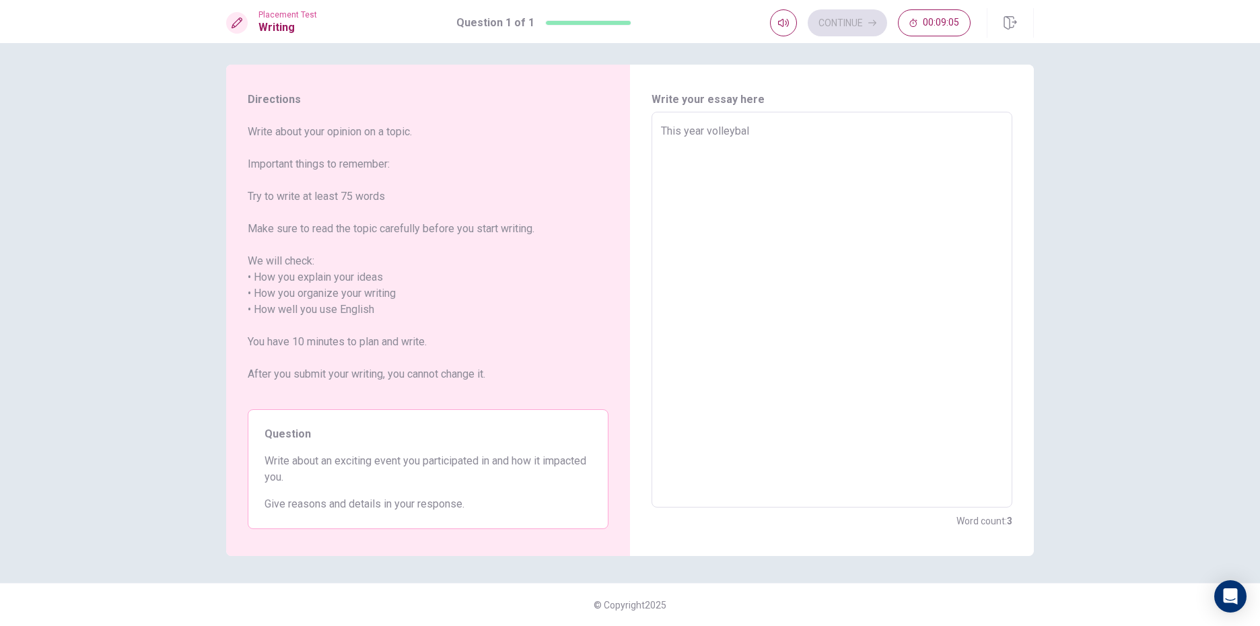
type textarea "x"
type textarea "This year volleyball"
type textarea "x"
type textarea "This year volleyball"
type textarea "x"
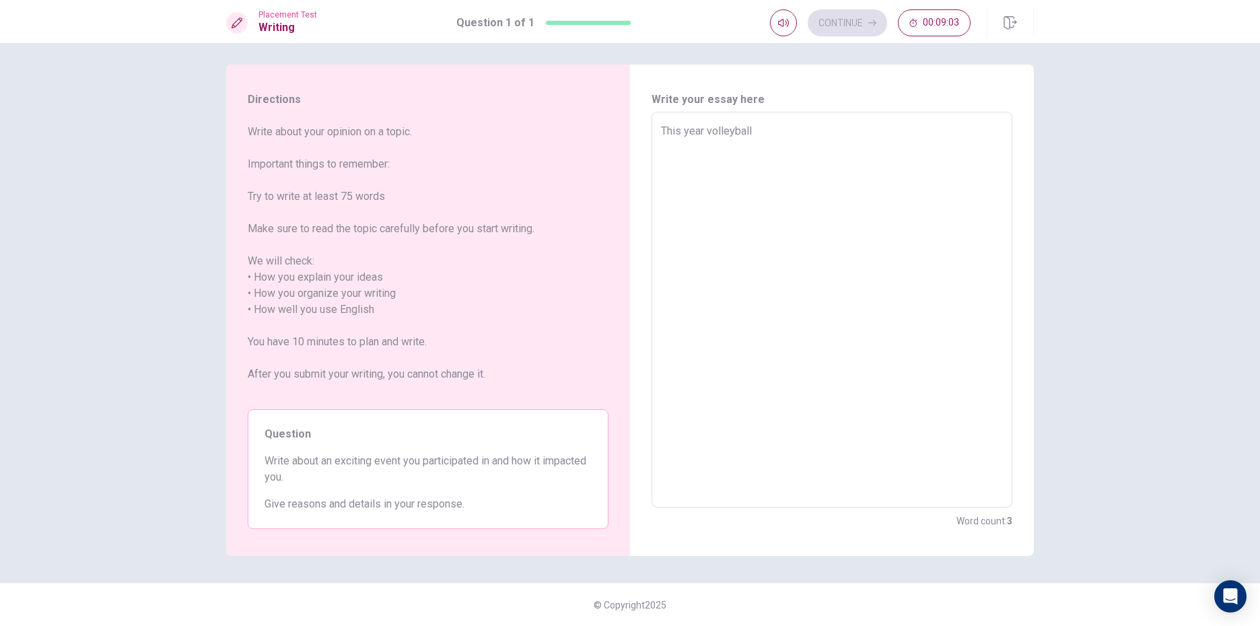
type textarea "This year volleyball s"
type textarea "x"
type textarea "This year volleyball se"
type textarea "x"
type textarea "This year volleyball sea"
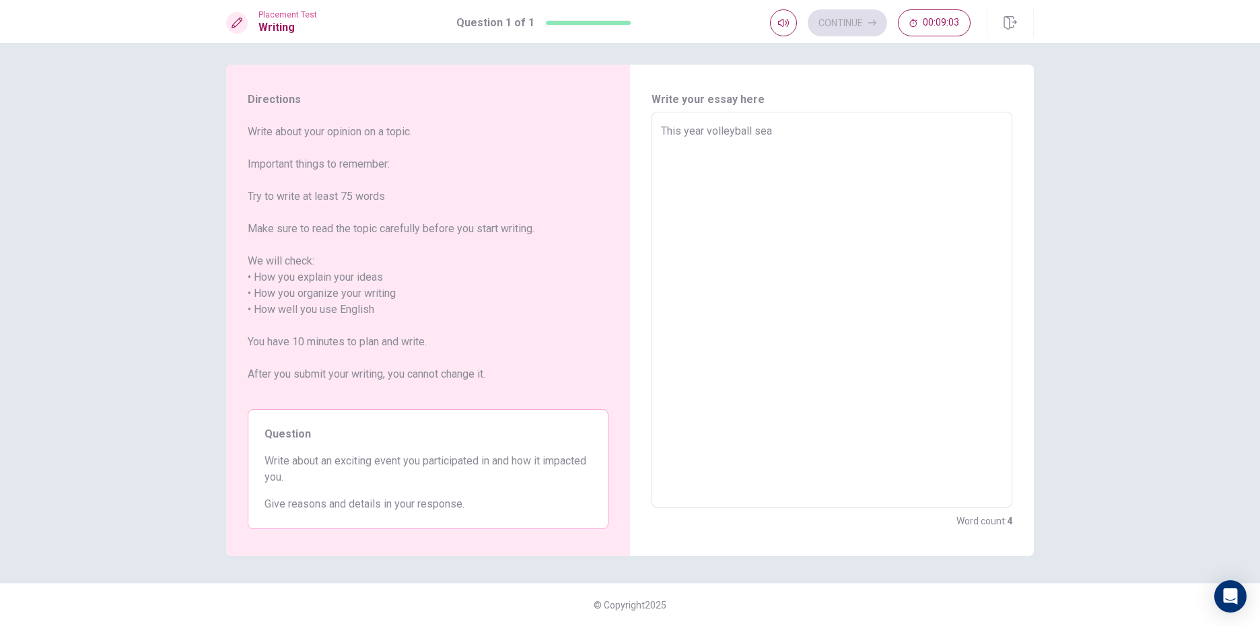
type textarea "x"
type textarea "This year volleyball seas"
type textarea "x"
type textarea "This year volleyball seaso"
type textarea "x"
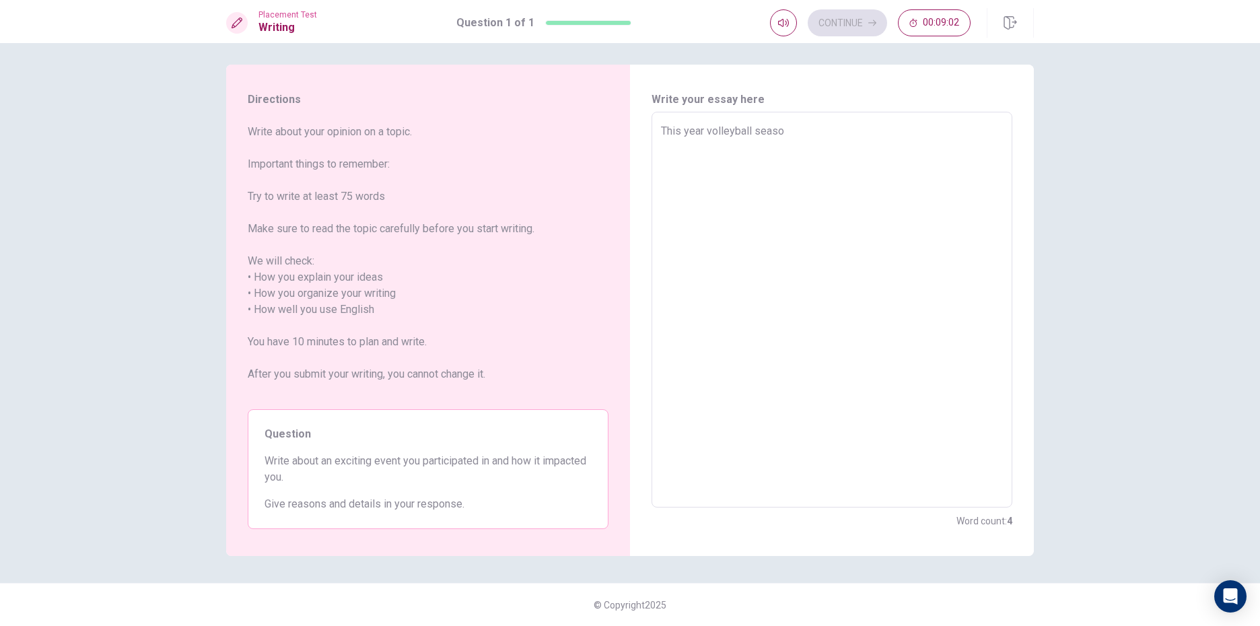
type textarea "This year volleyball season"
type textarea "x"
type textarea "This year volleyball seasons"
type textarea "x"
type textarea "This year volleyball seasons"
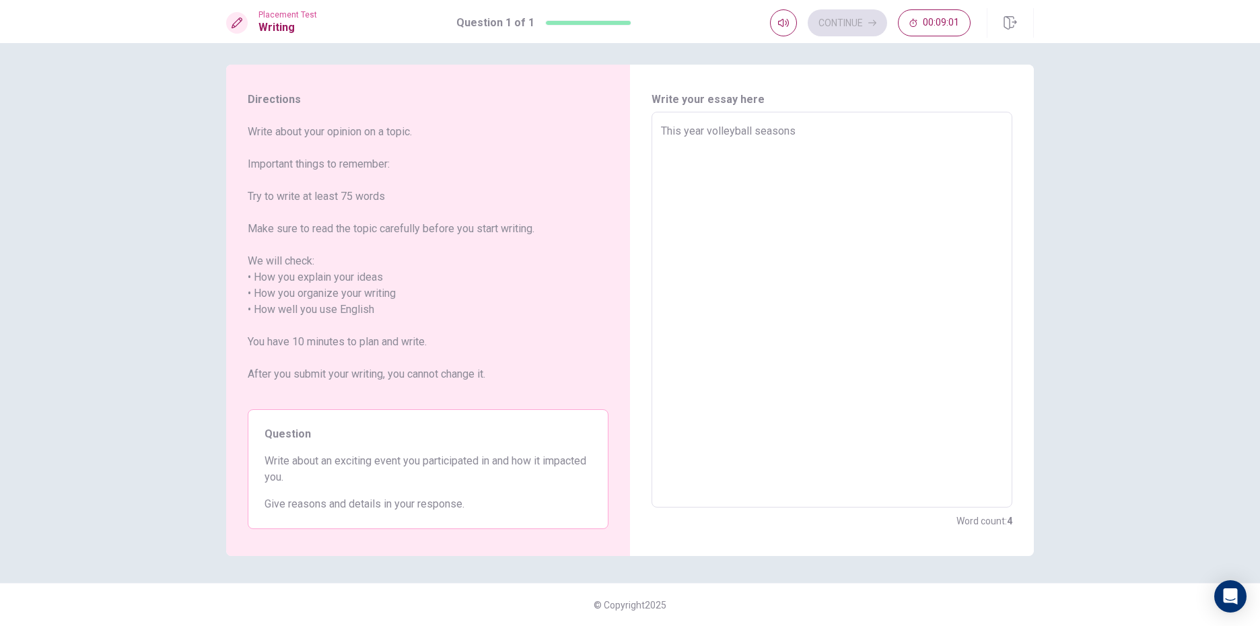
type textarea "x"
type textarea "This year volleyball seasons i"
type textarea "x"
type textarea "This year volleyball seasons is"
type textarea "x"
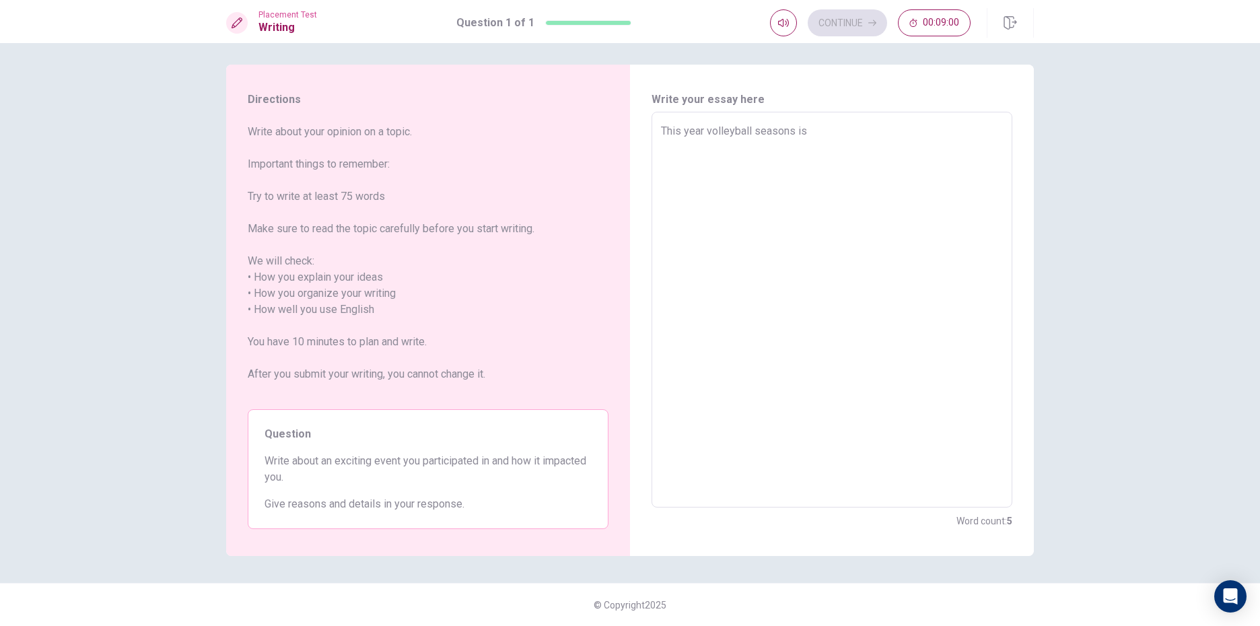
type textarea "This year volleyball seasons is"
type textarea "x"
type textarea "This year volleyball seasons is c"
type textarea "x"
type textarea "This year volleyball seasons is co"
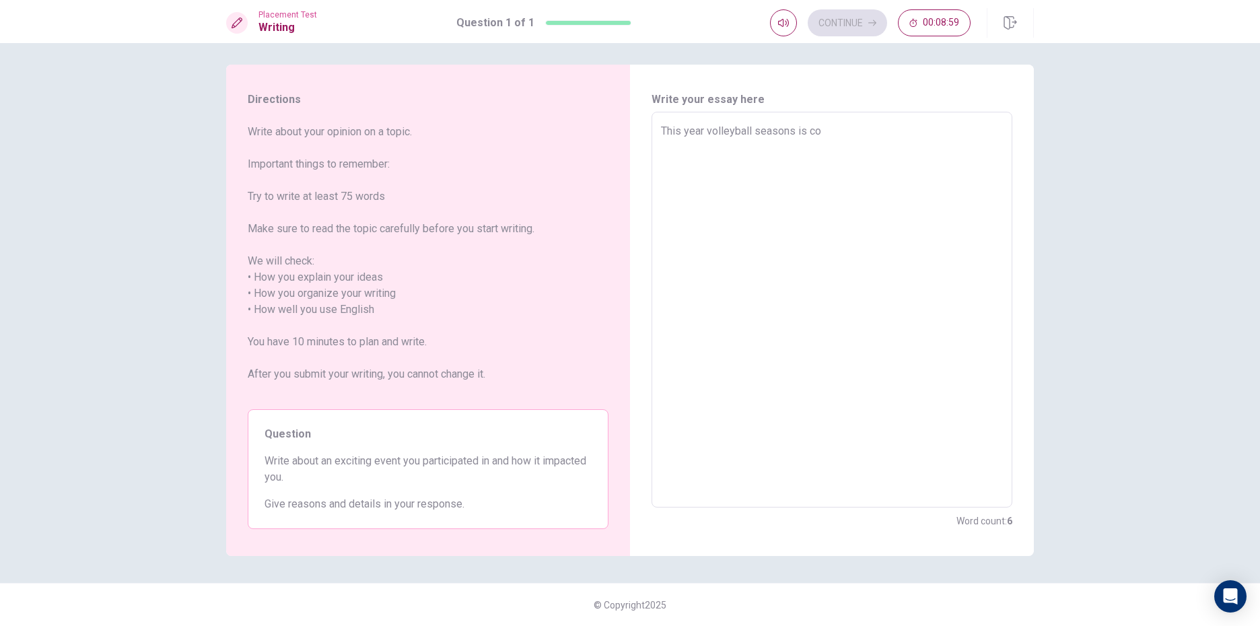
type textarea "x"
type textarea "This year volleyball seasons is com"
type textarea "x"
type textarea "This year volleyball seasons is comi"
type textarea "x"
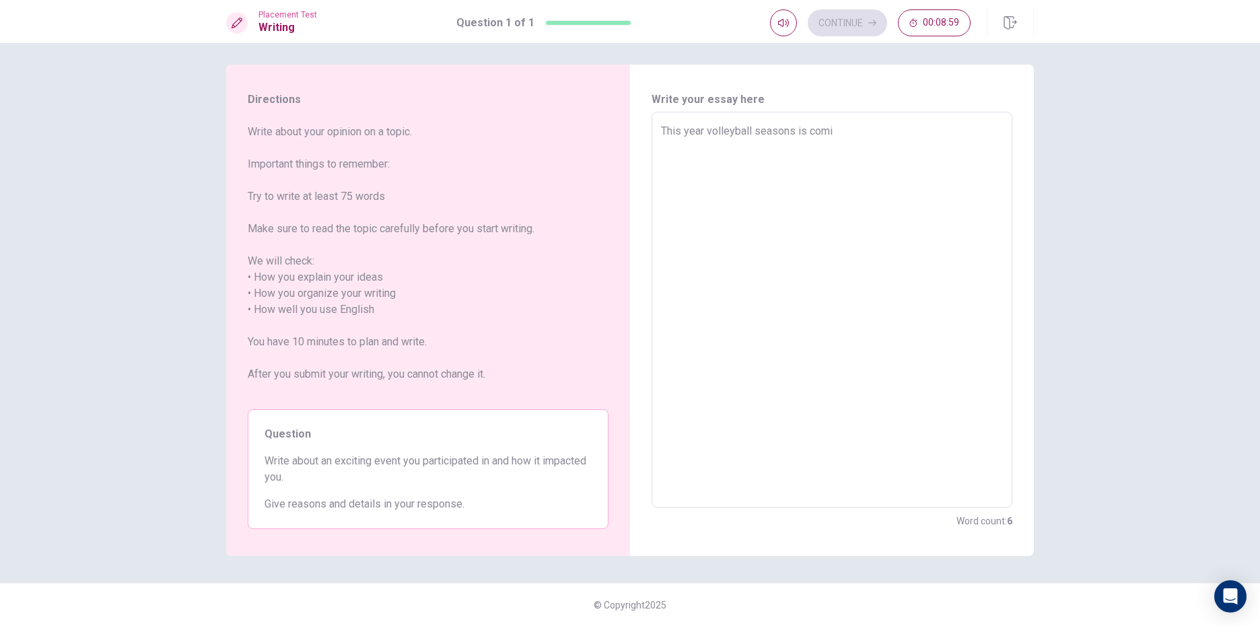
type textarea "This year volleyball seasons is comin"
type textarea "x"
type textarea "This year volleyball seasons is coming"
type textarea "x"
type textarea "This year volleyball seasons is coming"
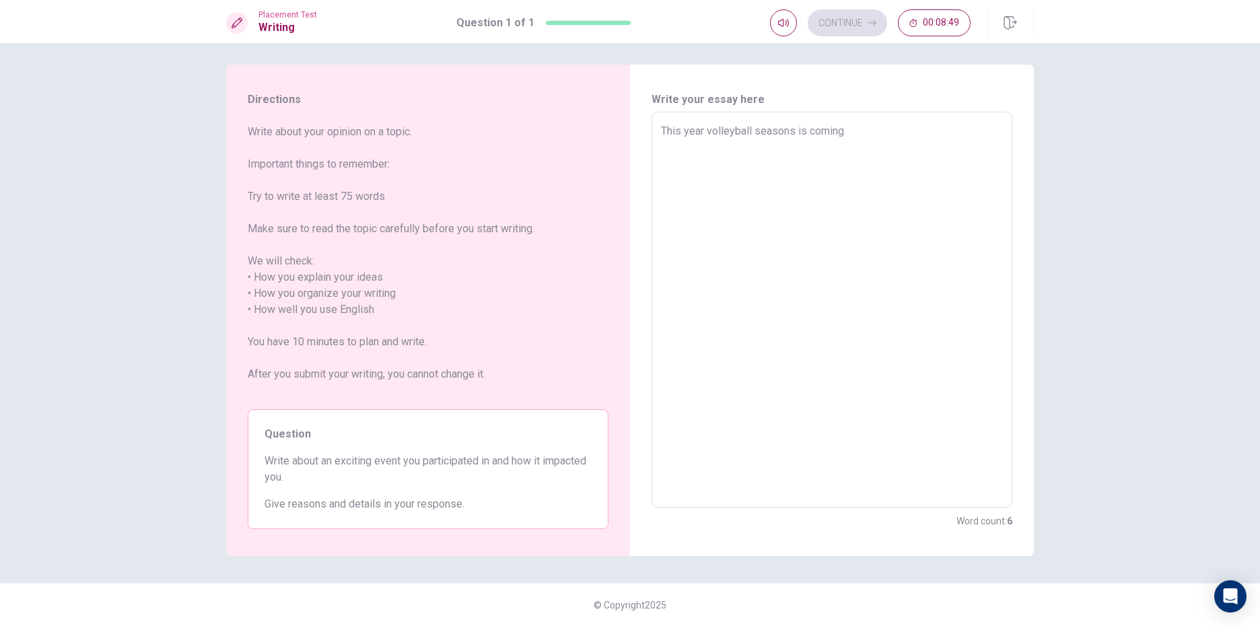
type textarea "x"
type textarea "This year volleyball seasons is coming i"
type textarea "x"
type textarea "This year volleyball seasons is coming is"
type textarea "x"
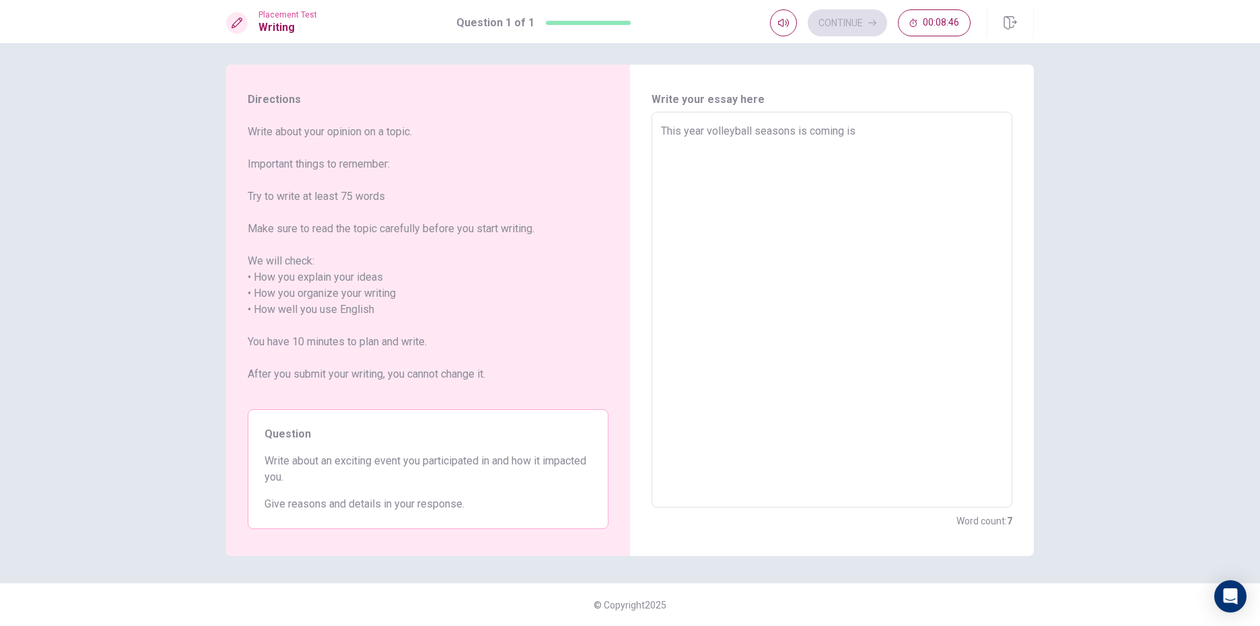
type textarea "This year volleyball seasons is coming is"
type textarea "x"
type textarea "This year volleyball seasons is coming is l"
type textarea "x"
type textarea "This year volleyball seasons is coming is li"
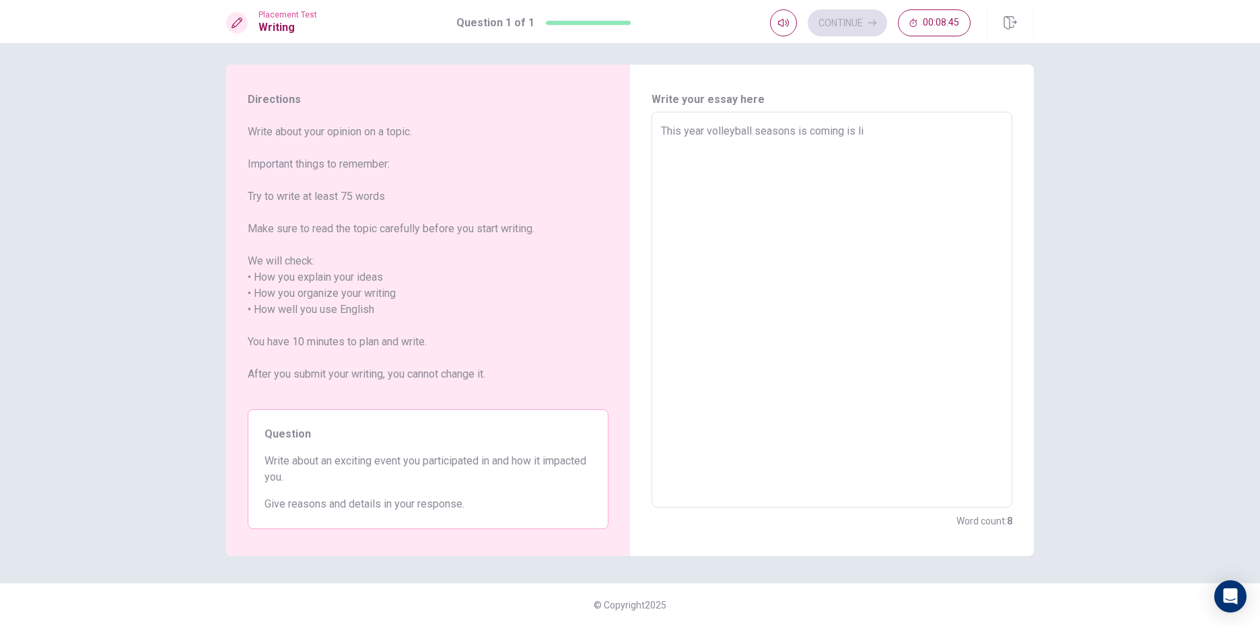
type textarea "x"
type textarea "This year volleyball seasons is coming is lit"
type textarea "x"
type textarea "This year volleyball seasons is coming is lite"
type textarea "x"
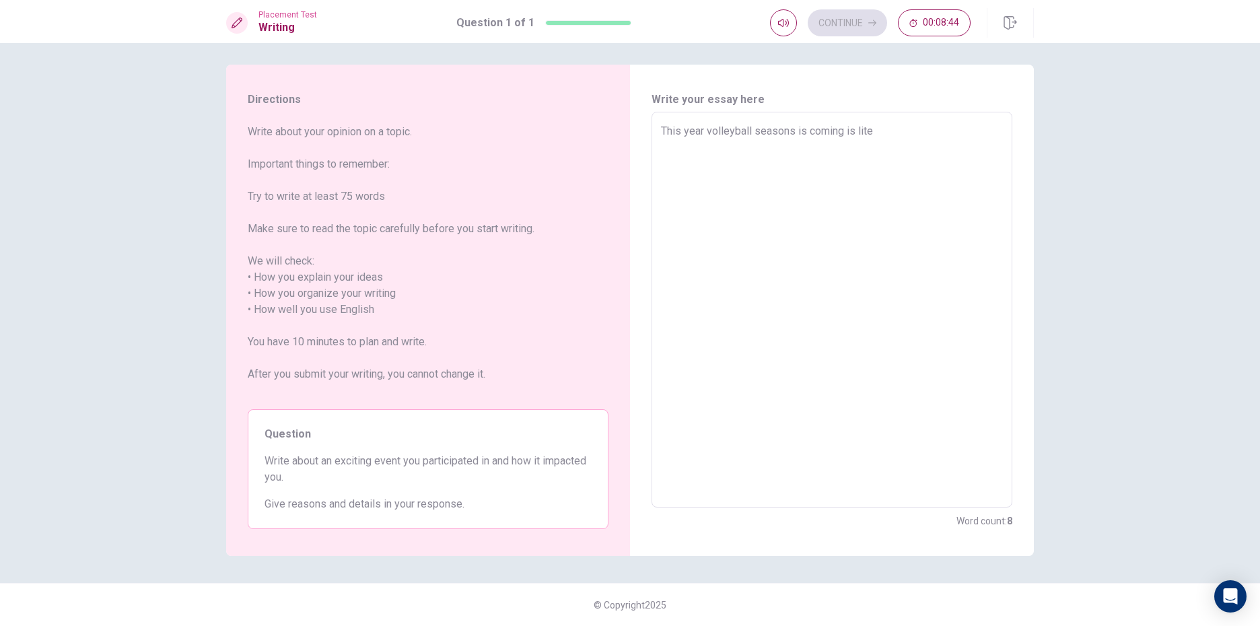
type textarea "This year volleyball seasons is coming is liter"
type textarea "x"
type textarea "This year volleyball seasons is coming is litera"
type textarea "x"
type textarea "This year volleyball seasons is coming is literaa"
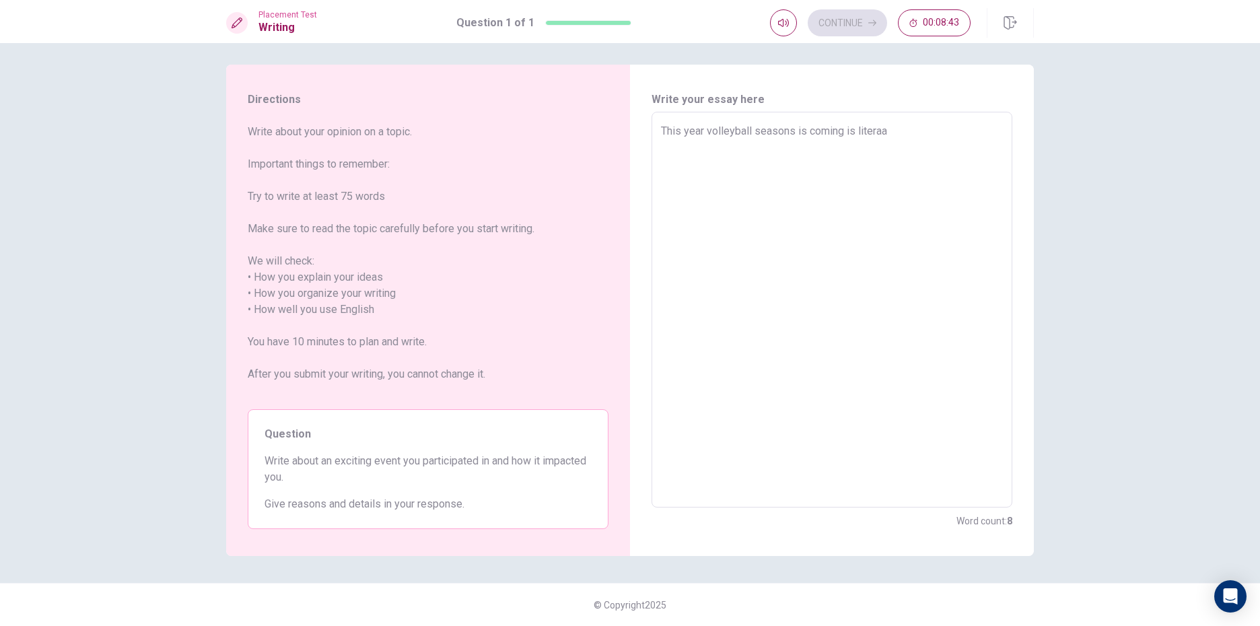
type textarea "x"
type textarea "This year volleyball seasons is coming is literaal"
type textarea "x"
type textarea "This year volleyball seasons is coming is literaaly"
type textarea "x"
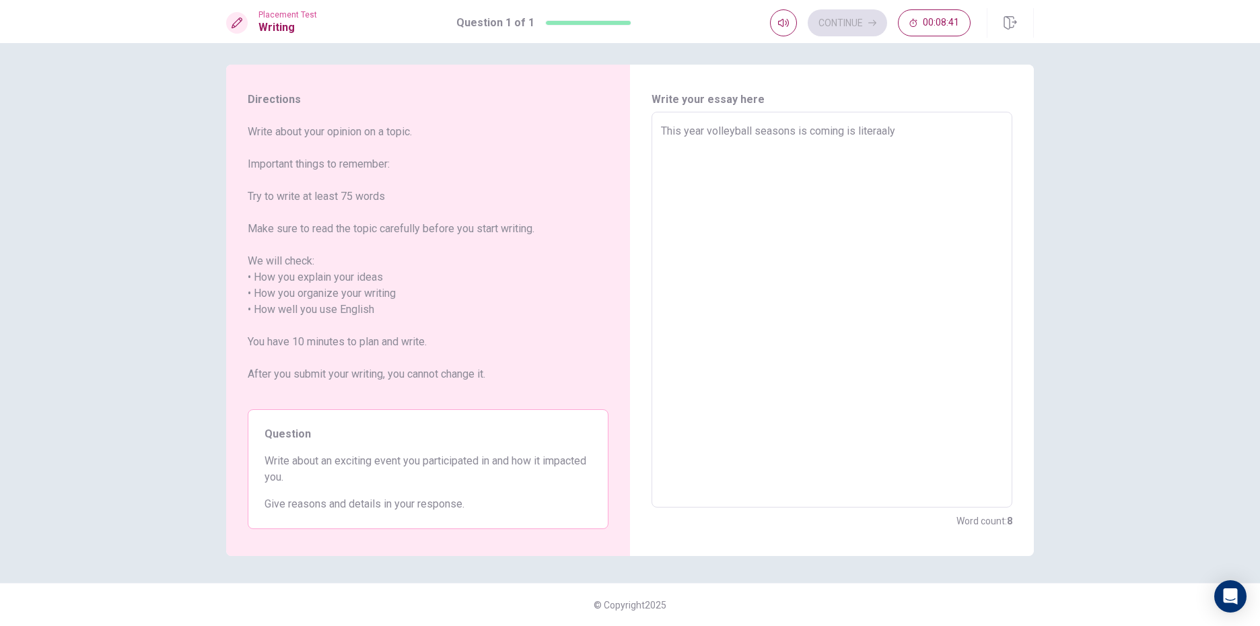
type textarea "This year volleyball seasons is coming is literaal"
type textarea "x"
type textarea "This year volleyball seasons is coming is literaa"
type textarea "x"
type textarea "This year volleyball seasons is coming is litera"
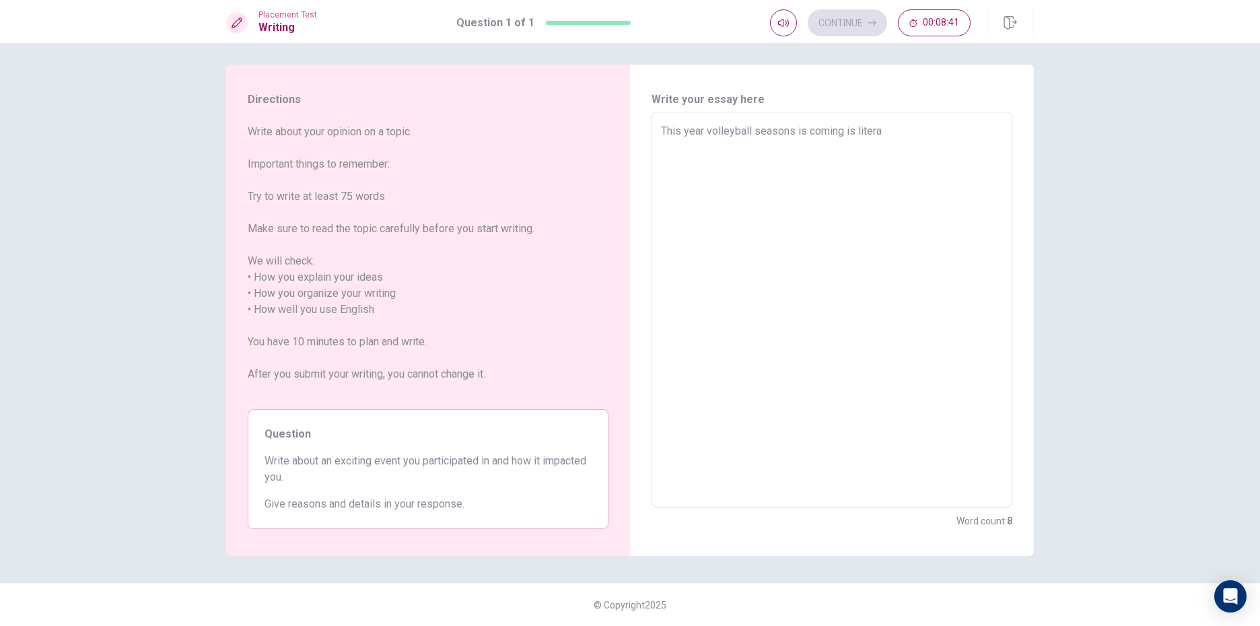
type textarea "x"
type textarea "This year volleyball seasons is coming is liter"
type textarea "x"
type textarea "This year volleyball seasons is coming is lite"
type textarea "x"
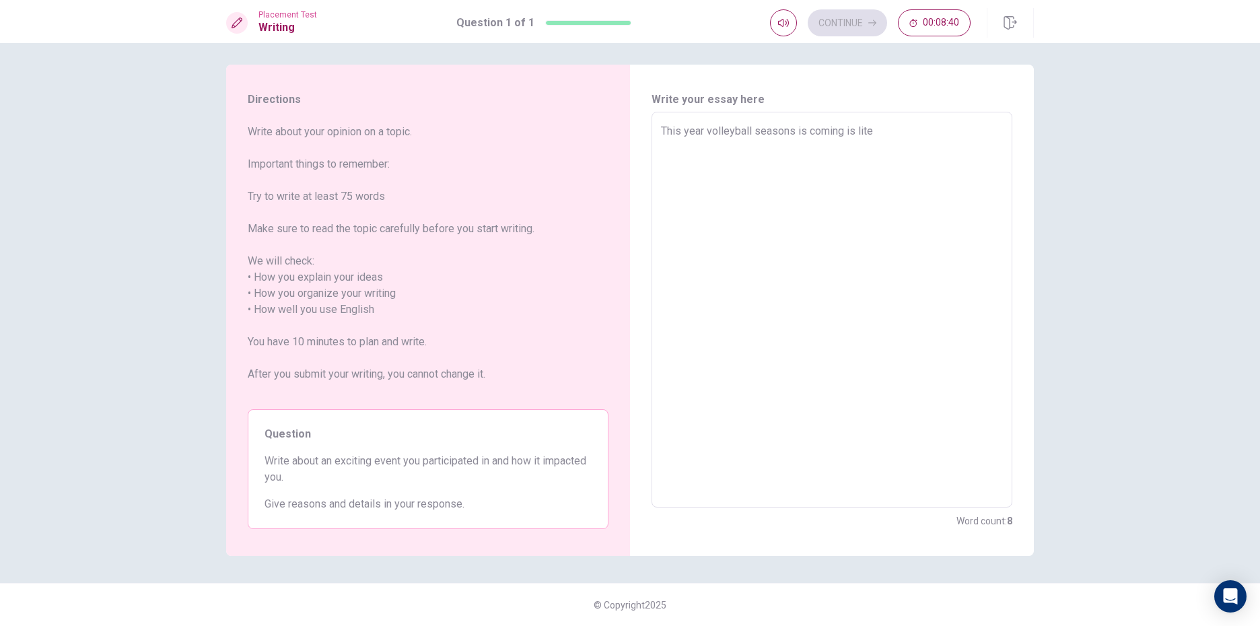
type textarea "This year volleyball seasons is coming is lit"
type textarea "x"
type textarea "This year volleyball seasons is coming is li"
type textarea "x"
type textarea "This year volleyball seasons is coming is l"
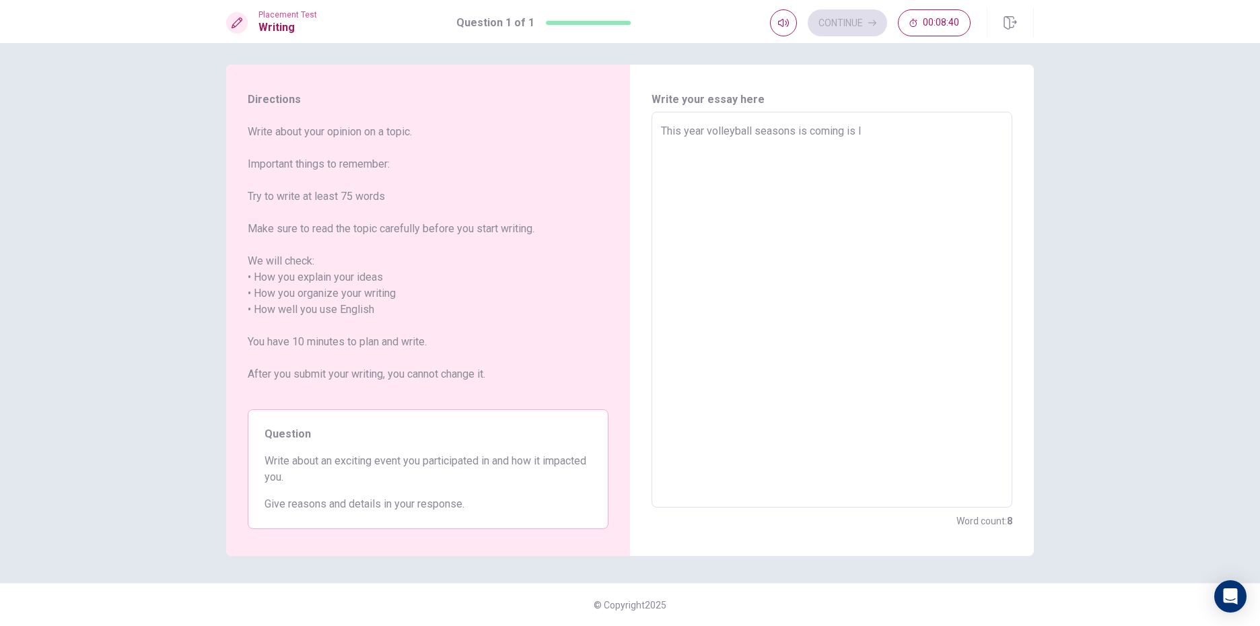
type textarea "x"
type textarea "This year volleyball seasons is coming is"
type textarea "x"
type textarea "This year volleyball seasons is coming is"
type textarea "x"
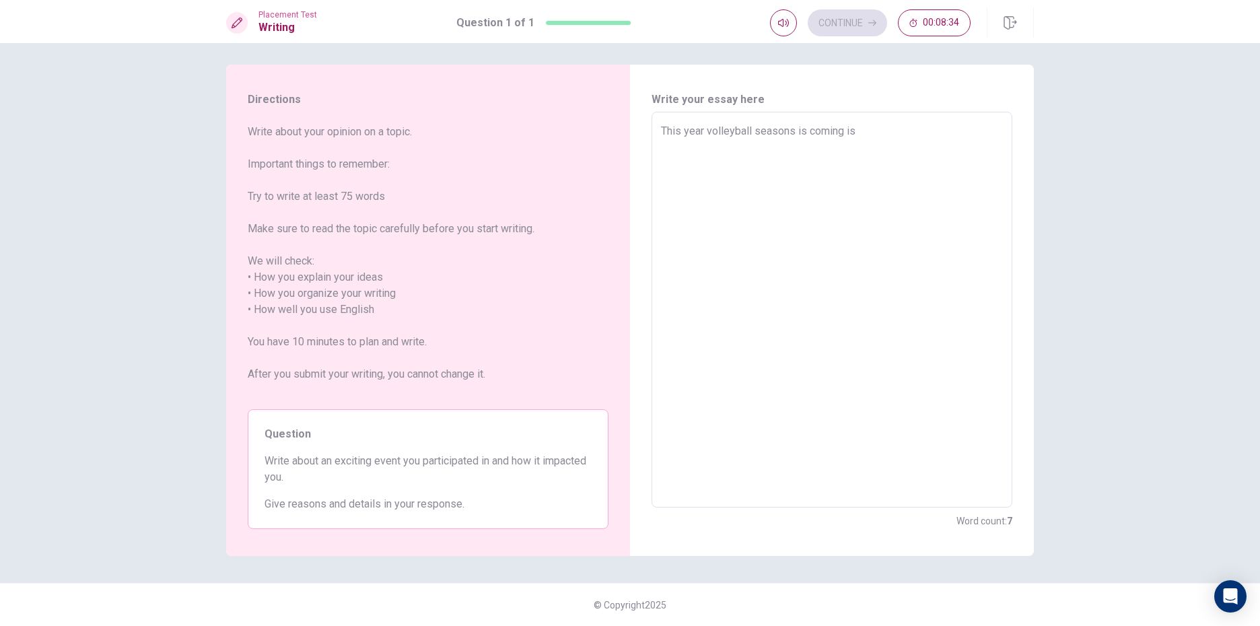
type textarea "This year volleyball seasons is coming i"
type textarea "x"
type textarea "This year volleyball seasons is coming it"
type textarea "x"
click at [661, 134] on textarea "This year volleyball seasons is coming it's literally interesthing." at bounding box center [832, 310] width 342 height 374
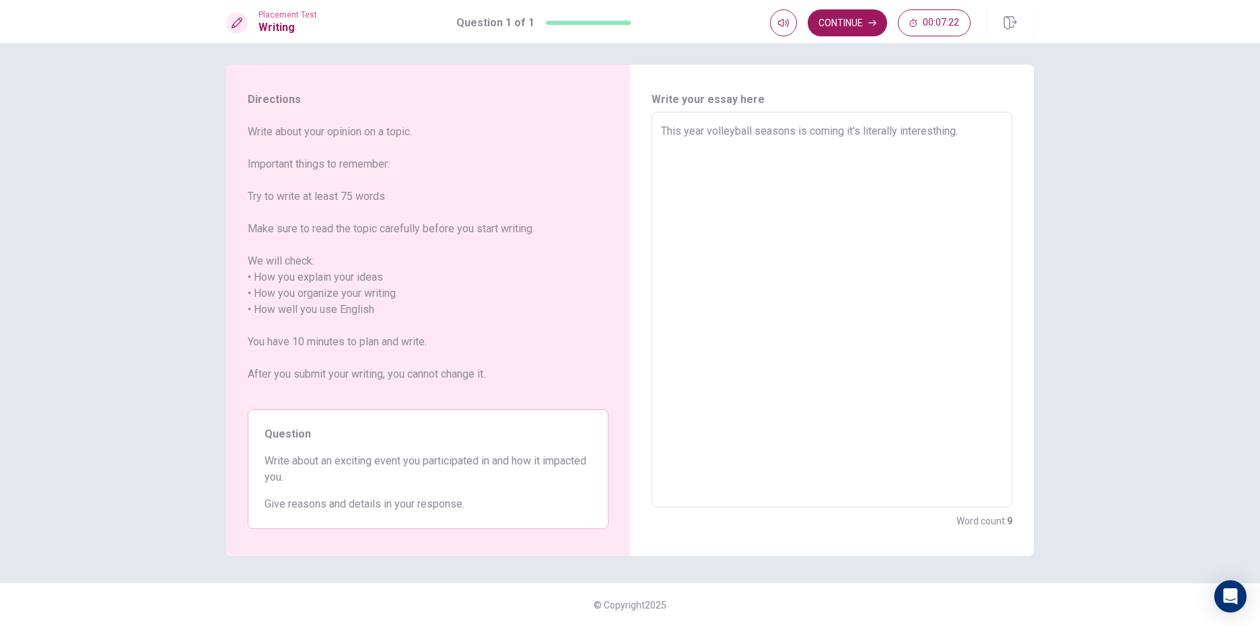
click at [961, 137] on textarea "This year volleyball seasons is coming it's literally interesthing." at bounding box center [832, 310] width 342 height 374
click at [957, 136] on textarea "This year volleyball seasons is coming it's literally interesthing.i participat…" at bounding box center [832, 310] width 342 height 374
click at [778, 131] on textarea "I participated in volleyball competeion last holiday i discover that" at bounding box center [832, 310] width 342 height 374
click at [780, 133] on textarea "I participated in volleyball competeion last holiday i discover that" at bounding box center [832, 310] width 342 height 374
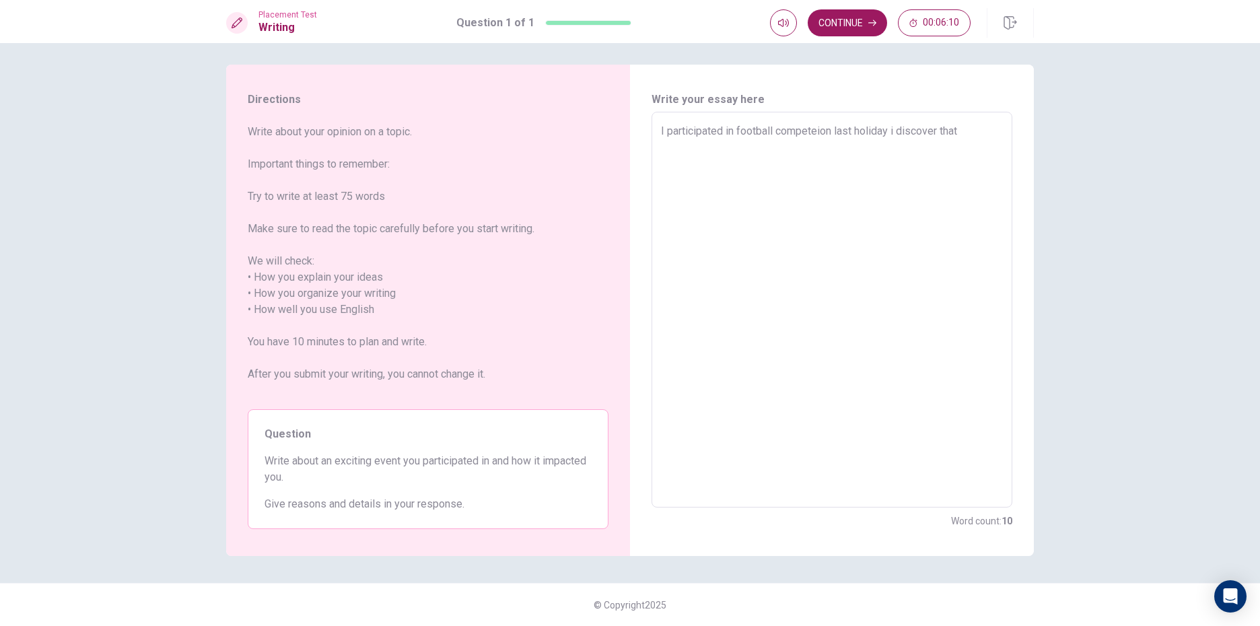
click at [886, 133] on textarea "I participated in football competeion last holiday i discover that" at bounding box center [832, 310] width 342 height 374
click at [959, 131] on textarea "I participated in football competeion last holiday i discover that" at bounding box center [832, 310] width 342 height 374
click at [897, 131] on textarea "I participated in football competeion last holiday i discover that" at bounding box center [832, 310] width 342 height 374
click at [956, 131] on textarea "I participated in football competeion last holiday i discover that" at bounding box center [832, 310] width 342 height 374
click at [962, 132] on textarea "I participated in football competeion last holiday i discover that" at bounding box center [832, 310] width 342 height 374
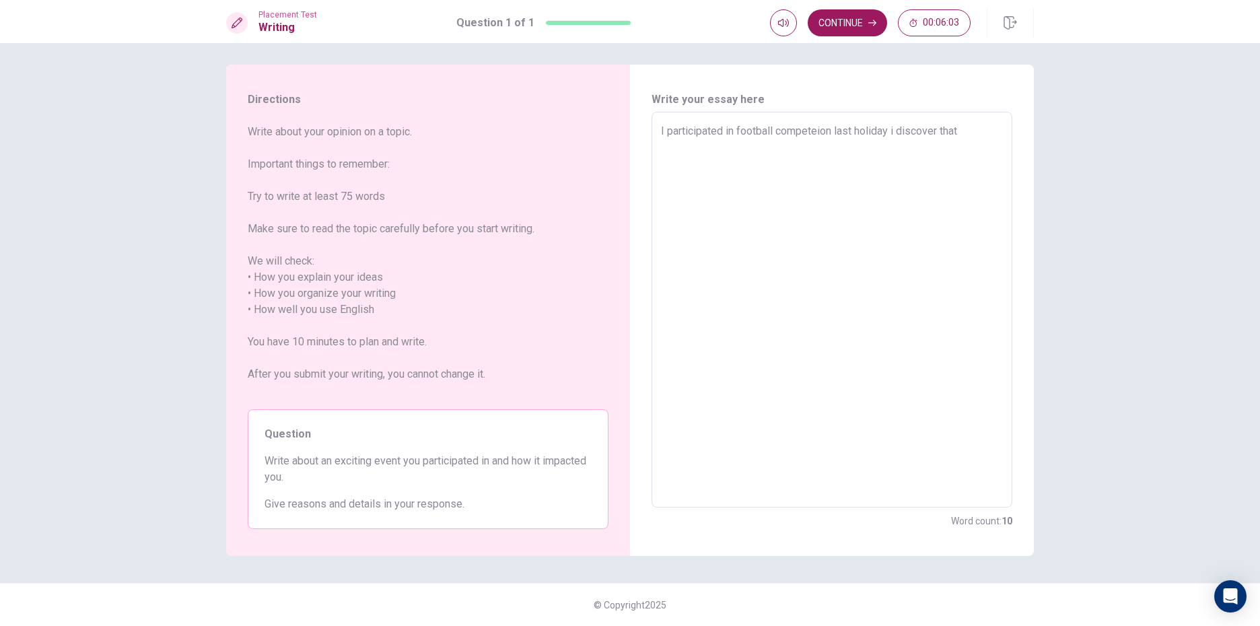
click at [895, 136] on textarea "I participated in football competeion last holiday i discover that" at bounding box center [832, 310] width 342 height 374
click at [887, 135] on textarea "I participated in football competeion last holiday i discover that" at bounding box center [832, 310] width 342 height 374
click at [893, 133] on textarea "I participated in football competeion last holiday i discover that" at bounding box center [832, 310] width 342 height 374
click at [984, 133] on textarea "I participated in football competeion last holiday I discover that" at bounding box center [832, 310] width 342 height 374
click at [955, 148] on textarea "I participated in football competeion last holiday I discover that football is …" at bounding box center [832, 310] width 342 height 374
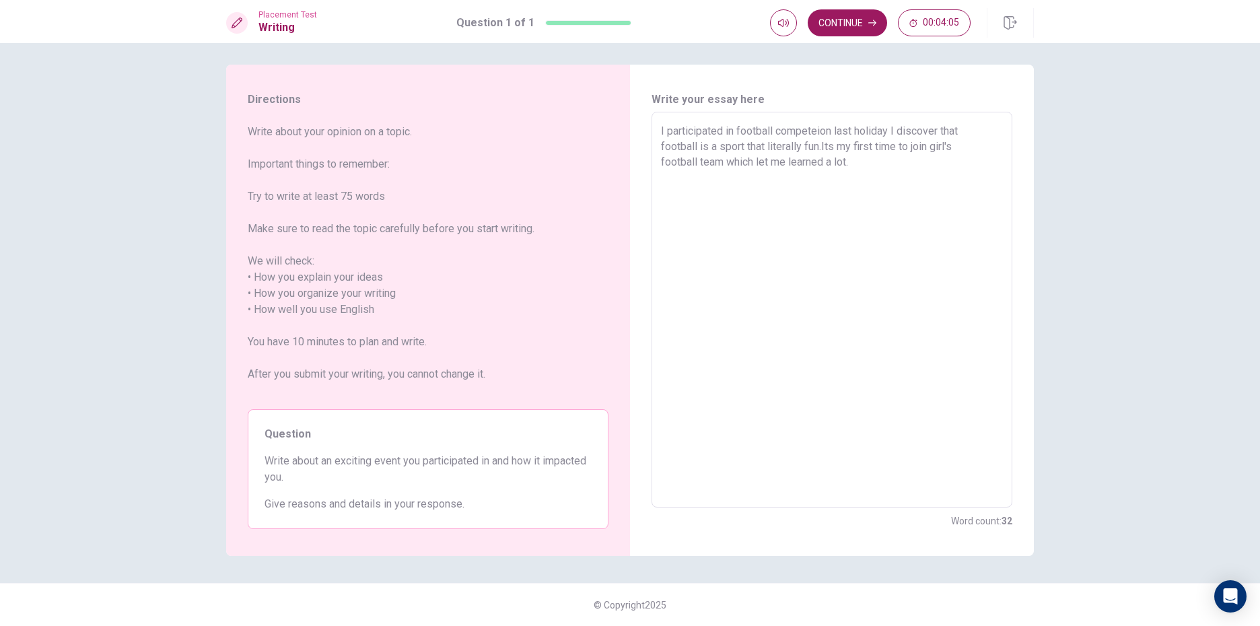
click at [869, 169] on textarea "I participated in football competeion last holiday I discover that football is …" at bounding box center [832, 310] width 342 height 374
drag, startPoint x: 261, startPoint y: 475, endPoint x: 298, endPoint y: 481, distance: 37.4
click at [293, 483] on div "Question Write about an exciting event you participated in and how it impacted …" at bounding box center [428, 469] width 361 height 120
drag, startPoint x: 301, startPoint y: 477, endPoint x: 264, endPoint y: 477, distance: 37.0
click at [270, 478] on span "Write about an exciting event you participated in and how it impacted you." at bounding box center [428, 469] width 327 height 32
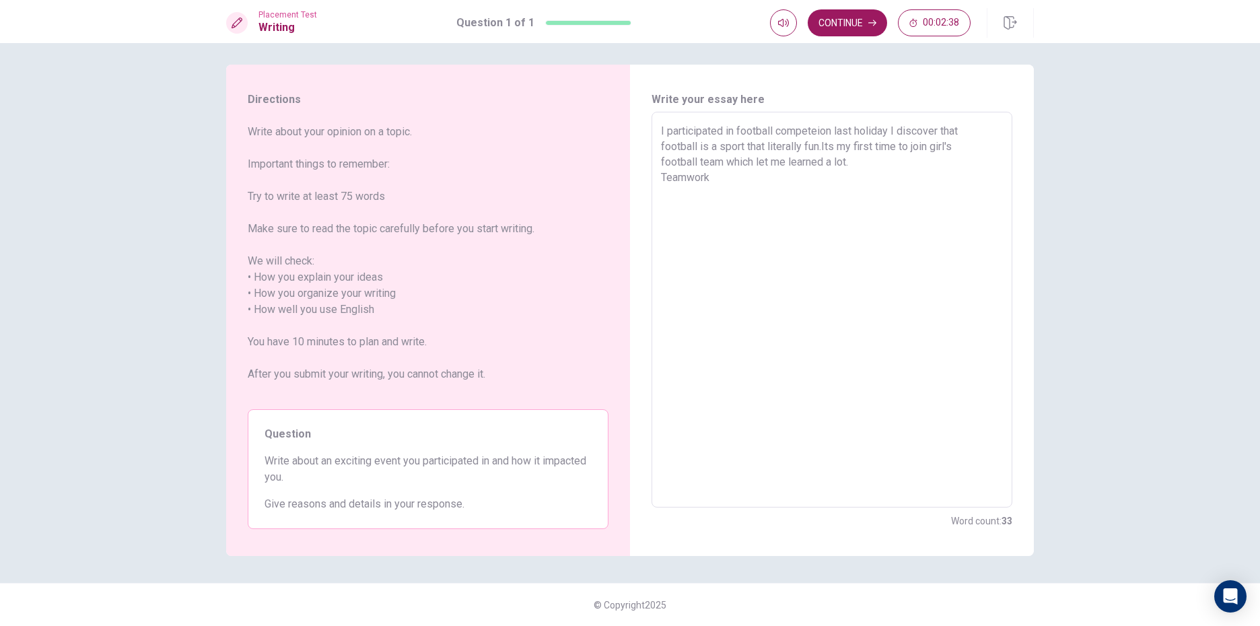
drag, startPoint x: 264, startPoint y: 477, endPoint x: 307, endPoint y: 484, distance: 43.6
click at [306, 485] on span "Write about an exciting event you participated in and how it impacted you." at bounding box center [428, 469] width 327 height 32
click at [722, 188] on textarea "I participated in football competeion last holiday I discover that football is …" at bounding box center [832, 310] width 342 height 374
click at [719, 176] on textarea "I participated in football competeion last holiday I discover that football is …" at bounding box center [832, 310] width 342 height 374
click at [682, 193] on textarea "I participated in football competeion last holiday I discover that football is …" at bounding box center [832, 310] width 342 height 374
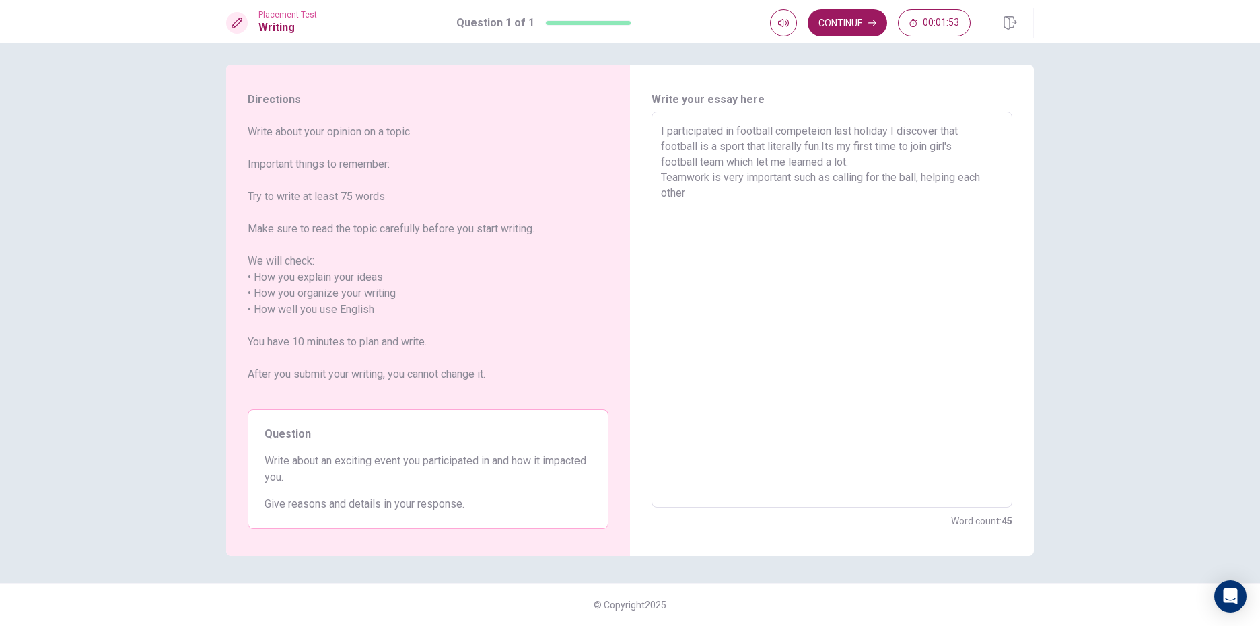
click at [693, 194] on textarea "I participated in football competeion last holiday I discover that football is …" at bounding box center [832, 310] width 342 height 374
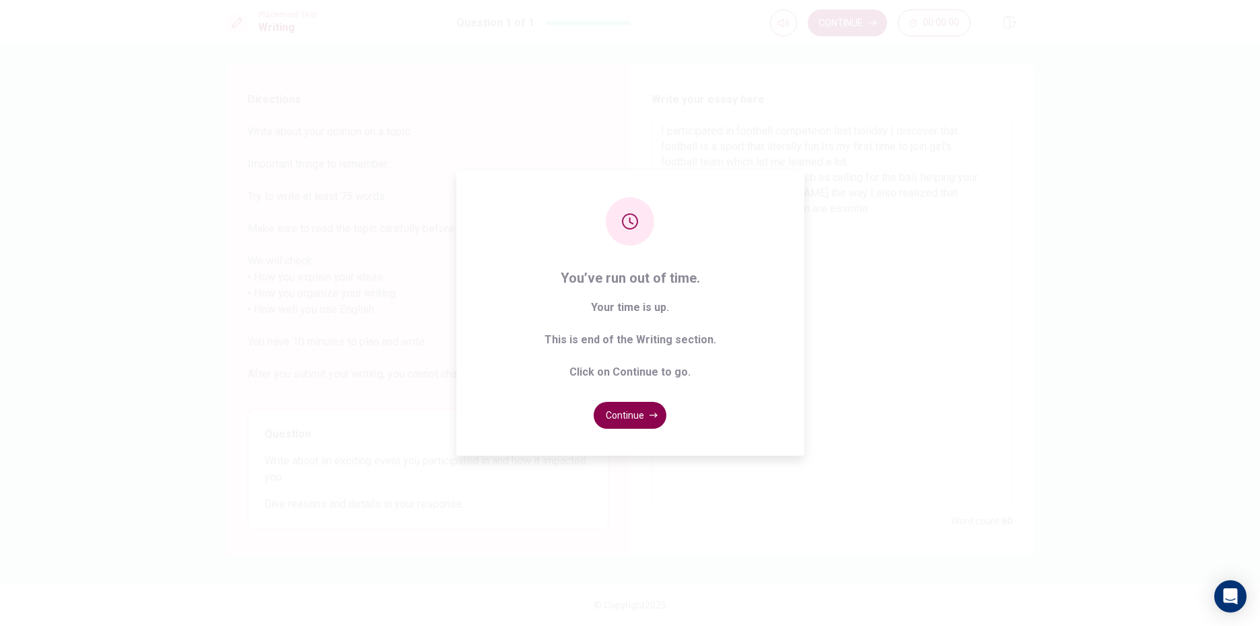
click at [633, 416] on button "Continue" at bounding box center [630, 415] width 73 height 27
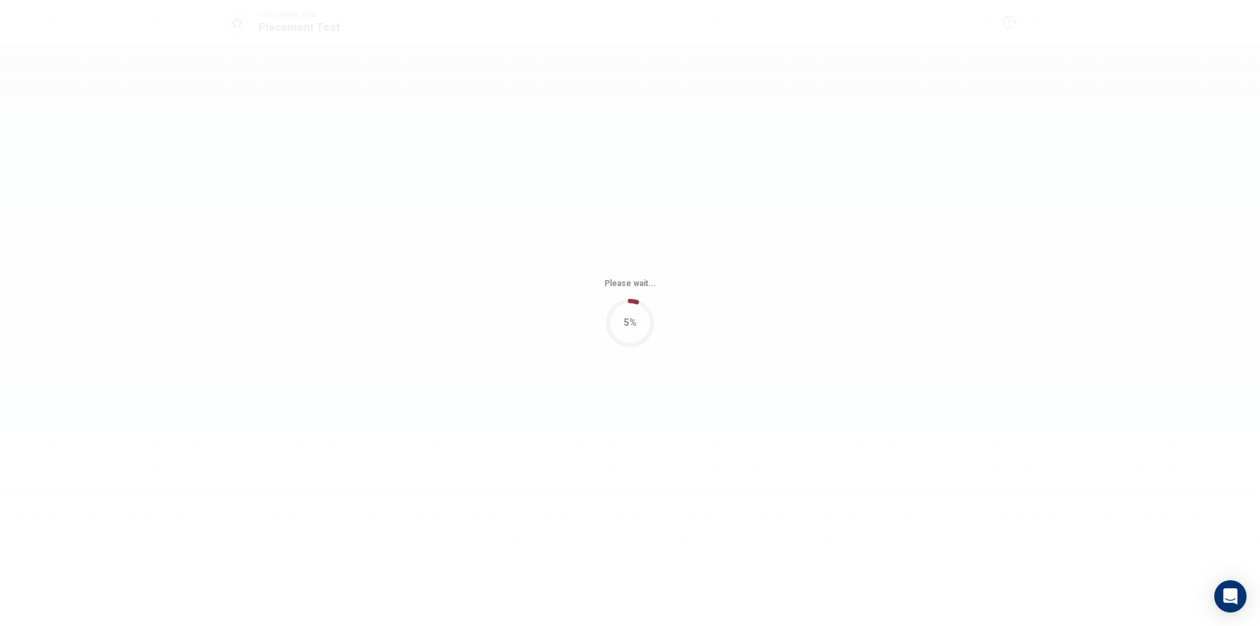
scroll to position [0, 0]
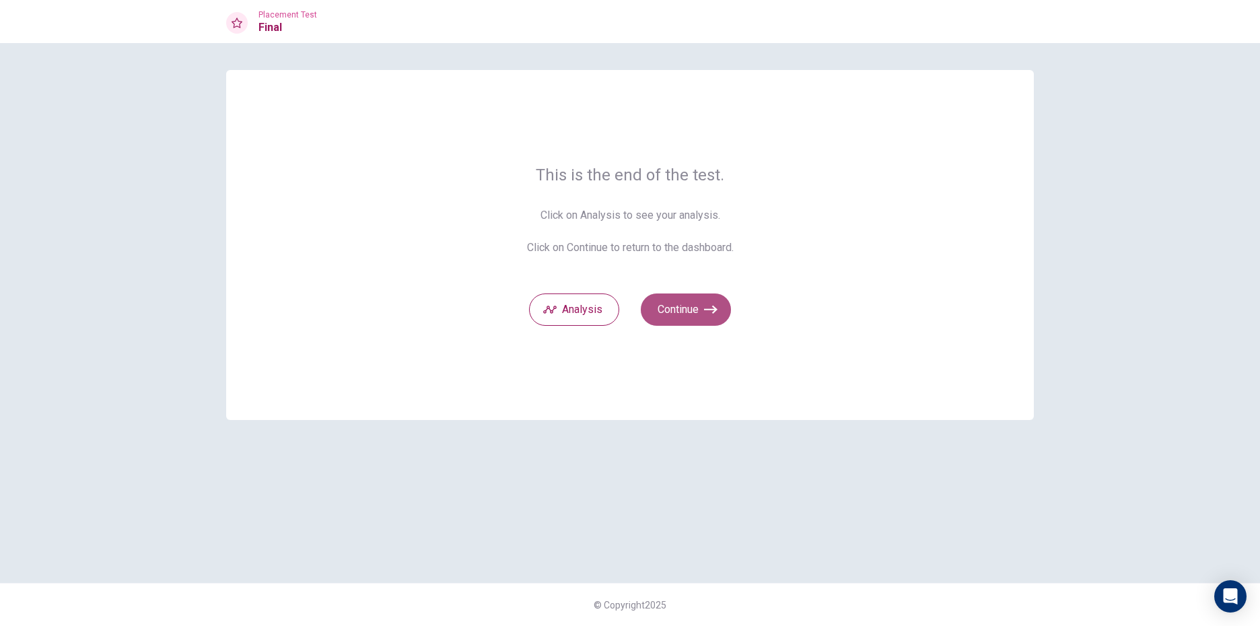
click at [723, 306] on button "Continue" at bounding box center [686, 310] width 90 height 32
